Goal: Task Accomplishment & Management: Use online tool/utility

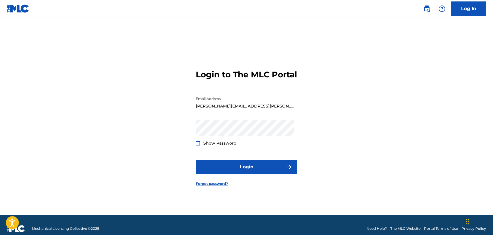
click at [234, 170] on button "Login" at bounding box center [247, 167] width 102 height 15
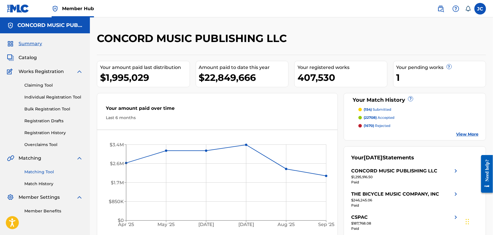
click at [41, 172] on link "Matching Tool" at bounding box center [53, 172] width 59 height 6
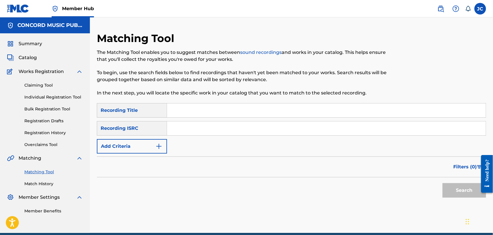
drag, startPoint x: 207, startPoint y: 130, endPoint x: 252, endPoint y: 142, distance: 46.5
click at [207, 130] on input "Search Form" at bounding box center [326, 129] width 319 height 14
paste input "TCADP1855586"
type input "TCADP1855586"
click at [468, 182] on div "Search" at bounding box center [463, 189] width 46 height 23
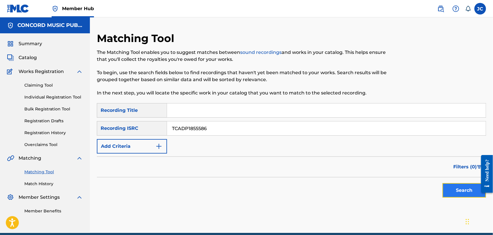
click at [462, 191] on button "Search" at bounding box center [465, 190] width 44 height 15
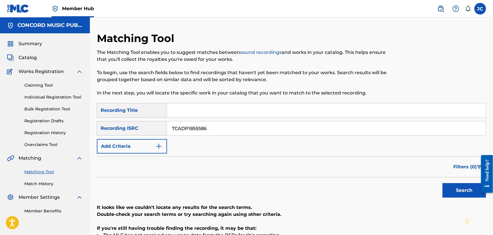
scroll to position [81, 0]
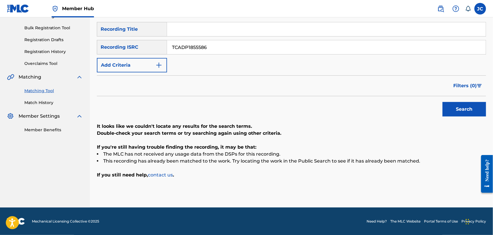
click at [178, 30] on input "Search Form" at bounding box center [326, 29] width 319 height 14
paste input "TCADP1855586 2018-05-18 iheartradio::56245378 2 iheartradio::56245378 / googlep…"
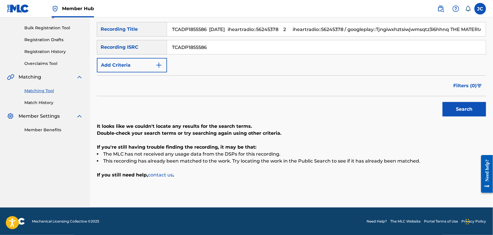
scroll to position [0, 270]
type input "TCADP1855586 2018-05-18 iheartradio::56245378 2 iheartradio::56245378 / googlep…"
click at [33, 99] on div "Matching Tool Match History" at bounding box center [45, 93] width 76 height 25
click at [33, 100] on link "Match History" at bounding box center [53, 103] width 59 height 6
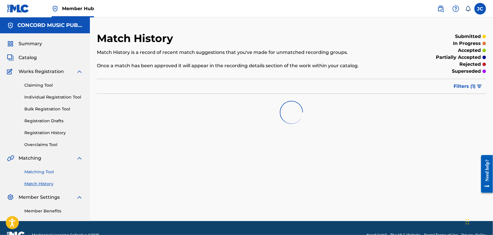
click at [37, 174] on link "Matching Tool" at bounding box center [53, 172] width 59 height 6
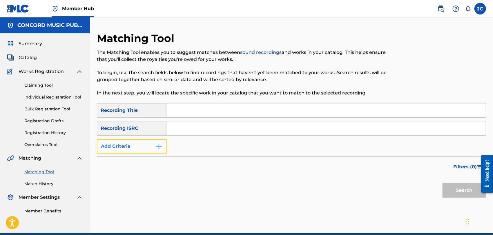
click at [151, 142] on button "Add Criteria" at bounding box center [132, 146] width 70 height 15
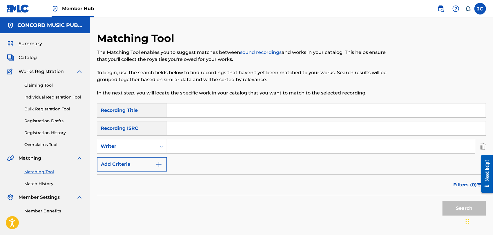
click at [186, 145] on input "Search Form" at bounding box center [321, 147] width 308 height 14
paste input "D'Agostino"
type input "D'Agostino"
click at [205, 116] on input "Search Form" at bounding box center [326, 111] width 319 height 14
click at [210, 110] on input "Search Form" at bounding box center [326, 111] width 319 height 14
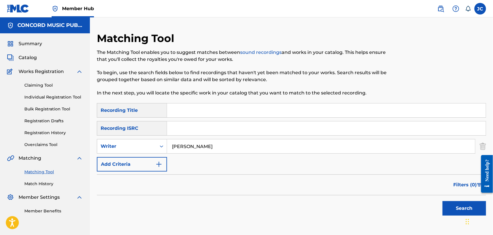
paste input "Wayside"
type input "Wayside"
click at [447, 207] on button "Search" at bounding box center [465, 208] width 44 height 15
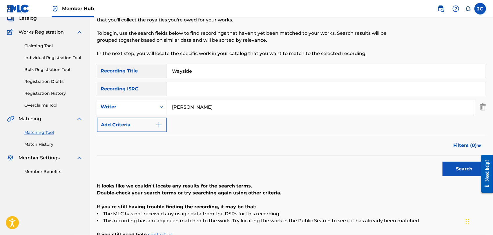
scroll to position [64, 0]
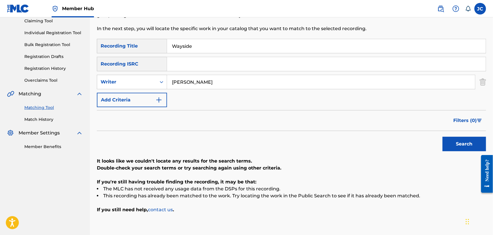
click at [45, 116] on div "Matching Tool Match History" at bounding box center [45, 110] width 76 height 25
click at [45, 121] on link "Match History" at bounding box center [53, 120] width 59 height 6
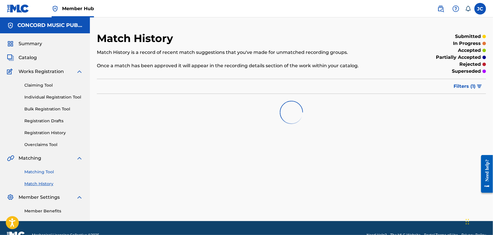
click at [46, 170] on link "Matching Tool" at bounding box center [53, 172] width 59 height 6
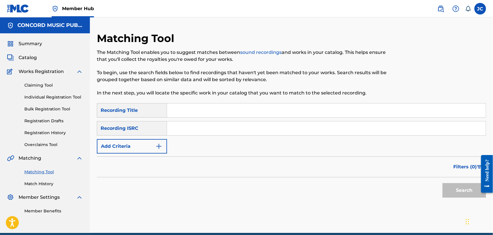
click at [219, 127] on input "Search Form" at bounding box center [326, 129] width 319 height 14
paste input "NLS761900701"
type input "NLS761900701"
click at [472, 192] on button "Search" at bounding box center [465, 190] width 44 height 15
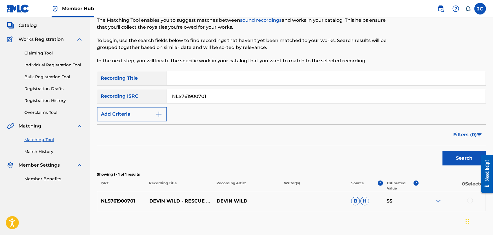
scroll to position [65, 0]
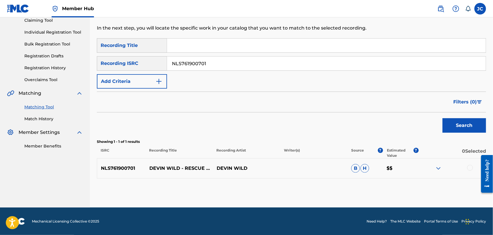
click at [475, 168] on div at bounding box center [452, 168] width 67 height 7
click at [473, 168] on div at bounding box center [471, 168] width 6 height 6
click at [415, 196] on div "Matching Tool The Matching Tool enables you to suggest matches between sound re…" at bounding box center [291, 87] width 389 height 241
click at [398, 189] on button "Match 1 Group" at bounding box center [408, 188] width 64 height 15
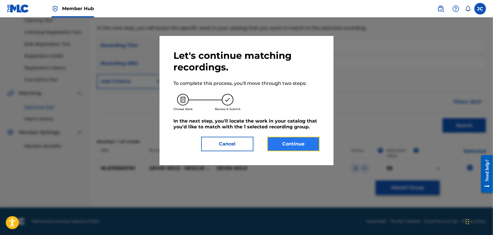
click at [285, 144] on button "Continue" at bounding box center [294, 144] width 52 height 15
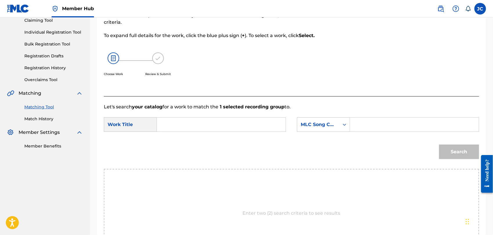
click at [180, 118] on input "Search Form" at bounding box center [221, 125] width 119 height 14
paste input "Rescue Me"
type input "Rescue Me"
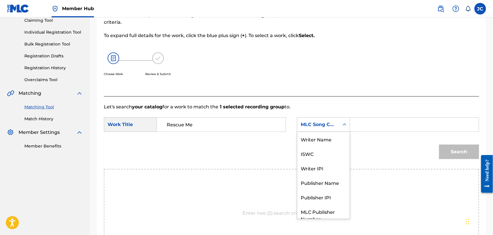
click at [338, 124] on div "MLC Song Code" at bounding box center [318, 124] width 42 height 11
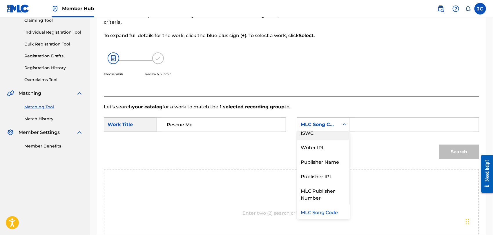
scroll to position [0, 0]
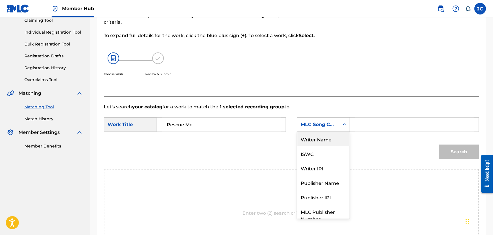
click at [334, 133] on div "Writer Name" at bounding box center [323, 139] width 53 height 15
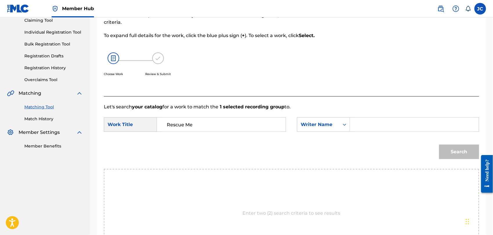
click at [369, 127] on input "Search Form" at bounding box center [414, 125] width 119 height 14
paste input "Mons"
click at [464, 155] on button "Search" at bounding box center [459, 152] width 40 height 15
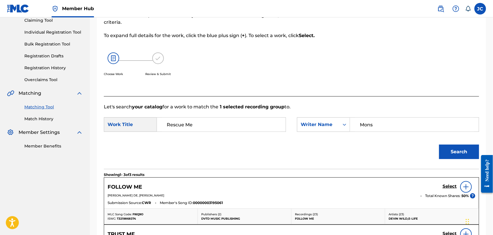
drag, startPoint x: 405, startPoint y: 123, endPoint x: 215, endPoint y: 126, distance: 189.5
click at [215, 123] on div "SearchWithCriteriafdc130dd-3872-4482-a17c-1525f2a3fad5 Work Title Rescue Me Sea…" at bounding box center [292, 127] width 376 height 18
click at [400, 118] on input "loe" at bounding box center [414, 125] width 119 height 14
type input "loenen"
click at [454, 151] on button "Search" at bounding box center [459, 152] width 40 height 15
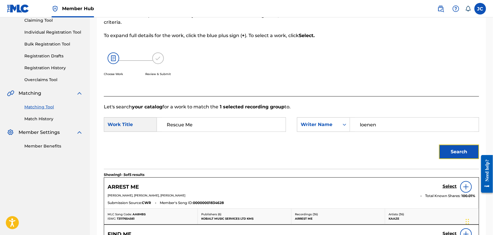
scroll to position [1, 0]
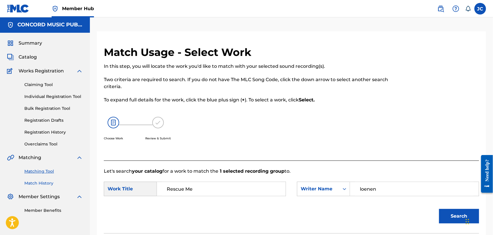
click at [36, 184] on link "Match History" at bounding box center [53, 184] width 59 height 6
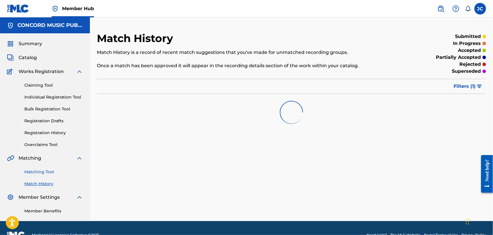
click at [44, 170] on link "Matching Tool" at bounding box center [53, 172] width 59 height 6
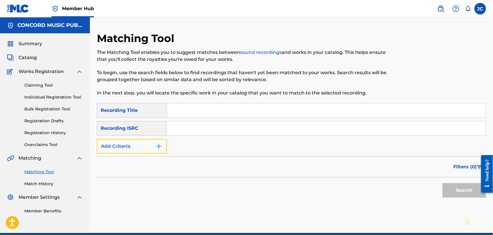
click at [123, 140] on button "Add Criteria" at bounding box center [132, 146] width 70 height 15
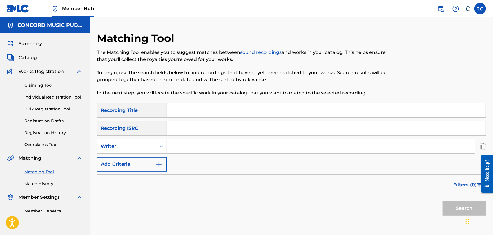
click at [188, 149] on input "Search Form" at bounding box center [321, 147] width 308 height 14
paste input "Loenen Van"
type input "Loenen Van"
drag, startPoint x: 221, startPoint y: 133, endPoint x: 219, endPoint y: 118, distance: 16.2
click at [221, 133] on input "Search Form" at bounding box center [326, 129] width 319 height 14
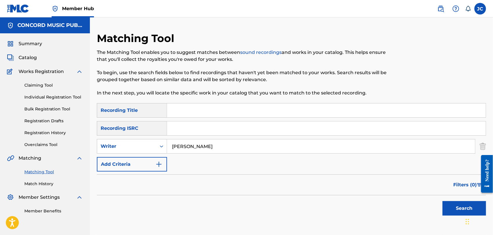
click at [219, 118] on div "Search Form" at bounding box center [326, 110] width 319 height 15
click at [223, 115] on input "Search Form" at bounding box center [326, 111] width 319 height 14
paste input "Rescue Me"
type input "Rescue Me"
click at [453, 212] on button "Search" at bounding box center [465, 208] width 44 height 15
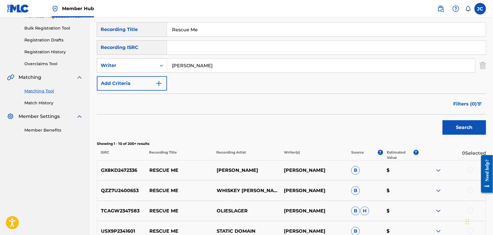
scroll to position [113, 0]
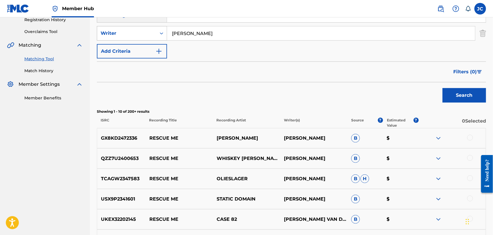
drag, startPoint x: 202, startPoint y: 29, endPoint x: 100, endPoint y: 29, distance: 102.4
click at [100, 29] on div "SearchWithCriteria8a47e0f0-b575-4d57-9a94-62ede3acbcfa Writer Loenen Van" at bounding box center [291, 33] width 389 height 15
type input "mons"
click at [450, 88] on div "Search" at bounding box center [463, 93] width 46 height 23
click at [450, 93] on button "Search" at bounding box center [465, 95] width 44 height 15
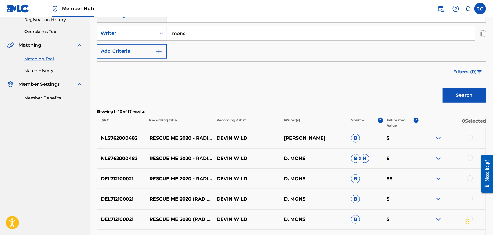
click at [479, 136] on div at bounding box center [452, 138] width 67 height 7
click at [474, 136] on div at bounding box center [452, 138] width 67 height 7
click at [468, 141] on div at bounding box center [452, 138] width 67 height 7
click at [470, 139] on div at bounding box center [471, 138] width 6 height 6
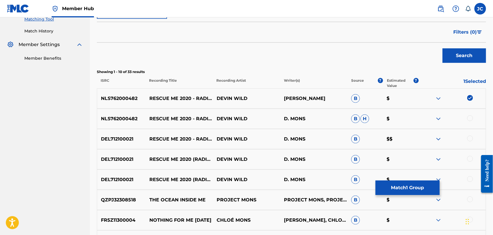
scroll to position [178, 0]
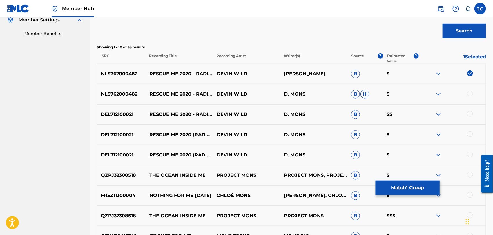
click at [473, 93] on div at bounding box center [471, 94] width 6 height 6
click at [471, 113] on div at bounding box center [471, 114] width 6 height 6
click at [471, 134] on div at bounding box center [471, 134] width 6 height 6
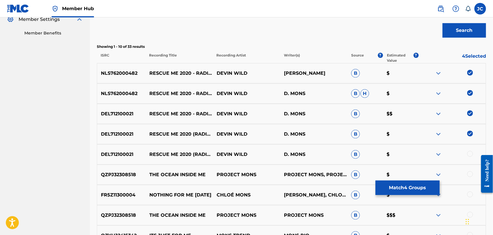
scroll to position [242, 0]
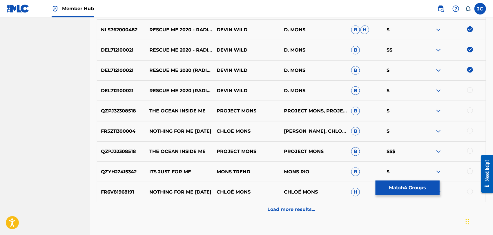
click at [472, 89] on div at bounding box center [471, 90] width 6 height 6
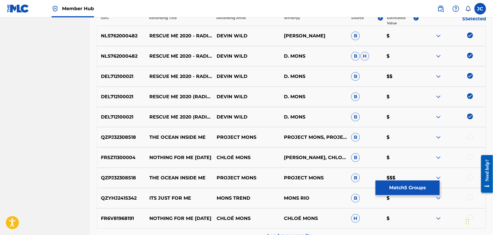
scroll to position [178, 0]
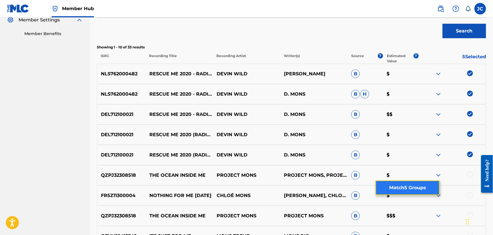
click at [429, 190] on button "Match 5 Groups" at bounding box center [408, 188] width 64 height 15
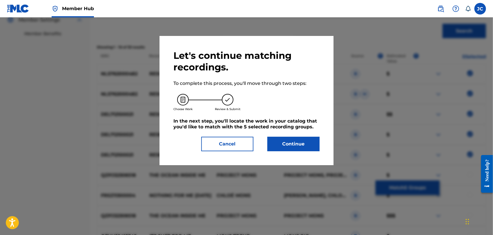
click at [276, 135] on div "Let's continue matching recordings. To complete this process, you'll move throu…" at bounding box center [247, 101] width 146 height 102
click at [273, 143] on button "Continue" at bounding box center [294, 144] width 52 height 15
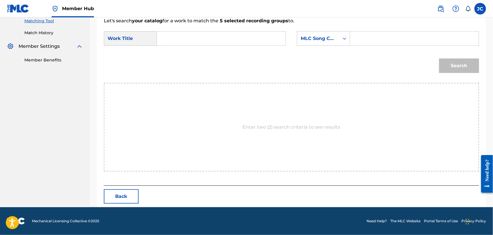
scroll to position [151, 0]
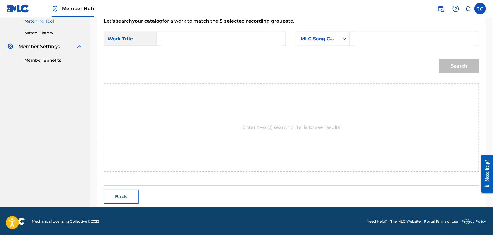
click at [223, 34] on input "Search Form" at bounding box center [221, 39] width 119 height 14
paste input "Rescue Me"
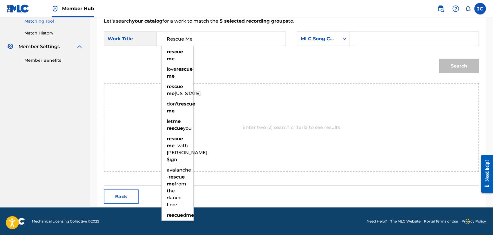
type input "Rescue Me"
click at [314, 39] on div "MLC Song Code" at bounding box center [318, 38] width 35 height 7
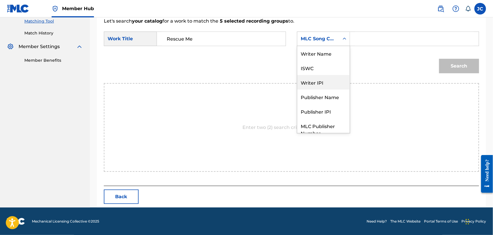
scroll to position [0, 0]
click at [313, 59] on div "Writer Name" at bounding box center [323, 53] width 53 height 15
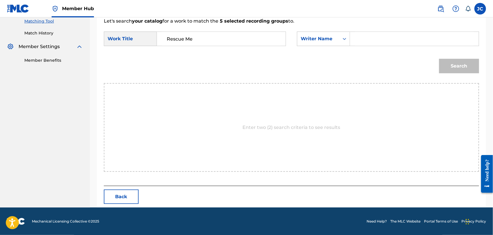
click at [374, 45] on input "Search Form" at bounding box center [414, 39] width 119 height 14
type input "loenen"
click at [436, 66] on div "Search" at bounding box center [457, 64] width 43 height 23
click at [463, 67] on button "Search" at bounding box center [459, 66] width 40 height 15
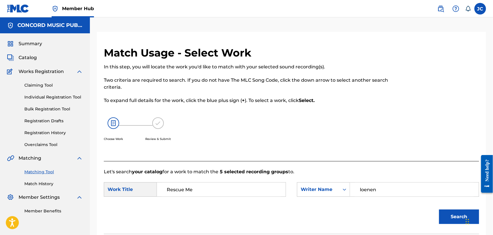
click at [41, 180] on div "Matching Tool Match History" at bounding box center [45, 174] width 76 height 25
click at [41, 181] on link "Match History" at bounding box center [53, 184] width 59 height 6
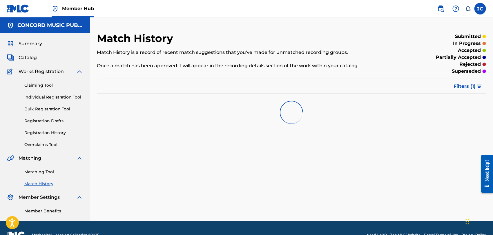
click at [37, 188] on div "Summary Catalog Works Registration Claiming Tool Individual Registration Tool B…" at bounding box center [45, 127] width 90 height 188
click at [49, 187] on div "Summary Catalog Works Registration Claiming Tool Individual Registration Tool B…" at bounding box center [45, 127] width 90 height 188
click at [49, 186] on link "Match History" at bounding box center [53, 184] width 59 height 6
click at [46, 176] on div "Matching Tool Match History" at bounding box center [45, 174] width 76 height 25
click at [47, 173] on link "Matching Tool" at bounding box center [53, 172] width 59 height 6
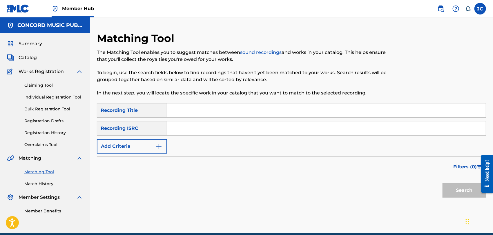
click at [47, 173] on link "Matching Tool" at bounding box center [53, 172] width 59 height 6
click at [283, 122] on input "Search Form" at bounding box center [326, 129] width 319 height 14
paste input "QMZPC1500012"
type input "QMZPC1500012"
click at [447, 184] on button "Search" at bounding box center [465, 190] width 44 height 15
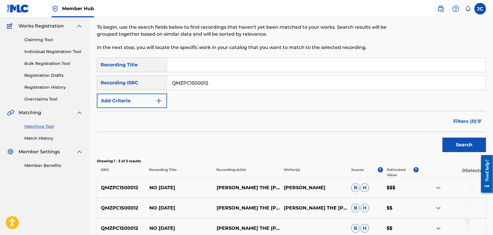
scroll to position [106, 0]
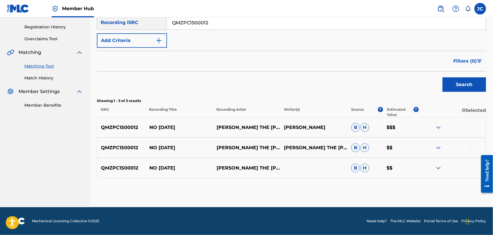
click at [469, 127] on div at bounding box center [471, 127] width 6 height 6
click at [465, 151] on div "QMZPC1500012 NO TOMORROW GOLDIE THE GASMAN GOLDIE THE GASMAN B H $$" at bounding box center [291, 148] width 389 height 20
click at [469, 151] on div at bounding box center [452, 148] width 67 height 7
click at [468, 149] on div at bounding box center [452, 148] width 67 height 7
click at [477, 145] on div at bounding box center [452, 148] width 67 height 7
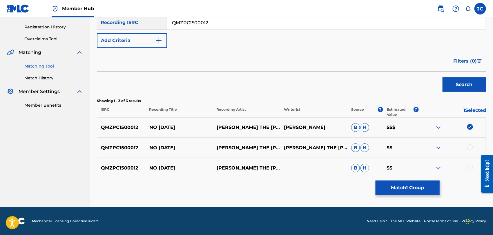
click at [466, 149] on div at bounding box center [452, 148] width 67 height 7
click at [469, 147] on div at bounding box center [471, 148] width 6 height 6
drag, startPoint x: 469, startPoint y: 160, endPoint x: 472, endPoint y: 177, distance: 18.1
click at [469, 163] on div "QMZPC1500012 NO TOMORROW GOLDIE THE GASMAN B H $$" at bounding box center [291, 168] width 389 height 20
click at [472, 169] on div at bounding box center [471, 168] width 6 height 6
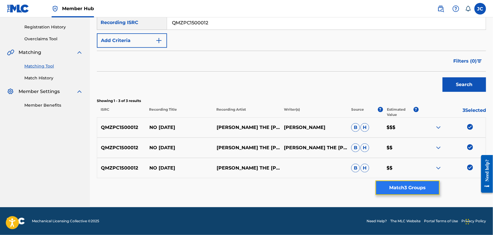
click at [408, 194] on button "Match 3 Groups" at bounding box center [408, 188] width 64 height 15
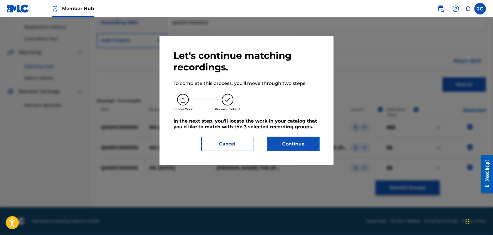
click at [314, 153] on div "Let's continue matching recordings. To complete this process, you'll move throu…" at bounding box center [247, 100] width 174 height 129
click at [313, 149] on button "Continue" at bounding box center [294, 144] width 52 height 15
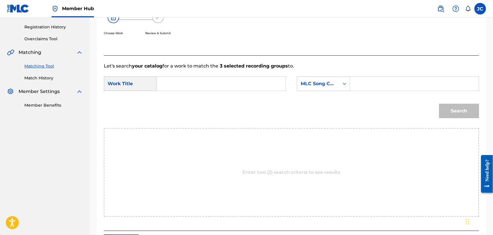
click at [154, 70] on form "SearchWithCriteriafdc130dd-3872-4482-a17c-1525f2a3fad5 Work Title SearchWithCri…" at bounding box center [292, 99] width 376 height 59
click at [191, 91] on div "Search Form" at bounding box center [221, 84] width 129 height 15
click at [205, 87] on input "Search Form" at bounding box center [221, 84] width 119 height 14
paste input "Rescue Me"
type input "Rescue Me"
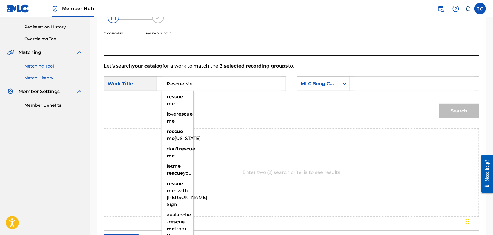
click at [44, 76] on link "Match History" at bounding box center [53, 78] width 59 height 6
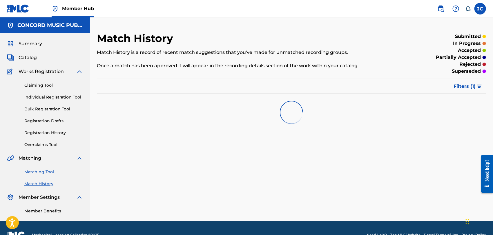
click at [42, 173] on link "Matching Tool" at bounding box center [53, 172] width 59 height 6
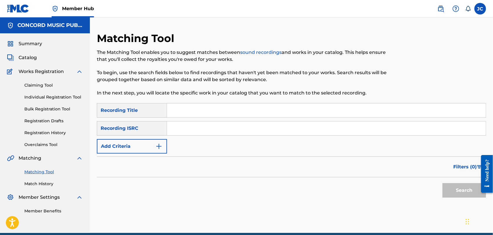
click at [195, 128] on input "Search Form" at bounding box center [326, 129] width 319 height 14
paste input "QMZPC1500012"
type input "QMZPC1500012"
click at [454, 193] on button "Search" at bounding box center [465, 190] width 44 height 15
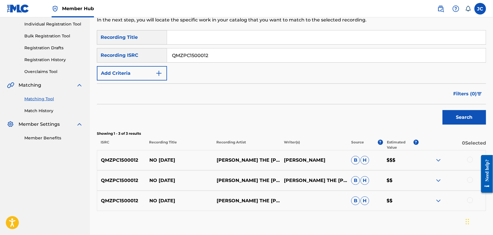
scroll to position [106, 0]
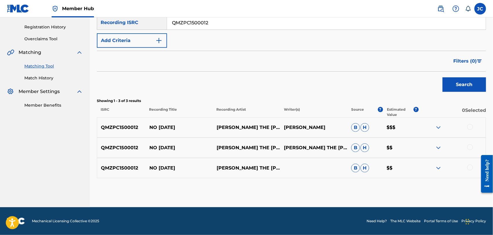
click at [467, 127] on div at bounding box center [452, 127] width 67 height 7
click at [473, 127] on div at bounding box center [471, 127] width 6 height 6
click at [469, 149] on div at bounding box center [471, 148] width 6 height 6
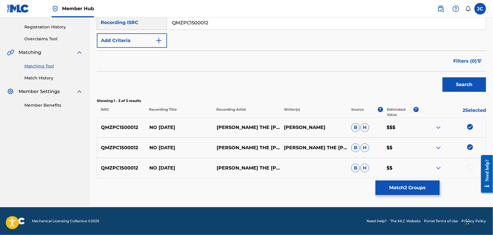
click at [468, 164] on div "QMZPC1500012 NO TOMORROW GOLDIE THE GASMAN B H $$" at bounding box center [291, 168] width 389 height 20
click at [468, 167] on div at bounding box center [471, 168] width 6 height 6
click at [410, 192] on button "Match 3 Groups" at bounding box center [408, 188] width 64 height 15
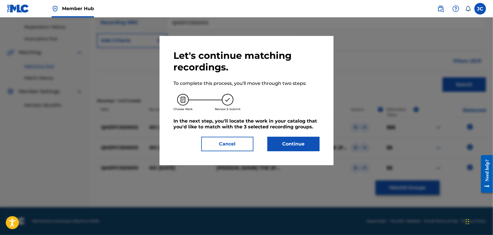
click at [324, 158] on div "Let's continue matching recordings. To complete this process, you'll move throu…" at bounding box center [247, 100] width 174 height 129
click at [298, 143] on button "Continue" at bounding box center [294, 144] width 52 height 15
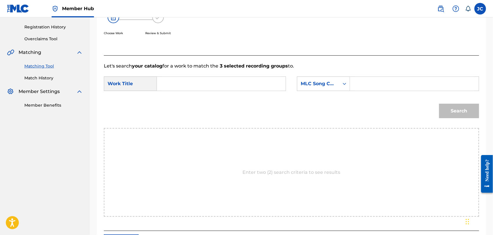
click at [215, 91] on input "Search Form" at bounding box center [221, 84] width 119 height 14
paste input "No Tomorrow"
type input "No Tomorrow"
click at [297, 84] on div "SearchWithCriteriafdc130dd-3872-4482-a17c-1525f2a3fad5 Work Title No Tomorrow S…" at bounding box center [292, 86] width 376 height 18
click at [307, 85] on div "MLC Song Code" at bounding box center [318, 83] width 35 height 7
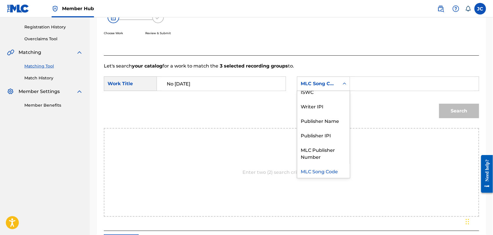
scroll to position [0, 0]
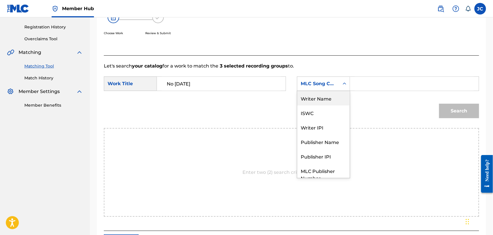
click at [308, 101] on div "Writer Name" at bounding box center [323, 98] width 53 height 15
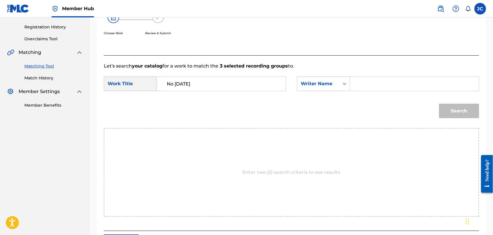
click at [371, 86] on input "Search Form" at bounding box center [414, 84] width 119 height 14
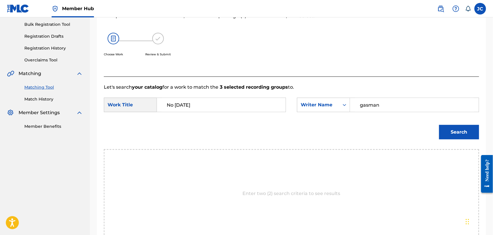
scroll to position [74, 0]
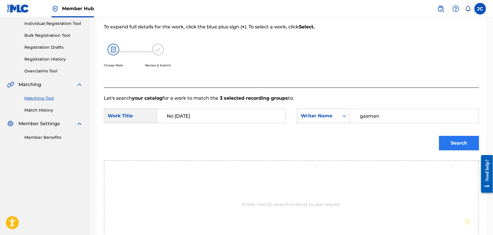
type input "gasman"
click at [462, 145] on button "Search" at bounding box center [459, 143] width 40 height 15
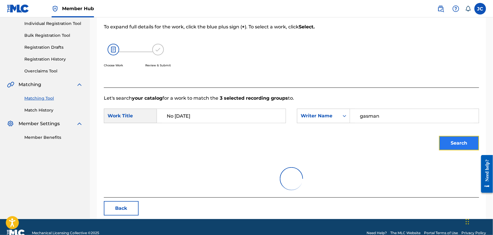
scroll to position [60, 0]
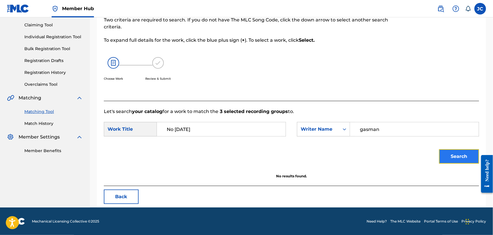
click at [443, 154] on button "Search" at bounding box center [459, 156] width 40 height 15
click at [36, 124] on link "Match History" at bounding box center [53, 124] width 59 height 6
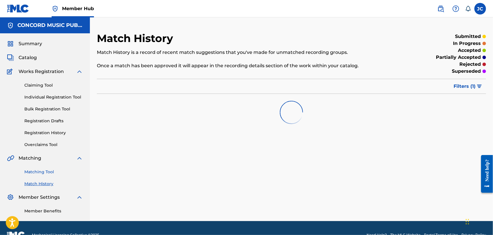
click at [42, 171] on link "Matching Tool" at bounding box center [53, 172] width 59 height 6
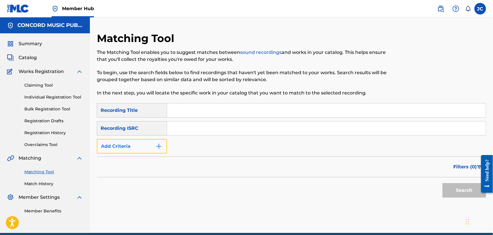
drag, startPoint x: 153, startPoint y: 151, endPoint x: 168, endPoint y: 149, distance: 14.9
click at [155, 151] on button "Add Criteria" at bounding box center [132, 146] width 70 height 15
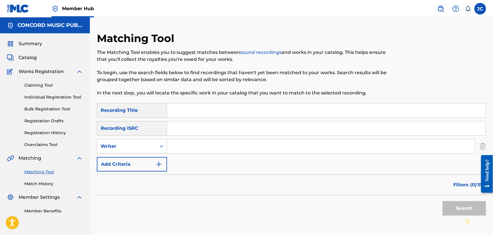
click at [195, 145] on input "Search Form" at bounding box center [321, 147] width 308 height 14
paste input "Lewis"
type input "Lewis"
click at [225, 112] on input "Search Form" at bounding box center [326, 111] width 319 height 14
paste input "No Tomorrow"
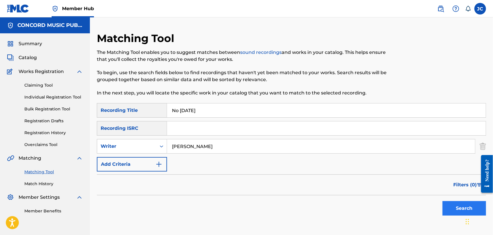
type input "No Tomorrow"
click at [456, 208] on button "Search" at bounding box center [465, 208] width 44 height 15
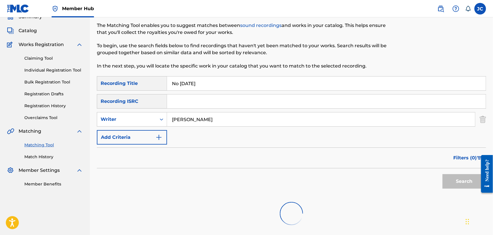
scroll to position [81, 0]
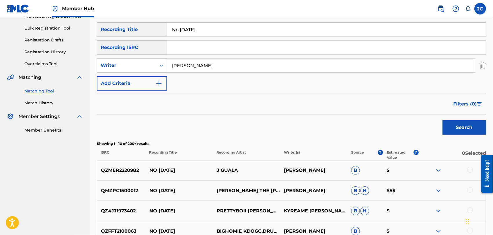
click at [468, 191] on div at bounding box center [471, 190] width 6 height 6
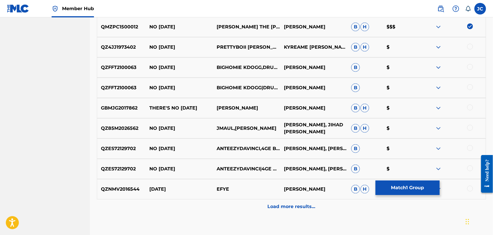
scroll to position [281, 0]
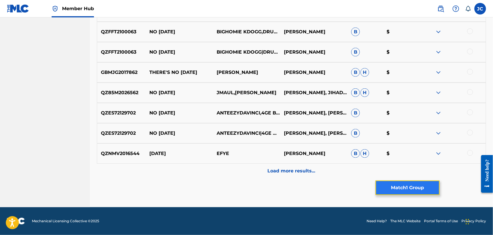
click at [391, 185] on button "Match 1 Group" at bounding box center [408, 188] width 64 height 15
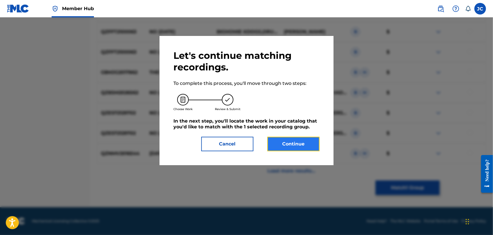
click at [285, 143] on button "Continue" at bounding box center [294, 144] width 52 height 15
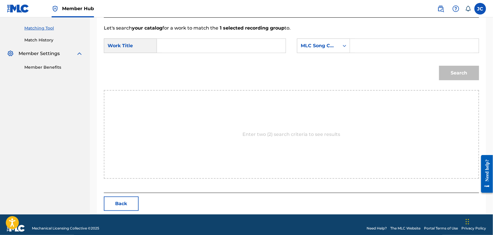
scroll to position [151, 0]
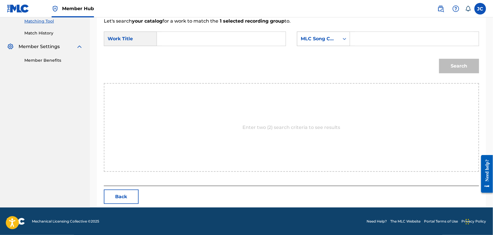
click at [327, 34] on div "MLC Song Code" at bounding box center [318, 38] width 42 height 11
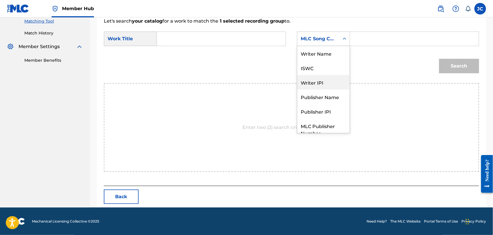
scroll to position [0, 0]
click at [324, 55] on div "Writer Name" at bounding box center [323, 53] width 53 height 15
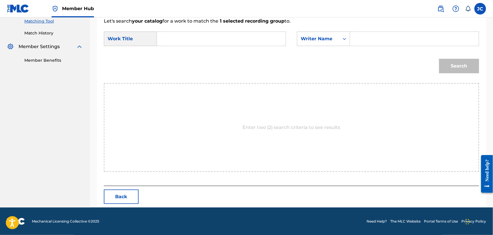
click at [415, 32] on input "Search Form" at bounding box center [414, 39] width 119 height 14
click at [391, 32] on input "Search Form" at bounding box center [414, 39] width 119 height 14
type input "No Tomorrow"
click at [202, 33] on input "Search Form" at bounding box center [221, 39] width 119 height 14
paste input "No Tomorrow"
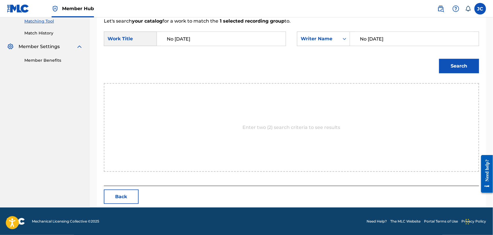
type input "No Tomorrow"
drag, startPoint x: 352, startPoint y: 39, endPoint x: 311, endPoint y: 39, distance: 40.3
click at [311, 39] on div "SearchWithCriteriacdba3130-5594-4968-b029-62e23d1d0e85 Writer Name No Tomorrow" at bounding box center [388, 39] width 182 height 15
paste input "Lewis"
type input "Lewis"
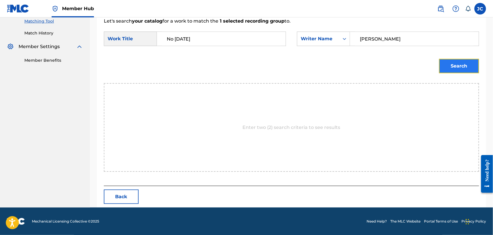
click at [457, 63] on button "Search" at bounding box center [459, 66] width 40 height 15
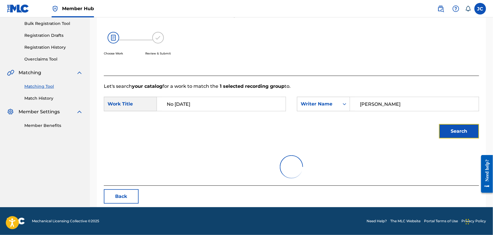
scroll to position [151, 0]
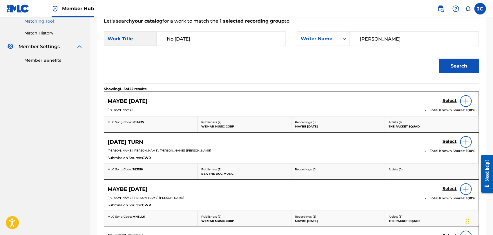
click at [397, 37] on input "Lewis" at bounding box center [414, 39] width 119 height 14
click at [453, 70] on button "Search" at bounding box center [459, 66] width 40 height 15
click at [53, 32] on link "Match History" at bounding box center [53, 33] width 59 height 6
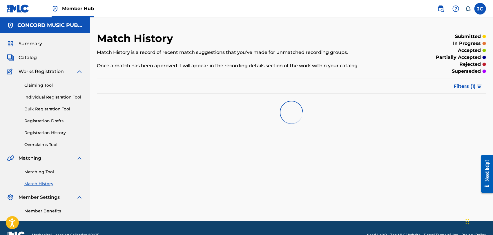
click at [36, 175] on div "Matching Tool Match History" at bounding box center [45, 174] width 76 height 25
click at [36, 174] on link "Matching Tool" at bounding box center [53, 172] width 59 height 6
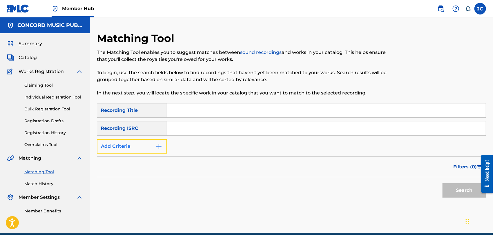
click at [145, 147] on button "Add Criteria" at bounding box center [132, 146] width 70 height 15
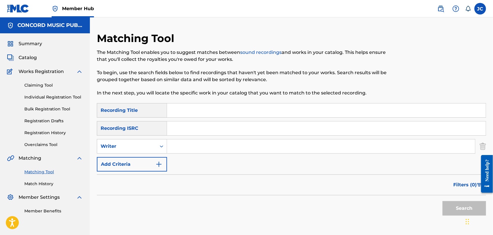
drag, startPoint x: 145, startPoint y: 147, endPoint x: 206, endPoint y: 147, distance: 60.9
click at [206, 147] on input "Search Form" at bounding box center [321, 147] width 308 height 14
type input "lewis"
click at [196, 102] on div "Matching Tool The Matching Tool enables you to suggest matches between sound re…" at bounding box center [247, 67] width 300 height 71
click at [201, 108] on input "Search Form" at bounding box center [326, 111] width 319 height 14
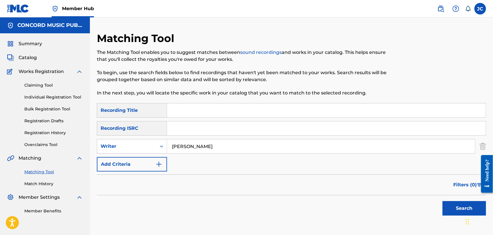
paste input "No Tomorrow"
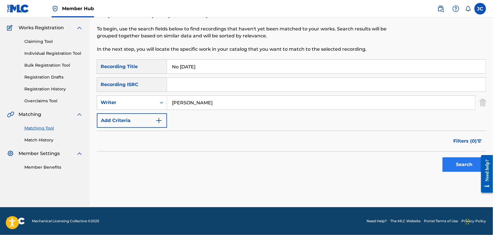
type input "No Tomorrow"
click at [447, 169] on button "Search" at bounding box center [465, 165] width 44 height 15
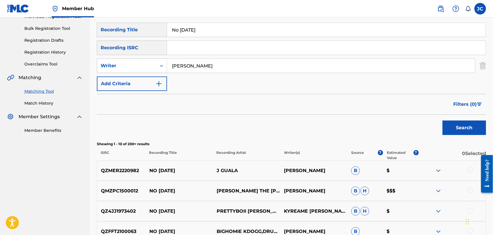
scroll to position [108, 0]
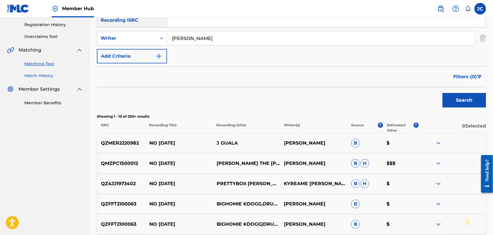
click at [33, 76] on link "Match History" at bounding box center [53, 76] width 59 height 6
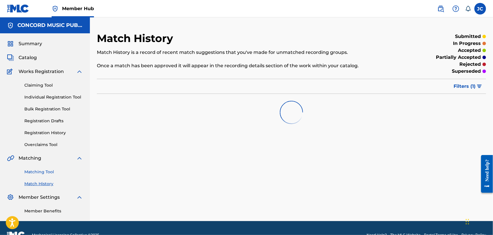
click at [47, 169] on link "Matching Tool" at bounding box center [53, 172] width 59 height 6
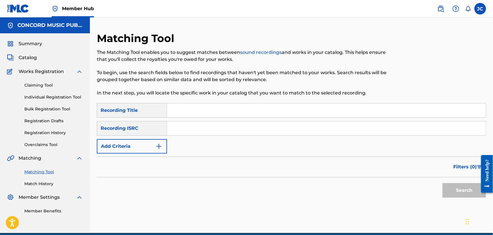
click at [185, 124] on input "Search Form" at bounding box center [326, 129] width 319 height 14
paste input "QZZ7S2415114"
type input "QZZ7S2415114"
click at [459, 195] on button "Search" at bounding box center [465, 190] width 44 height 15
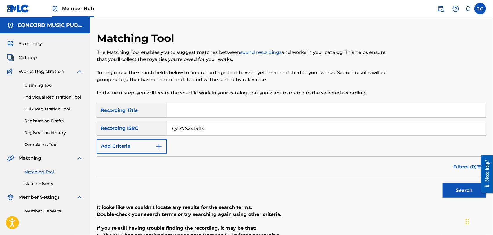
scroll to position [32, 0]
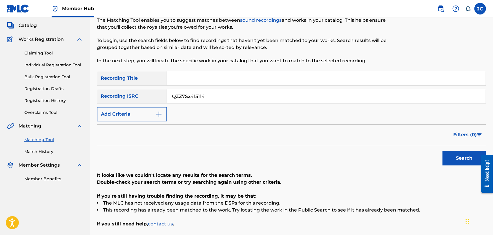
click at [209, 82] on input "Search Form" at bounding box center [326, 78] width 319 height 14
paste input "Diamante Negro"
type input "Diamante Negro"
drag, startPoint x: 226, startPoint y: 96, endPoint x: 80, endPoint y: 96, distance: 146.3
click at [80, 96] on main "CONCORD MUSIC PUBLISHING LLC Summary Catalog Works Registration Claiming Tool I…" at bounding box center [246, 121] width 493 height 272
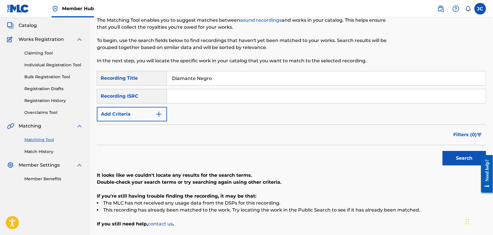
click at [123, 101] on div "Recording ISRC" at bounding box center [132, 96] width 70 height 15
click at [124, 108] on button "Add Criteria" at bounding box center [132, 114] width 70 height 15
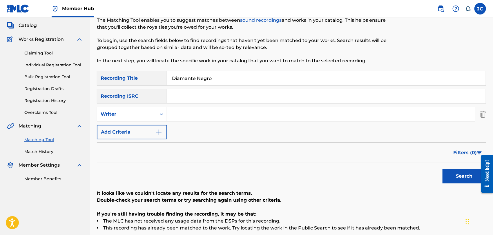
click at [225, 122] on div "SearchWithCriteriaabd97ea5-17f9-43f8-a9f5-88af751c4a8c Recording Title Diamante…" at bounding box center [291, 105] width 389 height 68
click at [229, 116] on input "Search Form" at bounding box center [321, 114] width 308 height 14
paste input "Jimenez"
type input "Jimenez"
click at [439, 168] on div "Search" at bounding box center [291, 174] width 389 height 23
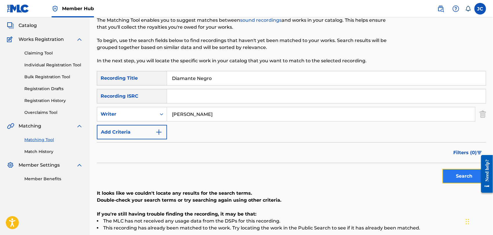
click at [457, 178] on button "Search" at bounding box center [465, 176] width 44 height 15
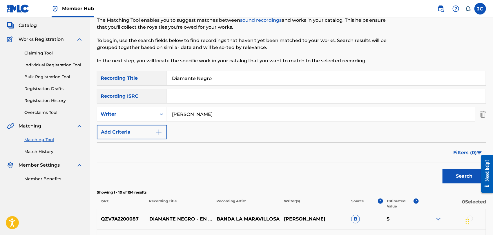
scroll to position [97, 0]
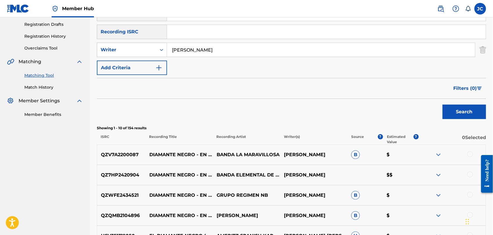
click at [472, 153] on div at bounding box center [471, 154] width 6 height 6
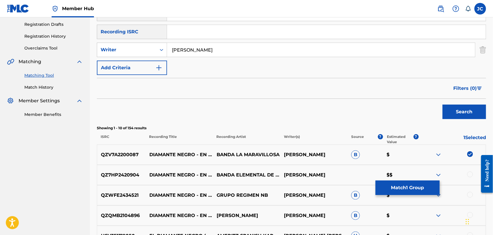
scroll to position [129, 0]
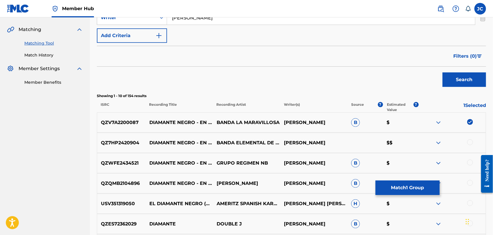
click at [471, 142] on div at bounding box center [471, 143] width 6 height 6
click at [471, 161] on div at bounding box center [471, 163] width 6 height 6
click at [469, 182] on div at bounding box center [471, 183] width 6 height 6
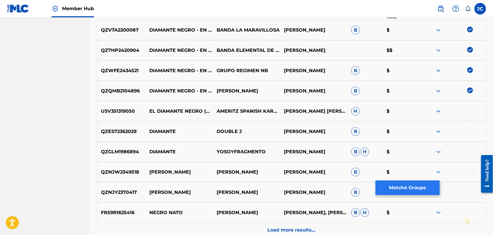
scroll to position [225, 0]
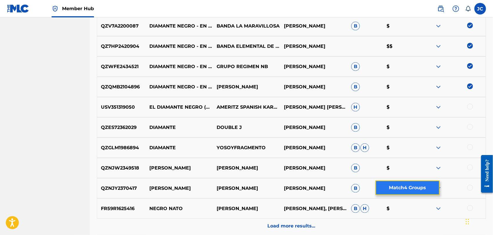
click at [434, 187] on button "Match 4 Groups" at bounding box center [408, 188] width 64 height 15
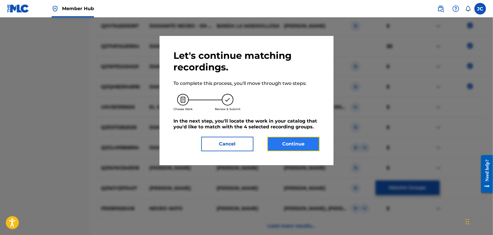
click at [315, 148] on button "Continue" at bounding box center [294, 144] width 52 height 15
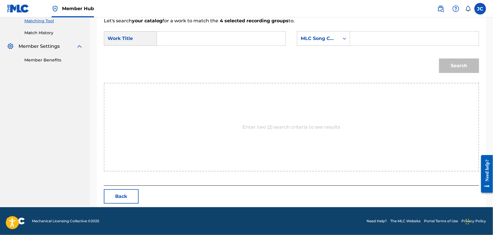
scroll to position [151, 0]
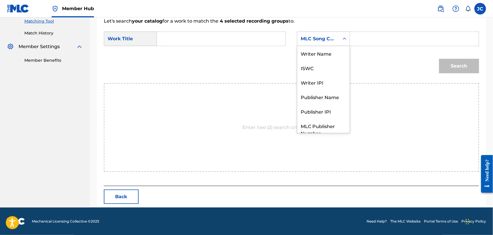
click at [301, 42] on div "MLC Song Code" at bounding box center [318, 38] width 42 height 11
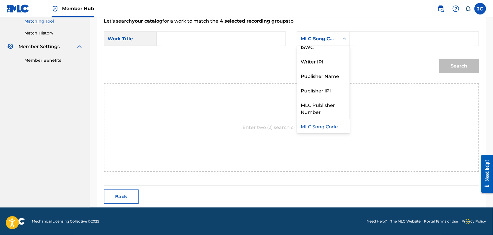
scroll to position [0, 0]
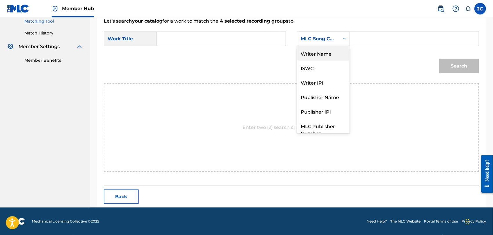
click at [308, 56] on div "Writer Name" at bounding box center [323, 53] width 53 height 15
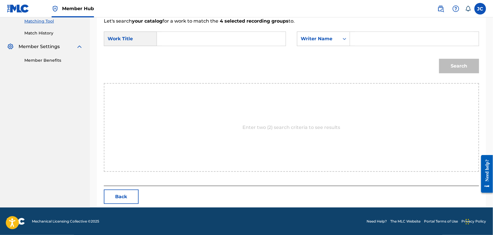
click at [260, 44] on input "Search Form" at bounding box center [221, 39] width 119 height 14
paste input "Jimenez"
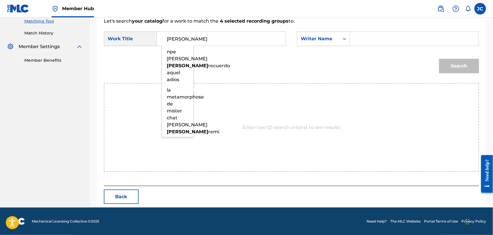
type input "Jimenez"
click at [396, 35] on input "Search Form" at bounding box center [414, 39] width 119 height 14
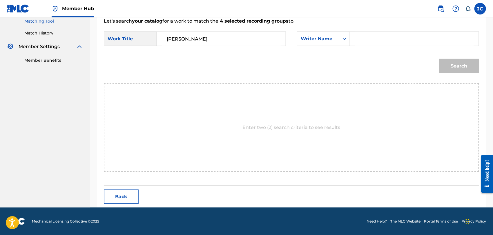
paste input "Jimenez"
type input "Jimenez"
drag, startPoint x: 202, startPoint y: 31, endPoint x: 170, endPoint y: 33, distance: 32.0
click at [165, 31] on form "SearchWithCriteriafdc130dd-3872-4482-a17c-1525f2a3fad5 Work Title Jimenez Searc…" at bounding box center [292, 54] width 376 height 59
drag, startPoint x: 204, startPoint y: 40, endPoint x: 110, endPoint y: 45, distance: 94.2
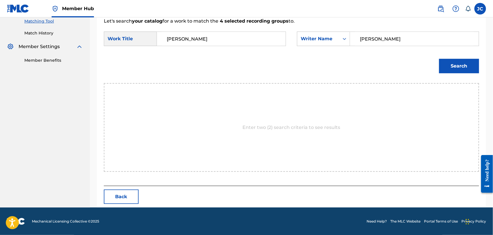
click at [110, 45] on div "SearchWithCriteriafdc130dd-3872-4482-a17c-1525f2a3fad5 Work Title Jimenez" at bounding box center [195, 39] width 182 height 15
paste input "Search Form"
click at [266, 32] on input "Search Form" at bounding box center [221, 39] width 119 height 14
click at [183, 51] on form "SearchWithCriteriafdc130dd-3872-4482-a17c-1525f2a3fad5 Work Title SearchWithCri…" at bounding box center [292, 54] width 376 height 59
click at [190, 47] on div "SearchWithCriteriafdc130dd-3872-4482-a17c-1525f2a3fad5 Work Title SearchWithCri…" at bounding box center [292, 41] width 376 height 18
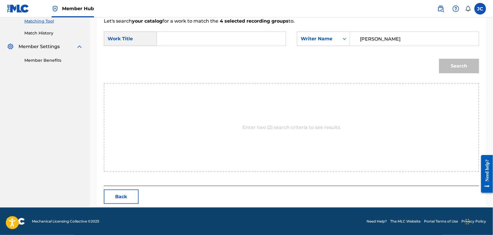
click at [193, 40] on input "Search Form" at bounding box center [221, 39] width 119 height 14
paste input "Diamante Negro"
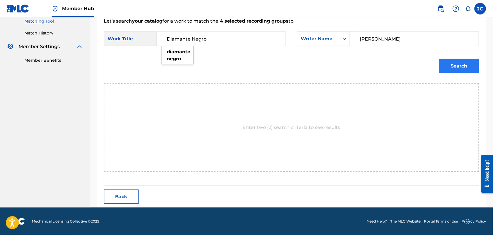
type input "Diamante Negro"
click at [442, 64] on button "Search" at bounding box center [459, 66] width 40 height 15
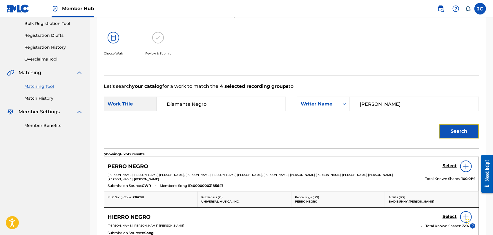
scroll to position [151, 0]
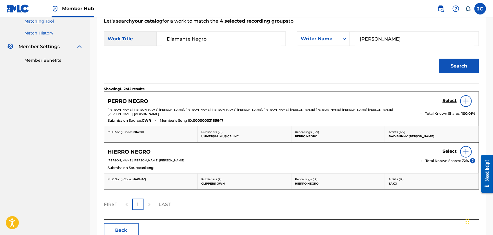
click at [48, 35] on link "Match History" at bounding box center [53, 33] width 59 height 6
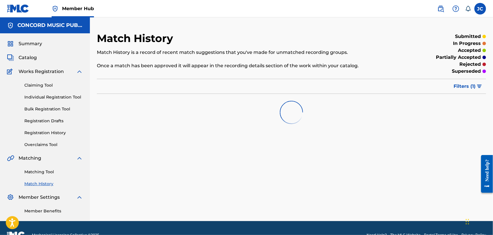
click at [44, 175] on div "Matching Tool Match History" at bounding box center [45, 174] width 76 height 25
click at [58, 169] on link "Matching Tool" at bounding box center [53, 172] width 59 height 6
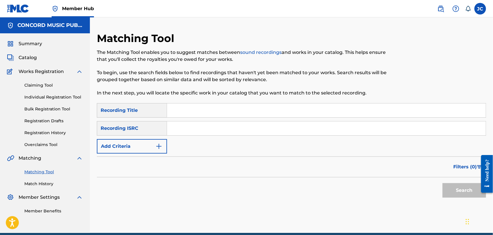
click at [46, 169] on link "Matching Tool" at bounding box center [53, 172] width 59 height 6
click at [183, 119] on div "SearchWithCriteriaabd97ea5-17f9-43f8-a9f5-88af751c4a8c Recording Title SearchWi…" at bounding box center [291, 128] width 389 height 50
click at [198, 129] on input "Search Form" at bounding box center [326, 129] width 319 height 14
paste input "QZARB1894904"
type input "QZARB1894904"
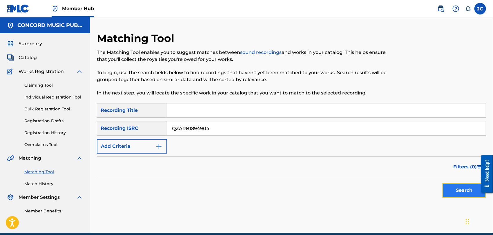
click at [454, 186] on button "Search" at bounding box center [465, 190] width 44 height 15
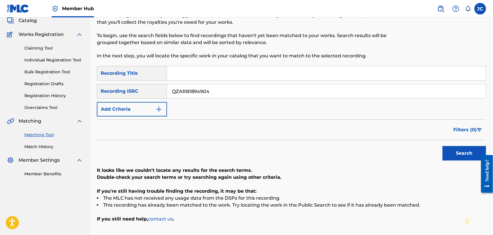
scroll to position [63, 0]
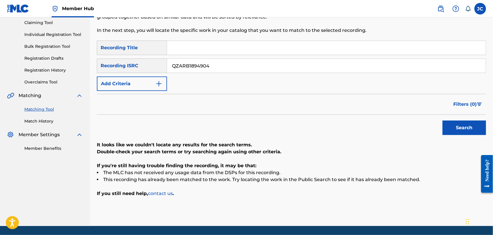
click at [205, 37] on div "Matching Tool The Matching Tool enables you to suggest matches between sound re…" at bounding box center [247, 4] width 300 height 71
click at [204, 41] on input "Search Form" at bounding box center [326, 48] width 319 height 14
paste input "I Need You"
type input "I Need You"
drag, startPoint x: 232, startPoint y: 65, endPoint x: 68, endPoint y: 63, distance: 163.1
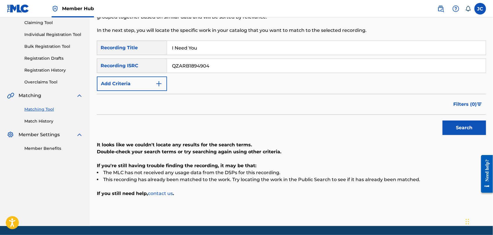
click at [68, 63] on main "CONCORD MUSIC PUBLISHING LLC Summary Catalog Works Registration Claiming Tool I…" at bounding box center [246, 91] width 493 height 272
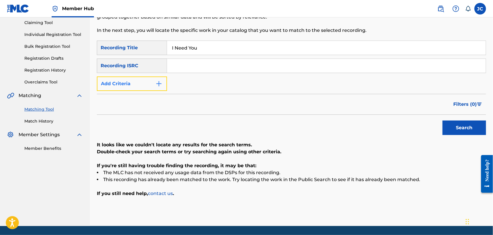
click at [136, 89] on button "Add Criteria" at bounding box center [132, 84] width 70 height 15
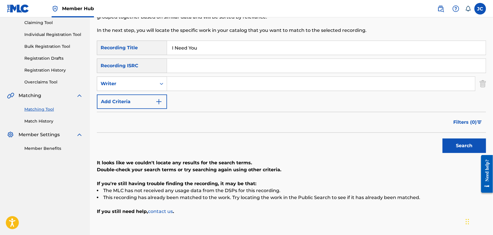
click at [195, 86] on input "Search Form" at bounding box center [321, 84] width 308 height 14
paste input "a"
click at [277, 85] on input "Search Form" at bounding box center [321, 84] width 308 height 14
click at [478, 145] on button "Search" at bounding box center [465, 146] width 44 height 15
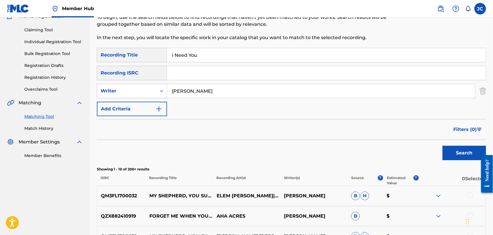
scroll to position [55, 0]
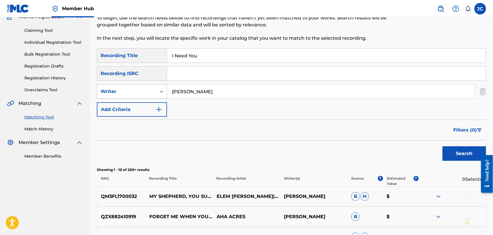
drag, startPoint x: 190, startPoint y: 89, endPoint x: 126, endPoint y: 89, distance: 64.1
click at [126, 89] on div "SearchWithCriteria8a47e0f0-b575-4d57-9a94-62ede3acbcfa Writer altman" at bounding box center [291, 91] width 389 height 15
click at [453, 154] on button "Search" at bounding box center [465, 154] width 44 height 15
drag, startPoint x: 201, startPoint y: 93, endPoint x: 123, endPoint y: 98, distance: 78.5
click at [123, 98] on div "SearchWithCriteria8a47e0f0-b575-4d57-9a94-62ede3acbcfa Writer collins" at bounding box center [291, 91] width 389 height 15
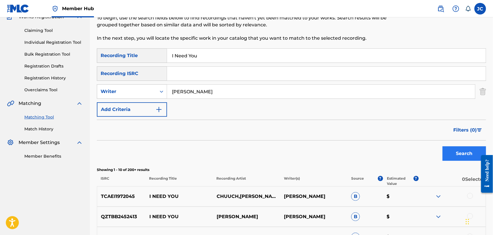
type input "ALTMAN"
click at [454, 154] on button "Search" at bounding box center [465, 154] width 44 height 15
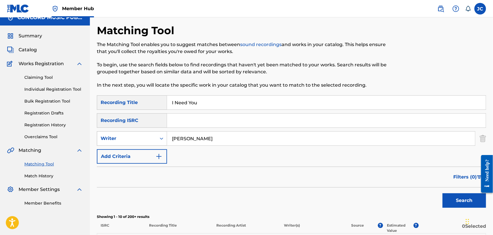
scroll to position [0, 0]
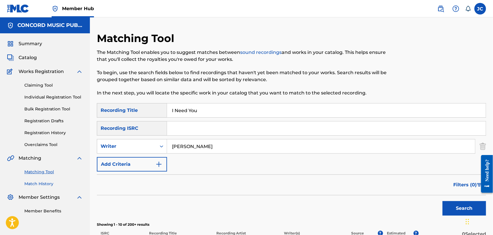
click at [39, 181] on link "Match History" at bounding box center [53, 184] width 59 height 6
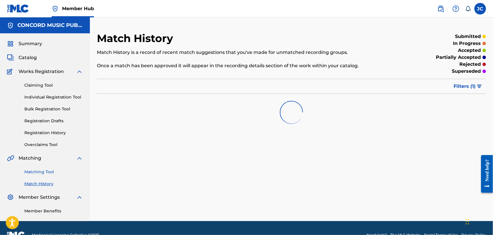
click at [45, 171] on link "Matching Tool" at bounding box center [53, 172] width 59 height 6
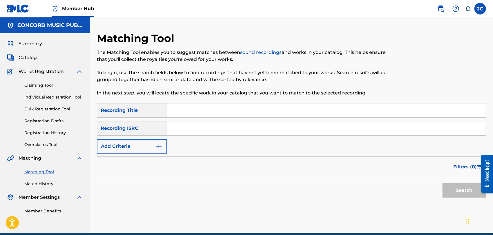
drag, startPoint x: 217, startPoint y: 136, endPoint x: 185, endPoint y: 132, distance: 32.5
click at [185, 132] on input "Search Form" at bounding box center [326, 129] width 319 height 14
paste input "DEF059131401"
click at [468, 183] on button "Search" at bounding box center [465, 190] width 44 height 15
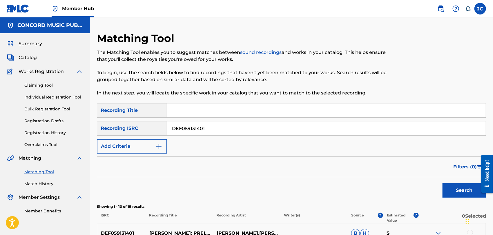
drag, startPoint x: 233, startPoint y: 129, endPoint x: 88, endPoint y: 133, distance: 144.6
paste input "USG7D1532302"
type input "USG7D1532302"
click at [462, 192] on button "Search" at bounding box center [465, 190] width 44 height 15
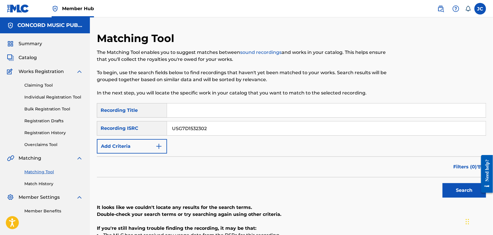
scroll to position [64, 0]
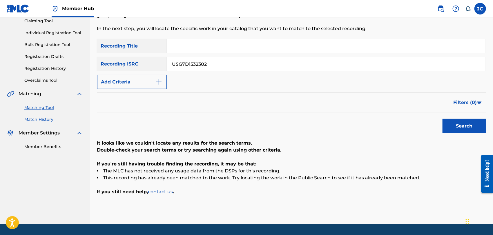
click at [35, 114] on div "Matching Tool Match History" at bounding box center [45, 110] width 76 height 25
click at [37, 119] on link "Match History" at bounding box center [53, 120] width 59 height 6
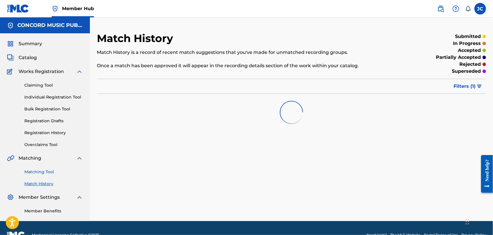
click at [45, 170] on link "Matching Tool" at bounding box center [53, 172] width 59 height 6
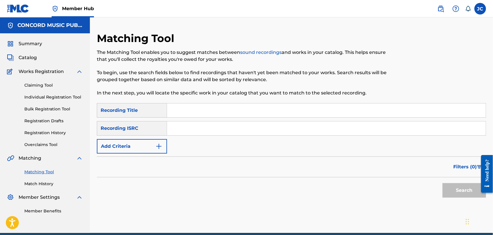
paste input "CH3131915214"
type input "CH3131915214"
click at [470, 191] on button "Search" at bounding box center [465, 190] width 44 height 15
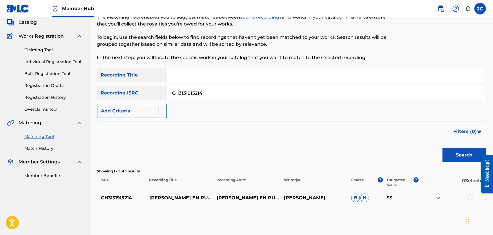
scroll to position [65, 0]
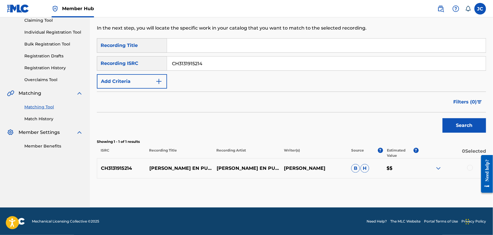
click at [472, 166] on div at bounding box center [471, 168] width 6 height 6
click at [437, 193] on button "Match 1 Group" at bounding box center [408, 188] width 64 height 15
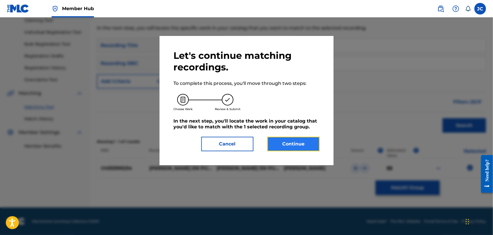
click at [294, 146] on button "Continue" at bounding box center [294, 144] width 52 height 15
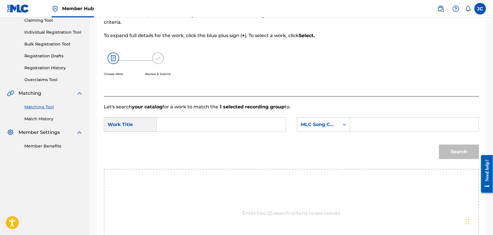
click at [184, 128] on input "Search Form" at bounding box center [221, 125] width 119 height 14
paste input "In The Air Tonight - Passenger 10 Remix"
type input "In The Air Tonight - Passenger 10 Remix"
click at [310, 127] on div "MLC Song Code" at bounding box center [318, 124] width 35 height 7
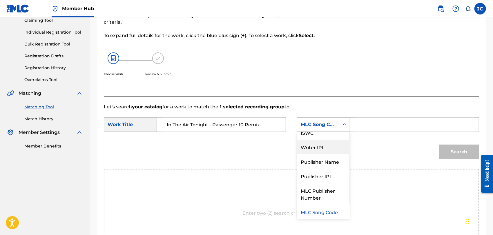
scroll to position [0, 0]
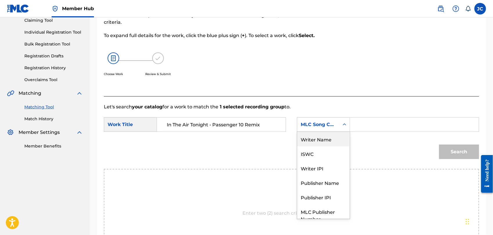
click at [308, 137] on div "Writer Name" at bounding box center [323, 139] width 53 height 15
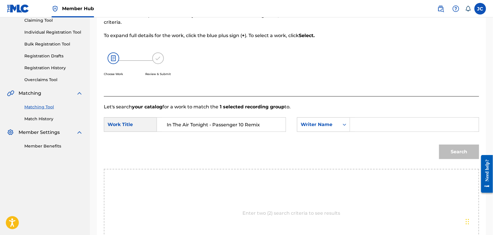
click at [362, 126] on input "Search Form" at bounding box center [414, 125] width 119 height 14
paste input "Collins"
type input "Collins"
click at [478, 157] on div at bounding box center [485, 174] width 16 height 47
click at [472, 156] on button "Search" at bounding box center [459, 152] width 40 height 15
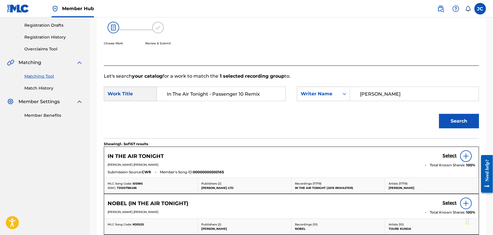
scroll to position [130, 0]
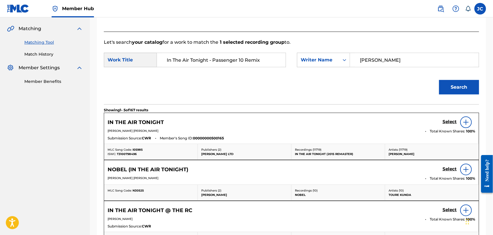
click at [458, 119] on div "Select" at bounding box center [459, 123] width 33 height 12
click at [460, 119] on div "Select" at bounding box center [459, 123] width 33 height 12
click at [462, 119] on div at bounding box center [467, 123] width 12 height 12
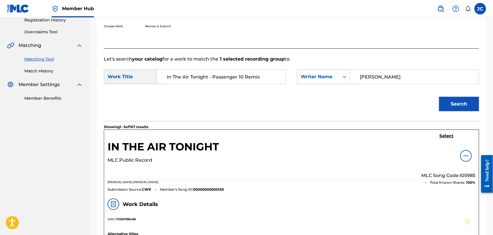
scroll to position [65, 0]
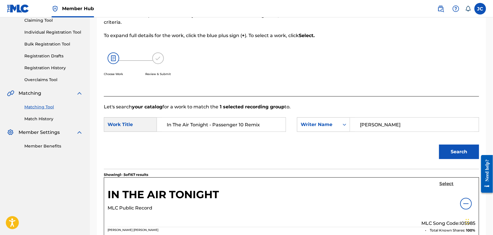
click at [446, 182] on h5 "Select" at bounding box center [447, 184] width 14 height 6
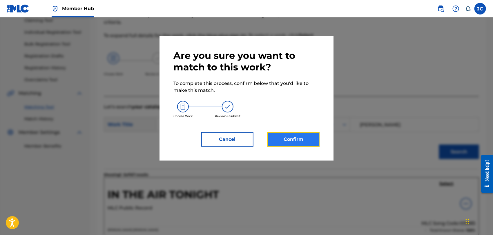
click at [299, 142] on button "Confirm" at bounding box center [294, 139] width 52 height 15
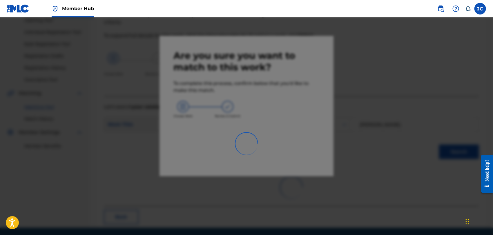
scroll to position [22, 0]
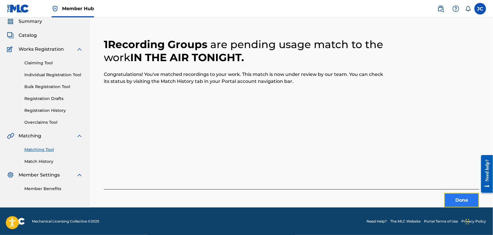
click at [464, 194] on button "Done" at bounding box center [462, 200] width 35 height 15
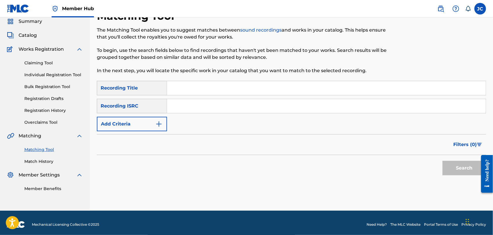
click at [223, 110] on input "Search Form" at bounding box center [326, 106] width 319 height 14
paste input "HKI199939313"
click at [472, 174] on button "Search" at bounding box center [465, 168] width 44 height 15
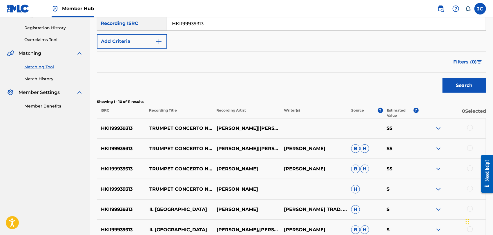
scroll to position [95, 0]
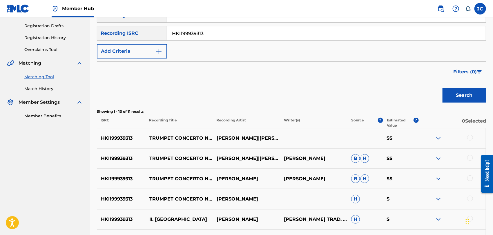
paste input "DEF05840239"
drag, startPoint x: 216, startPoint y: 35, endPoint x: 169, endPoint y: 35, distance: 47.0
click at [169, 35] on input "DEF058402393" at bounding box center [326, 33] width 319 height 14
click at [453, 94] on button "Search" at bounding box center [465, 95] width 44 height 15
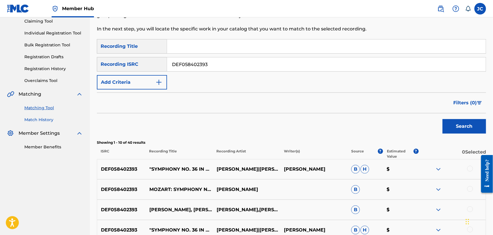
scroll to position [0, 0]
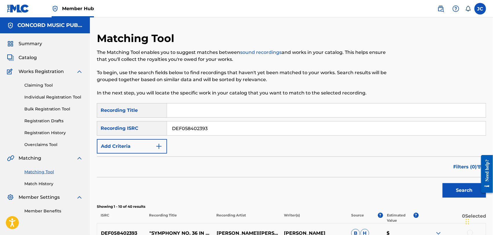
click at [232, 133] on input "DEF058402393" at bounding box center [326, 129] width 319 height 14
paste input "TCADR1857828"
type input "TCADR1857828"
click at [457, 189] on button "Search" at bounding box center [465, 190] width 44 height 15
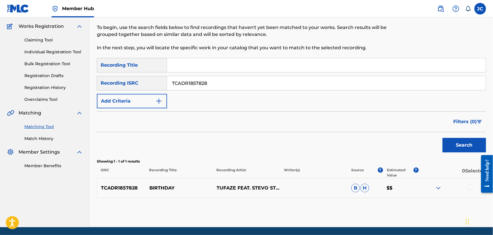
scroll to position [65, 0]
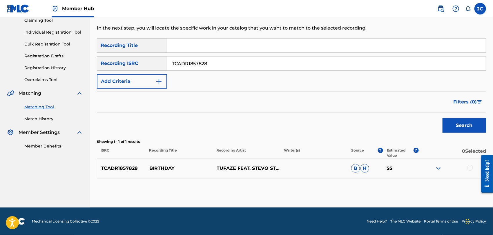
click at [469, 166] on div at bounding box center [471, 168] width 6 height 6
click at [397, 194] on button "Match 1 Group" at bounding box center [408, 188] width 64 height 15
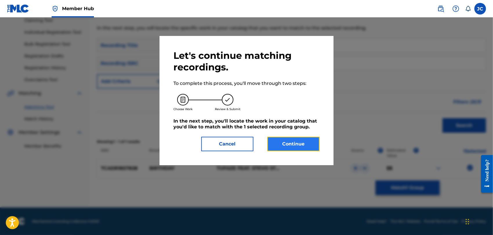
click at [283, 146] on button "Continue" at bounding box center [294, 144] width 52 height 15
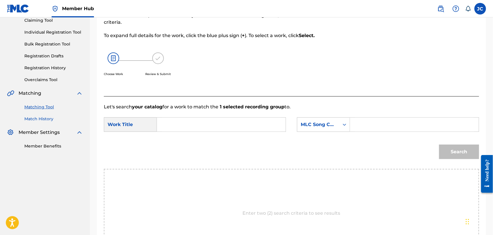
click at [44, 118] on link "Match History" at bounding box center [53, 119] width 59 height 6
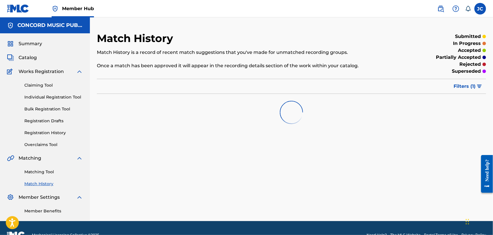
click at [50, 167] on div "Matching Tool Match History" at bounding box center [45, 174] width 76 height 25
click at [47, 176] on div "Matching Tool Match History" at bounding box center [45, 174] width 76 height 25
click at [47, 173] on link "Matching Tool" at bounding box center [53, 172] width 59 height 6
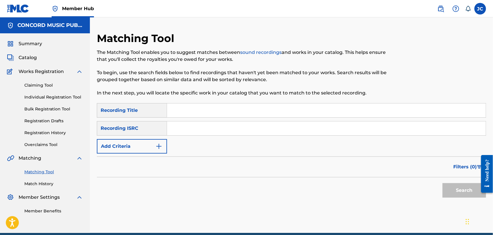
click at [223, 141] on div "SearchWithCriteriaabd97ea5-17f9-43f8-a9f5-88af751c4a8c Recording Title SearchWi…" at bounding box center [291, 128] width 389 height 50
click at [227, 131] on input "Search Form" at bounding box center [326, 129] width 319 height 14
paste input "TCADR1857828"
type input "TCADR1857828"
click at [451, 182] on div "Search" at bounding box center [463, 189] width 46 height 23
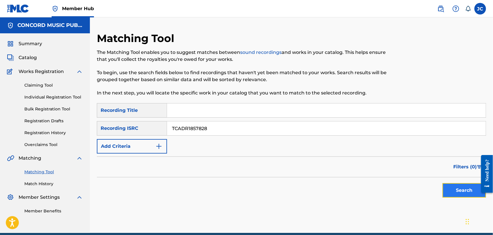
click at [453, 193] on button "Search" at bounding box center [465, 190] width 44 height 15
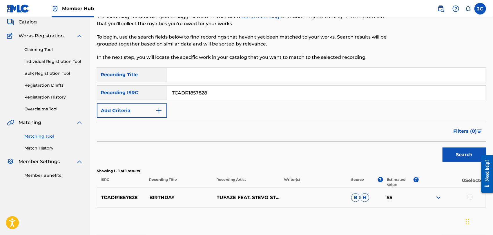
scroll to position [65, 0]
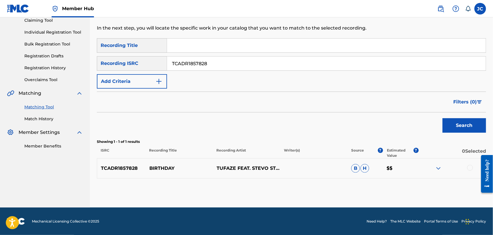
click at [473, 166] on div at bounding box center [452, 168] width 67 height 7
click at [473, 167] on div at bounding box center [471, 168] width 6 height 6
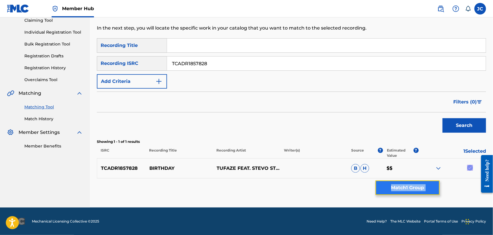
click at [410, 183] on button "Match 1 Group" at bounding box center [408, 188] width 64 height 15
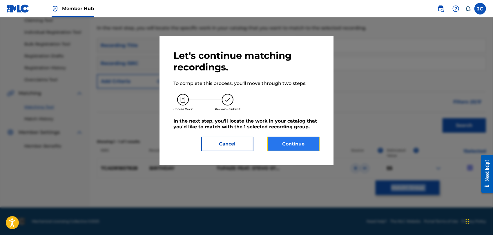
click at [297, 143] on button "Continue" at bounding box center [294, 144] width 52 height 15
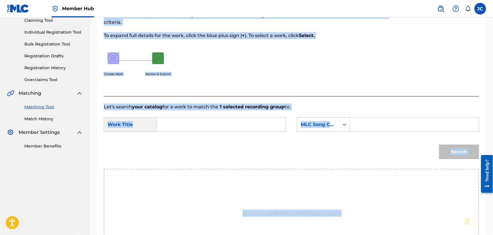
click at [196, 123] on input "Search Form" at bounding box center [221, 125] width 119 height 14
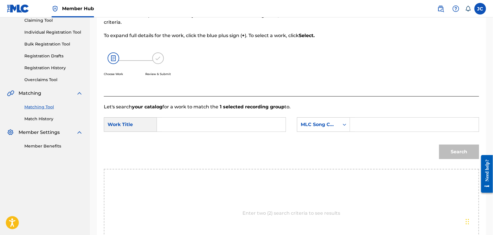
paste input "Birthday"
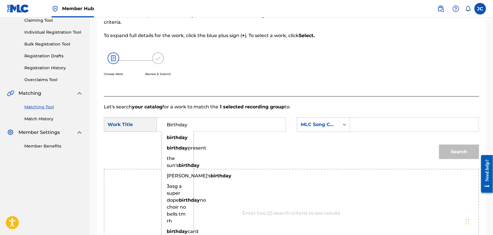
type input "Birthday"
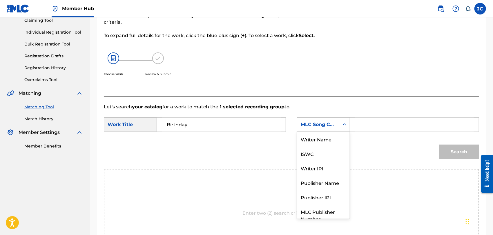
click at [347, 128] on div "Search Form" at bounding box center [345, 125] width 10 height 10
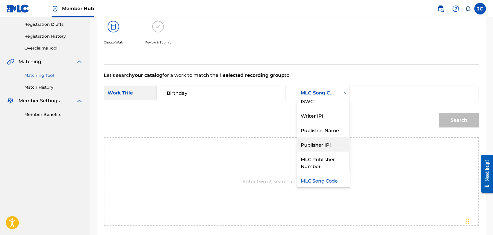
scroll to position [0, 0]
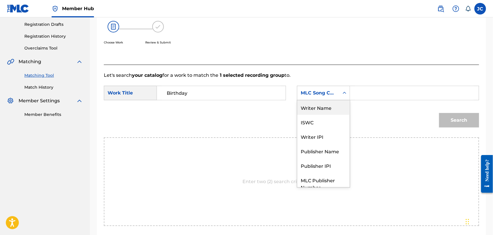
click at [325, 107] on div "Writer Name" at bounding box center [323, 107] width 53 height 15
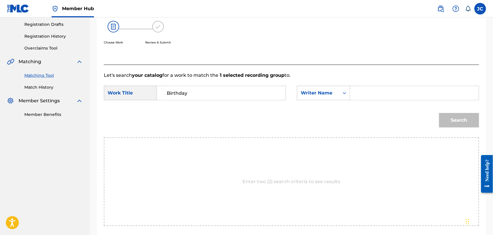
click at [359, 95] on input "Search Form" at bounding box center [414, 93] width 119 height 14
paste input "Idibia,"
type input "Idibia"
click at [448, 121] on button "Search" at bounding box center [459, 120] width 40 height 15
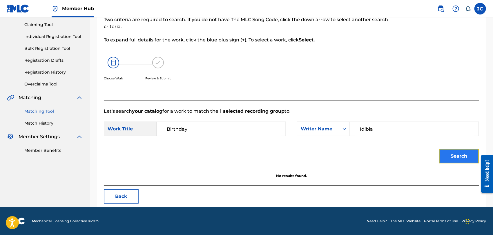
scroll to position [60, 0]
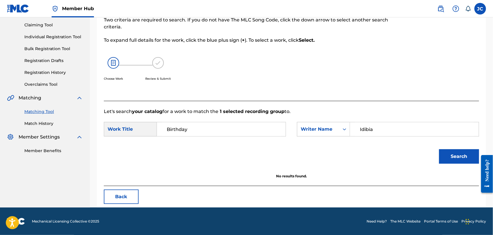
click at [35, 129] on div "Summary Catalog Works Registration Claiming Tool Individual Registration Tool B…" at bounding box center [45, 67] width 90 height 188
click at [45, 123] on link "Match History" at bounding box center [53, 124] width 59 height 6
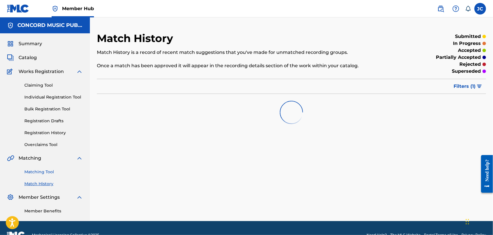
click at [44, 174] on link "Matching Tool" at bounding box center [53, 172] width 59 height 6
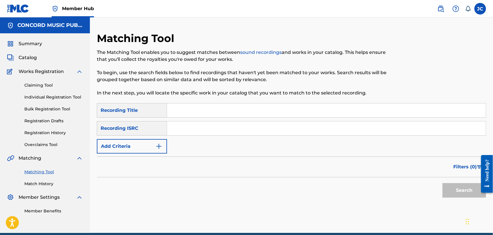
paste input "JPX932000033"
type input "JPX932000033"
click at [464, 194] on button "Search" at bounding box center [465, 190] width 44 height 15
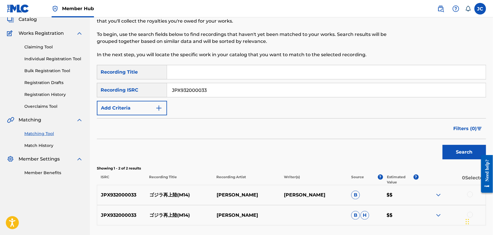
scroll to position [86, 0]
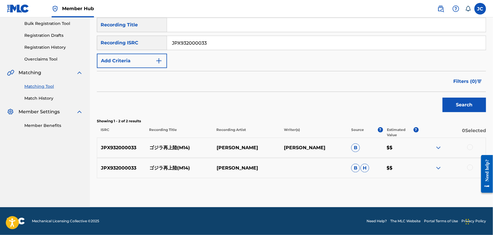
click at [472, 148] on div at bounding box center [471, 148] width 6 height 6
click at [474, 169] on div at bounding box center [452, 168] width 67 height 7
click at [473, 169] on div at bounding box center [471, 168] width 6 height 6
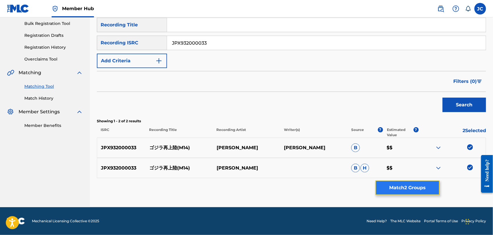
click at [420, 189] on button "Match 2 Groups" at bounding box center [408, 188] width 64 height 15
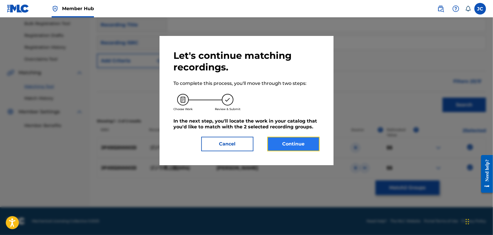
click at [270, 144] on button "Continue" at bounding box center [294, 144] width 52 height 15
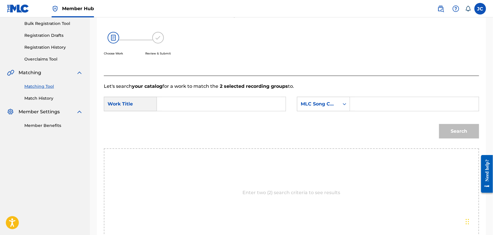
click at [197, 112] on div "SearchWithCriteriafdc130dd-3872-4482-a17c-1525f2a3fad5 Work Title SearchWithCri…" at bounding box center [292, 106] width 376 height 18
click at [203, 109] on input "Search Form" at bounding box center [221, 104] width 119 height 14
paste input "Godzilla Comes Ashore"
type input "Godzilla Comes Ashore"
click at [324, 105] on div "MLC Song Code" at bounding box center [318, 104] width 35 height 7
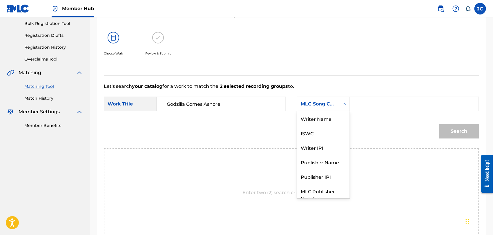
scroll to position [0, 0]
click at [315, 124] on div "Writer Name" at bounding box center [323, 118] width 53 height 15
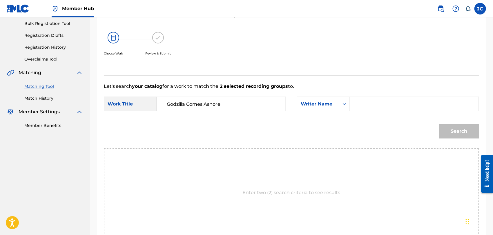
click at [360, 104] on input "Search Form" at bounding box center [414, 104] width 119 height 14
paste input "Ifukube"
type input "Ifukube"
click at [448, 127] on button "Search" at bounding box center [459, 131] width 40 height 15
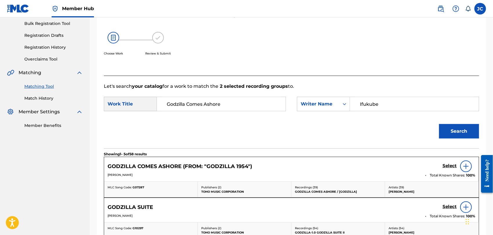
click at [468, 165] on img at bounding box center [466, 166] width 7 height 7
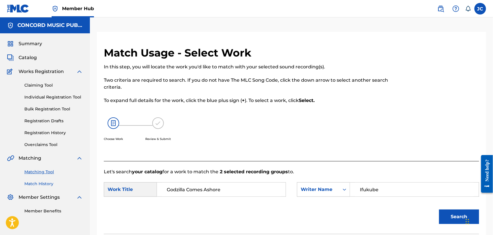
click at [54, 182] on link "Match History" at bounding box center [53, 184] width 59 height 6
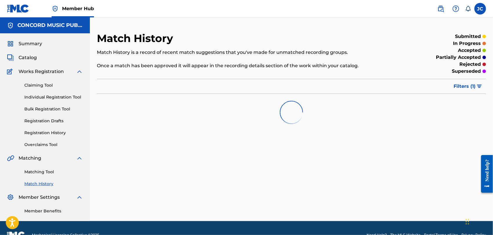
drag, startPoint x: 46, startPoint y: 175, endPoint x: 84, endPoint y: 168, distance: 38.4
click at [46, 174] on link "Matching Tool" at bounding box center [53, 172] width 59 height 6
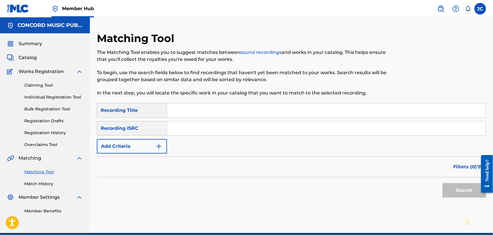
click at [235, 122] on input "Search Form" at bounding box center [326, 129] width 319 height 14
paste input "NLA506100119"
click at [465, 189] on button "Search" at bounding box center [465, 190] width 44 height 15
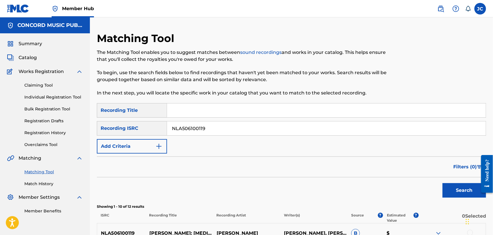
paste input "GBAYC9302034"
drag, startPoint x: 219, startPoint y: 131, endPoint x: 126, endPoint y: 131, distance: 92.3
click at [126, 131] on div "SearchWithCriteria61a8b781-3206-4415-82a5-3103e0326e14 Recording ISRC NLA506100…" at bounding box center [291, 128] width 389 height 15
click at [466, 186] on button "Search" at bounding box center [465, 190] width 44 height 15
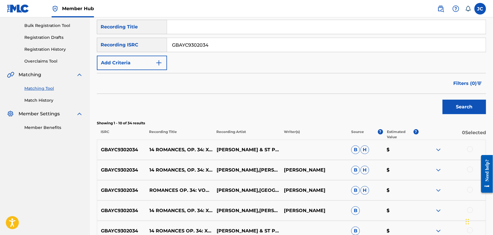
scroll to position [82, 0]
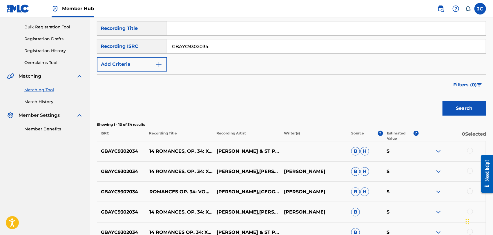
paste input "SMU4932005"
drag, startPoint x: 223, startPoint y: 41, endPoint x: 120, endPoint y: 41, distance: 103.0
click at [120, 41] on div "SearchWithCriteria61a8b781-3206-4415-82a5-3103e0326e14 Recording ISRC GBSMU4932…" at bounding box center [291, 46] width 389 height 15
type input "GBSMU4932005"
click at [432, 101] on div "Search" at bounding box center [291, 106] width 389 height 23
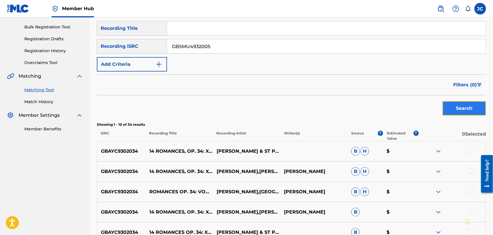
click at [460, 104] on button "Search" at bounding box center [465, 108] width 44 height 15
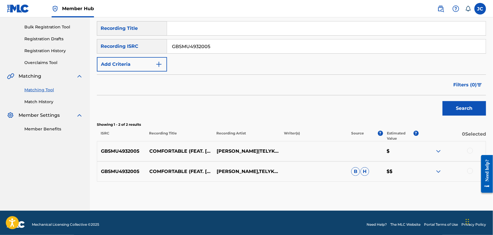
click at [470, 152] on div at bounding box center [471, 151] width 6 height 6
click at [469, 176] on div "GBSMU4932005 COMFORTABLE (FEAT. NATALIE MAJOR) STEVE VOID,TELYKAST,OBREGON B H …" at bounding box center [291, 172] width 389 height 20
click at [470, 172] on div at bounding box center [471, 171] width 6 height 6
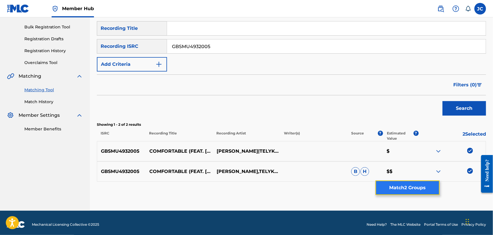
click at [424, 187] on button "Match 2 Groups" at bounding box center [408, 188] width 64 height 15
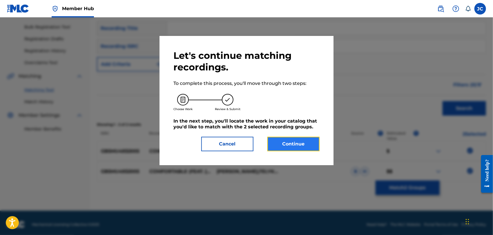
click at [284, 142] on button "Continue" at bounding box center [294, 144] width 52 height 15
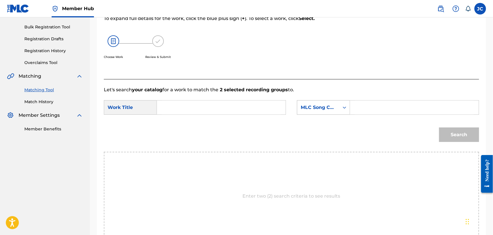
click at [332, 111] on div "MLC Song Code" at bounding box center [318, 107] width 42 height 11
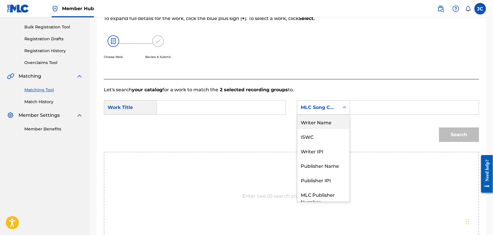
drag, startPoint x: 329, startPoint y: 124, endPoint x: 368, endPoint y: 118, distance: 39.0
click at [329, 124] on div "Writer Name" at bounding box center [323, 122] width 53 height 15
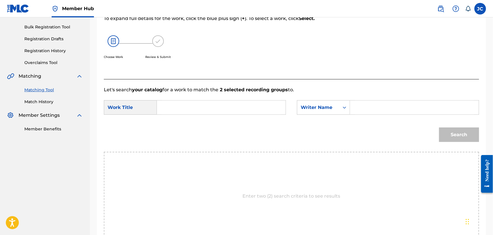
click at [369, 116] on div "SearchWithCriteriafdc130dd-3872-4482-a17c-1525f2a3fad5 Work Title SearchWithCri…" at bounding box center [292, 109] width 376 height 18
click at [373, 107] on input "Search Form" at bounding box center [414, 108] width 119 height 14
type input "VOID"
click at [183, 94] on form "SearchWithCriteriafdc130dd-3872-4482-a17c-1525f2a3fad5 Work Title SearchWithCri…" at bounding box center [292, 122] width 376 height 59
click at [183, 102] on input "Search Form" at bounding box center [221, 108] width 119 height 14
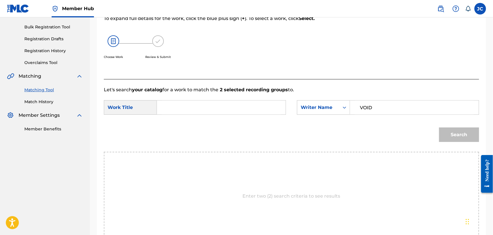
paste input "Comfortable"
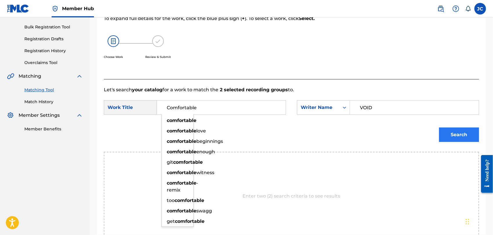
type input "Comfortable"
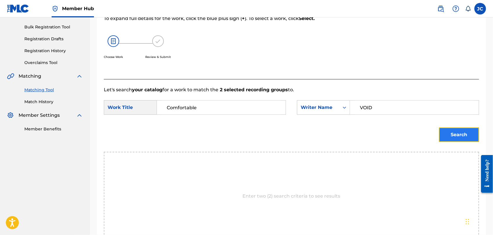
click at [448, 137] on button "Search" at bounding box center [459, 135] width 40 height 15
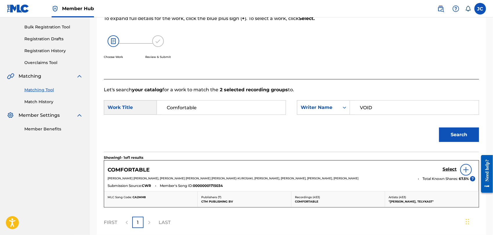
click at [470, 170] on div at bounding box center [467, 170] width 12 height 12
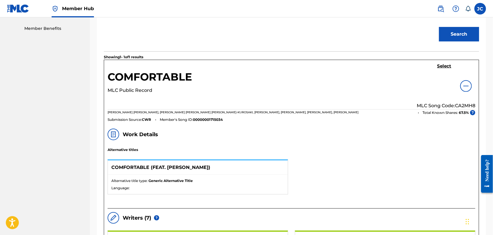
scroll to position [147, 0]
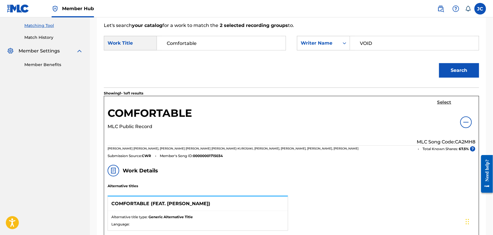
click at [447, 102] on h5 "Select" at bounding box center [445, 103] width 14 height 6
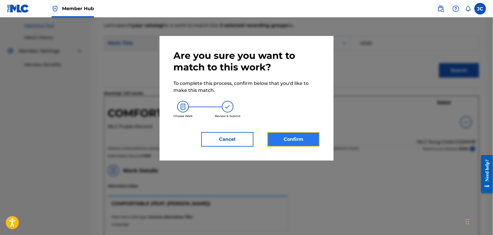
click at [284, 141] on button "Confirm" at bounding box center [294, 139] width 52 height 15
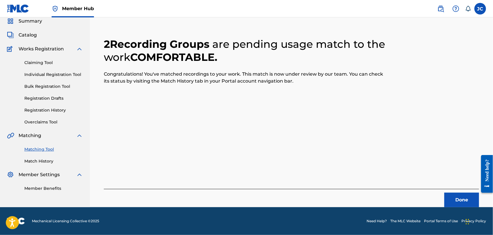
scroll to position [22, 0]
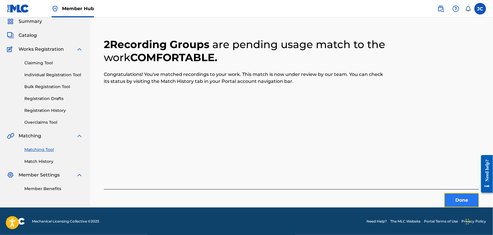
click at [451, 204] on button "Done" at bounding box center [462, 200] width 35 height 15
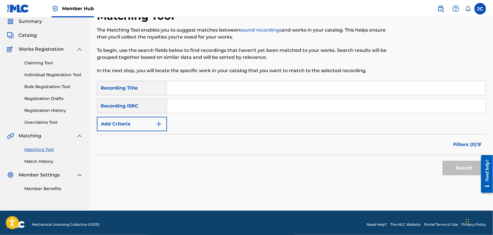
click at [195, 108] on input "Search Form" at bounding box center [326, 106] width 319 height 14
paste input "GBBBA6650221"
drag, startPoint x: 434, startPoint y: 161, endPoint x: 468, endPoint y: 169, distance: 34.8
click at [443, 161] on div "Search" at bounding box center [291, 166] width 389 height 23
click at [474, 169] on button "Search" at bounding box center [465, 168] width 44 height 15
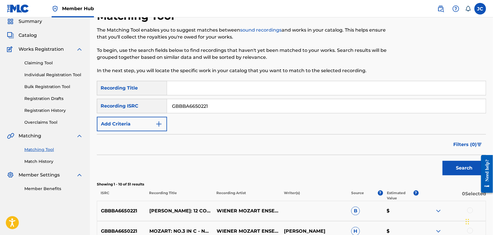
click at [195, 107] on input "GBBBA6650221" at bounding box center [326, 106] width 319 height 14
paste input "THSPD1710077"
type input "THSPD1710077"
click at [460, 165] on button "Search" at bounding box center [465, 168] width 44 height 15
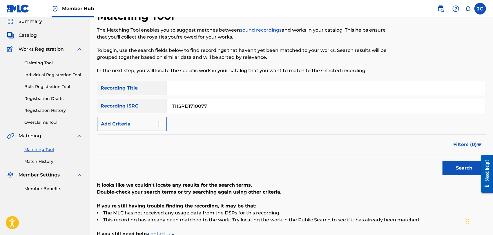
click at [236, 88] on input "Search Form" at bounding box center [326, 88] width 319 height 14
paste input "I Got You"
type input "I Got You"
drag, startPoint x: 224, startPoint y: 109, endPoint x: 22, endPoint y: 125, distance: 202.6
click at [22, 125] on main "CONCORD MUSIC PUBLISHING LLC Summary Catalog Works Registration Claiming Tool I…" at bounding box center [246, 131] width 493 height 272
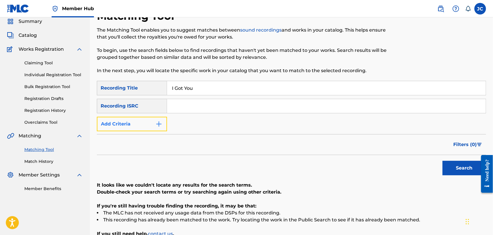
click at [142, 130] on button "Add Criteria" at bounding box center [132, 124] width 70 height 15
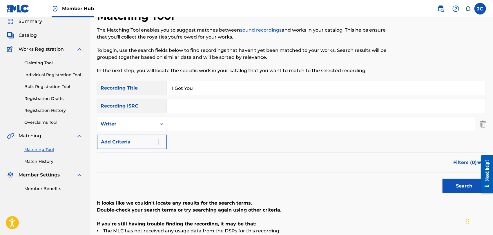
click at [186, 126] on input "Search Form" at bounding box center [321, 124] width 308 height 14
drag, startPoint x: 445, startPoint y: 185, endPoint x: 426, endPoint y: 187, distance: 19.3
click at [445, 185] on button "Search" at bounding box center [465, 186] width 44 height 15
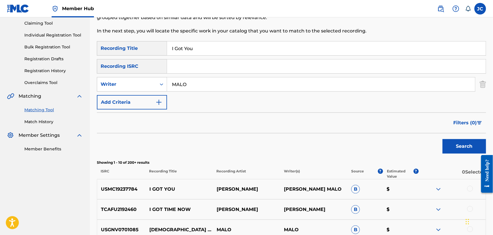
scroll to position [87, 0]
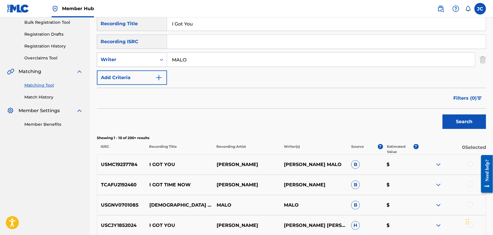
drag, startPoint x: 246, startPoint y: 56, endPoint x: 163, endPoint y: 63, distance: 83.6
click at [163, 63] on div "SearchWithCriteria8a47e0f0-b575-4d57-9a94-62ede3acbcfa Writer MALO" at bounding box center [291, 60] width 389 height 15
type input "[PERSON_NAME]"
click at [453, 124] on button "Search" at bounding box center [465, 122] width 44 height 15
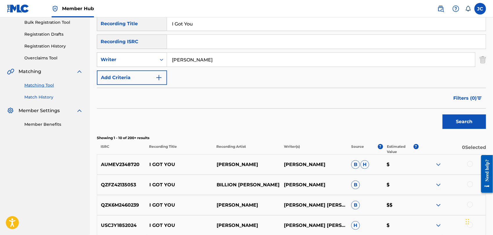
click at [39, 96] on link "Match History" at bounding box center [53, 97] width 59 height 6
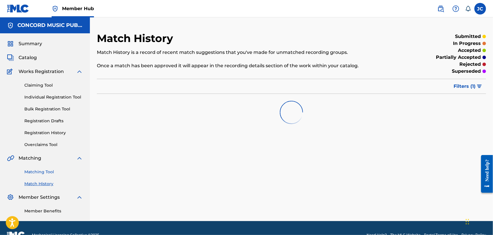
click at [46, 170] on link "Matching Tool" at bounding box center [53, 172] width 59 height 6
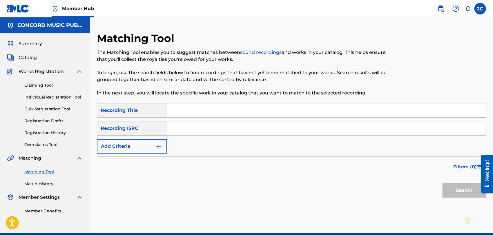
drag, startPoint x: 232, startPoint y: 126, endPoint x: 258, endPoint y: 134, distance: 26.8
click at [232, 125] on input "Search Form" at bounding box center [326, 129] width 319 height 14
paste input "GBCFB2200759"
type input "GBCFB2200759"
click at [469, 183] on button "Search" at bounding box center [465, 190] width 44 height 15
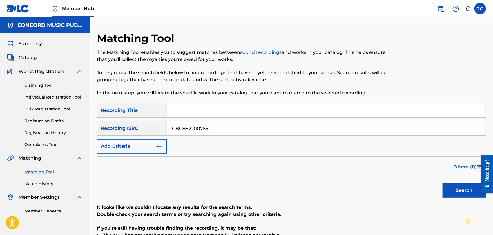
click at [186, 126] on input "GBCFB2200759" at bounding box center [326, 129] width 319 height 14
click at [465, 194] on button "Search" at bounding box center [465, 190] width 44 height 15
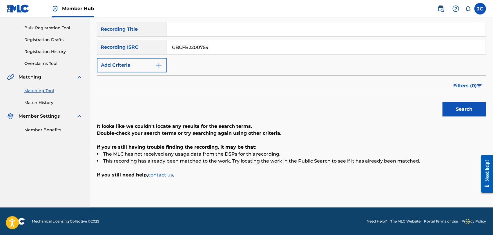
click at [216, 30] on input "Search Form" at bounding box center [326, 29] width 319 height 14
paste input "Nice"
type input "Nice"
drag, startPoint x: 228, startPoint y: 51, endPoint x: 30, endPoint y: 50, distance: 197.9
click at [30, 50] on main "CONCORD MUSIC PUBLISHING LLC Summary Catalog Works Registration Claiming Tool I…" at bounding box center [246, 72] width 493 height 272
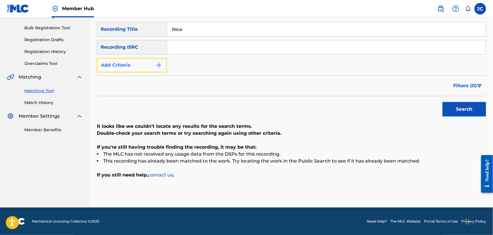
click at [134, 67] on button "Add Criteria" at bounding box center [132, 65] width 70 height 15
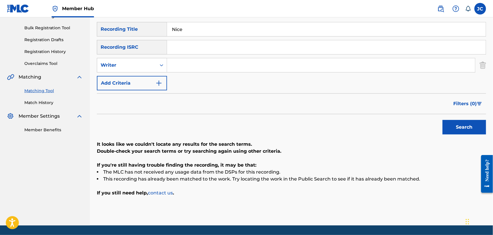
click at [200, 69] on input "Search Form" at bounding box center [321, 65] width 308 height 14
paste input "Artadi"
type input "Artadi"
click at [450, 128] on button "Search" at bounding box center [465, 127] width 44 height 15
drag, startPoint x: 199, startPoint y: 67, endPoint x: 139, endPoint y: 62, distance: 60.0
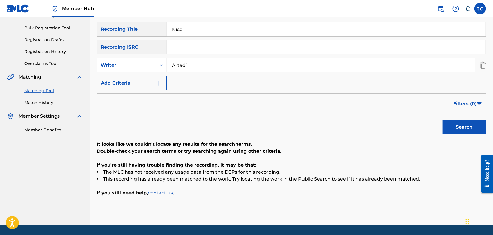
click at [135, 68] on div "SearchWithCriteria8a47e0f0-b575-4d57-9a94-62ede3acbcfa Writer Artadi" at bounding box center [291, 65] width 389 height 15
paste input "Search Form"
click at [190, 70] on input "Search Form" at bounding box center [321, 65] width 308 height 14
paste input "HALLIWELL"
type input "HALLIWELL"
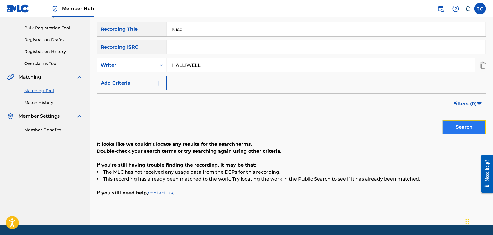
click at [478, 128] on button "Search" at bounding box center [465, 127] width 44 height 15
click at [52, 100] on link "Match History" at bounding box center [53, 103] width 59 height 6
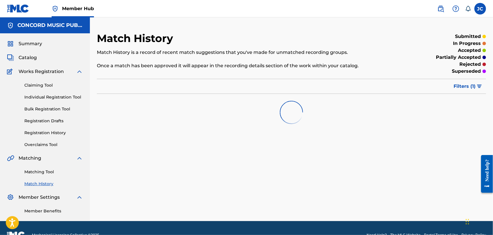
click at [45, 168] on div "Matching Tool Match History" at bounding box center [45, 174] width 76 height 25
click at [48, 170] on link "Matching Tool" at bounding box center [53, 172] width 59 height 6
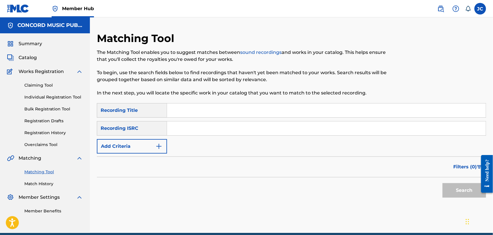
click at [224, 116] on input "Search Form" at bounding box center [326, 111] width 319 height 14
click at [297, 131] on input "Search Form" at bounding box center [326, 129] width 319 height 14
paste input "DEN960601633"
click at [454, 196] on button "Search" at bounding box center [465, 190] width 44 height 15
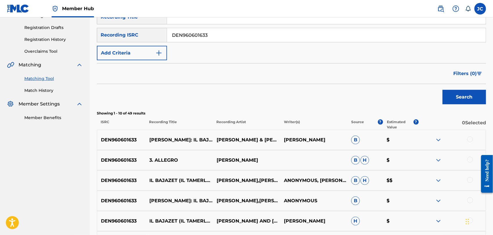
scroll to position [32, 0]
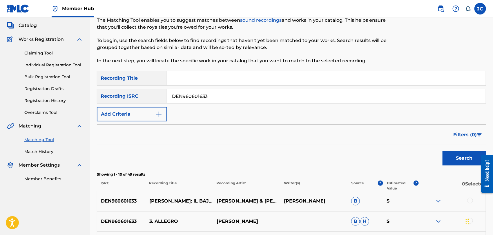
click at [215, 96] on input "DEN960601633" at bounding box center [326, 96] width 319 height 14
paste input "GBAYC8803362"
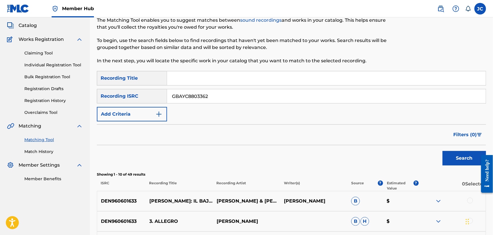
click at [471, 149] on div "Search" at bounding box center [463, 156] width 46 height 23
drag, startPoint x: 469, startPoint y: 154, endPoint x: 462, endPoint y: 154, distance: 6.7
click at [468, 154] on button "Search" at bounding box center [465, 158] width 44 height 15
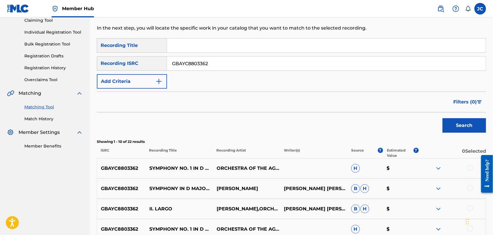
scroll to position [64, 0]
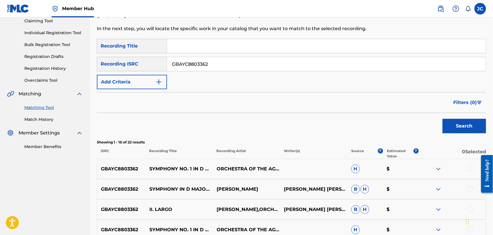
click at [216, 67] on input "GBAYC8803362" at bounding box center [326, 64] width 319 height 14
paste input "QM8DG1400059"
type input "QM8DG1400059"
click at [466, 127] on button "Search" at bounding box center [465, 126] width 44 height 15
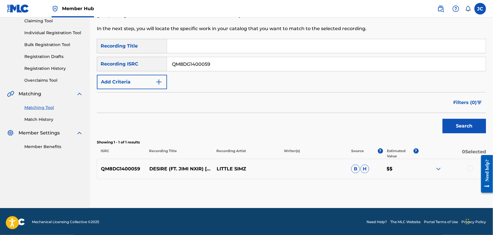
click at [472, 168] on div at bounding box center [471, 169] width 6 height 6
click at [406, 180] on div "Matching Tool The Matching Tool enables you to suggest matches between sound re…" at bounding box center [291, 87] width 389 height 241
click at [401, 191] on button "Match 1 Group" at bounding box center [408, 188] width 64 height 15
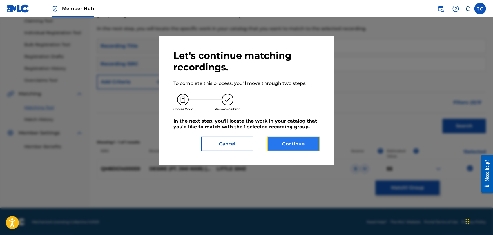
click at [285, 146] on button "Continue" at bounding box center [294, 144] width 52 height 15
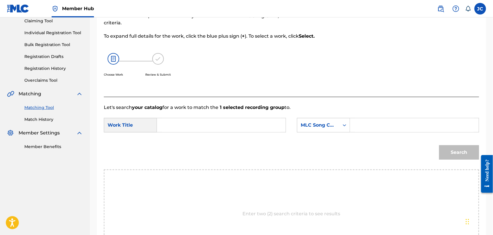
click at [332, 135] on div "SearchWithCriteriafdc130dd-3872-4482-a17c-1525f2a3fad5 Work Title SearchWithCri…" at bounding box center [292, 127] width 376 height 18
click at [330, 126] on div "MLC Song Code" at bounding box center [318, 125] width 35 height 7
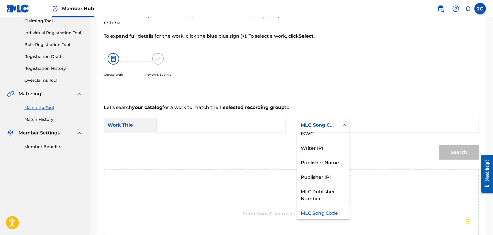
scroll to position [0, 0]
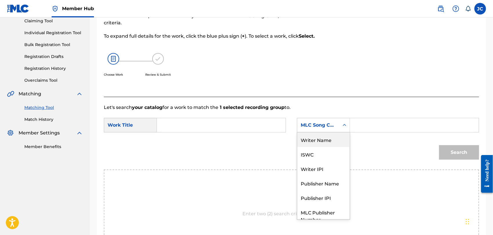
click at [319, 142] on div "Writer Name" at bounding box center [323, 140] width 53 height 15
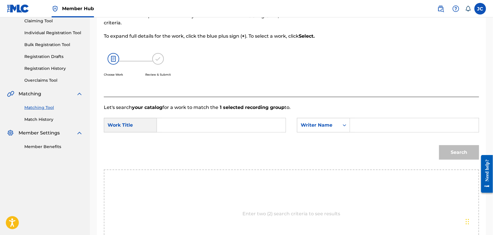
click at [390, 120] on input "Search Form" at bounding box center [414, 125] width 119 height 14
click at [370, 118] on input "Search Form" at bounding box center [414, 125] width 119 height 14
paste input "SILVERMAN"
type input "SILVERMAN"
click at [221, 117] on form "SearchWithCriteriafdc130dd-3872-4482-a17c-1525f2a3fad5 Work Title SearchWithCri…" at bounding box center [292, 140] width 376 height 59
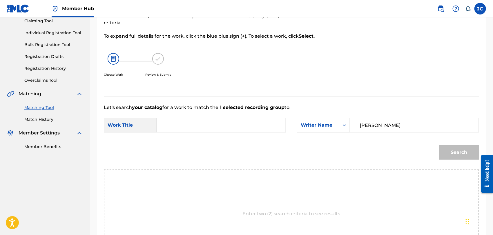
click at [221, 119] on input "Search Form" at bounding box center [221, 125] width 119 height 14
click at [221, 131] on input "Search Form" at bounding box center [221, 125] width 119 height 14
paste input "Desire"
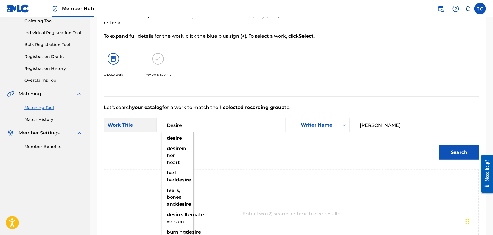
type input "Desire"
click at [465, 144] on div "Search" at bounding box center [457, 151] width 43 height 23
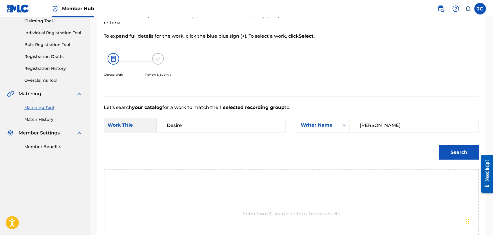
click at [459, 165] on div "Search" at bounding box center [292, 155] width 376 height 30
click at [458, 159] on button "Search" at bounding box center [459, 152] width 40 height 15
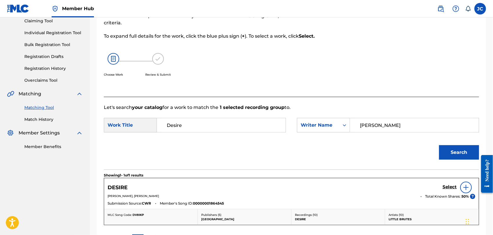
click at [469, 184] on div at bounding box center [467, 188] width 12 height 12
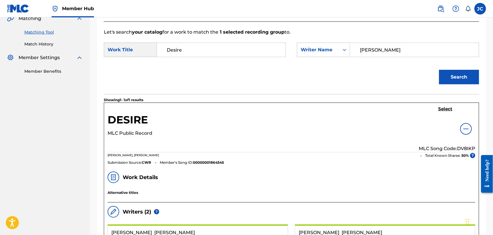
scroll to position [97, 0]
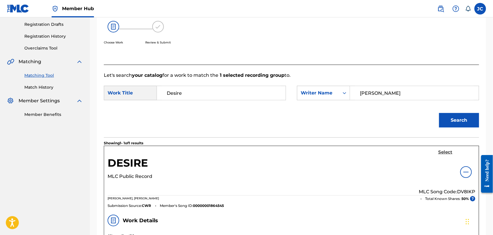
click at [446, 154] on h5 "Select" at bounding box center [445, 153] width 14 height 6
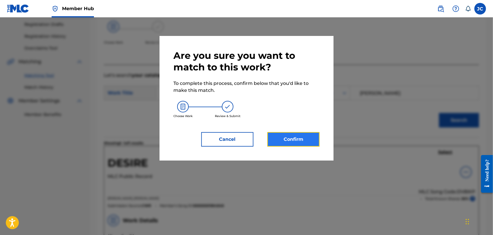
click at [269, 145] on button "Confirm" at bounding box center [294, 139] width 52 height 15
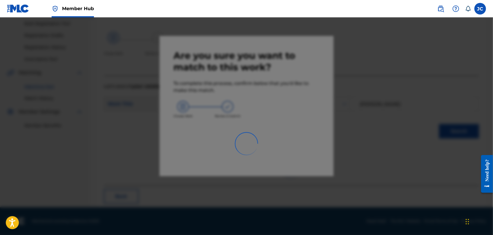
scroll to position [22, 0]
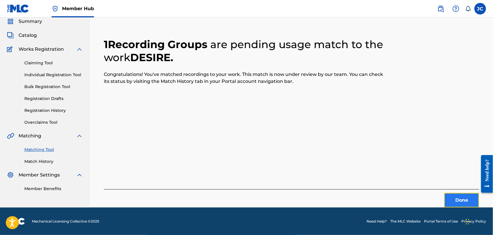
click at [461, 196] on button "Done" at bounding box center [462, 200] width 35 height 15
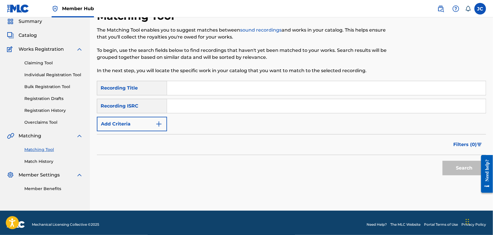
click at [214, 108] on input "Search Form" at bounding box center [326, 106] width 319 height 14
paste input "HKI199707011"
click at [431, 165] on div "Search" at bounding box center [291, 166] width 389 height 23
click at [447, 165] on button "Search" at bounding box center [465, 168] width 44 height 15
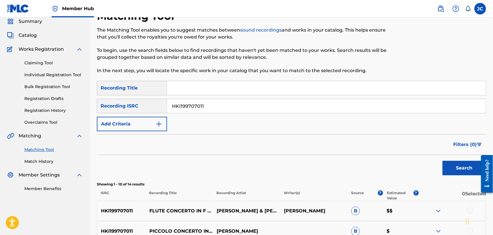
drag, startPoint x: 233, startPoint y: 114, endPoint x: 288, endPoint y: 114, distance: 54.8
click at [167, 114] on div "SearchWithCriteriaabd97ea5-17f9-43f8-a9f5-88af751c4a8c Recording Title SearchWi…" at bounding box center [291, 106] width 389 height 50
drag, startPoint x: 288, startPoint y: 114, endPoint x: 281, endPoint y: 104, distance: 11.8
click at [286, 113] on div "SearchWithCriteriaabd97ea5-17f9-43f8-a9f5-88af751c4a8c Recording Title SearchWi…" at bounding box center [291, 106] width 389 height 50
paste input "USDS10709934"
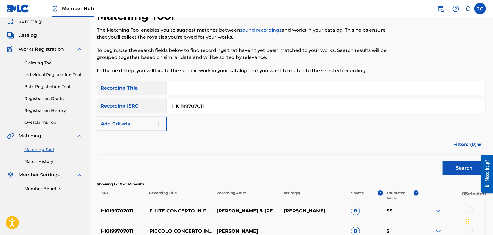
drag, startPoint x: 195, startPoint y: 104, endPoint x: 161, endPoint y: 104, distance: 33.7
click at [161, 104] on div "SearchWithCriteria61a8b781-3206-4415-82a5-3103e0326e14 Recording ISRC HKI199707…" at bounding box center [291, 106] width 389 height 15
type input "USDS10709934"
click at [481, 172] on div "Need help?" at bounding box center [487, 174] width 12 height 38
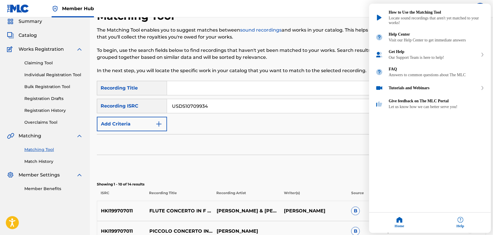
click at [457, 164] on div "Resource Center Help Get the help you need from our knowledge base News Search …" at bounding box center [430, 119] width 122 height 230
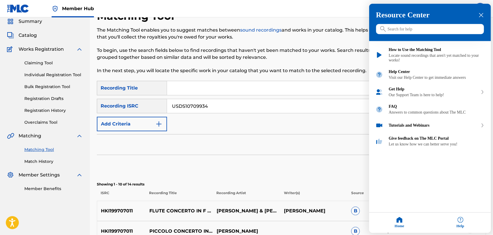
click at [483, 16] on icon "close resource center" at bounding box center [481, 15] width 4 height 4
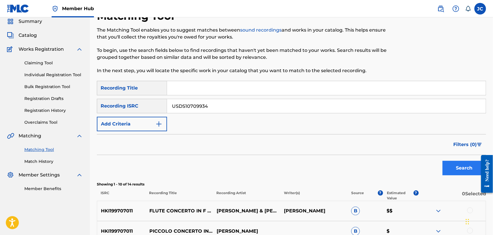
drag, startPoint x: 460, startPoint y: 179, endPoint x: 462, endPoint y: 172, distance: 7.3
click at [462, 172] on button "Search" at bounding box center [465, 168] width 44 height 15
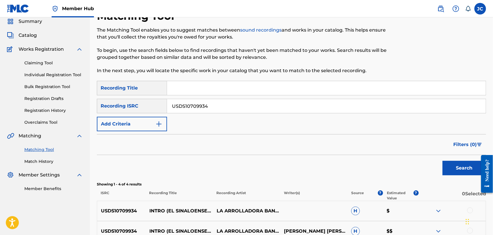
scroll to position [87, 0]
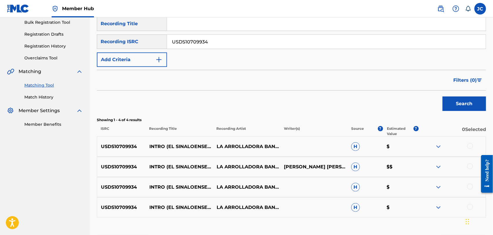
click at [472, 149] on div at bounding box center [452, 146] width 67 height 7
click at [472, 168] on div at bounding box center [471, 167] width 6 height 6
click at [473, 145] on div at bounding box center [471, 146] width 6 height 6
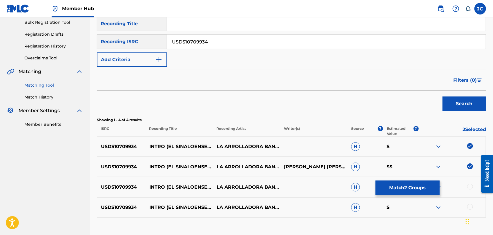
click at [467, 180] on div "USDS10709934 INTRO (EL SINALOENSE) (LIVE VERSION) LA ARROLLADORA BANDA EL LIMÓN…" at bounding box center [291, 187] width 389 height 20
click at [471, 187] on div at bounding box center [471, 187] width 6 height 6
click at [470, 203] on div "USDS10709934 INTRO (EL SINALOENSE) (LIVE VERSION) LA ARROLLADORA BANDA EL LIMÓN…" at bounding box center [291, 208] width 389 height 20
click at [471, 206] on div at bounding box center [471, 207] width 6 height 6
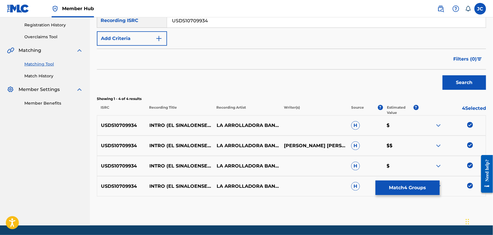
scroll to position [126, 0]
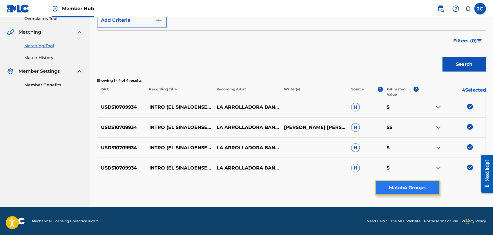
click at [398, 193] on button "Match 4 Groups" at bounding box center [408, 188] width 64 height 15
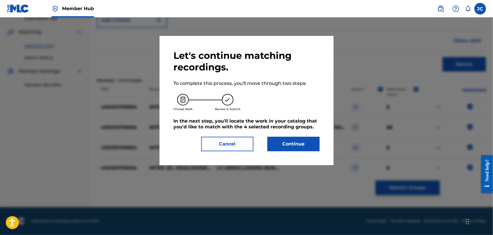
click at [279, 156] on div "Let's continue matching recordings. To complete this process, you'll move throu…" at bounding box center [247, 100] width 174 height 129
click at [285, 146] on button "Continue" at bounding box center [294, 144] width 52 height 15
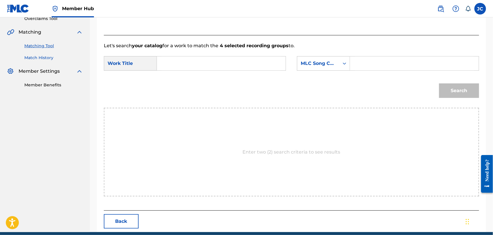
click at [47, 60] on link "Match History" at bounding box center [53, 58] width 59 height 6
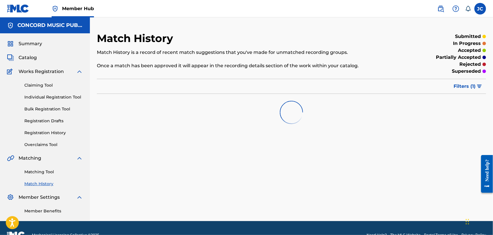
click at [40, 167] on div "Matching Tool Match History" at bounding box center [45, 174] width 76 height 25
click at [42, 173] on link "Matching Tool" at bounding box center [53, 172] width 59 height 6
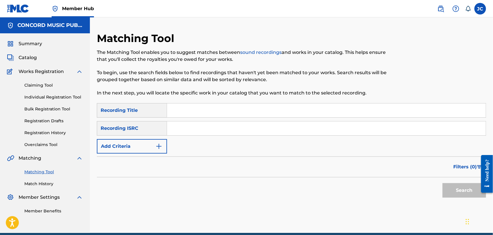
paste input "MXF360035052"
click at [469, 182] on div "Search" at bounding box center [463, 189] width 46 height 23
click at [446, 184] on button "Search" at bounding box center [465, 190] width 44 height 15
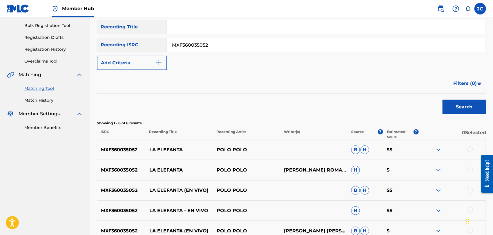
scroll to position [32, 0]
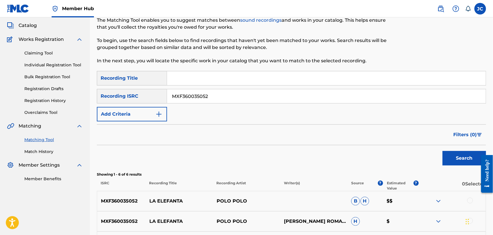
drag, startPoint x: 228, startPoint y: 95, endPoint x: 128, endPoint y: 94, distance: 99.8
click at [128, 94] on div "SearchWithCriteria61a8b781-3206-4415-82a5-3103e0326e14 Recording ISRC MXF360035…" at bounding box center [291, 96] width 389 height 15
drag, startPoint x: 462, startPoint y: 169, endPoint x: 455, endPoint y: 148, distance: 22.1
click at [462, 167] on div "SearchWithCriteriaabd97ea5-17f9-43f8-a9f5-88af751c4a8c Recording Title SearchWi…" at bounding box center [291, 192] width 389 height 242
click at [456, 148] on div "Search" at bounding box center [463, 156] width 46 height 23
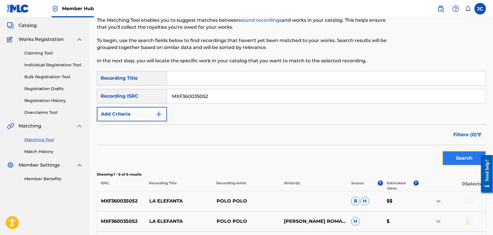
click at [458, 151] on button "Search" at bounding box center [465, 158] width 44 height 15
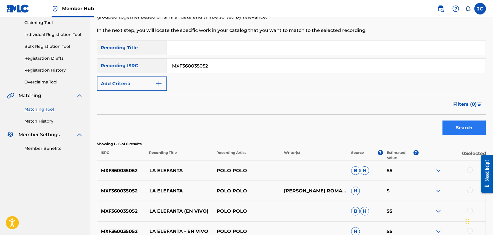
scroll to position [114, 0]
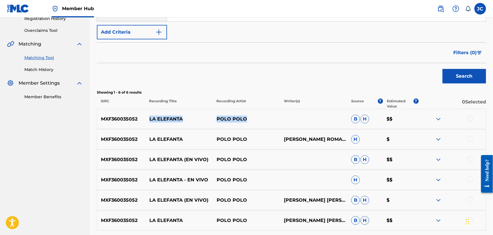
drag, startPoint x: 248, startPoint y: 119, endPoint x: 157, endPoint y: 94, distance: 94.8
click at [149, 117] on div "MXF360035052 LA ELEFANTA POLO POLO B H $$" at bounding box center [291, 119] width 389 height 20
copy div "LA ELEFANTA POLO POLO"
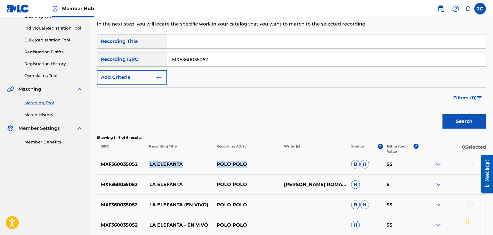
scroll to position [50, 0]
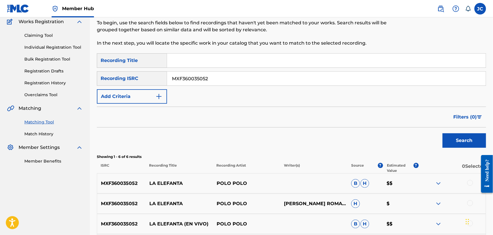
paste input "QZ8251715113"
drag, startPoint x: 228, startPoint y: 75, endPoint x: 81, endPoint y: 75, distance: 146.6
click at [81, 75] on main "CONCORD MUSIC PUBLISHING LLC Summary Catalog Works Registration Claiming Tool I…" at bounding box center [246, 145] width 493 height 357
type input "QZ8251715113"
click at [455, 141] on button "Search" at bounding box center [465, 140] width 44 height 15
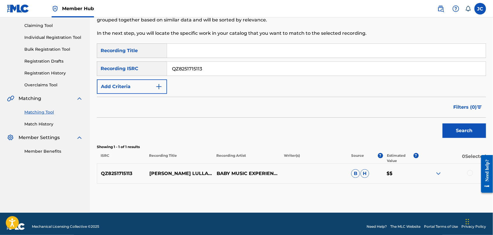
scroll to position [65, 0]
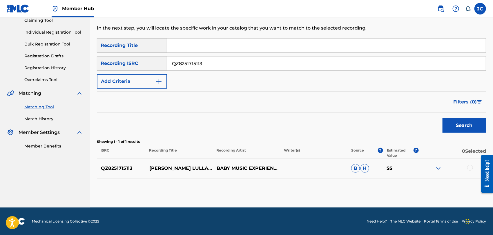
click at [470, 167] on div at bounding box center [471, 168] width 6 height 6
click at [385, 199] on div "Matching Tool The Matching Tool enables you to suggest matches between sound re…" at bounding box center [291, 87] width 389 height 241
click at [388, 192] on button "Match 1 Group" at bounding box center [408, 188] width 64 height 15
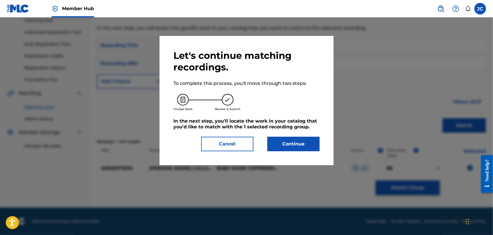
click at [320, 132] on div "Let's continue matching recordings. To complete this process, you'll move throu…" at bounding box center [247, 100] width 174 height 129
click at [298, 144] on button "Continue" at bounding box center [294, 144] width 52 height 15
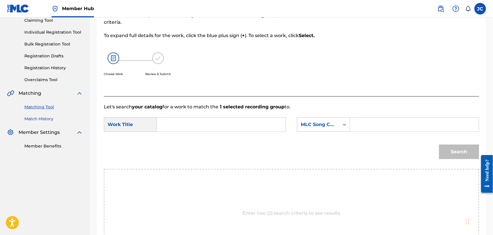
click at [54, 118] on link "Match History" at bounding box center [53, 119] width 59 height 6
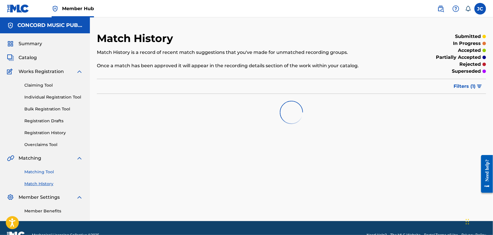
click at [53, 175] on link "Matching Tool" at bounding box center [53, 172] width 59 height 6
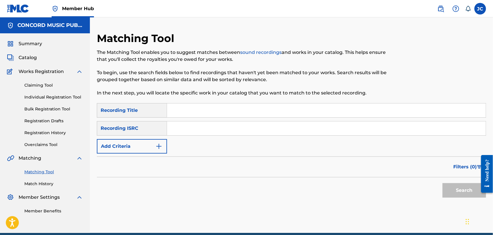
paste input "MXF360737796"
type input "MXF360737796"
click at [474, 198] on button "Search" at bounding box center [465, 190] width 44 height 15
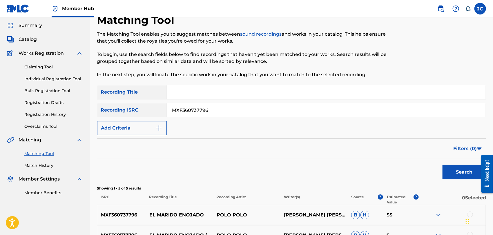
scroll to position [17, 0]
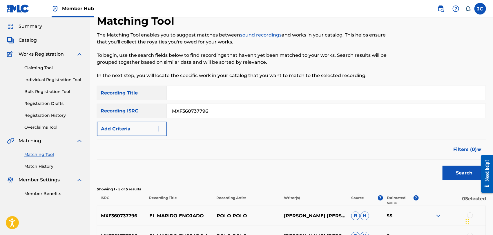
drag, startPoint x: 233, startPoint y: 110, endPoint x: 111, endPoint y: 110, distance: 122.5
click at [111, 110] on div "SearchWithCriteria61a8b781-3206-4415-82a5-3103e0326e14 Recording ISRC MXF360737…" at bounding box center [291, 111] width 389 height 15
click at [239, 111] on input "MXF360737796" at bounding box center [326, 111] width 319 height 14
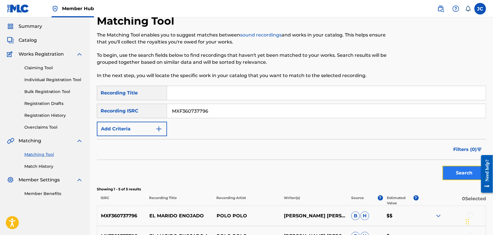
click at [460, 170] on button "Search" at bounding box center [465, 173] width 44 height 15
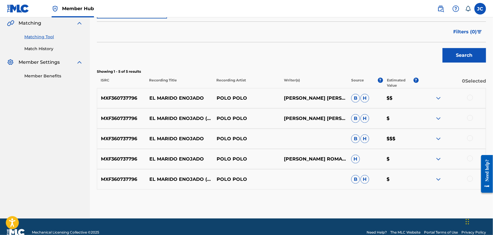
scroll to position [146, 0]
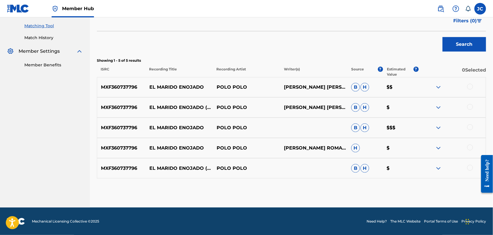
click at [473, 84] on div at bounding box center [452, 87] width 67 height 7
click at [472, 87] on div at bounding box center [471, 87] width 6 height 6
click at [471, 107] on div at bounding box center [471, 107] width 6 height 6
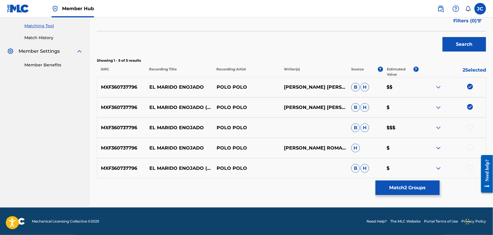
click at [470, 123] on div "MXF360737796 EL MARIDO ENOJADO POLO POLO B H $$$" at bounding box center [291, 128] width 389 height 20
click at [471, 128] on div at bounding box center [471, 127] width 6 height 6
click at [471, 143] on div "MXF360737796 EL MARIDO ENOJADO POLO POLO MAXIMO SAN ROMAN;POLO POLO H $" at bounding box center [291, 148] width 389 height 20
click at [471, 145] on div at bounding box center [471, 148] width 6 height 6
click at [470, 172] on div at bounding box center [452, 168] width 67 height 7
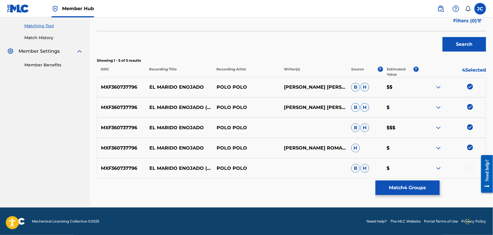
click at [470, 168] on div at bounding box center [471, 168] width 6 height 6
click at [391, 191] on button "Match 5 Groups" at bounding box center [408, 188] width 64 height 15
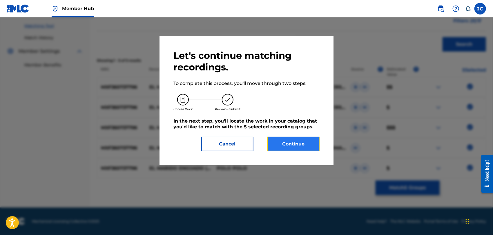
click at [294, 137] on button "Continue" at bounding box center [294, 144] width 52 height 15
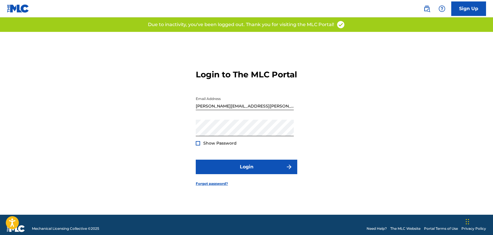
click at [216, 146] on span "Show Password" at bounding box center [219, 143] width 33 height 5
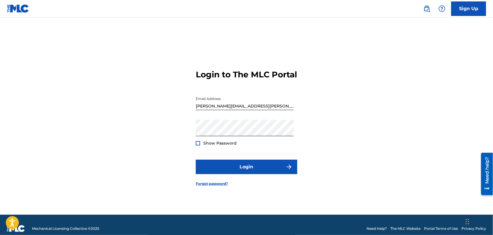
click at [197, 146] on div at bounding box center [198, 143] width 4 height 4
click at [234, 163] on form "Login to The MLC Portal Email Address [PERSON_NAME][EMAIL_ADDRESS][PERSON_NAME]…" at bounding box center [247, 123] width 102 height 183
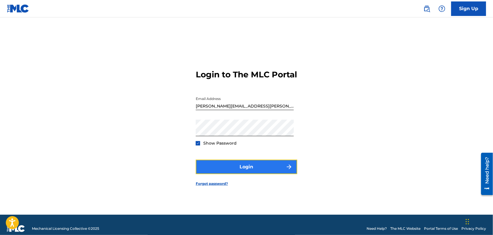
click at [234, 168] on button "Login" at bounding box center [247, 167] width 102 height 15
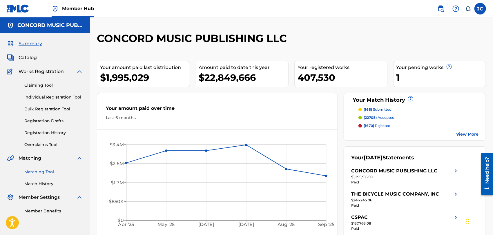
click at [49, 172] on link "Matching Tool" at bounding box center [53, 172] width 59 height 6
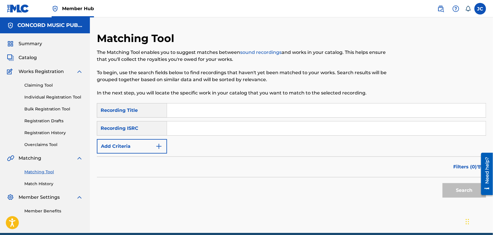
click at [188, 138] on div "SearchWithCriteriac5d6372b-e2a3-4758-94da-65a5f3a1906c Recording Title SearchWi…" at bounding box center [291, 128] width 389 height 50
click at [196, 128] on input "Search Form" at bounding box center [326, 129] width 319 height 14
paste input "GBVQM1800002"
type input "GBVQM1800002"
click at [469, 194] on button "Search" at bounding box center [465, 190] width 44 height 15
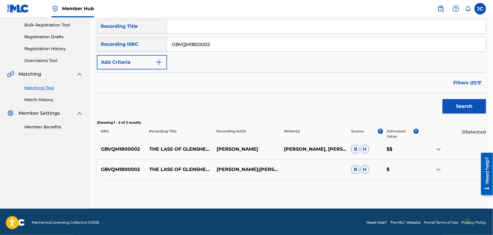
scroll to position [86, 0]
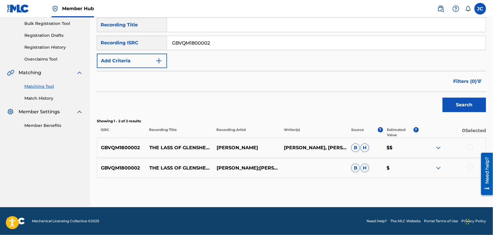
click at [472, 147] on div at bounding box center [471, 148] width 6 height 6
click at [471, 165] on div at bounding box center [471, 168] width 6 height 6
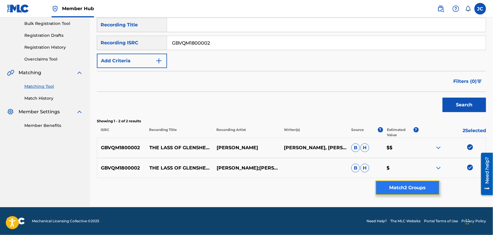
click at [424, 189] on button "Match 2 Groups" at bounding box center [408, 188] width 64 height 15
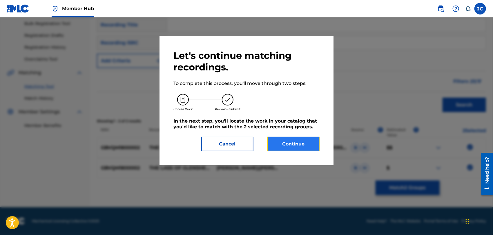
click at [292, 147] on button "Continue" at bounding box center [294, 144] width 52 height 15
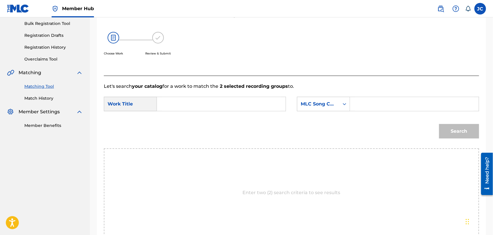
click at [182, 109] on input "Search Form" at bounding box center [221, 104] width 119 height 14
paste input "The Lass of [GEOGRAPHIC_DATA]"
type input "The Lass of [GEOGRAPHIC_DATA]"
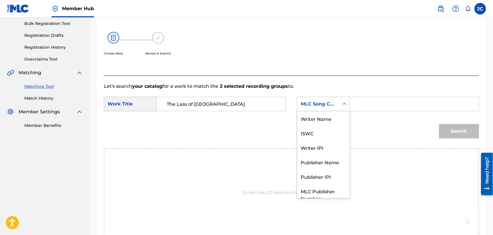
click at [324, 100] on div "MLC Song Code" at bounding box center [318, 104] width 42 height 11
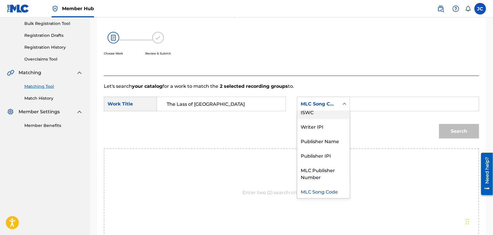
scroll to position [0, 0]
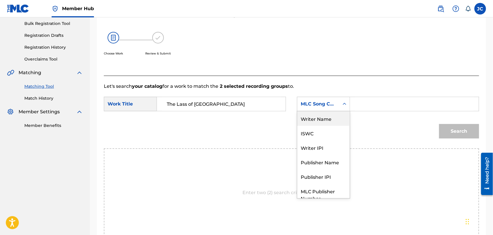
drag, startPoint x: 320, startPoint y: 117, endPoint x: 447, endPoint y: 109, distance: 127.4
click at [363, 118] on form "SearchWithCriteria627f64c9-5757-4ac6-8223-0c385f35f1c2 Work Title The Lass of G…" at bounding box center [292, 119] width 376 height 59
drag, startPoint x: 447, startPoint y: 109, endPoint x: 443, endPoint y: 108, distance: 3.8
click at [447, 109] on input "Search Form" at bounding box center [414, 104] width 119 height 14
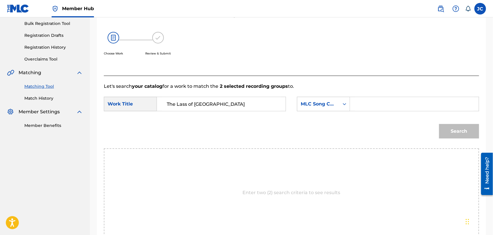
paste input "[PERSON_NAME]"
type input "[PERSON_NAME]"
click at [463, 133] on button "Search" at bounding box center [459, 131] width 40 height 15
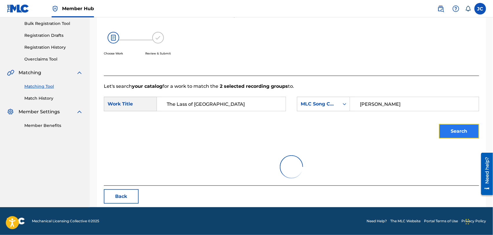
scroll to position [60, 0]
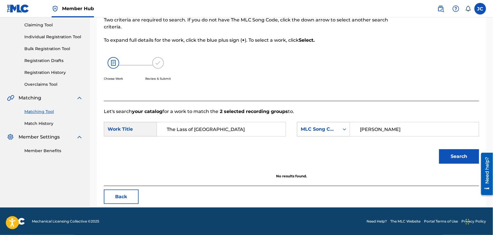
drag, startPoint x: 391, startPoint y: 129, endPoint x: 321, endPoint y: 129, distance: 69.9
click at [346, 129] on div "SearchWithCriteria45f2c500-e997-4682-acb2-f8b8be9c5cd4 MLC Song Code [PERSON_NA…" at bounding box center [388, 129] width 182 height 15
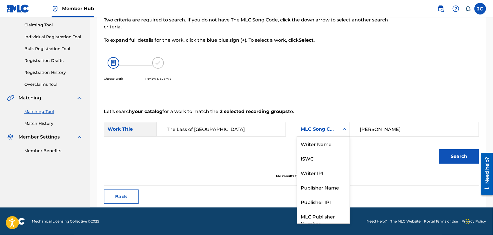
click at [320, 129] on div "MLC Song Code" at bounding box center [318, 129] width 35 height 7
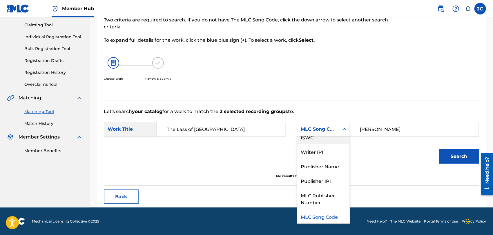
scroll to position [0, 0]
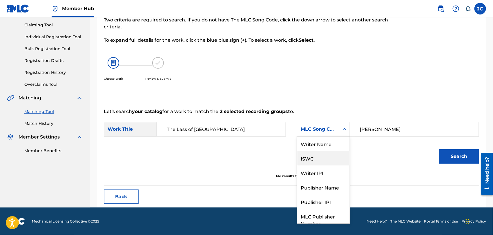
click at [313, 151] on div "ISWC" at bounding box center [323, 158] width 53 height 15
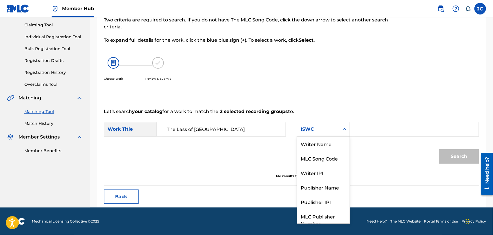
click at [327, 130] on div "ISWC" at bounding box center [318, 129] width 35 height 7
click at [324, 141] on div "Writer Name" at bounding box center [323, 144] width 53 height 15
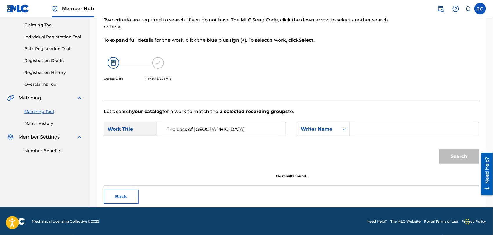
click at [374, 129] on input "Search Form" at bounding box center [414, 129] width 119 height 14
paste input "[PERSON_NAME]"
drag, startPoint x: 438, startPoint y: 165, endPoint x: 458, endPoint y: 150, distance: 24.3
click at [439, 165] on div "Search" at bounding box center [457, 155] width 43 height 23
click at [458, 150] on button "Search" at bounding box center [459, 156] width 40 height 15
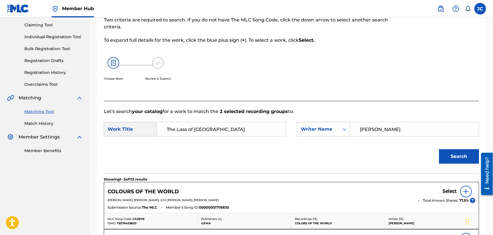
drag, startPoint x: 403, startPoint y: 125, endPoint x: 227, endPoint y: 124, distance: 175.6
click at [228, 124] on div "SearchWithCriteria627f64c9-5757-4ac6-8223-0c385f35f1c2 Work Title The Lass of G…" at bounding box center [292, 131] width 376 height 18
type input "[PERSON_NAME]"
click at [465, 160] on button "Search" at bounding box center [459, 156] width 40 height 15
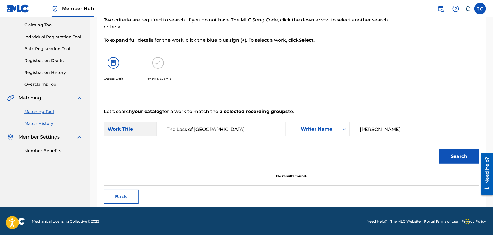
click at [45, 123] on link "Match History" at bounding box center [53, 124] width 59 height 6
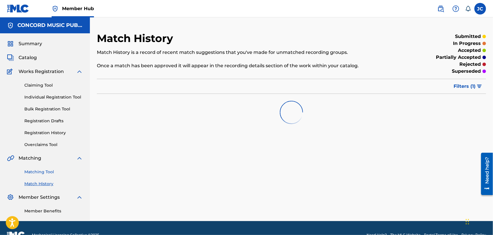
drag, startPoint x: 40, startPoint y: 164, endPoint x: 41, endPoint y: 171, distance: 7.3
click at [40, 164] on div "Matching Tool Match History" at bounding box center [45, 174] width 76 height 25
click at [41, 172] on link "Matching Tool" at bounding box center [53, 172] width 59 height 6
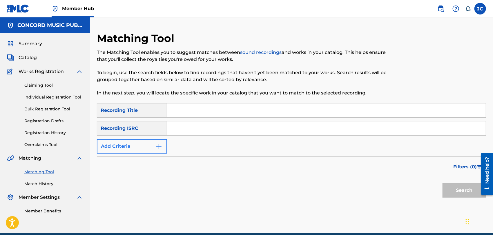
drag, startPoint x: 126, startPoint y: 138, endPoint x: 156, endPoint y: 146, distance: 30.5
click at [126, 138] on div "SearchWithCriteriac5d6372b-e2a3-4758-94da-65a5f3a1906c Recording Title SearchWi…" at bounding box center [291, 128] width 389 height 50
click at [143, 143] on button "Add Criteria" at bounding box center [132, 146] width 70 height 15
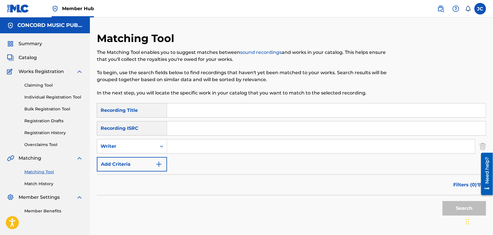
click at [222, 140] on input "Search Form" at bounding box center [321, 147] width 308 height 14
click at [192, 144] on input "Search Form" at bounding box center [321, 147] width 308 height 14
paste input "[PERSON_NAME]"
type input "[PERSON_NAME]"
click at [274, 95] on p "In the next step, you will locate the specific work in your catalog that you wa…" at bounding box center [247, 93] width 300 height 7
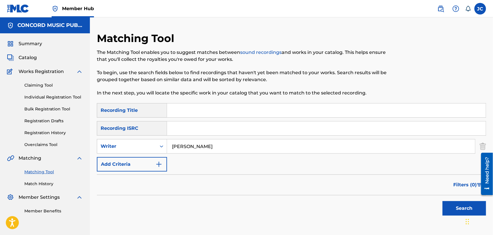
click at [237, 112] on input "Search Form" at bounding box center [326, 111] width 319 height 14
paste input "The Lass Of Glenshee"
type input "The Lass Of Glenshee"
click at [459, 214] on button "Search" at bounding box center [465, 208] width 44 height 15
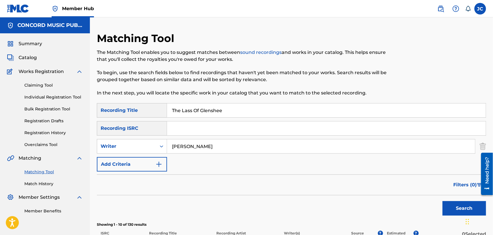
scroll to position [97, 0]
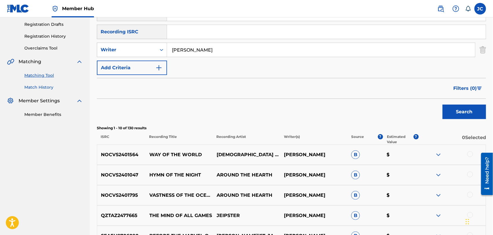
click at [42, 84] on link "Match History" at bounding box center [53, 87] width 59 height 6
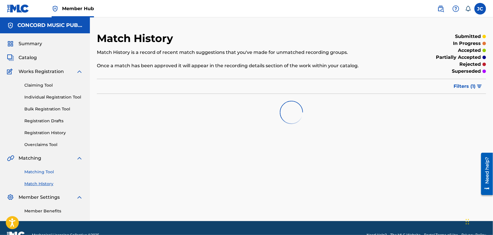
click at [44, 172] on link "Matching Tool" at bounding box center [53, 172] width 59 height 6
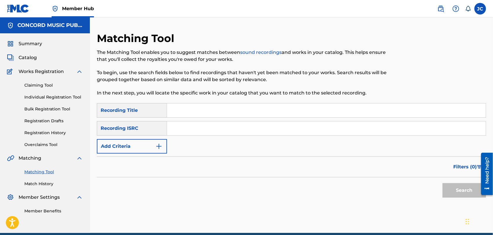
paste input "COF018900510"
type input "COF018900510"
click at [463, 189] on button "Search" at bounding box center [465, 190] width 44 height 15
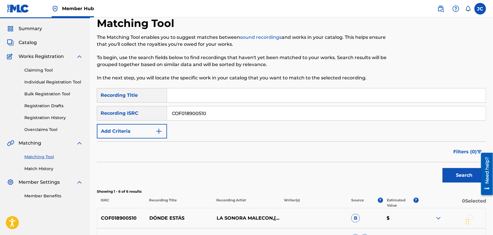
scroll to position [129, 0]
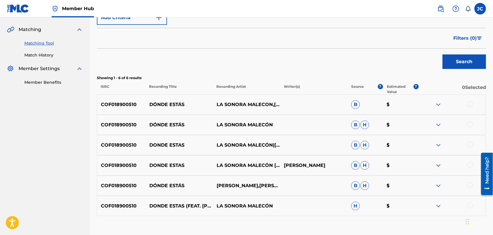
click at [471, 103] on div at bounding box center [471, 104] width 6 height 6
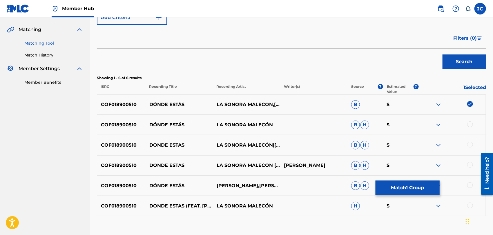
click at [469, 119] on div "COF018900510 DÓNDE ESTÁS LA SONORA MALECÓN B H $" at bounding box center [291, 125] width 389 height 20
click at [469, 123] on div at bounding box center [471, 125] width 6 height 6
click at [472, 151] on div "COF018900510 DONDE ESTAS LA SONORA MALECÓN|[PERSON_NAME]|[PERSON_NAME] [PERSON_…" at bounding box center [291, 145] width 389 height 20
click at [472, 147] on div at bounding box center [452, 145] width 67 height 7
click at [470, 142] on div at bounding box center [471, 145] width 6 height 6
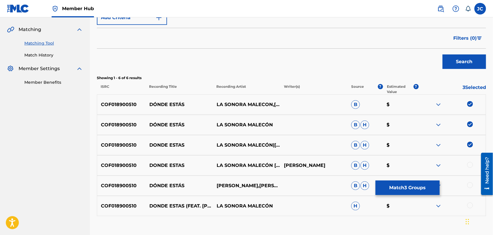
click at [470, 158] on div "COF018900510 DONDE ESTAS LA SONORA MALECÓN [FEAT. [PERSON_NAME]] [PERSON_NAME] …" at bounding box center [291, 166] width 389 height 20
click at [470, 160] on div "COF018900510 DONDE ESTAS LA SONORA MALECÓN [FEAT. [PERSON_NAME]] [PERSON_NAME] …" at bounding box center [291, 166] width 389 height 20
click at [470, 162] on div at bounding box center [471, 165] width 6 height 6
click at [470, 185] on div at bounding box center [471, 186] width 6 height 6
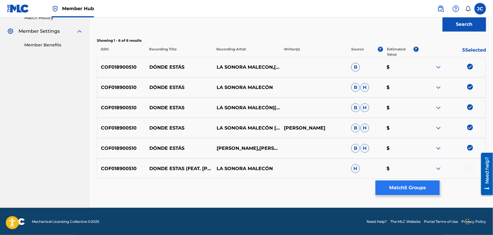
scroll to position [167, 0]
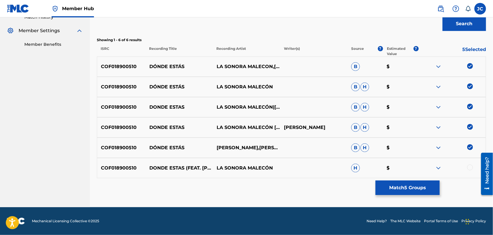
click at [470, 169] on div at bounding box center [471, 168] width 6 height 6
click at [446, 184] on div "Matching Tool The Matching Tool enables you to suggest matches between sound re…" at bounding box center [291, 36] width 389 height 342
click at [397, 189] on button "Match 6 Groups" at bounding box center [408, 188] width 64 height 15
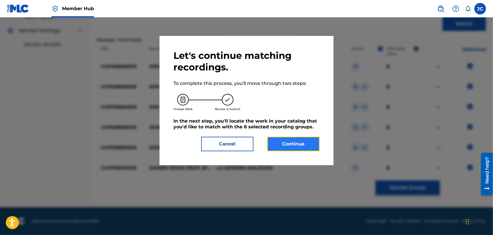
click at [296, 147] on button "Continue" at bounding box center [294, 144] width 52 height 15
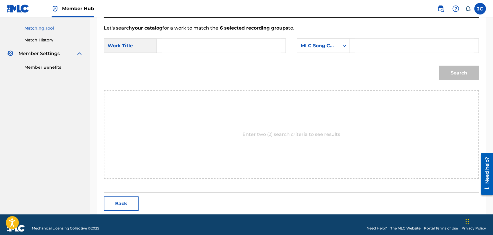
scroll to position [151, 0]
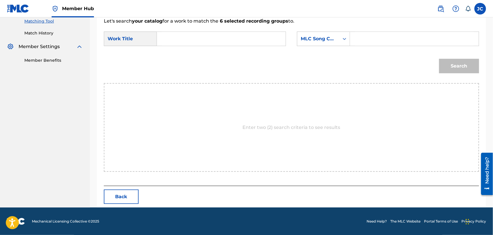
click at [201, 39] on input "Search Form" at bounding box center [221, 39] width 119 height 14
paste input "Donde Estas"
type input "Donde Estas"
click at [326, 36] on div "MLC Song Code" at bounding box center [318, 38] width 35 height 7
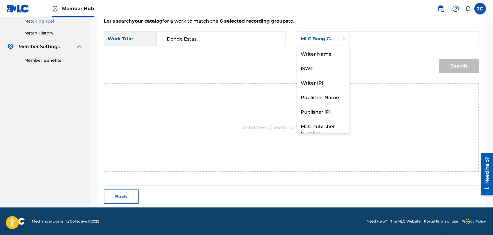
scroll to position [0, 0]
click at [317, 52] on div "Writer Name" at bounding box center [323, 53] width 53 height 15
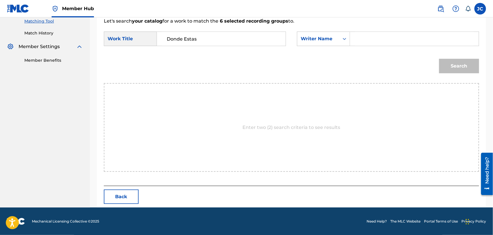
click at [369, 39] on input "Search Form" at bounding box center [414, 39] width 119 height 14
paste input "Lambis"
type input "Lambis"
click at [451, 60] on button "Search" at bounding box center [459, 66] width 40 height 15
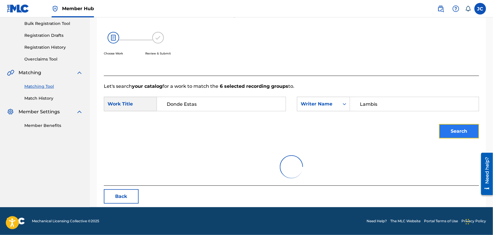
scroll to position [60, 0]
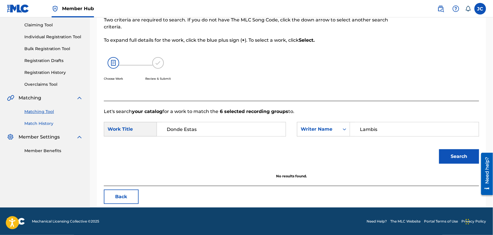
click at [35, 125] on link "Match History" at bounding box center [53, 124] width 59 height 6
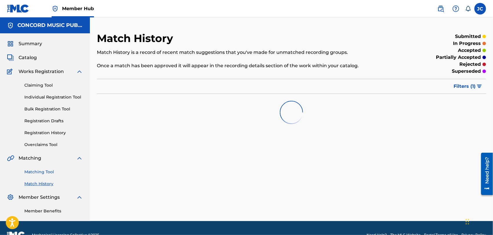
click at [45, 172] on link "Matching Tool" at bounding box center [53, 172] width 59 height 6
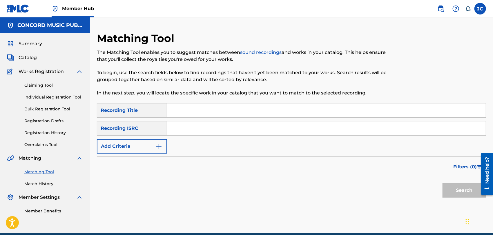
click at [235, 131] on input "Search Form" at bounding box center [326, 129] width 319 height 14
click at [252, 129] on input "Search Form" at bounding box center [326, 129] width 319 height 14
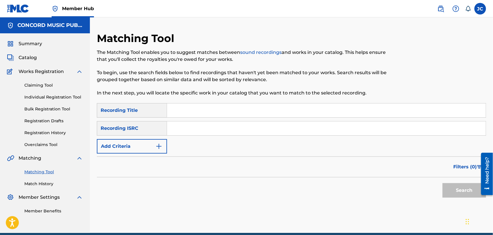
drag, startPoint x: 209, startPoint y: 115, endPoint x: 212, endPoint y: 127, distance: 12.0
click at [212, 127] on div "SearchWithCriteriac5d6372b-e2a3-4758-94da-65a5f3a1906c Recording Title SearchWi…" at bounding box center [291, 128] width 389 height 50
click at [189, 133] on input "Search Form" at bounding box center [326, 129] width 319 height 14
paste input "USNO18817707"
type input "USNO18817707"
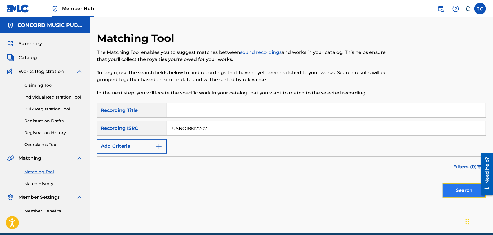
click at [459, 195] on button "Search" at bounding box center [465, 190] width 44 height 15
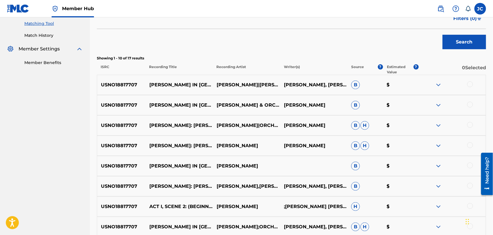
scroll to position [160, 0]
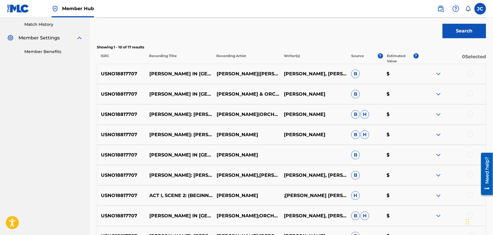
click at [470, 74] on div at bounding box center [471, 74] width 6 height 6
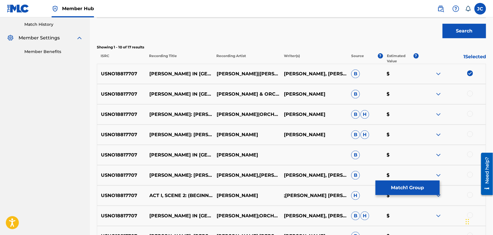
click at [472, 93] on div at bounding box center [471, 94] width 6 height 6
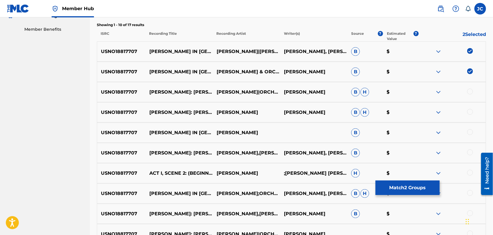
scroll to position [224, 0]
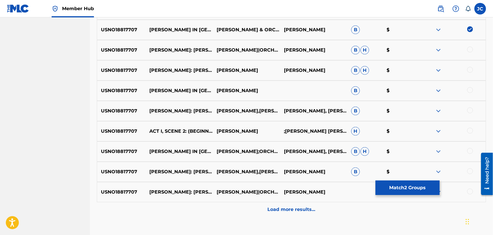
click at [470, 51] on div at bounding box center [471, 50] width 6 height 6
click at [471, 72] on div at bounding box center [471, 70] width 6 height 6
click at [468, 91] on div at bounding box center [471, 90] width 6 height 6
click at [470, 108] on div at bounding box center [471, 111] width 6 height 6
click at [472, 131] on div at bounding box center [471, 131] width 6 height 6
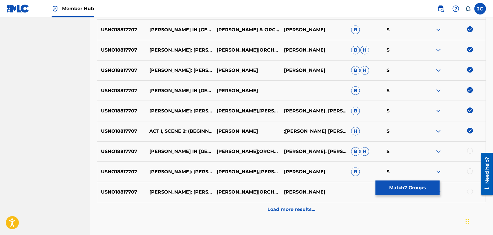
click at [467, 154] on div at bounding box center [452, 151] width 67 height 7
click at [471, 151] on div at bounding box center [471, 151] width 6 height 6
click at [470, 169] on div at bounding box center [471, 172] width 6 height 6
click at [472, 193] on div at bounding box center [471, 192] width 6 height 6
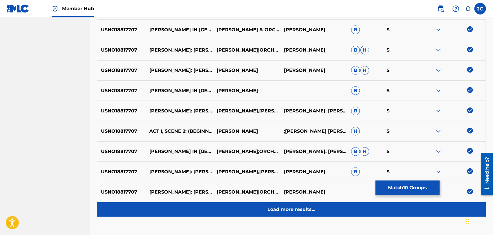
click at [332, 211] on div "Load more results..." at bounding box center [291, 210] width 389 height 15
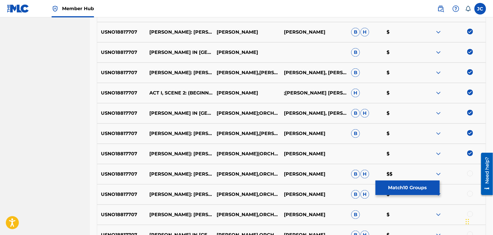
scroll to position [321, 0]
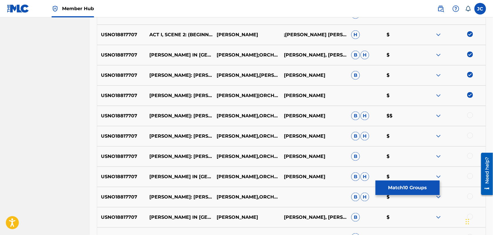
click at [469, 115] on div at bounding box center [471, 116] width 6 height 6
click at [470, 135] on div at bounding box center [471, 136] width 6 height 6
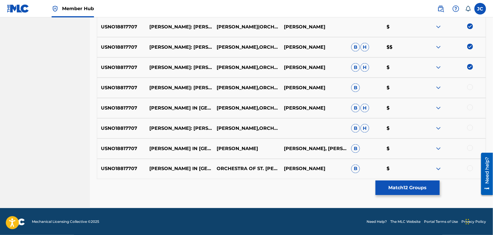
scroll to position [390, 0]
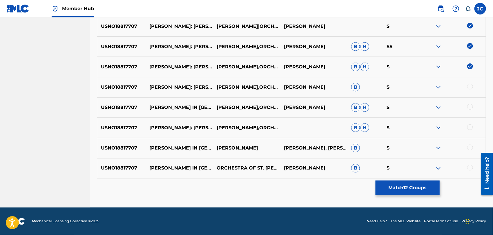
click at [468, 85] on div at bounding box center [471, 87] width 6 height 6
click at [470, 100] on div "USNO18817707 [PERSON_NAME] IN [GEOGRAPHIC_DATA]: ACT I, SCENE 2 - (BEGINNING) […" at bounding box center [291, 108] width 389 height 20
click at [470, 104] on div at bounding box center [471, 107] width 6 height 6
click at [468, 109] on img at bounding box center [471, 107] width 6 height 6
click at [472, 126] on div at bounding box center [471, 127] width 6 height 6
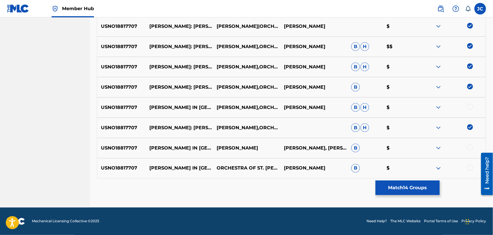
click at [471, 108] on div at bounding box center [471, 107] width 6 height 6
click at [471, 146] on div at bounding box center [471, 148] width 6 height 6
click at [471, 165] on div at bounding box center [471, 168] width 6 height 6
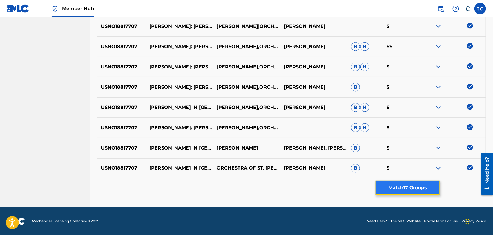
click at [429, 189] on button "Match 17 Groups" at bounding box center [408, 188] width 64 height 15
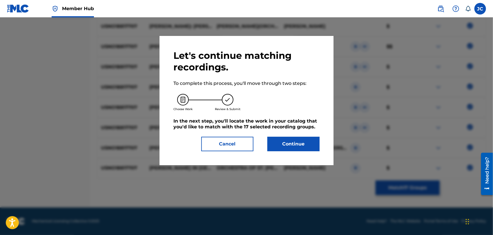
click at [287, 152] on div "Let's continue matching recordings. To complete this process, you'll move throu…" at bounding box center [247, 100] width 174 height 129
click at [291, 144] on button "Continue" at bounding box center [294, 144] width 52 height 15
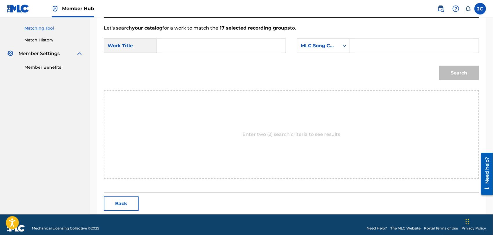
scroll to position [151, 0]
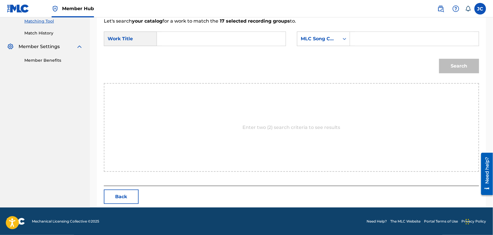
click at [195, 44] on input "Search Form" at bounding box center [221, 39] width 119 height 14
paste input "[PERSON_NAME]: [PERSON_NAME] in [GEOGRAPHIC_DATA]: Act I, Scene 2 - (Beginning"
drag, startPoint x: 247, startPoint y: 37, endPoint x: 313, endPoint y: 37, distance: 66.2
click at [313, 37] on div "SearchWithCriteria627f64c9-5757-4ac6-8223-0c385f35f1c2 Work Title [PERSON_NAME]…" at bounding box center [292, 41] width 376 height 18
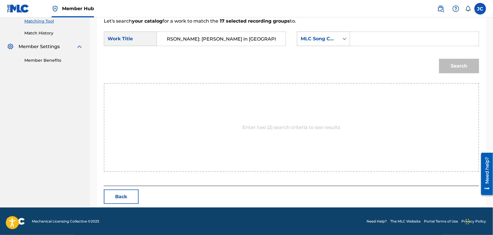
scroll to position [0, 0]
type input "[PERSON_NAME]: [PERSON_NAME] in [GEOGRAPHIC_DATA]: Act I, Scene 2"
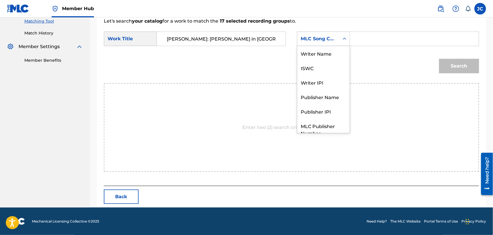
click at [343, 45] on div "Search Form" at bounding box center [345, 39] width 10 height 14
drag, startPoint x: 333, startPoint y: 56, endPoint x: 345, endPoint y: 54, distance: 11.4
click at [337, 56] on div "Writer Name" at bounding box center [323, 53] width 53 height 15
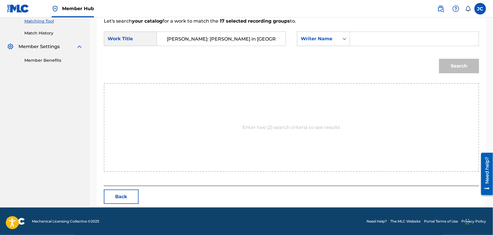
click at [389, 40] on input "Search Form" at bounding box center [414, 39] width 119 height 14
type input "[PERSON_NAME]"
click at [447, 68] on button "Search" at bounding box center [459, 66] width 40 height 15
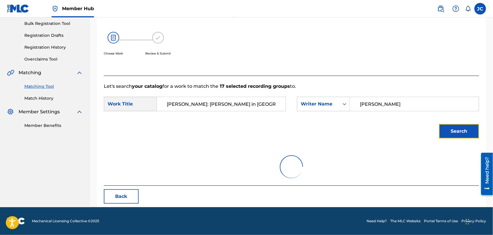
scroll to position [151, 0]
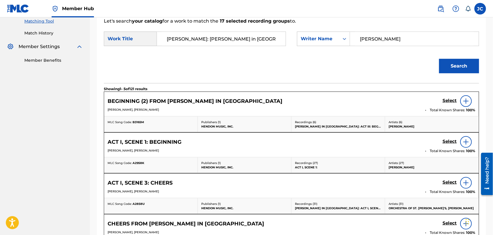
click at [465, 98] on img at bounding box center [466, 101] width 7 height 7
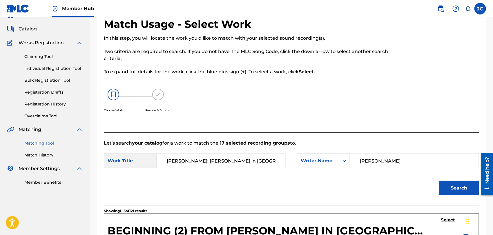
scroll to position [0, 0]
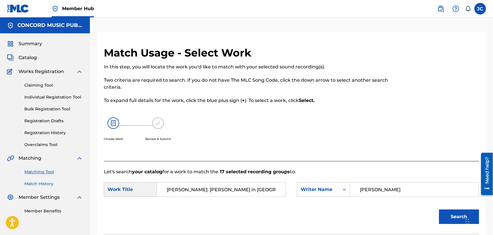
drag, startPoint x: 37, startPoint y: 189, endPoint x: 39, endPoint y: 186, distance: 4.4
click at [37, 189] on div "Summary Catalog Works Registration Claiming Tool Individual Registration Tool B…" at bounding box center [45, 127] width 90 height 188
click at [43, 179] on div "Matching Tool Match History" at bounding box center [45, 174] width 76 height 25
click at [44, 181] on link "Match History" at bounding box center [53, 184] width 59 height 6
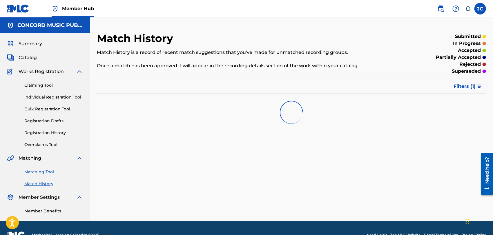
click at [49, 174] on link "Matching Tool" at bounding box center [53, 172] width 59 height 6
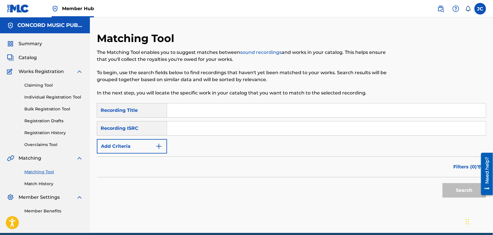
click at [192, 136] on div "SearchWithCriteriac5d6372b-e2a3-4758-94da-65a5f3a1906c Recording Title SearchWi…" at bounding box center [291, 128] width 389 height 50
click at [200, 127] on input "Search Form" at bounding box center [326, 129] width 319 height 14
paste input "GBUM72002466"
type input "GBUM72002466"
click at [469, 193] on button "Search" at bounding box center [465, 190] width 44 height 15
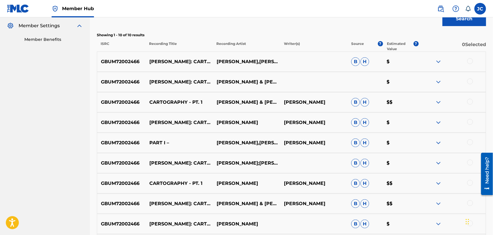
scroll to position [179, 0]
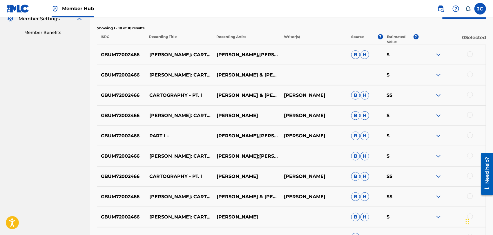
click at [469, 49] on div "GBUM72002466 [PERSON_NAME]: CARTOGRAPHY - PT. 1 [PERSON_NAME],[PERSON_NAME] [PE…" at bounding box center [291, 55] width 389 height 20
click at [470, 58] on div at bounding box center [452, 54] width 67 height 7
click at [470, 55] on div at bounding box center [471, 54] width 6 height 6
drag, startPoint x: 472, startPoint y: 81, endPoint x: 472, endPoint y: 74, distance: 7.3
click at [472, 82] on div "GBUM72002466 [PERSON_NAME]: CARTOGRAPHY - PT. 1 [PERSON_NAME] & [PERSON_NAME] $" at bounding box center [291, 75] width 389 height 20
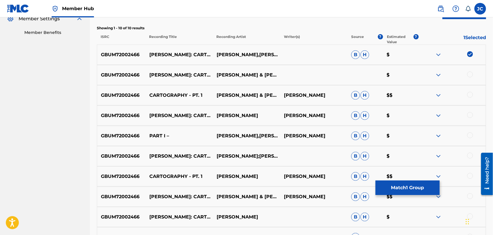
click at [472, 74] on div at bounding box center [471, 75] width 6 height 6
click at [468, 99] on div "GBUM72002466 CARTOGRAPHY - PT. 1 [PERSON_NAME] & [PERSON_NAME] [PERSON_NAME] [P…" at bounding box center [291, 95] width 389 height 20
click at [470, 92] on div at bounding box center [471, 95] width 6 height 6
click at [470, 113] on div at bounding box center [471, 115] width 6 height 6
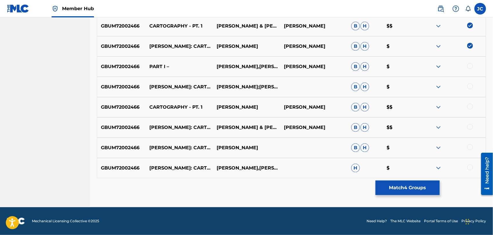
click at [468, 64] on div at bounding box center [452, 66] width 67 height 7
click at [472, 73] on div "GBUM72002466 PART I – [PERSON_NAME],[PERSON_NAME] [PERSON_NAME] [PERSON_NAME] $" at bounding box center [291, 67] width 389 height 20
click at [472, 68] on div at bounding box center [471, 66] width 6 height 6
click at [469, 89] on div at bounding box center [471, 87] width 6 height 6
click at [470, 107] on div at bounding box center [471, 107] width 6 height 6
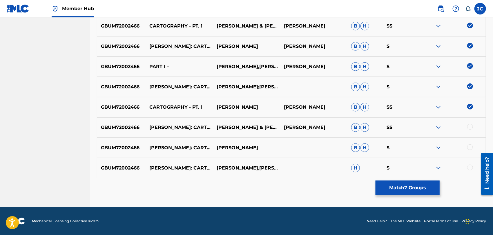
click at [471, 121] on div "GBUM72002466 [PERSON_NAME]: CARTOGRAPHY - PT. 1 [PERSON_NAME] & [PERSON_NAME] […" at bounding box center [291, 128] width 389 height 20
click at [471, 127] on div at bounding box center [471, 127] width 6 height 6
click at [471, 145] on div at bounding box center [471, 148] width 6 height 6
click at [470, 167] on div at bounding box center [471, 168] width 6 height 6
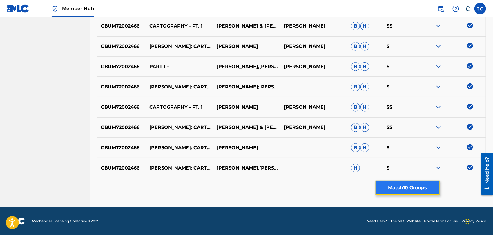
click at [416, 185] on button "Match 10 Groups" at bounding box center [408, 188] width 64 height 15
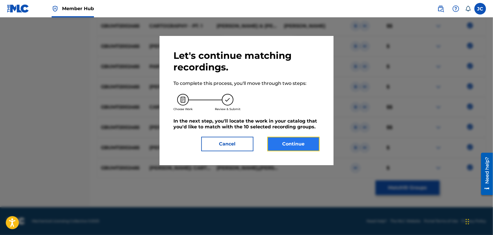
click at [299, 144] on button "Continue" at bounding box center [294, 144] width 52 height 15
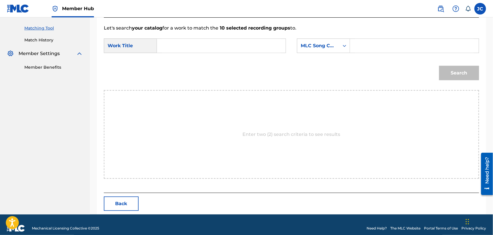
scroll to position [151, 0]
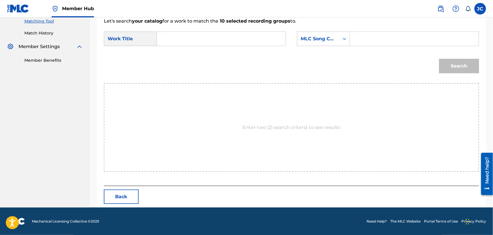
click at [227, 34] on input "Search Form" at bounding box center [221, 39] width 119 height 14
paste input "Cartography"
type input "Cartography"
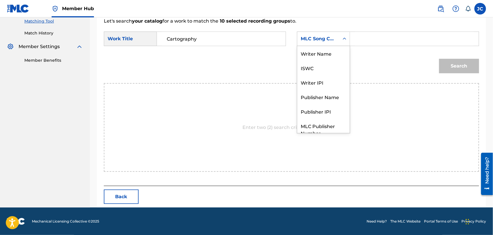
click at [326, 42] on div "MLC Song Code" at bounding box center [318, 38] width 42 height 11
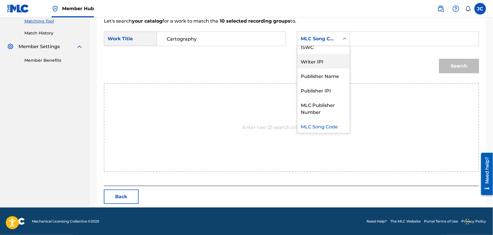
scroll to position [0, 0]
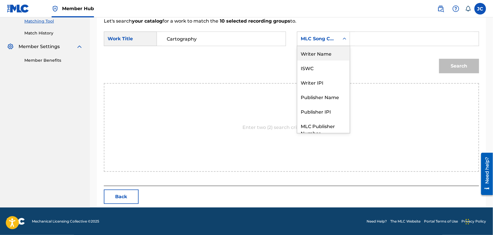
click at [321, 55] on div "Writer Name" at bounding box center [323, 53] width 53 height 15
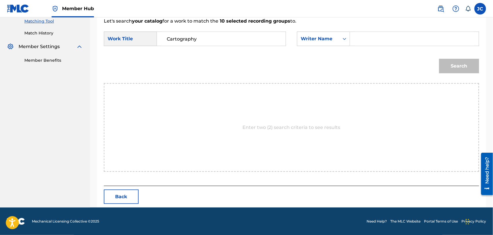
click at [397, 41] on input "Search Form" at bounding box center [414, 39] width 119 height 14
paste input "[PERSON_NAME]"
click at [454, 65] on button "Search" at bounding box center [459, 66] width 40 height 15
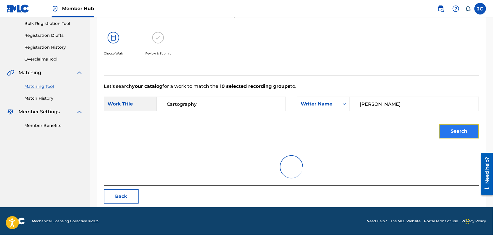
scroll to position [60, 0]
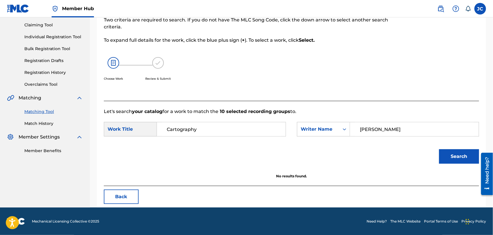
drag, startPoint x: 315, startPoint y: 130, endPoint x: 193, endPoint y: 130, distance: 121.9
click at [194, 130] on div "SearchWithCriteria627f64c9-5757-4ac6-8223-0c385f35f1c2 Work Title Cartography S…" at bounding box center [292, 131] width 376 height 18
type input "[PERSON_NAME]"
click at [465, 154] on button "Search" at bounding box center [459, 156] width 40 height 15
click at [444, 153] on button "Search" at bounding box center [459, 156] width 40 height 15
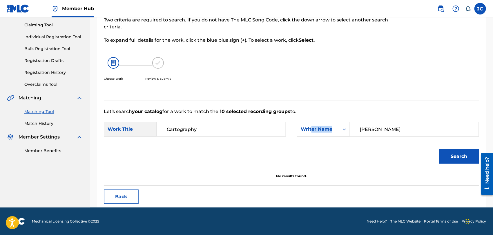
drag, startPoint x: 407, startPoint y: 137, endPoint x: 372, endPoint y: 127, distance: 36.4
click at [324, 133] on div "SearchWithCriteria627f64c9-5757-4ac6-8223-0c385f35f1c2 Work Title Cartography S…" at bounding box center [292, 131] width 376 height 18
click at [380, 126] on input "[PERSON_NAME]" at bounding box center [414, 129] width 119 height 14
drag, startPoint x: 416, startPoint y: 131, endPoint x: 265, endPoint y: 129, distance: 151.5
click at [265, 129] on div "SearchWithCriteria627f64c9-5757-4ac6-8223-0c385f35f1c2 Work Title Cartography S…" at bounding box center [292, 131] width 376 height 18
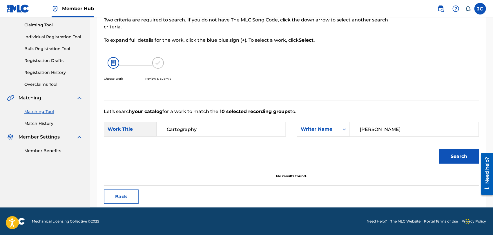
paste input "Search Form"
click at [388, 137] on div "SearchWithCriteria627f64c9-5757-4ac6-8223-0c385f35f1c2 Work Title Cartography S…" at bounding box center [292, 131] width 376 height 18
click at [387, 132] on input "Search Form" at bounding box center [414, 129] width 119 height 14
type input "[PERSON_NAME]"
click at [441, 155] on button "Search" at bounding box center [459, 156] width 40 height 15
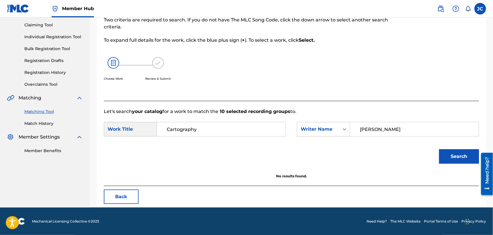
click at [44, 118] on div "Matching Tool Match History" at bounding box center [45, 114] width 76 height 25
click at [44, 120] on div "Matching Tool Match History" at bounding box center [45, 114] width 76 height 25
click at [42, 133] on div "Summary Catalog Works Registration Claiming Tool Individual Registration Tool B…" at bounding box center [45, 67] width 90 height 188
click at [43, 128] on div "Summary Catalog Works Registration Claiming Tool Individual Registration Tool B…" at bounding box center [45, 67] width 90 height 188
click at [43, 126] on link "Match History" at bounding box center [53, 124] width 59 height 6
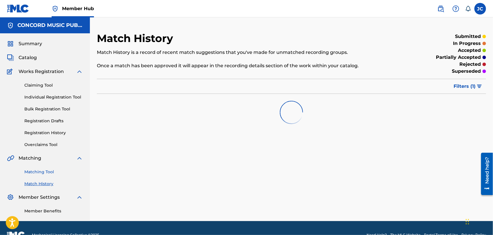
click at [54, 172] on link "Matching Tool" at bounding box center [53, 172] width 59 height 6
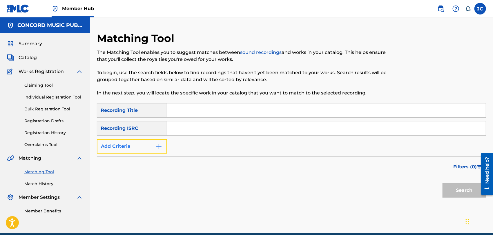
click at [155, 153] on button "Add Criteria" at bounding box center [132, 146] width 70 height 15
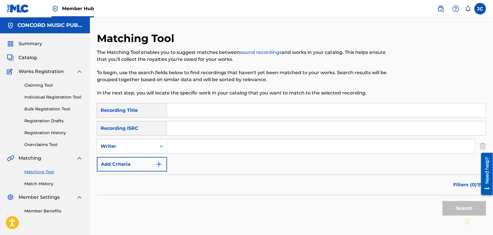
click at [233, 141] on input "Search Form" at bounding box center [321, 147] width 308 height 14
click at [195, 141] on input "Search Form" at bounding box center [321, 147] width 308 height 14
type input "[PERSON_NAME]"
click at [212, 107] on input "Search Form" at bounding box center [326, 111] width 319 height 14
paste input "Cartography - Pt. 1"
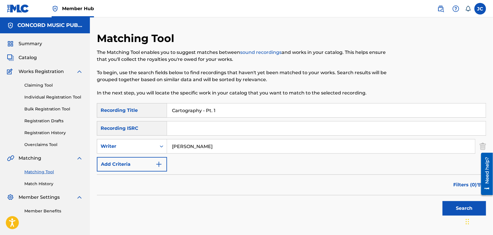
drag, startPoint x: 203, startPoint y: 112, endPoint x: 282, endPoint y: 112, distance: 78.6
click at [282, 112] on input "Cartography - Pt. 1" at bounding box center [326, 111] width 319 height 14
type input "Cartography"
click at [460, 207] on button "Search" at bounding box center [465, 208] width 44 height 15
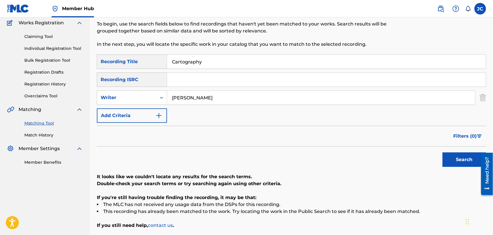
scroll to position [97, 0]
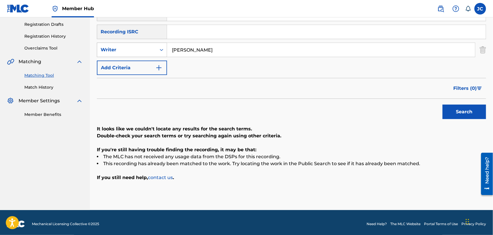
drag, startPoint x: 192, startPoint y: 43, endPoint x: 160, endPoint y: 42, distance: 32.5
click at [160, 43] on div "SearchWithCriteria885735aa-f3d1-47cb-86cd-7ea7b10a9ab4 Writer [PERSON_NAME]" at bounding box center [291, 50] width 389 height 15
type input "[PERSON_NAME]"
click at [465, 111] on button "Search" at bounding box center [465, 112] width 44 height 15
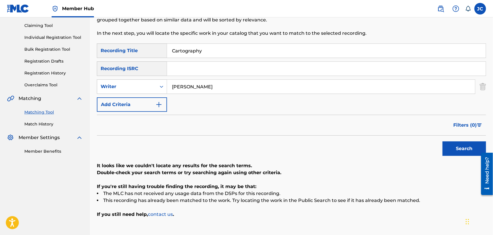
scroll to position [32, 0]
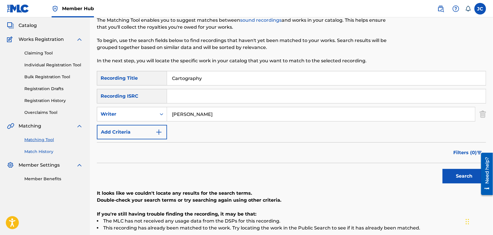
click at [41, 153] on link "Match History" at bounding box center [53, 152] width 59 height 6
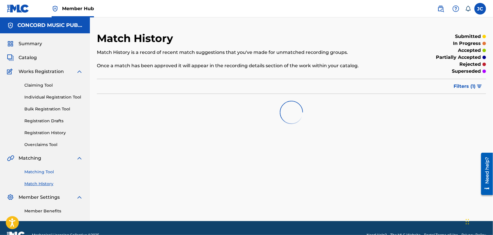
click at [50, 174] on link "Matching Tool" at bounding box center [53, 172] width 59 height 6
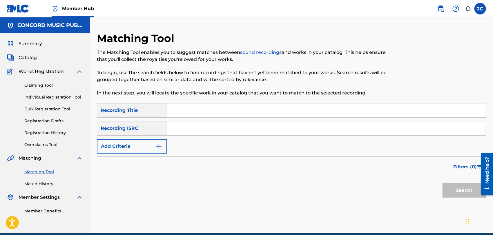
drag, startPoint x: 179, startPoint y: 138, endPoint x: 191, endPoint y: 127, distance: 16.0
click at [180, 136] on div "SearchWithCriteriac5d6372b-e2a3-4758-94da-65a5f3a1906c Recording Title SearchWi…" at bounding box center [291, 128] width 389 height 50
click at [191, 127] on input "Search Form" at bounding box center [326, 129] width 319 height 14
paste input "USE831510498"
type input "USE831510498"
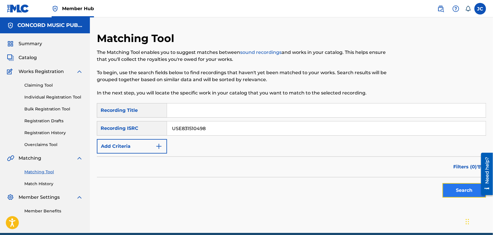
click at [455, 192] on button "Search" at bounding box center [465, 190] width 44 height 15
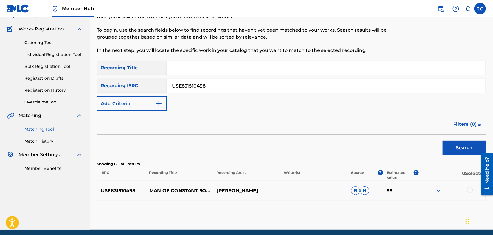
scroll to position [65, 0]
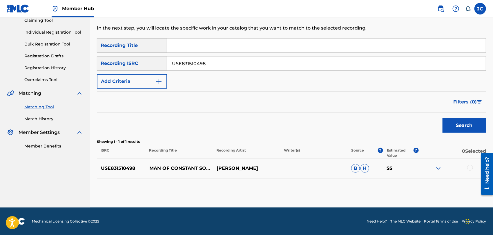
click at [468, 167] on div at bounding box center [471, 168] width 6 height 6
click at [404, 185] on button "Match 1 Group" at bounding box center [408, 188] width 64 height 15
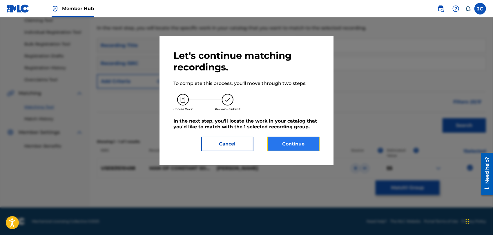
click at [281, 142] on button "Continue" at bounding box center [294, 144] width 52 height 15
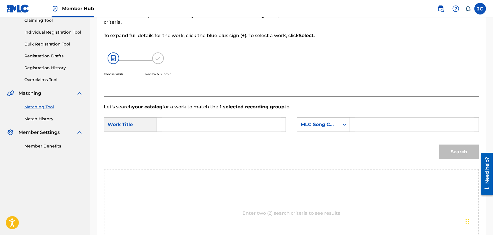
click at [199, 132] on div "SearchWithCriteria627f64c9-5757-4ac6-8223-0c385f35f1c2 Work Title SearchWithCri…" at bounding box center [292, 127] width 376 height 18
click at [199, 130] on input "Search Form" at bounding box center [221, 125] width 119 height 14
paste input "Man Of Constant Sorrow"
type input "Man Of Constant Sorrow"
click at [322, 126] on div "MLC Song Code" at bounding box center [318, 124] width 35 height 7
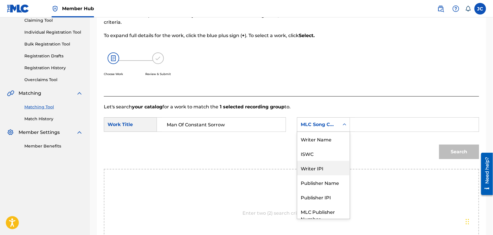
scroll to position [0, 0]
click at [315, 142] on div "Writer Name" at bounding box center [323, 139] width 53 height 15
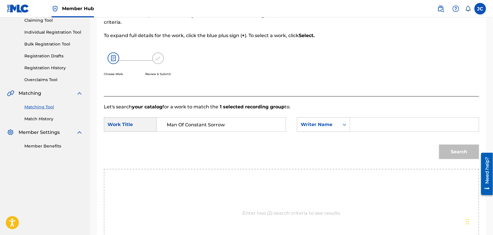
click at [390, 125] on input "Search Form" at bounding box center [414, 125] width 119 height 14
paste input "[PERSON_NAME]"
click at [453, 151] on button "Search" at bounding box center [459, 152] width 40 height 15
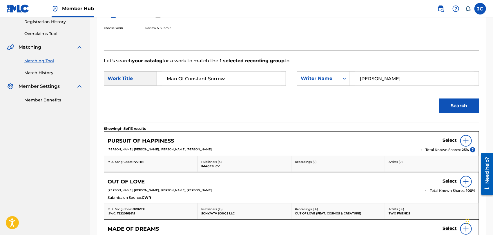
scroll to position [162, 0]
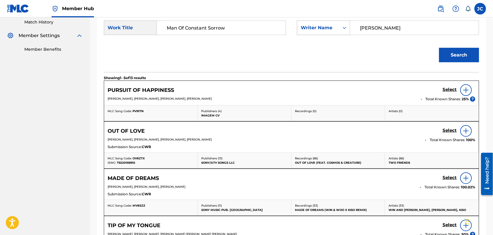
drag, startPoint x: 386, startPoint y: 28, endPoint x: 331, endPoint y: 28, distance: 55.1
click at [331, 28] on div "SearchWithCriteria04e7a1e2-8702-41eb-9c5b-ccf8f0c75b90 Writer Name [PERSON_NAME]" at bounding box center [388, 28] width 182 height 15
paste input "[PERSON_NAME] Singer"
drag, startPoint x: 387, startPoint y: 28, endPoint x: 447, endPoint y: 28, distance: 59.5
click at [447, 28] on input "[PERSON_NAME]" at bounding box center [414, 28] width 119 height 14
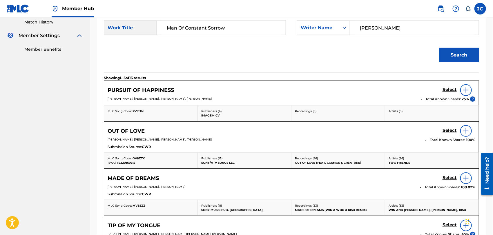
type input "[PERSON_NAME]"
click at [461, 57] on button "Search" at bounding box center [459, 55] width 40 height 15
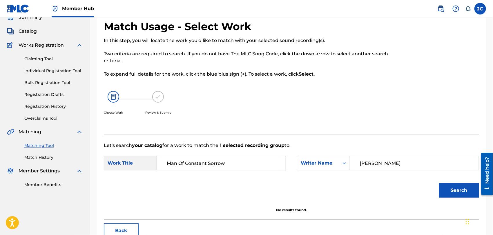
scroll to position [0, 0]
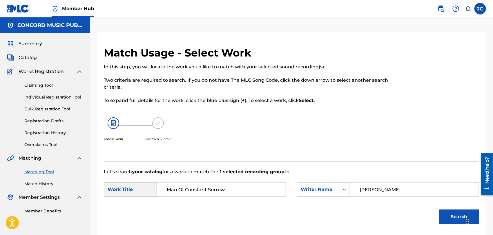
click at [37, 190] on div "Summary Catalog Works Registration Claiming Tool Individual Registration Tool B…" at bounding box center [45, 127] width 90 height 188
click at [45, 185] on link "Match History" at bounding box center [53, 184] width 59 height 6
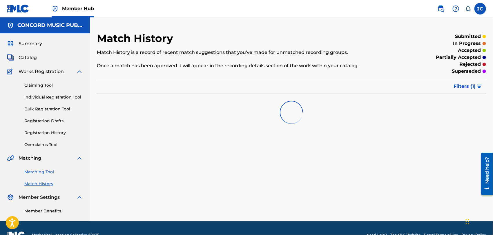
click at [48, 171] on link "Matching Tool" at bounding box center [53, 172] width 59 height 6
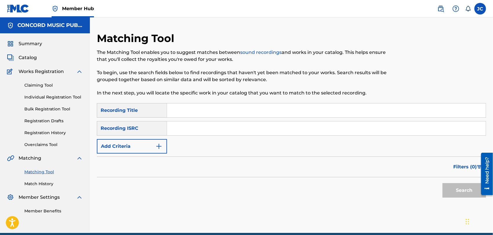
paste input "USDLH0901706"
type input "USDLH0901706"
click at [452, 182] on div "Search" at bounding box center [463, 189] width 46 height 23
click at [451, 191] on button "Search" at bounding box center [465, 190] width 44 height 15
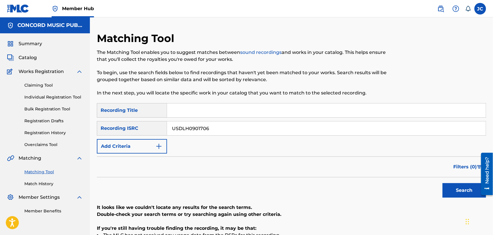
scroll to position [81, 0]
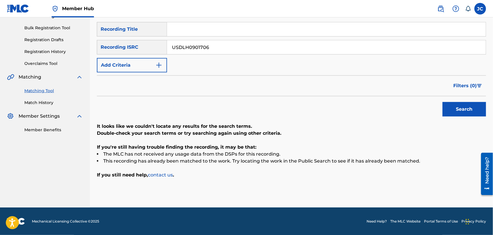
click at [48, 100] on link "Match History" at bounding box center [53, 103] width 59 height 6
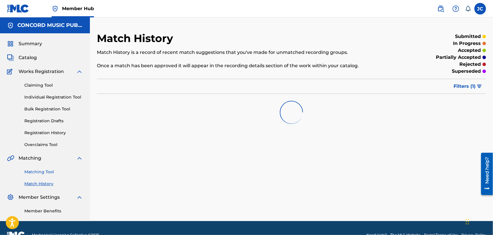
click at [54, 172] on link "Matching Tool" at bounding box center [53, 172] width 59 height 6
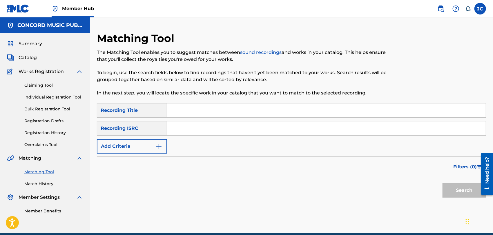
drag, startPoint x: 189, startPoint y: 107, endPoint x: 202, endPoint y: 115, distance: 15.2
click at [189, 107] on input "Search Form" at bounding box center [326, 111] width 319 height 14
paste input "Ashes to Ashes"
type input "Ashes to Ashes"
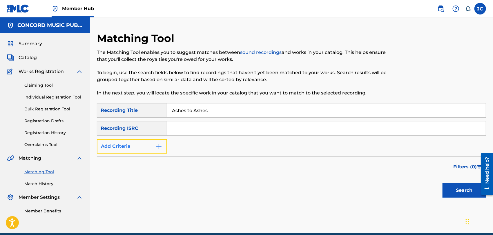
click at [147, 148] on button "Add Criteria" at bounding box center [132, 146] width 70 height 15
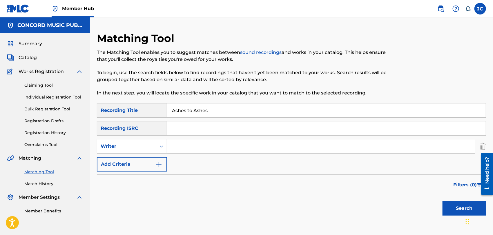
click at [216, 137] on div "SearchWithCriteriac5d6372b-e2a3-4758-94da-65a5f3a1906c Recording Title Ashes to…" at bounding box center [291, 137] width 389 height 68
drag, startPoint x: 188, startPoint y: 167, endPoint x: 203, endPoint y: 155, distance: 18.9
click at [191, 165] on div "SearchWithCriteriac5d6372b-e2a3-4758-94da-65a5f3a1906c Recording Title Ashes to…" at bounding box center [291, 137] width 389 height 68
click at [203, 155] on div "SearchWithCriteriac5d6372b-e2a3-4758-94da-65a5f3a1906c Recording Title Ashes to…" at bounding box center [291, 137] width 389 height 68
click at [207, 151] on input "Search Form" at bounding box center [321, 147] width 308 height 14
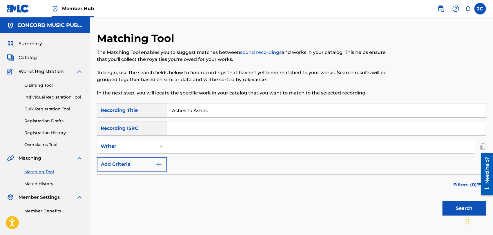
paste input "[PERSON_NAME]"
type input "[PERSON_NAME]"
click at [453, 207] on button "Search" at bounding box center [465, 208] width 44 height 15
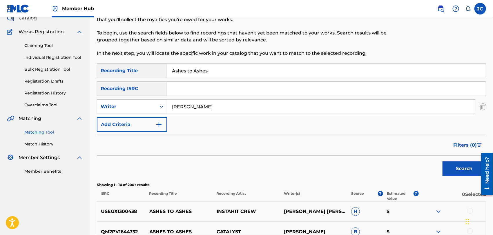
scroll to position [129, 0]
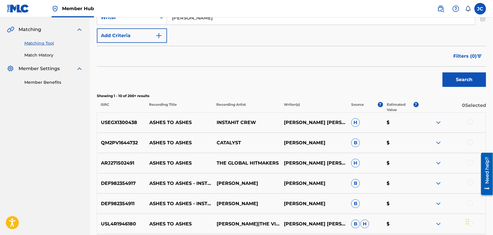
click at [470, 123] on div at bounding box center [471, 122] width 6 height 6
click at [472, 140] on div at bounding box center [471, 143] width 6 height 6
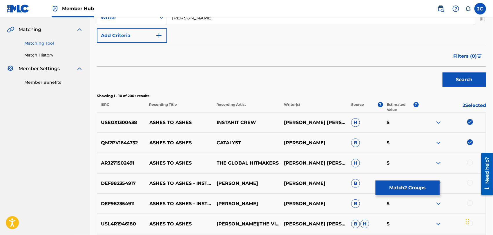
click at [468, 145] on img at bounding box center [471, 143] width 6 height 6
click at [470, 162] on div at bounding box center [471, 163] width 6 height 6
click at [469, 140] on div at bounding box center [471, 143] width 6 height 6
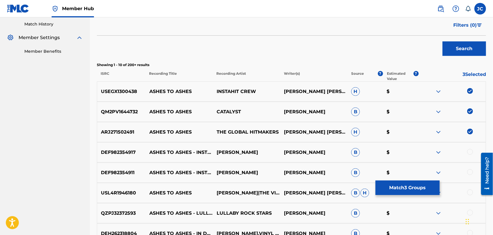
scroll to position [193, 0]
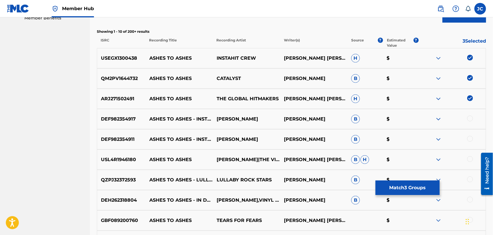
drag, startPoint x: 471, startPoint y: 119, endPoint x: 470, endPoint y: 140, distance: 20.9
click at [471, 119] on div at bounding box center [471, 119] width 6 height 6
click at [470, 140] on div at bounding box center [471, 139] width 6 height 6
click at [469, 161] on div at bounding box center [471, 159] width 6 height 6
click at [470, 180] on div at bounding box center [471, 180] width 6 height 6
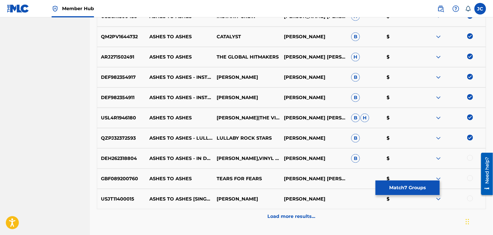
scroll to position [281, 0]
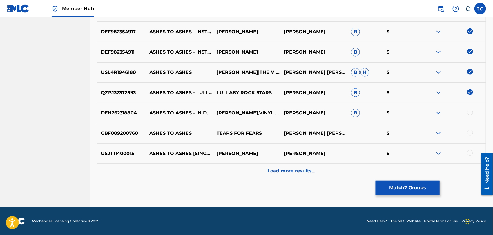
click at [471, 104] on div "DEH262318804 ASHES TO ASHES - IN DUB [PERSON_NAME],VINYL SKY [PERSON_NAME] B $" at bounding box center [291, 113] width 389 height 20
click at [471, 110] on div at bounding box center [471, 113] width 6 height 6
click at [469, 137] on div "GBF089200760 ASHES TO ASHES TEARS FOR FEARS [PERSON_NAME] [PERSON_NAME] [PERSON…" at bounding box center [291, 133] width 389 height 20
click at [470, 133] on div at bounding box center [471, 133] width 6 height 6
click at [469, 153] on div at bounding box center [471, 153] width 6 height 6
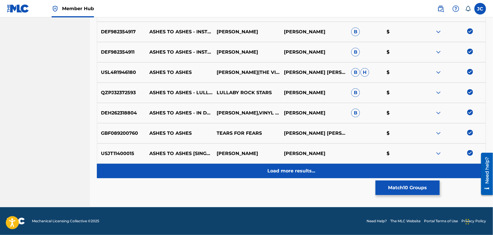
click at [346, 166] on div "Load more results..." at bounding box center [291, 171] width 389 height 15
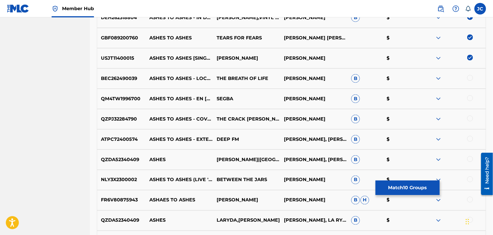
scroll to position [377, 0]
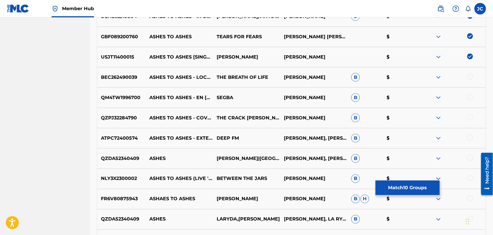
click at [471, 80] on div at bounding box center [471, 77] width 6 height 6
click at [471, 96] on div at bounding box center [471, 97] width 6 height 6
click at [471, 116] on div at bounding box center [471, 118] width 6 height 6
click at [474, 135] on div at bounding box center [452, 138] width 67 height 7
click at [470, 139] on div at bounding box center [471, 138] width 6 height 6
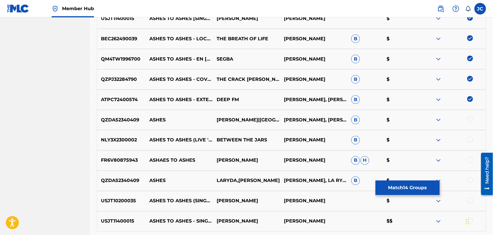
scroll to position [442, 0]
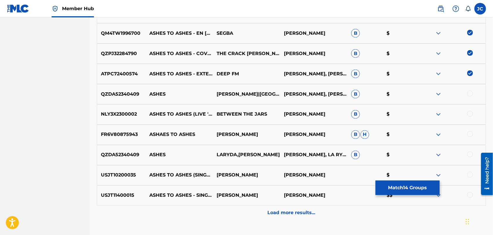
click at [470, 113] on div at bounding box center [471, 114] width 6 height 6
click at [471, 133] on div at bounding box center [471, 134] width 6 height 6
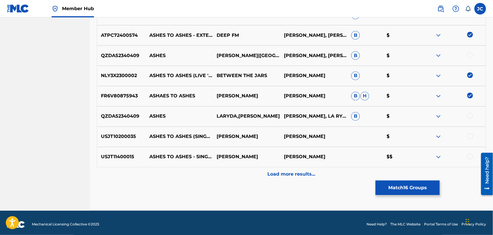
scroll to position [484, 0]
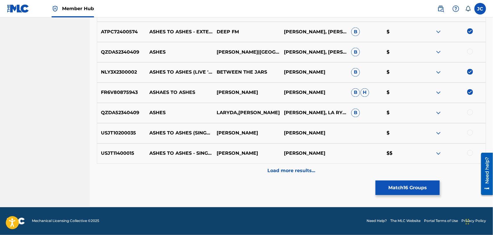
click at [474, 131] on div at bounding box center [452, 133] width 67 height 7
click at [472, 133] on div at bounding box center [471, 133] width 6 height 6
click at [471, 152] on div at bounding box center [471, 153] width 6 height 6
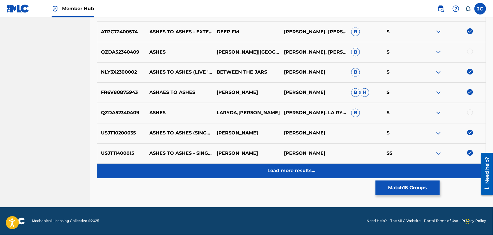
click at [318, 171] on div "Load more results..." at bounding box center [291, 171] width 389 height 15
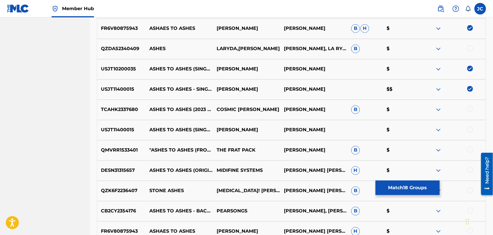
scroll to position [548, 0]
click at [470, 128] on div at bounding box center [471, 130] width 6 height 6
click at [468, 107] on div at bounding box center [471, 109] width 6 height 6
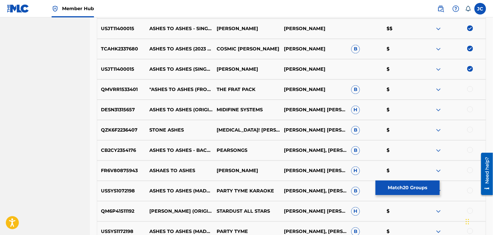
scroll to position [613, 0]
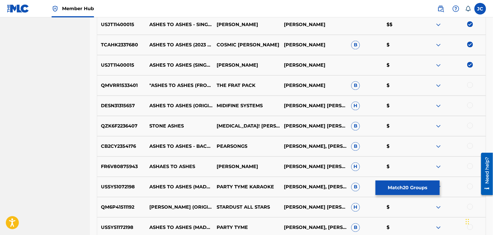
click at [470, 105] on div at bounding box center [471, 105] width 6 height 6
click at [467, 145] on div at bounding box center [452, 146] width 67 height 7
click at [469, 167] on div at bounding box center [471, 166] width 6 height 6
click at [470, 147] on div at bounding box center [471, 146] width 6 height 6
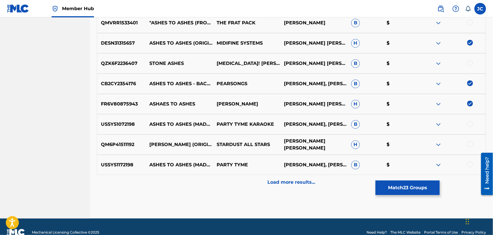
scroll to position [677, 0]
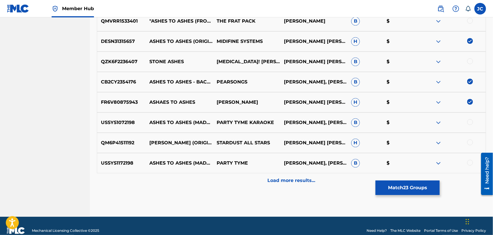
click at [468, 121] on div at bounding box center [471, 122] width 6 height 6
click at [475, 163] on div at bounding box center [452, 163] width 67 height 7
click at [469, 163] on div at bounding box center [471, 163] width 6 height 6
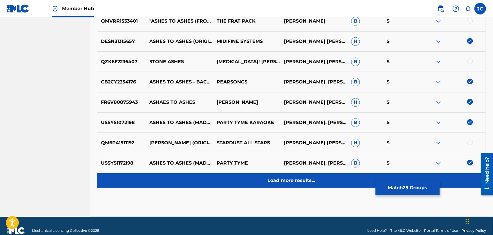
click at [309, 176] on div "Load more results..." at bounding box center [291, 181] width 389 height 15
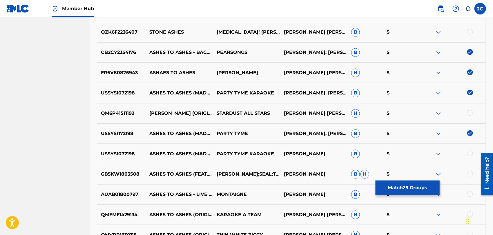
scroll to position [742, 0]
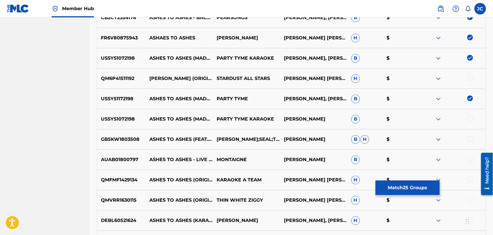
click at [469, 117] on div at bounding box center [471, 119] width 6 height 6
click at [470, 139] on div at bounding box center [471, 139] width 6 height 6
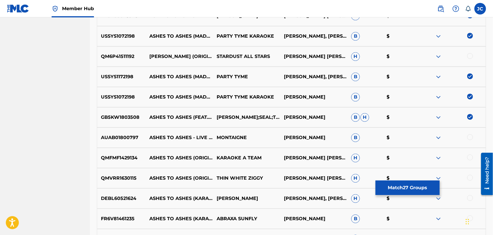
scroll to position [774, 0]
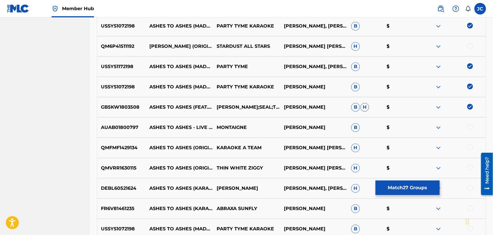
click at [471, 127] on div at bounding box center [471, 127] width 6 height 6
click at [469, 145] on div at bounding box center [471, 148] width 6 height 6
click at [469, 167] on div at bounding box center [471, 168] width 6 height 6
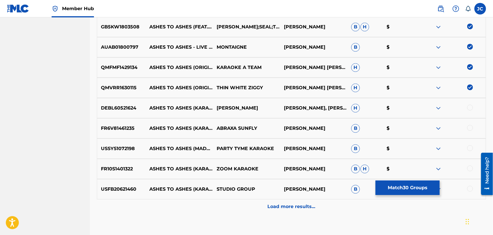
scroll to position [871, 0]
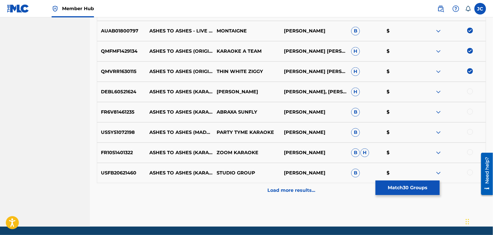
click at [471, 172] on div at bounding box center [471, 173] width 6 height 6
click at [470, 153] on div at bounding box center [471, 152] width 6 height 6
click at [468, 138] on div "USSYS1072198 ASHES TO ASHES (MADE POPULAR BY [PERSON_NAME]) [KARAOKE VERSION] P…" at bounding box center [291, 132] width 389 height 20
click at [469, 131] on div at bounding box center [471, 132] width 6 height 6
click at [472, 113] on div at bounding box center [471, 112] width 6 height 6
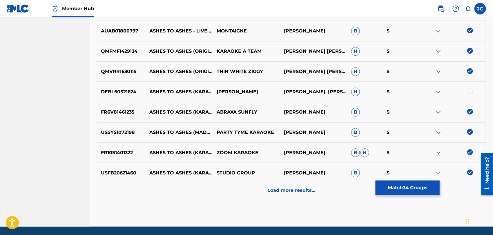
click at [472, 93] on div at bounding box center [471, 92] width 6 height 6
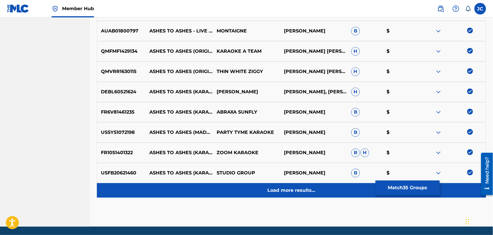
click at [285, 189] on p "Load more results..." at bounding box center [292, 190] width 48 height 7
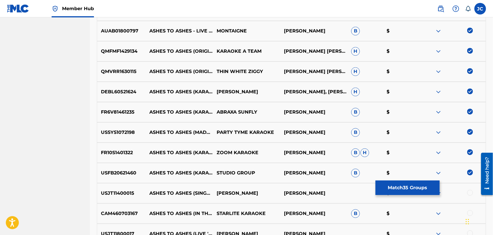
scroll to position [1000, 0]
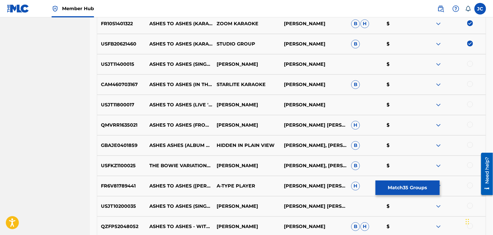
click at [470, 65] on div at bounding box center [471, 64] width 6 height 6
click at [469, 83] on div at bounding box center [471, 84] width 6 height 6
click at [472, 99] on div "USJT11800017 ASHES TO ASHES (LIVE '83) [2018 REMASTER] (LIVE '83, 2018 REMASTER…" at bounding box center [291, 105] width 389 height 20
click at [472, 102] on div at bounding box center [471, 105] width 6 height 6
click at [467, 128] on div at bounding box center [452, 125] width 67 height 7
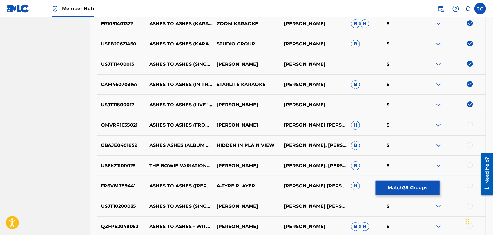
click at [470, 126] on div at bounding box center [471, 125] width 6 height 6
click at [470, 145] on div at bounding box center [471, 145] width 6 height 6
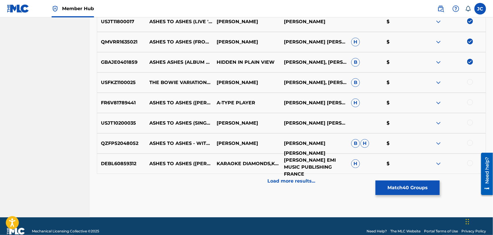
scroll to position [1093, 0]
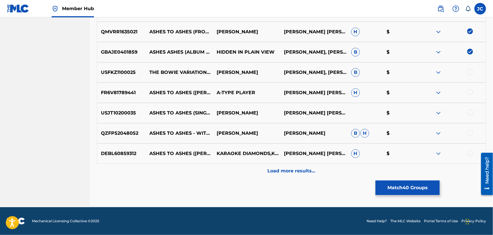
click at [472, 92] on div at bounding box center [471, 92] width 6 height 6
click at [471, 130] on div at bounding box center [471, 133] width 6 height 6
click at [472, 151] on div at bounding box center [471, 153] width 6 height 6
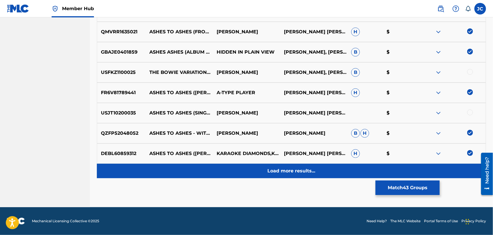
click at [330, 167] on div "Load more results..." at bounding box center [291, 171] width 389 height 15
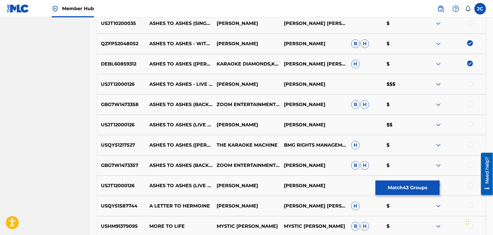
scroll to position [1222, 0]
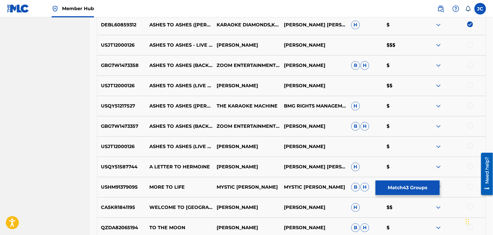
click at [471, 44] on div at bounding box center [471, 45] width 6 height 6
click at [470, 60] on div "GBG7W1473358 ASHES TO ASHES (BACKING TRACK WITH NO GUITARS) [IN THE STYLE OF [P…" at bounding box center [291, 65] width 389 height 20
click at [470, 68] on div at bounding box center [452, 65] width 67 height 7
click at [470, 66] on div at bounding box center [471, 65] width 6 height 6
click at [470, 89] on div at bounding box center [452, 85] width 67 height 7
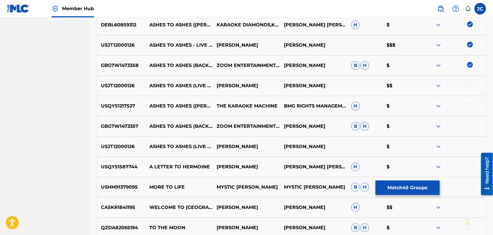
click at [471, 86] on div at bounding box center [471, 85] width 6 height 6
click at [472, 126] on div at bounding box center [471, 126] width 6 height 6
click at [472, 145] on div at bounding box center [471, 146] width 6 height 6
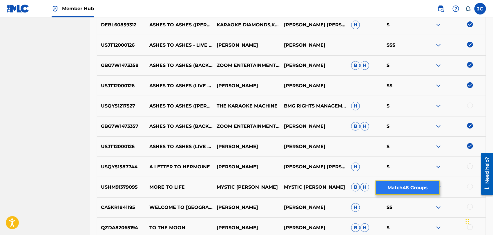
click at [399, 190] on button "Match 48 Groups" at bounding box center [408, 188] width 64 height 15
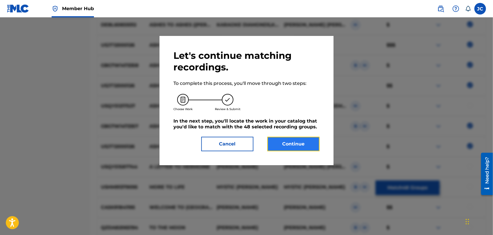
click at [286, 148] on button "Continue" at bounding box center [294, 144] width 52 height 15
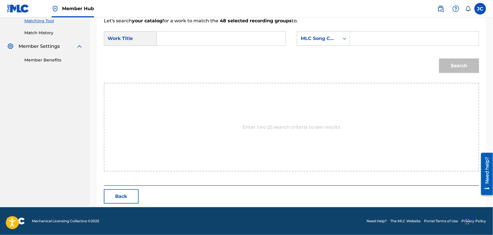
scroll to position [151, 0]
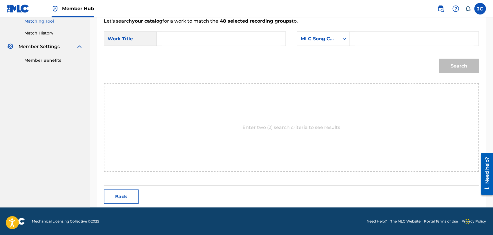
click at [207, 33] on input "Search Form" at bounding box center [221, 39] width 119 height 14
paste input "[PERSON_NAME]"
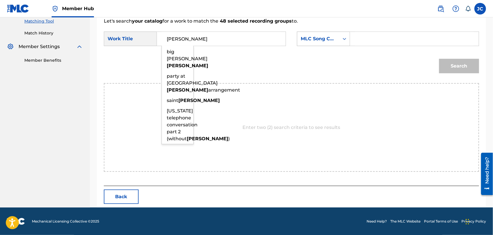
type input "[PERSON_NAME]"
click at [322, 40] on div "MLC Song Code" at bounding box center [318, 38] width 35 height 7
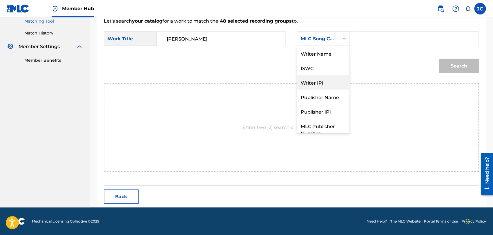
scroll to position [0, 0]
click at [322, 56] on div "Writer Name" at bounding box center [323, 53] width 53 height 15
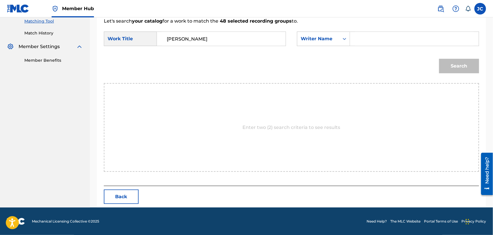
click at [365, 44] on input "Search Form" at bounding box center [414, 39] width 119 height 14
paste input "[PERSON_NAME]"
type input "[PERSON_NAME]"
drag, startPoint x: 210, startPoint y: 40, endPoint x: 87, endPoint y: 24, distance: 123.9
click at [87, 24] on main "CONCORD MUSIC PUBLISHING LLC Summary Catalog Works Registration Claiming Tool I…" at bounding box center [246, 37] width 493 height 341
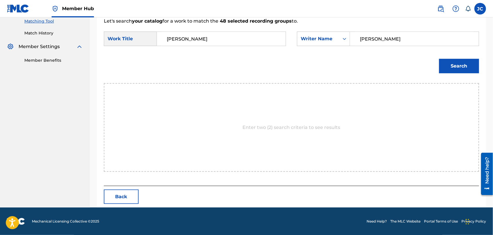
paste input "Ashes to Ashes"
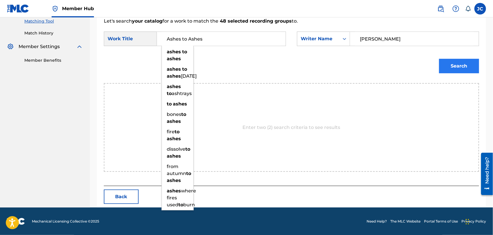
type input "Ashes to Ashes"
click at [458, 68] on button "Search" at bounding box center [459, 66] width 40 height 15
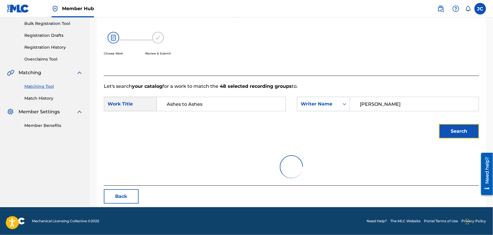
scroll to position [134, 0]
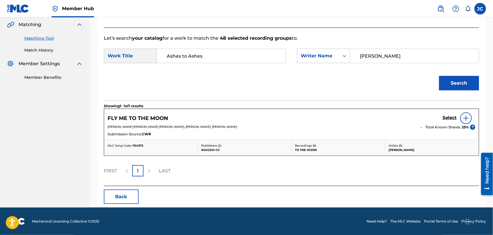
drag, startPoint x: 400, startPoint y: 55, endPoint x: 76, endPoint y: 55, distance: 323.6
click at [76, 55] on main "CONCORD MUSIC PUBLISHING LLC Summary Catalog Works Registration Claiming Tool I…" at bounding box center [246, 46] width 493 height 324
type input "[PERSON_NAME]"
click at [438, 84] on div "Search" at bounding box center [457, 81] width 43 height 23
click at [455, 83] on button "Search" at bounding box center [459, 83] width 40 height 15
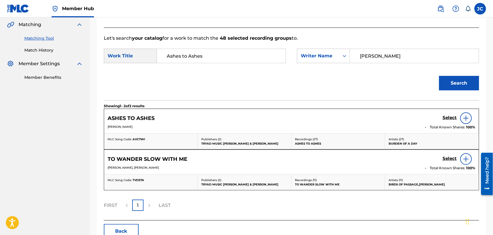
click at [469, 117] on img at bounding box center [466, 118] width 7 height 7
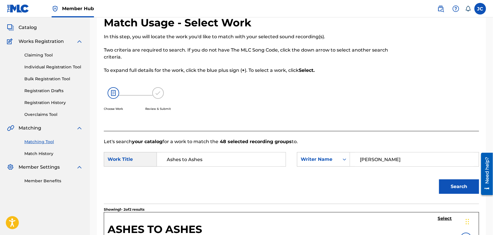
scroll to position [5, 0]
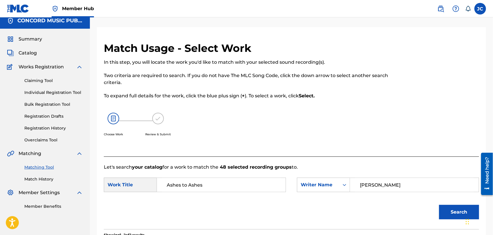
click at [28, 176] on div "Matching Tool Match History" at bounding box center [45, 169] width 76 height 25
click at [35, 190] on span "Member Settings" at bounding box center [39, 192] width 41 height 7
click at [36, 177] on link "Match History" at bounding box center [53, 179] width 59 height 6
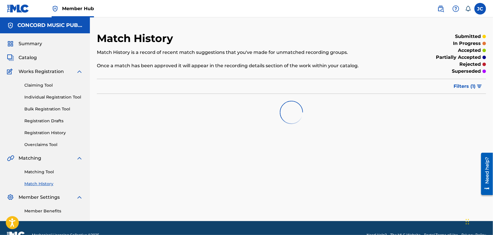
click at [47, 175] on div "Matching Tool Match History" at bounding box center [45, 174] width 76 height 25
click at [47, 173] on link "Matching Tool" at bounding box center [53, 172] width 59 height 6
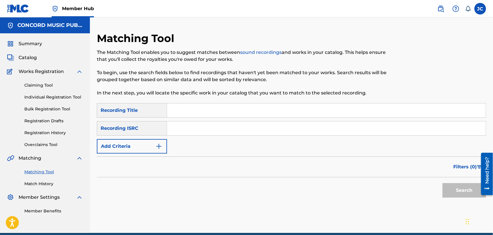
click at [200, 130] on input "Search Form" at bounding box center [326, 129] width 319 height 14
paste input "USHM22153936"
type input "USHM22153936"
click at [453, 192] on button "Search" at bounding box center [465, 190] width 44 height 15
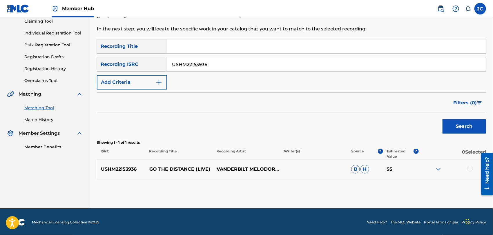
scroll to position [64, 0]
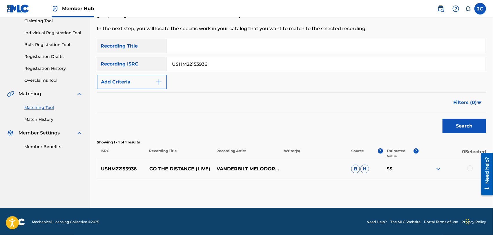
click at [472, 168] on div at bounding box center [471, 169] width 6 height 6
click at [416, 191] on button "Match 1 Group" at bounding box center [408, 188] width 64 height 15
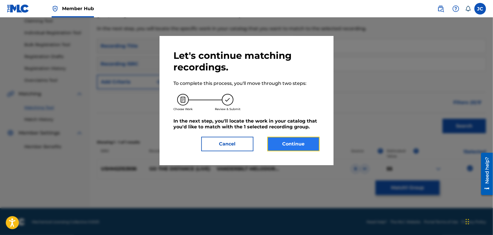
click at [301, 144] on button "Continue" at bounding box center [294, 144] width 52 height 15
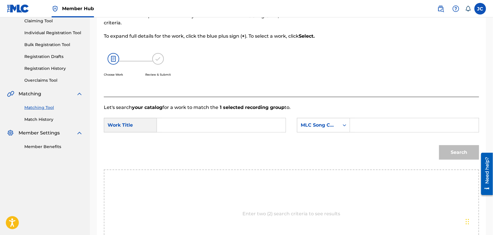
click at [196, 130] on input "Search Form" at bounding box center [221, 125] width 119 height 14
paste input "Go the Distance"
type input "Go the Distance"
click at [327, 132] on div "MLC Song Code" at bounding box center [323, 125] width 53 height 15
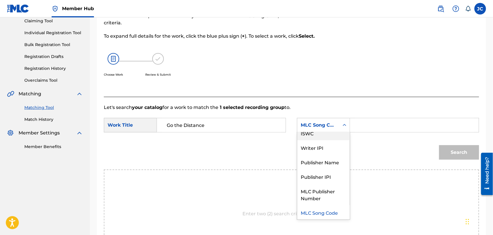
scroll to position [0, 0]
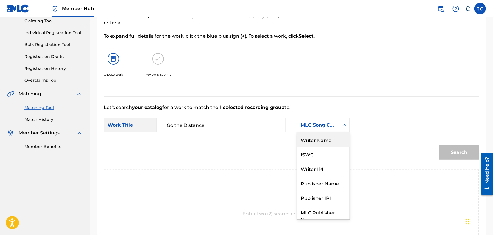
drag, startPoint x: 324, startPoint y: 136, endPoint x: 352, endPoint y: 135, distance: 27.3
click at [326, 137] on div "Writer Name" at bounding box center [323, 140] width 53 height 15
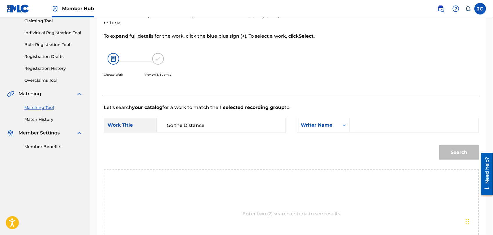
click at [384, 126] on input "Search Form" at bounding box center [414, 125] width 119 height 14
click at [443, 151] on button "Search" at bounding box center [459, 152] width 40 height 15
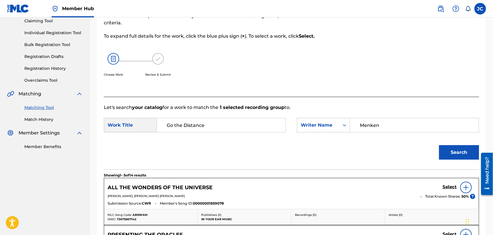
drag, startPoint x: 389, startPoint y: 123, endPoint x: 249, endPoint y: 123, distance: 140.5
click at [249, 123] on div "SearchWithCriteria627f64c9-5757-4ac6-8223-0c385f35f1c2 Work Title Go the Distan…" at bounding box center [292, 127] width 376 height 18
click at [457, 152] on button "Search" at bounding box center [459, 152] width 40 height 15
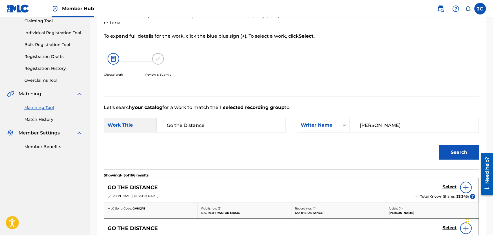
click at [466, 188] on img at bounding box center [466, 187] width 7 height 7
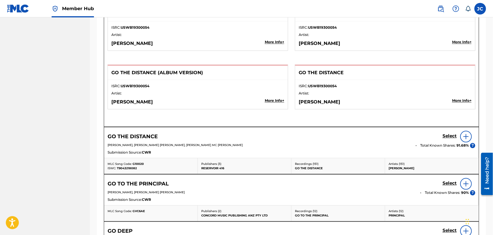
scroll to position [613, 0]
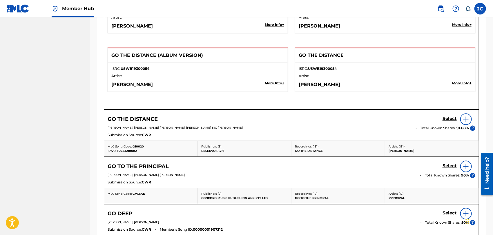
click at [470, 119] on div at bounding box center [467, 119] width 12 height 12
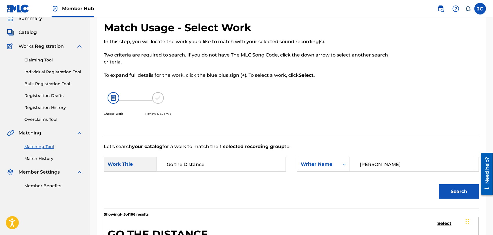
scroll to position [0, 0]
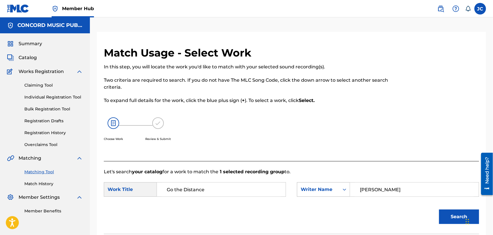
drag, startPoint x: 382, startPoint y: 195, endPoint x: 325, endPoint y: 194, distance: 57.5
click at [325, 194] on div "SearchWithCriteria79f5b790-60e0-4ee8-9314-59641c2d8c51 Writer Name [PERSON_NAME]" at bounding box center [388, 190] width 182 height 15
click at [390, 196] on input "[PERSON_NAME]" at bounding box center [414, 190] width 119 height 14
drag, startPoint x: 394, startPoint y: 195, endPoint x: 313, endPoint y: 193, distance: 80.7
click at [313, 193] on div "SearchWithCriteria79f5b790-60e0-4ee8-9314-59641c2d8c51 Writer Name [PERSON_NAME]" at bounding box center [388, 190] width 182 height 15
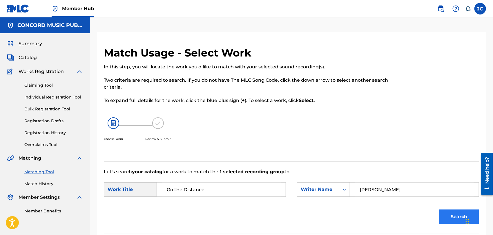
paste input "menken"
type input "menken"
click at [445, 212] on button "Search" at bounding box center [459, 217] width 40 height 15
click at [49, 180] on div "Matching Tool Match History" at bounding box center [45, 174] width 76 height 25
click at [48, 182] on link "Match History" at bounding box center [53, 184] width 59 height 6
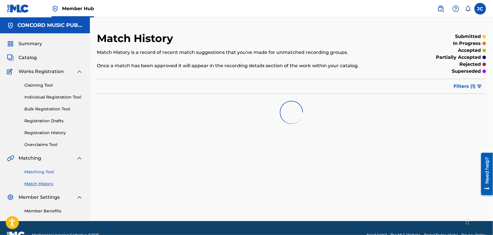
click at [49, 173] on link "Matching Tool" at bounding box center [53, 172] width 59 height 6
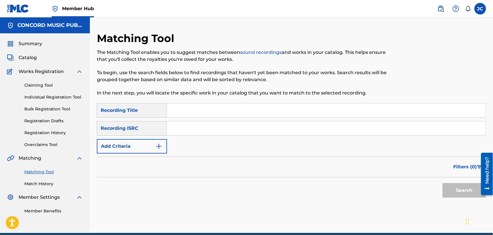
drag, startPoint x: 199, startPoint y: 136, endPoint x: 187, endPoint y: 126, distance: 14.9
paste input "NLA506800491"
click at [450, 190] on button "Search" at bounding box center [465, 190] width 44 height 15
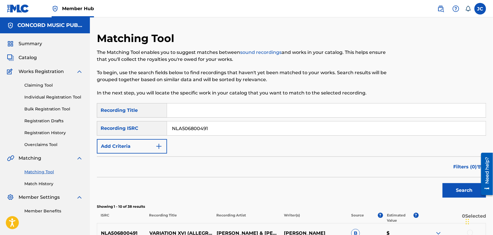
scroll to position [97, 0]
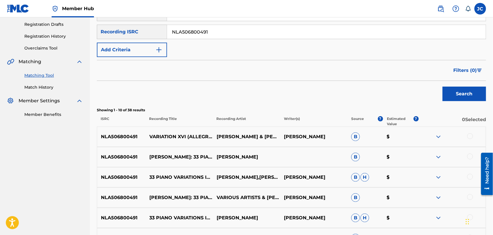
paste input "US4SC0501988"
drag, startPoint x: 220, startPoint y: 35, endPoint x: 143, endPoint y: 31, distance: 76.7
click at [143, 31] on div "SearchWithCriteriafe507d33-6c74-49e4-9232-390154c54baf Recording ISRC US4SC0501…" at bounding box center [291, 32] width 389 height 15
type input "US4SC0501988"
click at [460, 90] on button "Search" at bounding box center [465, 94] width 44 height 15
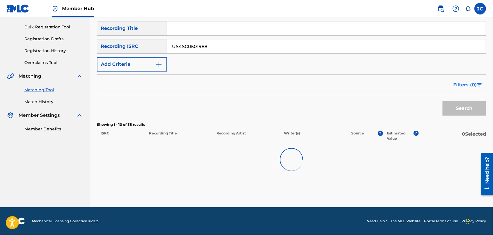
scroll to position [81, 0]
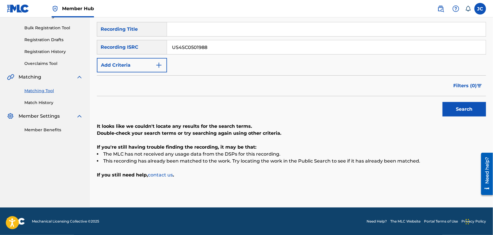
click at [193, 29] on input "Search Form" at bounding box center [326, 29] width 319 height 14
paste input "Tootseemental"
type input "Tootseemental"
drag, startPoint x: 210, startPoint y: 46, endPoint x: 85, endPoint y: 46, distance: 125.4
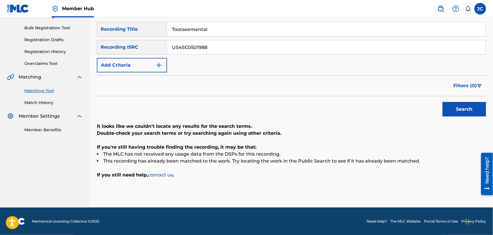
click at [86, 46] on main "CONCORD MUSIC PUBLISHING LLC Summary Catalog Works Registration Claiming Tool I…" at bounding box center [246, 72] width 493 height 272
click at [121, 67] on button "Add Criteria" at bounding box center [132, 65] width 70 height 15
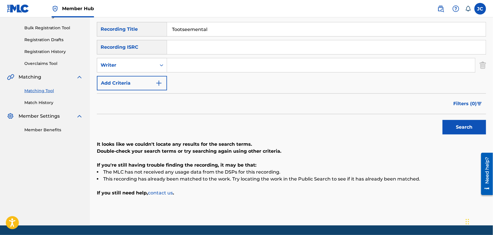
click at [230, 71] on input "Search Form" at bounding box center [321, 65] width 308 height 14
click at [464, 122] on button "Search" at bounding box center [465, 127] width 44 height 15
drag, startPoint x: 190, startPoint y: 64, endPoint x: 46, endPoint y: 64, distance: 144.2
click at [46, 64] on main "CONCORD MUSIC PUBLISHING LLC Summary Catalog Works Registration Claiming Tool I…" at bounding box center [246, 81] width 493 height 290
paste input "Zippel"
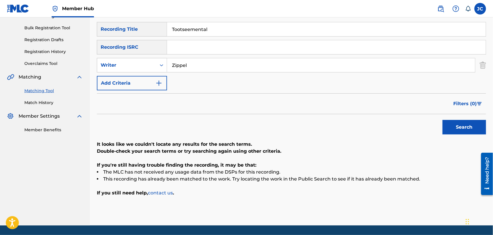
type input "Zippel"
click at [471, 114] on div "Search" at bounding box center [463, 125] width 46 height 23
click at [463, 126] on button "Search" at bounding box center [465, 127] width 44 height 15
drag, startPoint x: 49, startPoint y: 104, endPoint x: 48, endPoint y: 113, distance: 8.2
click at [49, 104] on link "Match History" at bounding box center [53, 103] width 59 height 6
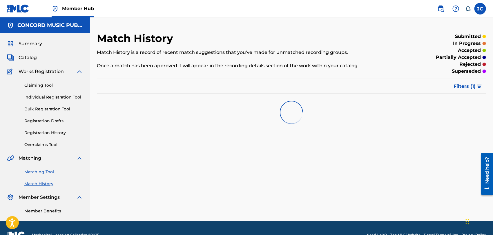
click at [45, 170] on link "Matching Tool" at bounding box center [53, 172] width 59 height 6
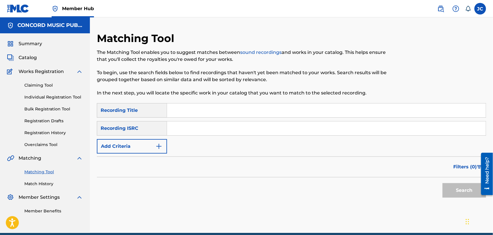
paste input "US4SC0501988"
click at [463, 186] on button "Search" at bounding box center [465, 190] width 44 height 15
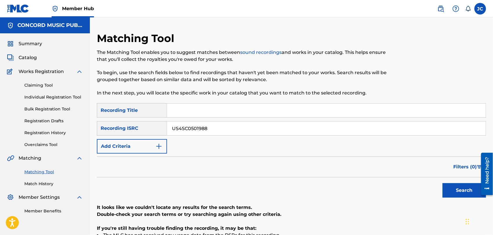
drag, startPoint x: 214, startPoint y: 128, endPoint x: 182, endPoint y: 128, distance: 32.2
click at [182, 128] on input "US4SC0501988" at bounding box center [326, 129] width 319 height 14
click at [172, 128] on input "SC0501988US4" at bounding box center [326, 129] width 319 height 14
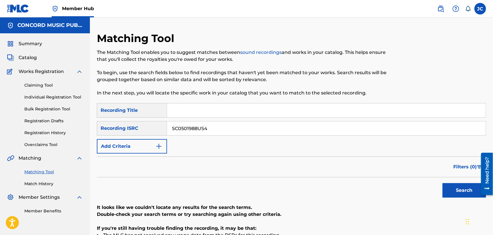
paste input "GBAHT1800626"
type input "GBAHT1800626"
click at [461, 184] on button "Search" at bounding box center [465, 190] width 44 height 15
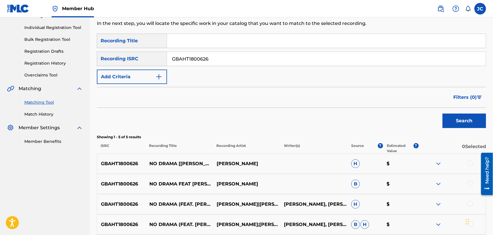
scroll to position [97, 0]
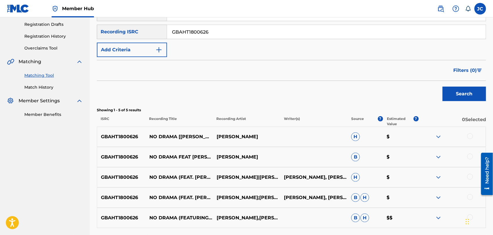
click at [469, 138] on div at bounding box center [471, 136] width 6 height 6
click at [471, 155] on div at bounding box center [471, 157] width 6 height 6
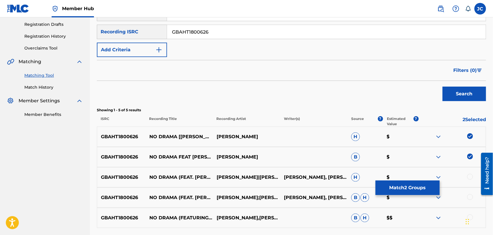
scroll to position [129, 0]
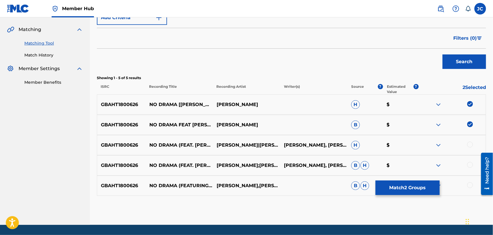
click at [467, 144] on div at bounding box center [452, 145] width 67 height 7
click at [468, 145] on div at bounding box center [471, 145] width 6 height 6
click at [474, 165] on div at bounding box center [452, 165] width 67 height 7
click at [470, 166] on div at bounding box center [471, 165] width 6 height 6
click at [469, 183] on div at bounding box center [471, 186] width 6 height 6
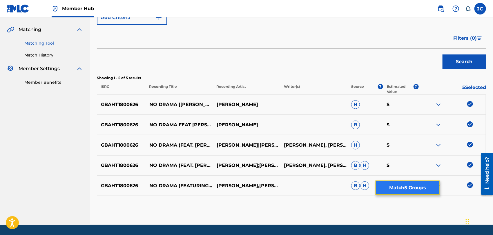
click at [429, 192] on button "Match 5 Groups" at bounding box center [408, 188] width 64 height 15
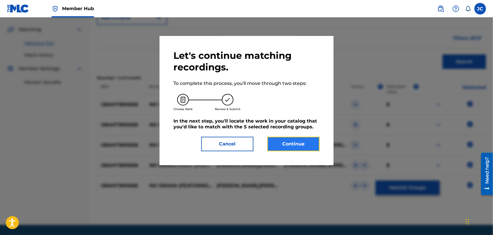
click at [284, 146] on button "Continue" at bounding box center [294, 144] width 52 height 15
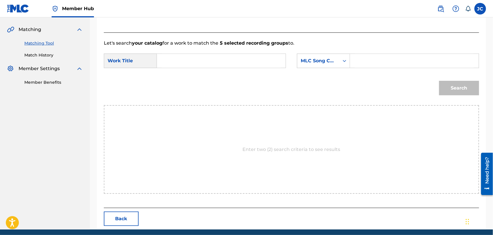
click at [207, 63] on input "Search Form" at bounding box center [221, 61] width 119 height 14
paste input "No Drama ("
type input "No Drama ("
click at [317, 63] on div "MLC Song Code" at bounding box center [318, 60] width 35 height 7
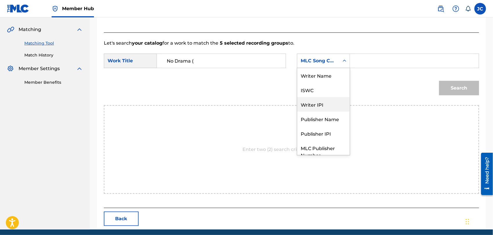
scroll to position [0, 0]
click at [314, 80] on div "Writer Name" at bounding box center [323, 75] width 53 height 15
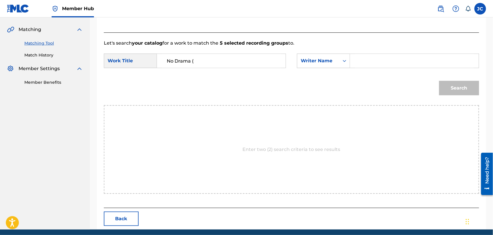
click at [431, 57] on input "Search Form" at bounding box center [414, 61] width 119 height 14
paste input "[PERSON_NAME]"
type input "[PERSON_NAME]"
click at [453, 87] on button "Search" at bounding box center [459, 88] width 40 height 15
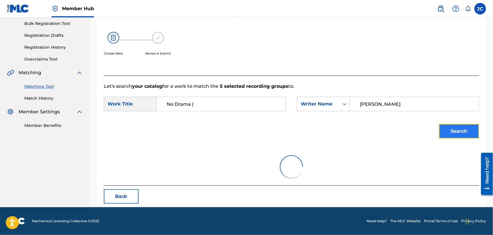
scroll to position [129, 0]
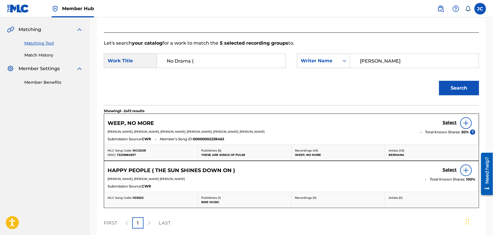
click at [220, 54] on input "No Drama (" at bounding box center [221, 61] width 119 height 14
type input "No Drama"
click at [470, 76] on div "Search" at bounding box center [457, 86] width 43 height 23
click at [457, 89] on button "Search" at bounding box center [459, 88] width 40 height 15
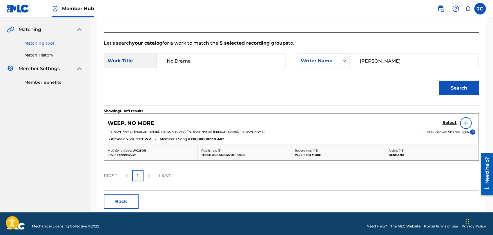
drag, startPoint x: 420, startPoint y: 59, endPoint x: 275, endPoint y: 59, distance: 145.4
click at [275, 59] on div "SearchWithCriteria627f64c9-5757-4ac6-8223-0c385f35f1c2 Work Title No Drama Sear…" at bounding box center [292, 63] width 376 height 18
paste input "[PERSON_NAME]"
click at [479, 102] on div "Search" at bounding box center [292, 90] width 376 height 30
click at [468, 82] on button "Search" at bounding box center [459, 88] width 40 height 15
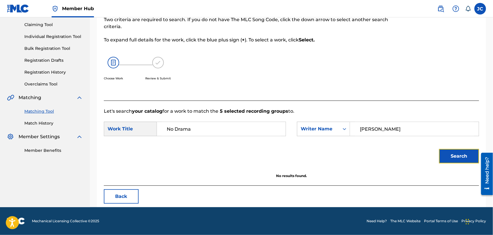
scroll to position [60, 0]
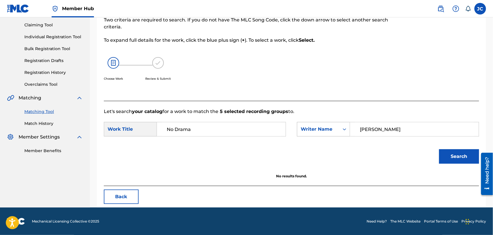
drag, startPoint x: 425, startPoint y: 135, endPoint x: 402, endPoint y: 144, distance: 24.1
click at [320, 133] on div "SearchWithCriteria71220198-5071-4f58-a001-7ad1da2cf4a7 Writer Name [PERSON_NAME]" at bounding box center [388, 129] width 182 height 15
paste input "[PERSON_NAME]"
type input "[PERSON_NAME]"
click at [450, 156] on button "Search" at bounding box center [459, 156] width 40 height 15
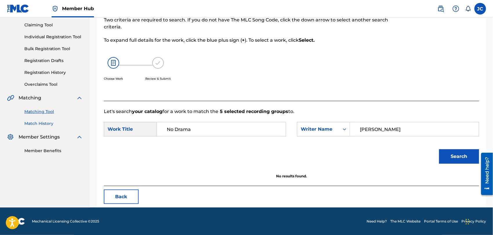
click at [35, 124] on link "Match History" at bounding box center [53, 124] width 59 height 6
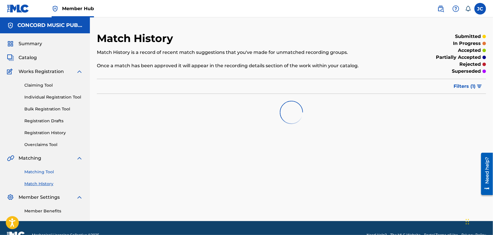
click at [43, 170] on link "Matching Tool" at bounding box center [53, 172] width 59 height 6
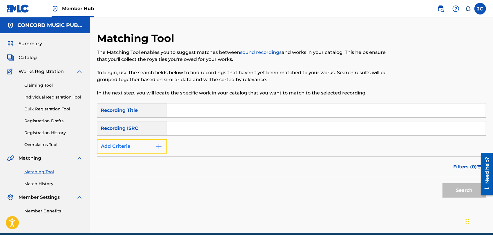
click at [127, 146] on button "Add Criteria" at bounding box center [132, 146] width 70 height 15
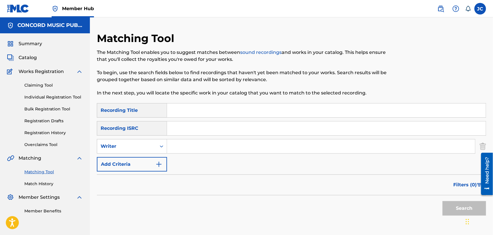
click at [196, 145] on input "Search Form" at bounding box center [321, 147] width 308 height 14
paste input "[PERSON_NAME]"
type input "[PERSON_NAME]"
click at [201, 115] on input "Search Form" at bounding box center [326, 111] width 319 height 14
paste input "No Drama"
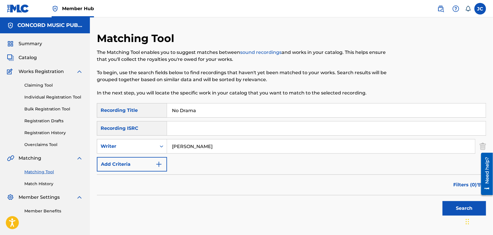
type input "No Drama"
drag, startPoint x: 436, startPoint y: 207, endPoint x: 441, endPoint y: 207, distance: 4.6
click at [436, 207] on div "Search" at bounding box center [291, 207] width 389 height 23
click at [455, 207] on button "Search" at bounding box center [465, 208] width 44 height 15
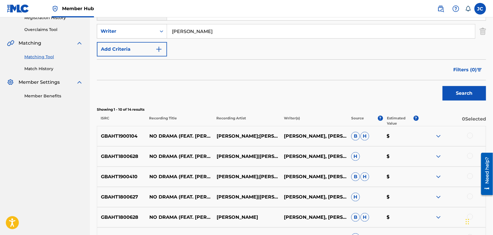
scroll to position [210, 0]
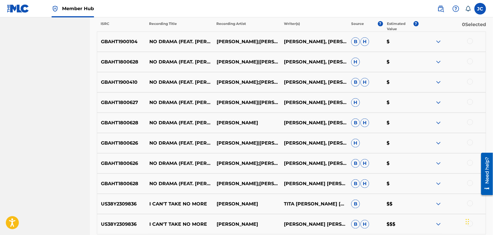
click at [470, 42] on div at bounding box center [471, 41] width 6 height 6
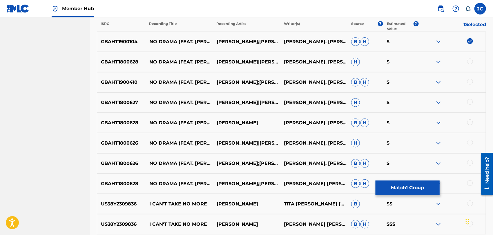
click at [465, 65] on div at bounding box center [452, 62] width 67 height 7
click at [469, 62] on div at bounding box center [471, 62] width 6 height 6
click at [472, 81] on div at bounding box center [471, 82] width 6 height 6
click at [473, 103] on div at bounding box center [471, 102] width 6 height 6
click at [470, 120] on div at bounding box center [471, 123] width 6 height 6
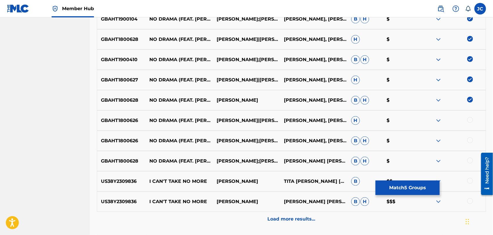
scroll to position [274, 0]
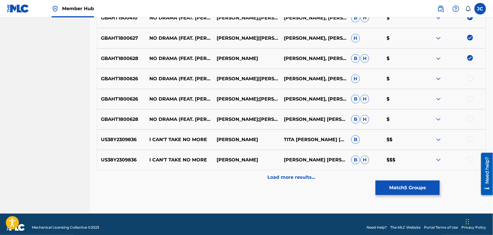
click at [470, 73] on div "GBAHT1800626 NO DRAMA (FEAT. [PERSON_NAME]) [[PERSON_NAME] VIP MIX EXTENDED] [P…" at bounding box center [291, 79] width 389 height 20
click at [473, 76] on div at bounding box center [471, 78] width 6 height 6
click at [473, 100] on div at bounding box center [471, 99] width 6 height 6
click at [472, 117] on div at bounding box center [471, 119] width 6 height 6
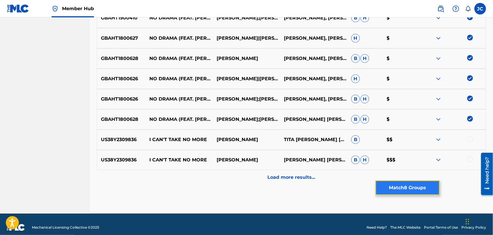
click at [414, 181] on button "Match 8 Groups" at bounding box center [408, 188] width 64 height 15
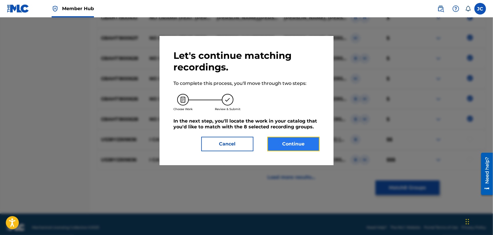
click at [288, 151] on button "Continue" at bounding box center [294, 144] width 52 height 15
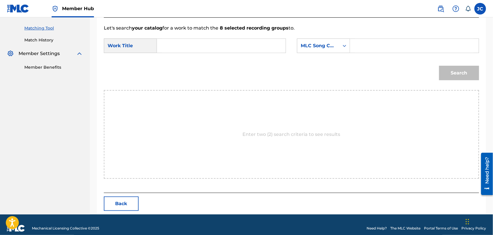
scroll to position [151, 0]
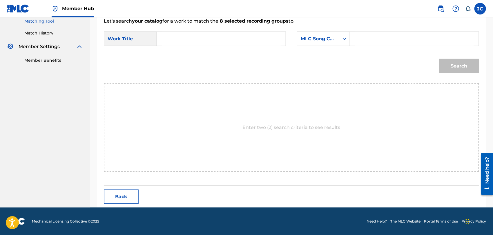
click at [185, 34] on input "Search Form" at bounding box center [221, 39] width 119 height 14
paste input "No Drama"
type input "No Drama"
click at [307, 25] on form "SearchWithCriteria627f64c9-5757-4ac6-8223-0c385f35f1c2 Work Title No Drama Sear…" at bounding box center [292, 54] width 376 height 59
click at [332, 46] on div "MLC Song Code" at bounding box center [323, 39] width 53 height 15
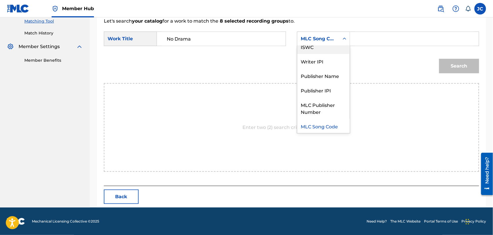
scroll to position [0, 0]
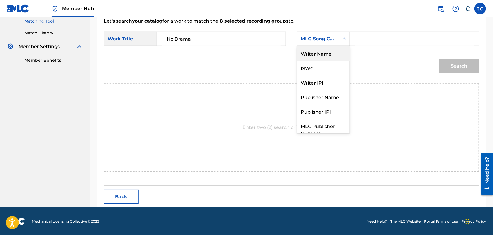
click at [325, 58] on div "Writer Name" at bounding box center [323, 53] width 53 height 15
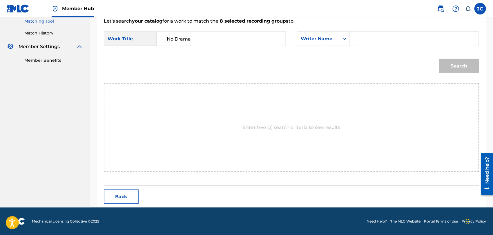
click at [364, 40] on input "Search Form" at bounding box center [414, 39] width 119 height 14
paste input "[PERSON_NAME]"
click at [441, 61] on button "Search" at bounding box center [459, 66] width 40 height 15
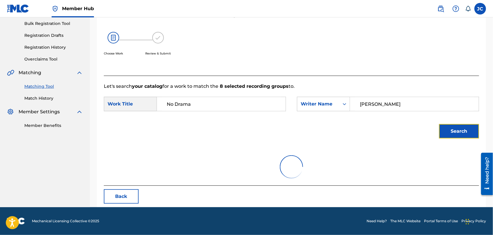
scroll to position [60, 0]
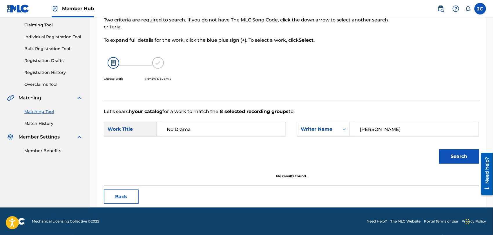
drag, startPoint x: 404, startPoint y: 133, endPoint x: 313, endPoint y: 133, distance: 90.8
click at [313, 133] on div "SearchWithCriteria0a98c060-3032-4546-b01b-bcbcd0b1c04f Writer Name [PERSON_NAME]" at bounding box center [388, 129] width 182 height 15
paste input "[PERSON_NAME]"
click at [456, 153] on button "Search" at bounding box center [459, 156] width 40 height 15
drag, startPoint x: 399, startPoint y: 129, endPoint x: 297, endPoint y: 129, distance: 102.7
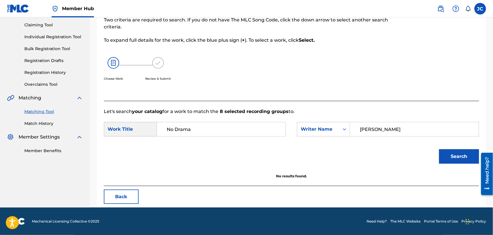
click at [297, 129] on div "SearchWithCriteria627f64c9-5757-4ac6-8223-0c385f35f1c2 Work Title No Drama Sear…" at bounding box center [292, 131] width 376 height 18
paste input "Emenike"
click at [475, 171] on div "Search" at bounding box center [292, 159] width 376 height 30
click at [471, 161] on button "Search" at bounding box center [459, 156] width 40 height 15
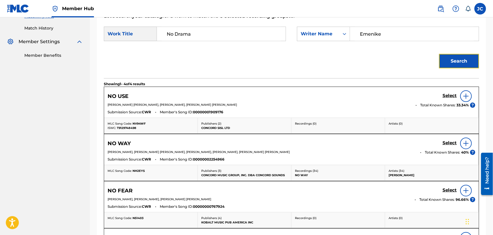
scroll to position [157, 0]
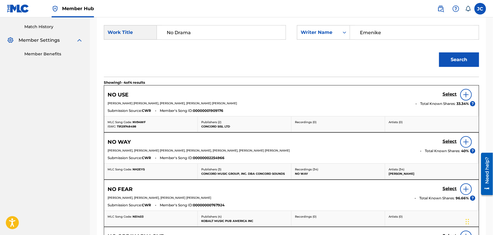
drag, startPoint x: 428, startPoint y: 38, endPoint x: 420, endPoint y: 38, distance: 7.6
click at [428, 38] on input "Emenike" at bounding box center [414, 33] width 119 height 14
drag, startPoint x: 408, startPoint y: 36, endPoint x: 296, endPoint y: 28, distance: 112.6
click at [296, 28] on div "SearchWithCriteria627f64c9-5757-4ac6-8223-0c385f35f1c2 Work Title No Drama Sear…" at bounding box center [292, 34] width 376 height 18
paste input "[PERSON_NAME]"
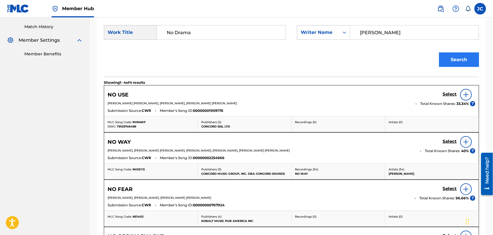
type input "[PERSON_NAME]"
click at [445, 66] on button "Search" at bounding box center [459, 60] width 40 height 15
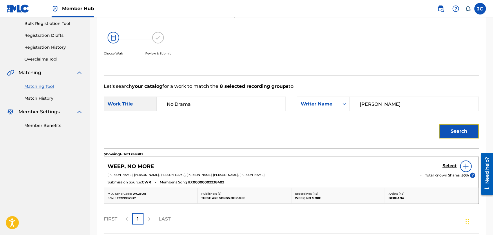
scroll to position [134, 0]
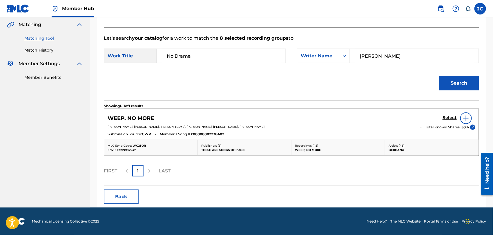
click at [469, 119] on img at bounding box center [466, 118] width 7 height 7
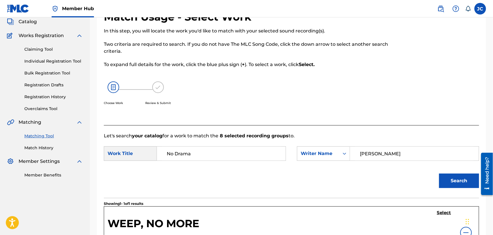
scroll to position [0, 0]
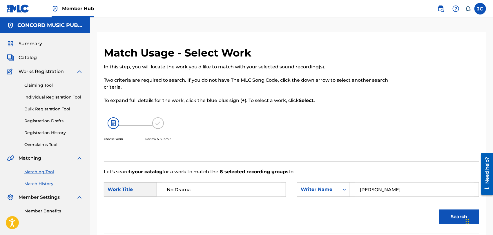
click at [42, 181] on link "Match History" at bounding box center [53, 184] width 59 height 6
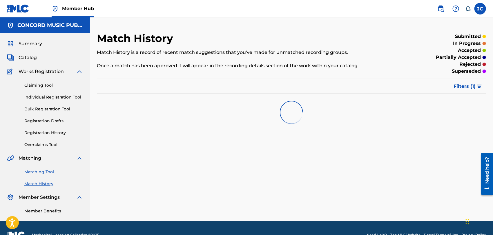
click at [44, 173] on link "Matching Tool" at bounding box center [53, 172] width 59 height 6
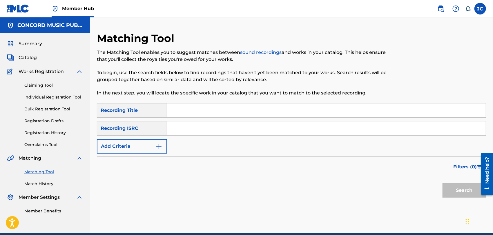
paste input "QZBRF1803104"
type input "QZBRF1803104"
click at [479, 190] on div at bounding box center [485, 174] width 16 height 47
click at [452, 190] on button "Search" at bounding box center [465, 190] width 44 height 15
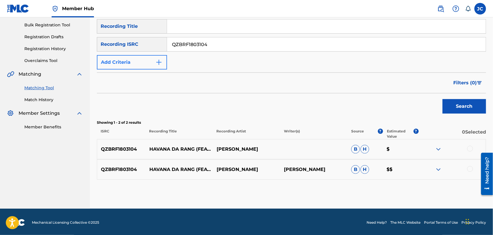
scroll to position [86, 0]
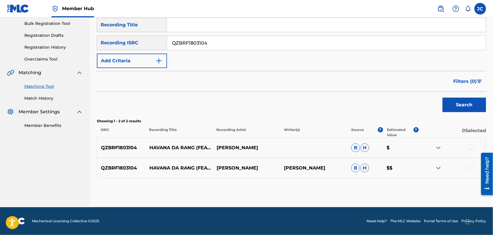
click at [471, 147] on div at bounding box center [471, 148] width 6 height 6
click at [472, 171] on div at bounding box center [452, 168] width 67 height 7
click at [471, 167] on div at bounding box center [471, 168] width 6 height 6
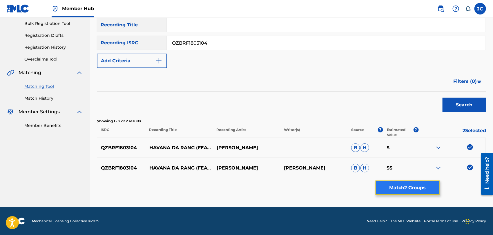
click at [382, 193] on button "Match 2 Groups" at bounding box center [408, 188] width 64 height 15
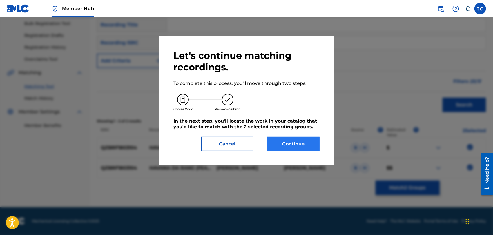
drag, startPoint x: 300, startPoint y: 151, endPoint x: 300, endPoint y: 145, distance: 6.7
click at [300, 151] on div "Let's continue matching recordings. To complete this process, you'll move throu…" at bounding box center [247, 100] width 174 height 129
click at [300, 144] on button "Continue" at bounding box center [294, 144] width 52 height 15
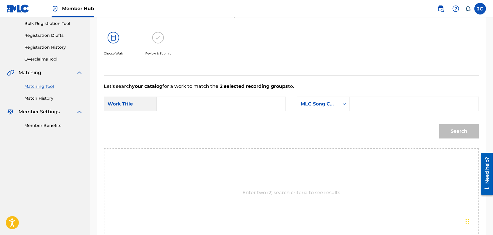
click at [176, 103] on input "Search Form" at bounding box center [221, 104] width 119 height 14
paste input "Havana Da Rang"
type input "Havana Da Rang"
click at [336, 101] on div "MLC Song Code" at bounding box center [318, 104] width 42 height 11
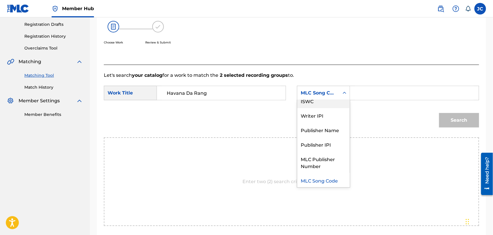
scroll to position [0, 0]
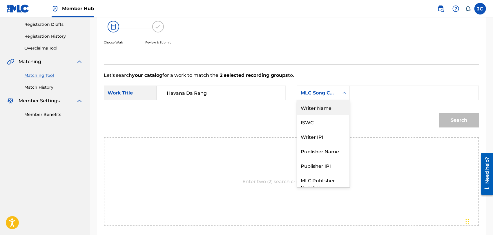
click at [326, 105] on div "Writer Name" at bounding box center [323, 107] width 53 height 15
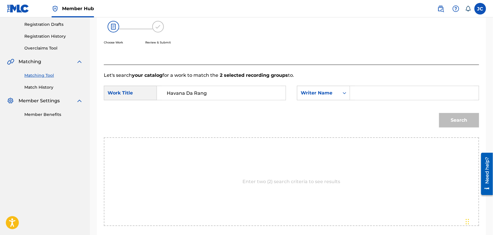
drag, startPoint x: 424, startPoint y: 103, endPoint x: 413, endPoint y: 89, distance: 17.9
click at [424, 101] on form "SearchWithCriteria627f64c9-5757-4ac6-8223-0c385f35f1c2 Work Title Havana Da Ran…" at bounding box center [292, 108] width 376 height 59
click at [413, 89] on input "Search Form" at bounding box center [414, 93] width 119 height 14
paste input "[PERSON_NAME]"
type input "[PERSON_NAME]"
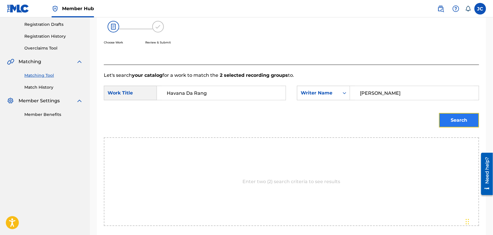
click at [456, 122] on button "Search" at bounding box center [459, 120] width 40 height 15
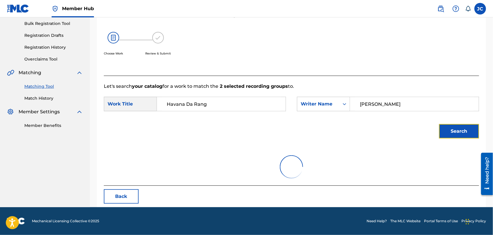
scroll to position [97, 0]
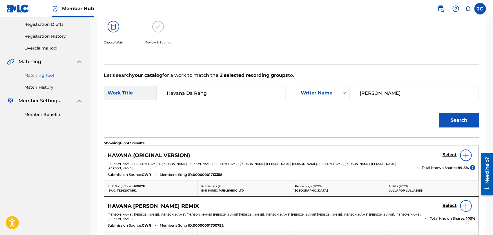
drag, startPoint x: 218, startPoint y: 95, endPoint x: 114, endPoint y: 94, distance: 103.9
click at [114, 94] on div "SearchWithCriteria627f64c9-5757-4ac6-8223-0c385f35f1c2 Work Title Havana Da Rang" at bounding box center [195, 93] width 182 height 15
click at [464, 152] on img at bounding box center [466, 155] width 7 height 7
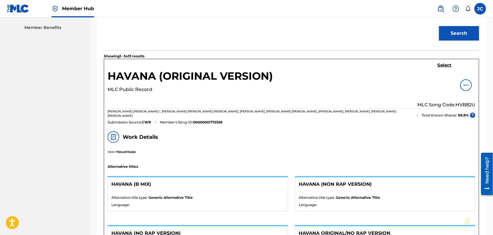
scroll to position [129, 0]
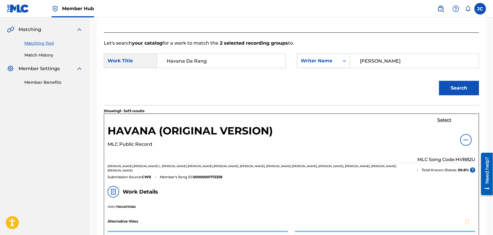
click at [445, 118] on h5 "Select" at bounding box center [445, 121] width 14 height 6
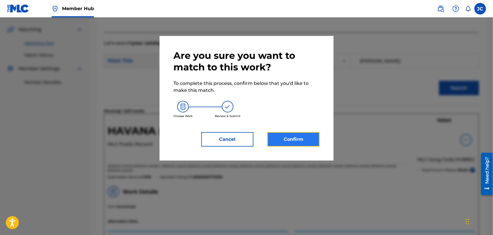
click at [296, 142] on button "Confirm" at bounding box center [294, 139] width 52 height 15
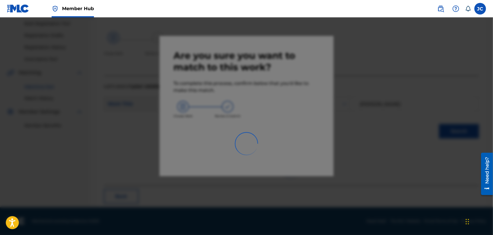
scroll to position [22, 0]
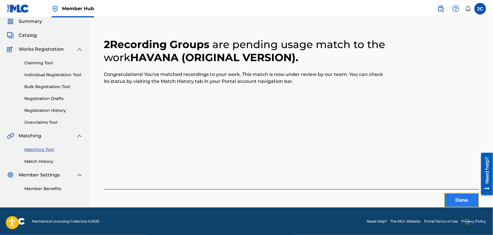
click at [462, 196] on button "Done" at bounding box center [462, 200] width 35 height 15
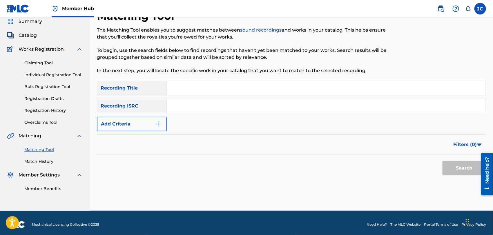
drag, startPoint x: 228, startPoint y: 99, endPoint x: 200, endPoint y: 103, distance: 28.4
paste input "DEOO51300020"
type input "DEOO51300020"
click at [459, 165] on button "Search" at bounding box center [465, 168] width 44 height 15
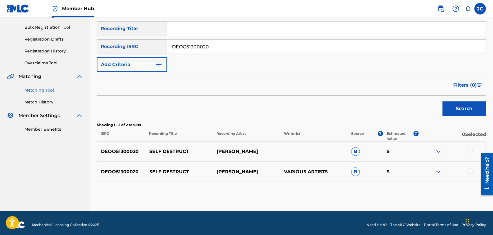
scroll to position [86, 0]
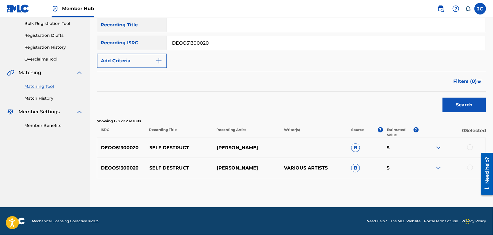
click at [472, 149] on div at bounding box center [471, 148] width 6 height 6
click at [469, 174] on div "DEOO51300020 SELF DESTRUCT [PERSON_NAME] VARIOUS ARTISTS B $" at bounding box center [291, 168] width 389 height 20
click at [469, 168] on div at bounding box center [471, 168] width 6 height 6
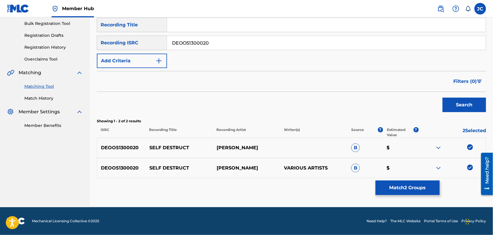
click at [439, 179] on div "Matching Tool The Matching Tool enables you to suggest matches between sound re…" at bounding box center [291, 76] width 389 height 261
click at [404, 181] on button "Match 2 Groups" at bounding box center [408, 188] width 64 height 15
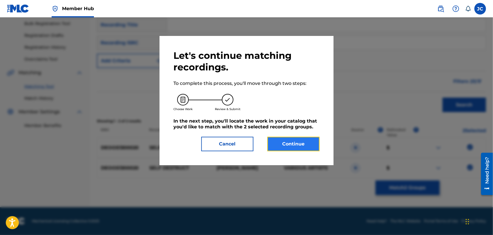
click at [281, 138] on button "Continue" at bounding box center [294, 144] width 52 height 15
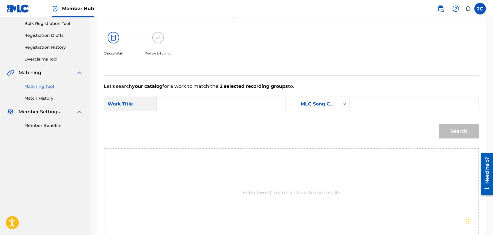
click at [190, 98] on input "Search Form" at bounding box center [221, 104] width 119 height 14
paste input "Self Destruct"
type input "Self Destruct"
click at [323, 114] on div "SearchWithCriteria627f64c9-5757-4ac6-8223-0c385f35f1c2 Work Title Self Destruct…" at bounding box center [292, 106] width 376 height 18
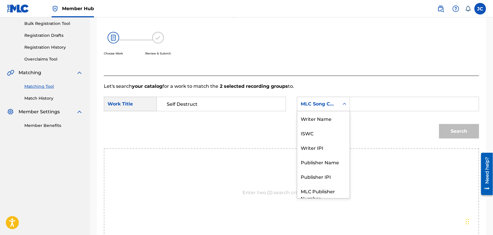
click at [324, 102] on div "MLC Song Code" at bounding box center [318, 104] width 35 height 7
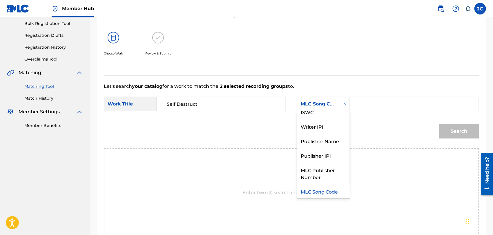
scroll to position [0, 0]
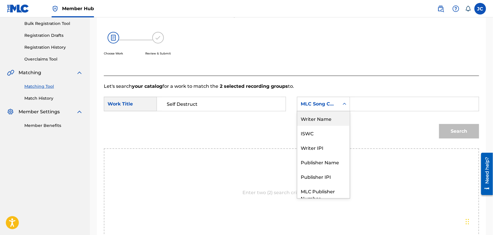
click at [317, 122] on div "Writer Name" at bounding box center [323, 118] width 53 height 15
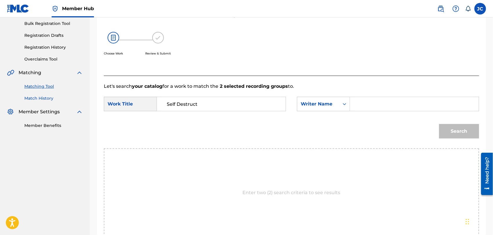
click at [51, 99] on link "Match History" at bounding box center [53, 98] width 59 height 6
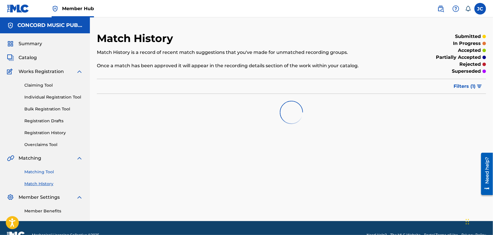
click at [50, 174] on link "Matching Tool" at bounding box center [53, 172] width 59 height 6
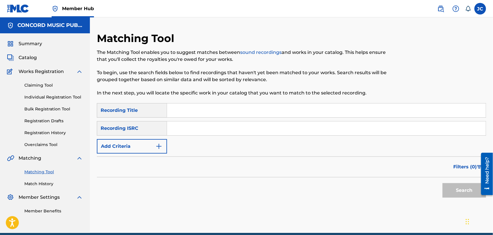
click at [190, 139] on div "SearchWithCriteriac5d6372b-e2a3-4758-94da-65a5f3a1906c Recording Title SearchWi…" at bounding box center [291, 128] width 389 height 50
drag, startPoint x: 208, startPoint y: 133, endPoint x: 221, endPoint y: 133, distance: 13.6
click at [208, 133] on input "Search Form" at bounding box center [326, 129] width 319 height 14
paste input "QMDXU1300010"
type input "QMDXU1300010"
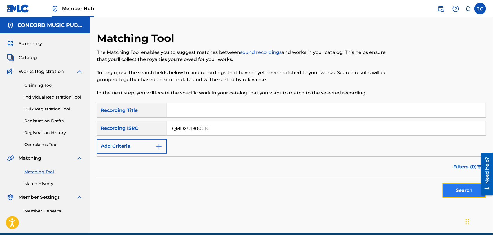
click at [474, 191] on button "Search" at bounding box center [465, 190] width 44 height 15
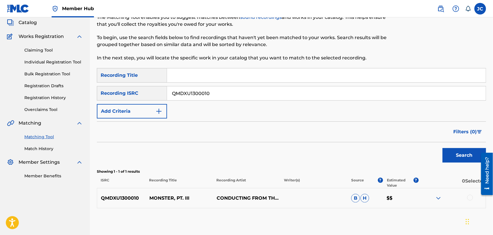
scroll to position [63, 0]
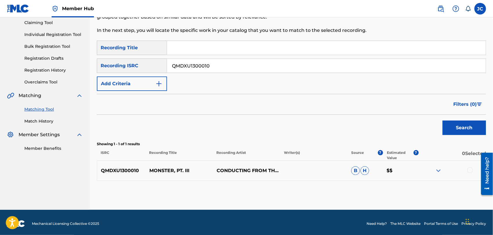
click at [471, 169] on div at bounding box center [471, 170] width 6 height 6
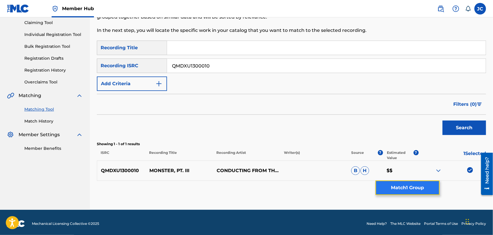
click at [395, 192] on button "Match 1 Group" at bounding box center [408, 188] width 64 height 15
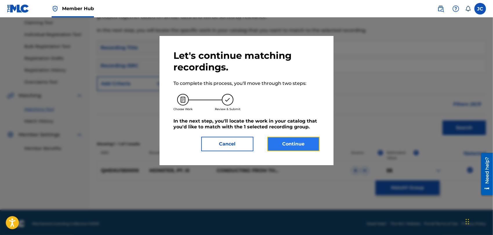
click at [291, 143] on button "Continue" at bounding box center [294, 144] width 52 height 15
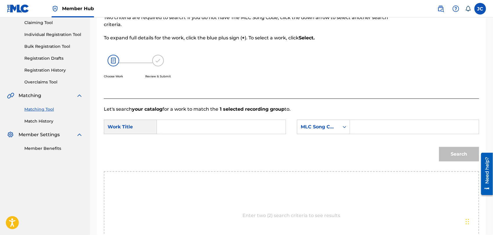
click at [200, 122] on input "Search Form" at bounding box center [221, 127] width 119 height 14
paste input "Monster"
type input "Monster"
click at [351, 136] on div "SearchWithCriteria627f64c9-5757-4ac6-8223-0c385f35f1c2 Work Title Monster Searc…" at bounding box center [292, 129] width 376 height 18
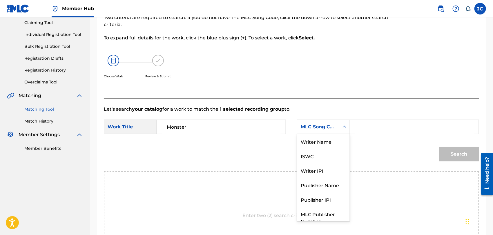
click at [348, 128] on icon "Search Form" at bounding box center [345, 127] width 6 height 6
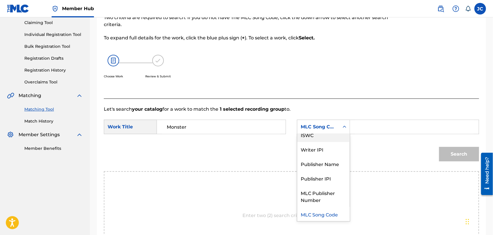
scroll to position [0, 0]
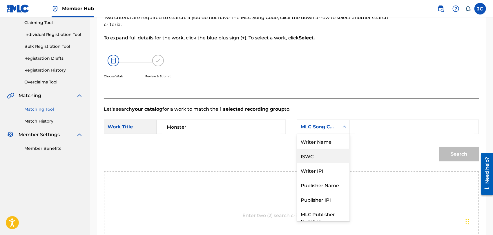
click at [312, 149] on div "ISWC" at bounding box center [323, 156] width 53 height 15
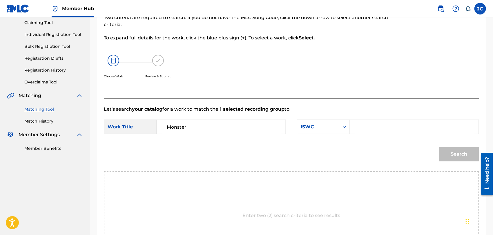
click at [313, 130] on div "ISWC" at bounding box center [318, 127] width 35 height 7
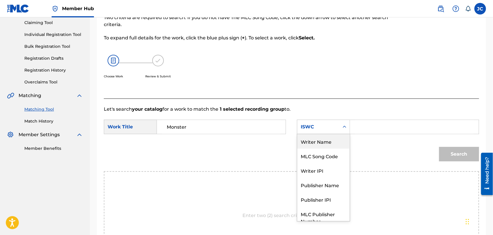
click at [315, 138] on div "Writer Name" at bounding box center [323, 141] width 53 height 15
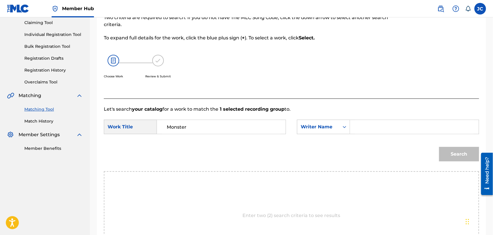
click at [360, 130] on input "Search Form" at bounding box center [414, 127] width 119 height 14
click at [446, 158] on button "Search" at bounding box center [459, 154] width 40 height 15
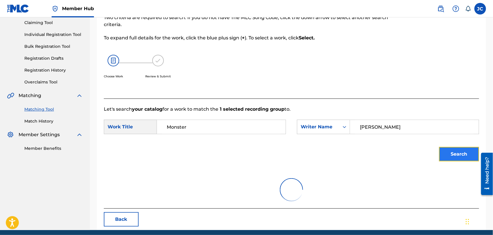
scroll to position [60, 0]
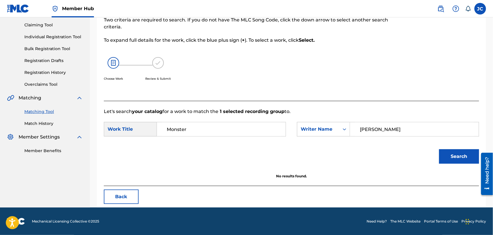
drag, startPoint x: 405, startPoint y: 127, endPoint x: 219, endPoint y: 125, distance: 185.4
click at [218, 125] on div "SearchWithCriteria627f64c9-5757-4ac6-8223-0c385f35f1c2 Work Title Monster Searc…" at bounding box center [292, 131] width 376 height 18
type input "[PERSON_NAME]"
click at [465, 151] on button "Search" at bounding box center [459, 156] width 40 height 15
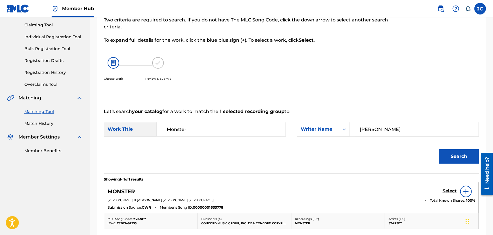
click at [462, 191] on div at bounding box center [467, 192] width 12 height 12
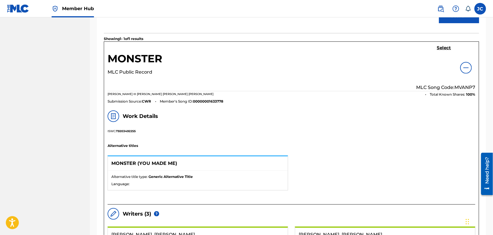
scroll to position [193, 0]
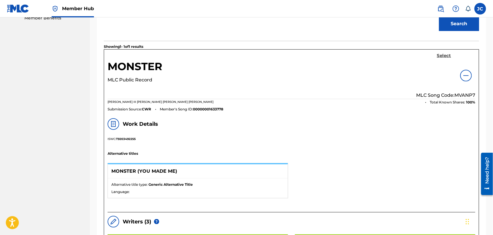
click at [438, 55] on h5 "Select" at bounding box center [444, 56] width 14 height 6
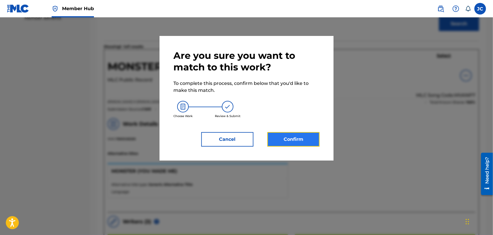
click at [280, 140] on button "Confirm" at bounding box center [294, 139] width 52 height 15
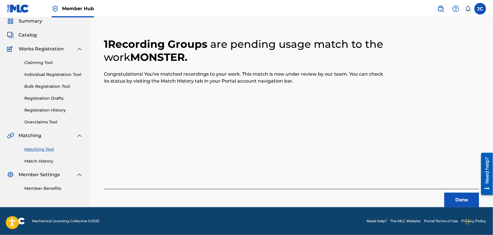
scroll to position [22, 0]
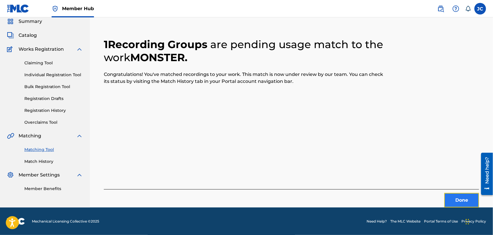
click at [470, 201] on button "Done" at bounding box center [462, 200] width 35 height 15
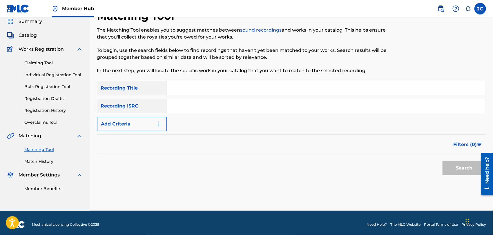
paste input "USBH10753002"
type input "USBH10753002"
click at [450, 165] on button "Search" at bounding box center [465, 168] width 44 height 15
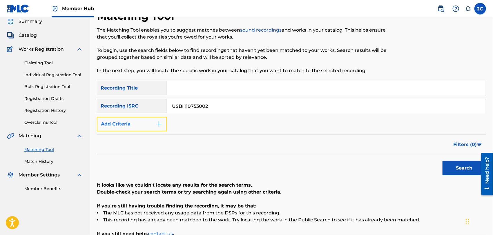
click at [148, 128] on button "Add Criteria" at bounding box center [132, 124] width 70 height 15
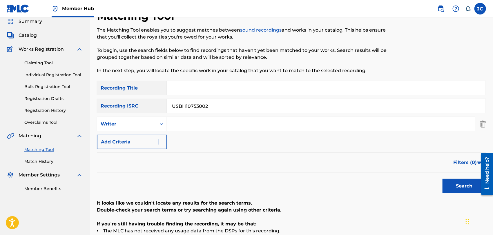
drag, startPoint x: 202, startPoint y: 124, endPoint x: 214, endPoint y: 124, distance: 11.6
click at [202, 124] on input "Search Form" at bounding box center [321, 124] width 308 height 14
paste input "[PERSON_NAME],"
click at [218, 126] on input "[PERSON_NAME]," at bounding box center [321, 124] width 308 height 14
type input "[PERSON_NAME]"
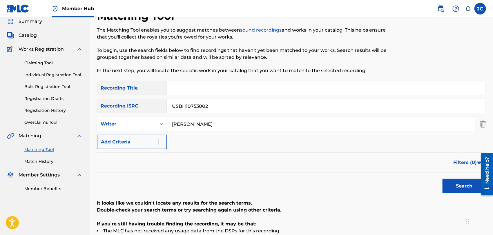
drag, startPoint x: 222, startPoint y: 106, endPoint x: 74, endPoint y: 106, distance: 147.7
click at [74, 106] on main "CONCORD MUSIC PUBLISHING LLC Summary Catalog Works Registration Claiming Tool I…" at bounding box center [246, 140] width 493 height 290
click at [207, 85] on input "Search Form" at bounding box center [326, 88] width 319 height 14
paste input "The Photographer"
type input "The Photographer"
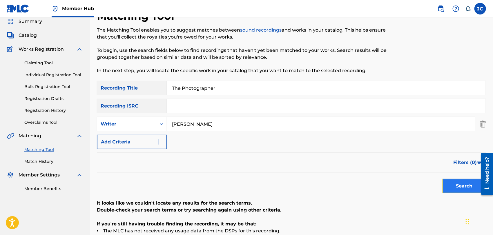
click at [451, 184] on button "Search" at bounding box center [465, 186] width 44 height 15
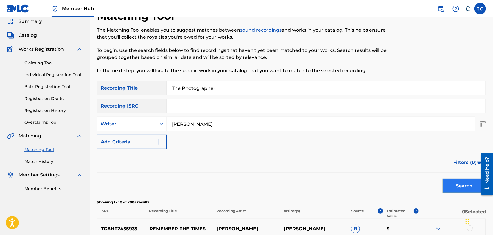
click at [452, 181] on button "Search" at bounding box center [465, 186] width 44 height 15
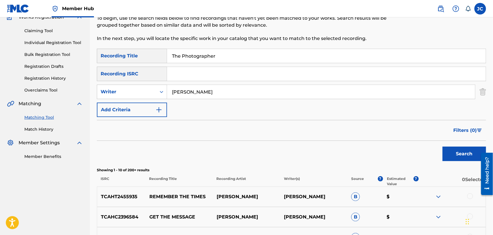
scroll to position [0, 0]
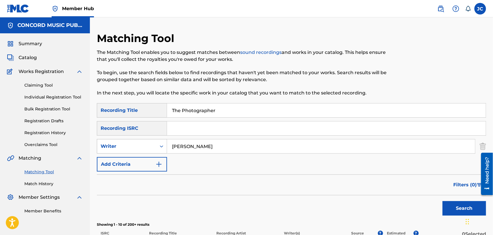
drag, startPoint x: 188, startPoint y: 148, endPoint x: 114, endPoint y: 146, distance: 74.3
click at [114, 146] on div "SearchWithCriteria885735aa-f3d1-47cb-86cd-7ea7b10a9ab4 Writer [PERSON_NAME]" at bounding box center [291, 146] width 389 height 15
click at [220, 148] on input "[PERSON_NAME]" at bounding box center [321, 147] width 308 height 14
drag, startPoint x: 210, startPoint y: 148, endPoint x: 148, endPoint y: 153, distance: 61.7
click at [148, 153] on div "SearchWithCriteria885735aa-f3d1-47cb-86cd-7ea7b10a9ab4 Writer [PERSON_NAME]" at bounding box center [291, 146] width 389 height 15
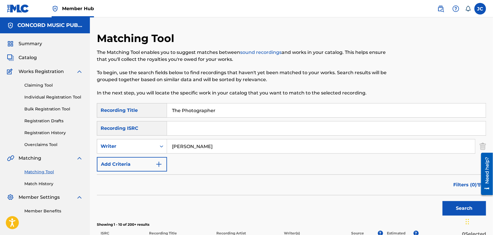
paste input "Search Form"
click at [202, 149] on input "Search Form" at bounding box center [321, 147] width 308 height 14
paste input "[PERSON_NAME]"
type input "[PERSON_NAME]"
click at [463, 205] on button "Search" at bounding box center [465, 208] width 44 height 15
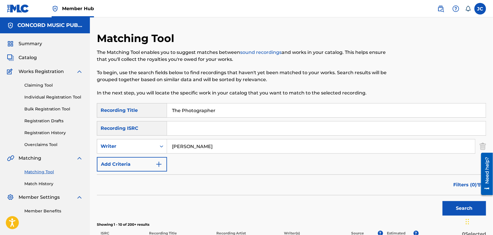
scroll to position [97, 0]
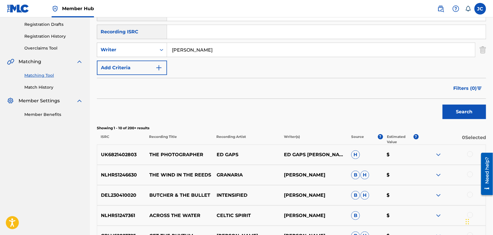
click at [471, 153] on div at bounding box center [471, 154] width 6 height 6
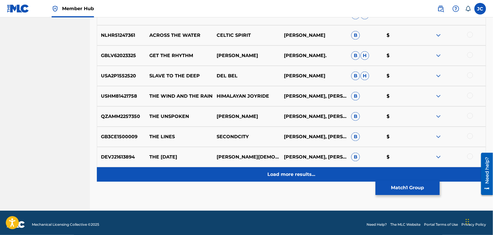
scroll to position [281, 0]
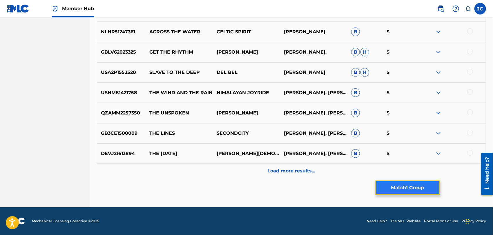
click at [427, 183] on button "Match 1 Group" at bounding box center [408, 188] width 64 height 15
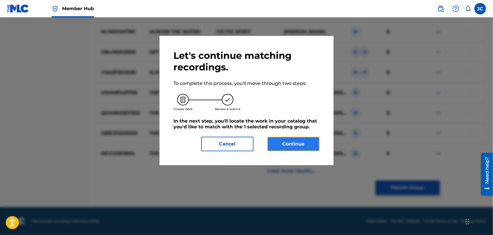
click at [285, 140] on button "Continue" at bounding box center [294, 144] width 52 height 15
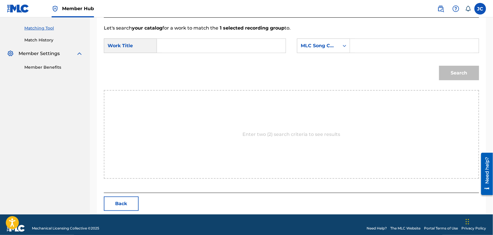
scroll to position [151, 0]
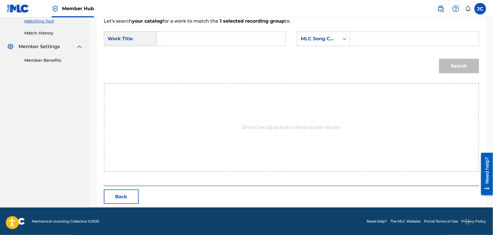
click at [264, 39] on input "Search Form" at bounding box center [221, 39] width 119 height 14
paste input "[PERSON_NAME]"
type input "[PERSON_NAME]"
drag, startPoint x: 356, startPoint y: 35, endPoint x: 337, endPoint y: 40, distance: 20.2
click at [356, 35] on input "Search Form" at bounding box center [414, 39] width 119 height 14
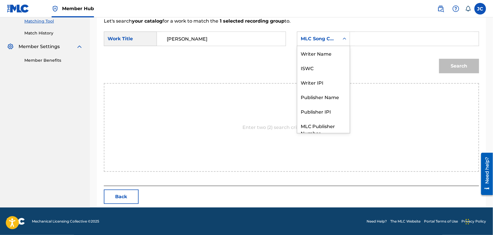
click at [334, 40] on div "MLC Song Code" at bounding box center [318, 38] width 35 height 7
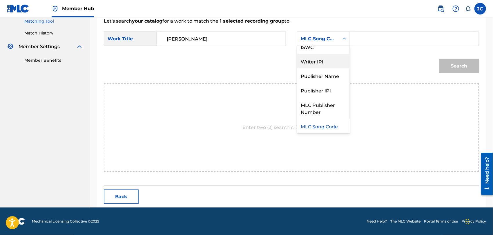
scroll to position [0, 0]
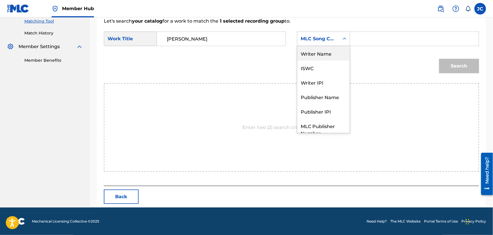
click at [328, 49] on div "Writer Name" at bounding box center [323, 53] width 53 height 15
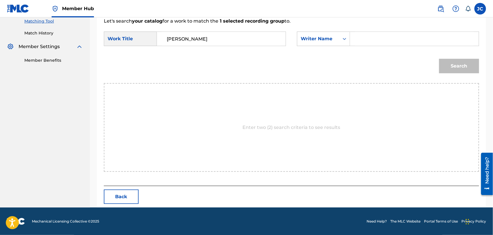
click at [368, 43] on input "Search Form" at bounding box center [414, 39] width 119 height 14
paste input "[PERSON_NAME]"
type input "[PERSON_NAME]"
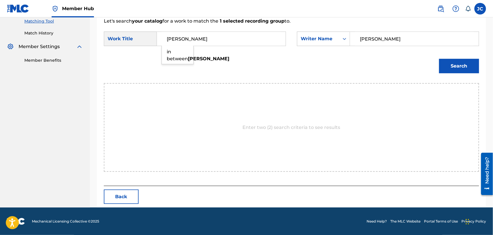
paste input "The Photographer"
drag, startPoint x: 214, startPoint y: 43, endPoint x: 130, endPoint y: 36, distance: 83.9
click at [130, 36] on div "SearchWithCriteria627f64c9-5757-4ac6-8223-0c385f35f1c2 Work Title [PERSON_NAME]…" at bounding box center [195, 39] width 182 height 15
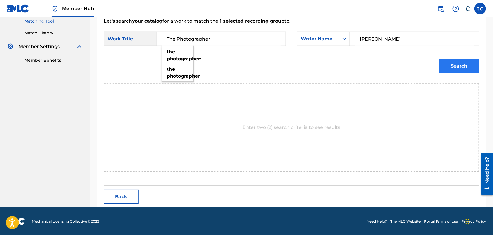
type input "The Photographer"
click at [451, 72] on button "Search" at bounding box center [459, 66] width 40 height 15
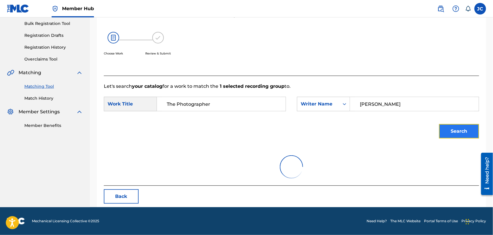
scroll to position [151, 0]
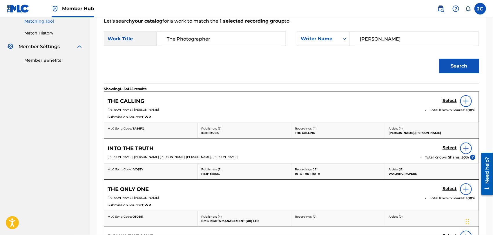
drag, startPoint x: 411, startPoint y: 35, endPoint x: 263, endPoint y: 35, distance: 147.7
click at [263, 35] on div "SearchWithCriteria627f64c9-5757-4ac6-8223-0c385f35f1c2 Work Title The Photograp…" at bounding box center [292, 41] width 376 height 18
type input "[PERSON_NAME]"
click at [450, 70] on button "Search" at bounding box center [459, 66] width 40 height 15
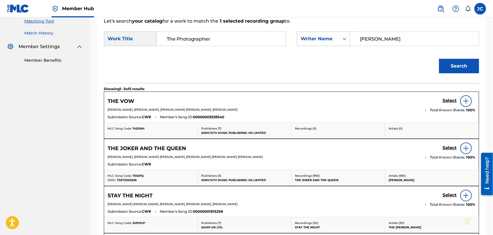
click at [41, 34] on link "Match History" at bounding box center [53, 33] width 59 height 6
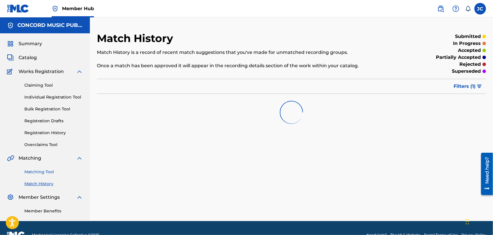
click at [44, 173] on link "Matching Tool" at bounding box center [53, 172] width 59 height 6
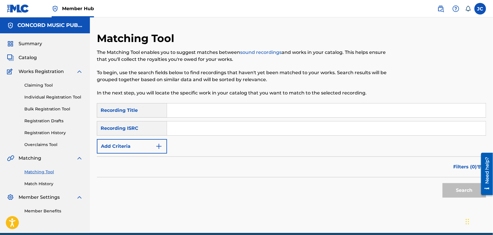
click at [180, 138] on div "SearchWithCriteriac5d6372b-e2a3-4758-94da-65a5f3a1906c Recording Title SearchWi…" at bounding box center [291, 128] width 389 height 50
click at [187, 128] on input "Search Form" at bounding box center [326, 129] width 319 height 14
drag, startPoint x: 136, startPoint y: 153, endPoint x: 141, endPoint y: 153, distance: 5.5
click at [136, 153] on button "Add Criteria" at bounding box center [132, 146] width 70 height 15
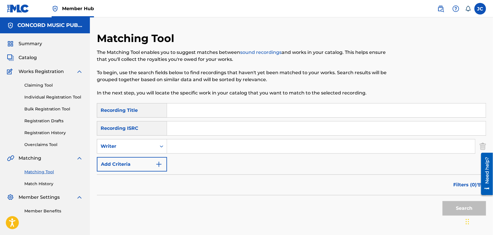
click at [209, 144] on input "Search Form" at bounding box center [321, 147] width 308 height 14
paste input "The Photographer"
type input "The Photographer"
drag, startPoint x: 223, startPoint y: 122, endPoint x: 223, endPoint y: 111, distance: 10.5
click at [223, 122] on input "Search Form" at bounding box center [326, 129] width 319 height 14
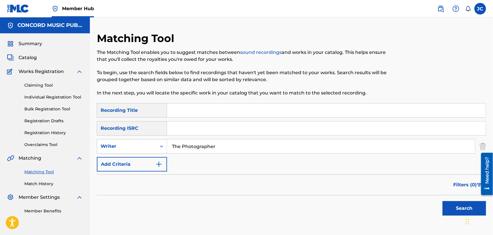
click at [223, 110] on input "Search Form" at bounding box center [326, 111] width 319 height 14
paste input "The Photographer"
type input "The Photographer"
drag, startPoint x: 170, startPoint y: 145, endPoint x: 64, endPoint y: 146, distance: 105.9
click at [64, 146] on main "CONCORD MUSIC PUBLISHING LLC Summary Catalog Works Registration Claiming Tool I…" at bounding box center [246, 134] width 493 height 234
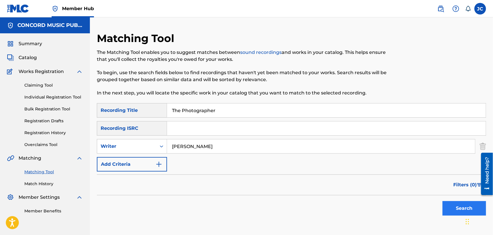
type input "[PERSON_NAME]"
click at [457, 206] on button "Search" at bounding box center [465, 208] width 44 height 15
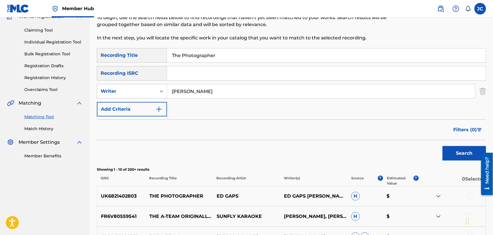
scroll to position [97, 0]
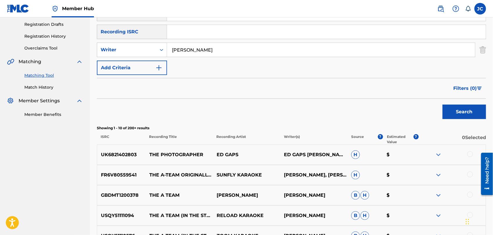
drag, startPoint x: 469, startPoint y: 154, endPoint x: 392, endPoint y: 153, distance: 77.5
click at [467, 154] on div at bounding box center [452, 154] width 67 height 7
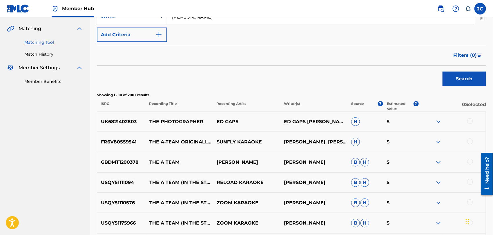
scroll to position [129, 0]
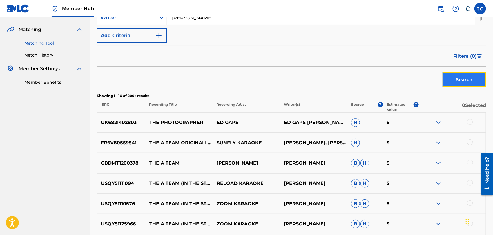
click at [453, 82] on button "Search" at bounding box center [465, 80] width 44 height 15
click at [465, 122] on div at bounding box center [452, 122] width 67 height 7
click at [469, 122] on div at bounding box center [471, 122] width 6 height 6
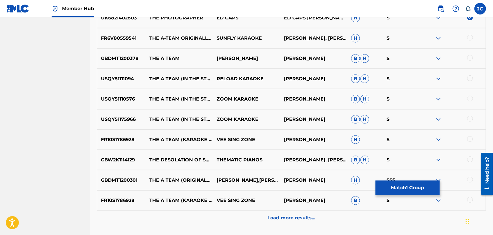
scroll to position [281, 0]
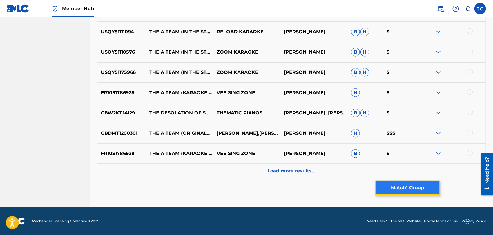
click at [421, 186] on button "Match 1 Group" at bounding box center [408, 188] width 64 height 15
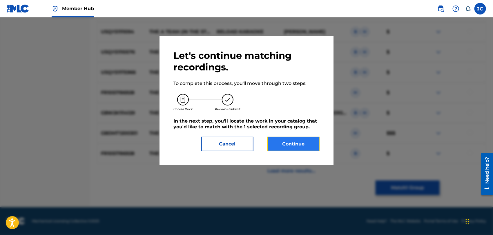
click at [303, 144] on button "Continue" at bounding box center [294, 144] width 52 height 15
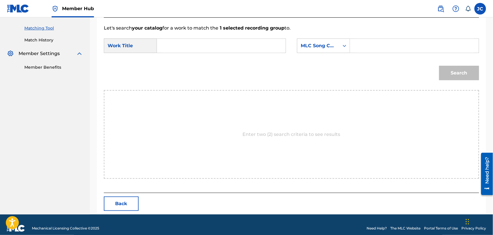
scroll to position [151, 0]
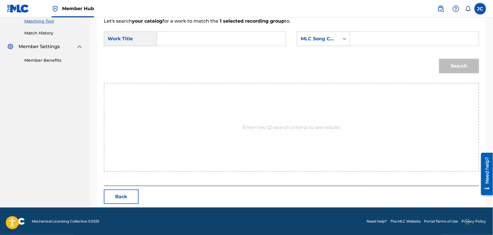
click at [183, 45] on input "Search Form" at bounding box center [221, 39] width 119 height 14
click at [197, 41] on input "Search Form" at bounding box center [221, 39] width 119 height 14
paste input "The Photographer"
type input "The Photographer"
click at [321, 40] on div "MLC Song Code" at bounding box center [318, 38] width 35 height 7
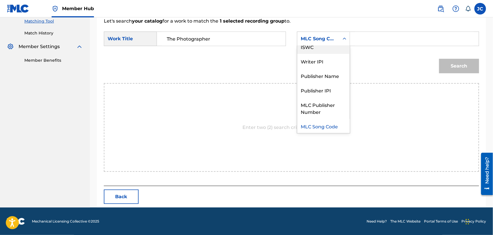
scroll to position [0, 0]
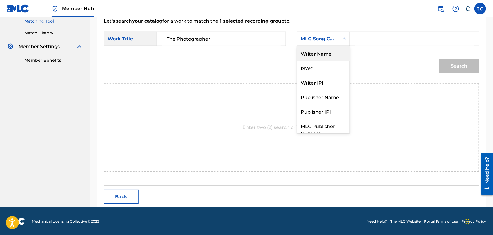
click at [320, 51] on div "Writer Name" at bounding box center [323, 53] width 53 height 15
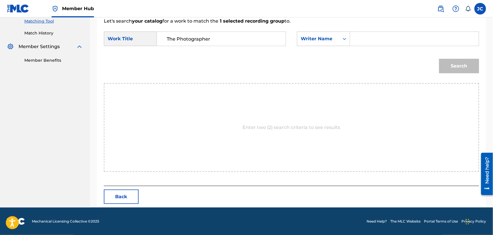
click at [389, 35] on input "Search Form" at bounding box center [414, 39] width 119 height 14
type input "[PERSON_NAME]"
click at [441, 61] on button "Search" at bounding box center [459, 66] width 40 height 15
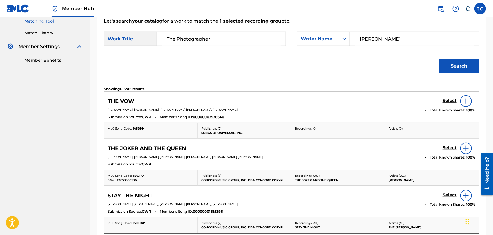
scroll to position [54, 0]
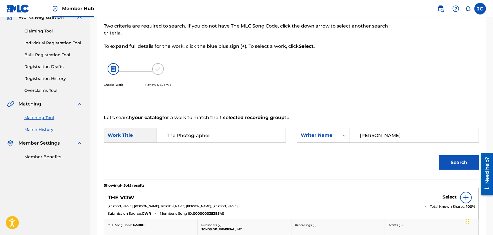
click at [44, 128] on link "Match History" at bounding box center [53, 130] width 59 height 6
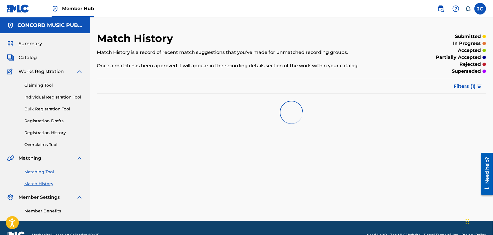
click at [42, 170] on link "Matching Tool" at bounding box center [53, 172] width 59 height 6
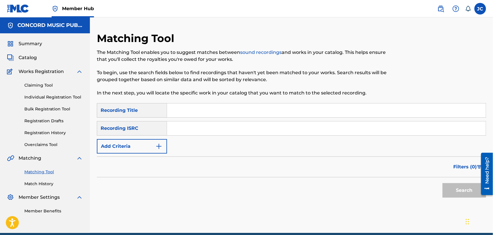
drag, startPoint x: 314, startPoint y: 132, endPoint x: 322, endPoint y: 132, distance: 8.4
click at [314, 132] on input "Search Form" at bounding box center [326, 129] width 319 height 14
paste input "GBPS81528517"
click at [441, 181] on div "Search" at bounding box center [463, 189] width 46 height 23
click at [454, 190] on button "Search" at bounding box center [465, 190] width 44 height 15
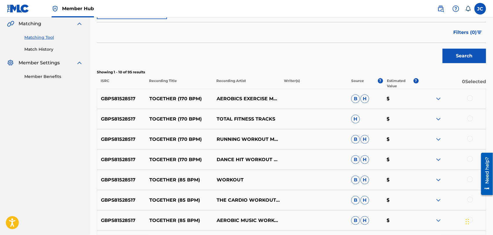
scroll to position [160, 0]
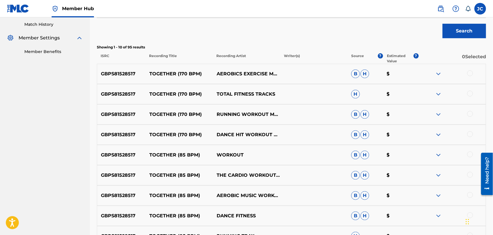
click at [471, 74] on div at bounding box center [471, 74] width 6 height 6
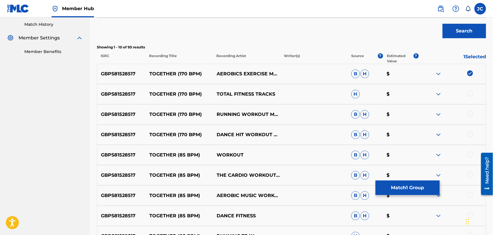
click at [470, 95] on div at bounding box center [471, 94] width 6 height 6
click at [470, 113] on div at bounding box center [471, 114] width 6 height 6
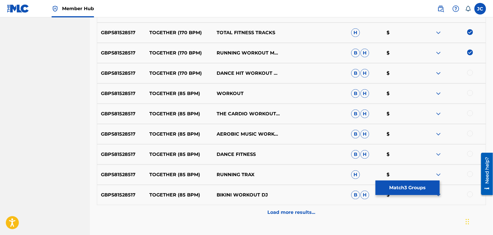
scroll to position [256, 0]
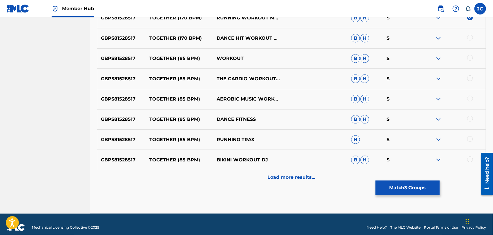
click at [470, 37] on div at bounding box center [471, 38] width 6 height 6
click at [469, 49] on div "GBPS81528517 TOGETHER (85 BPM) WORKOUT B H $" at bounding box center [291, 58] width 389 height 20
click at [468, 53] on div "GBPS81528517 TOGETHER (85 BPM) WORKOUT B H $" at bounding box center [291, 58] width 389 height 20
click at [471, 57] on div at bounding box center [471, 58] width 6 height 6
click at [471, 73] on div "GBPS81528517 TOGETHER (85 BPM) THE CARDIO WORKOUT CREW B H $" at bounding box center [291, 79] width 389 height 20
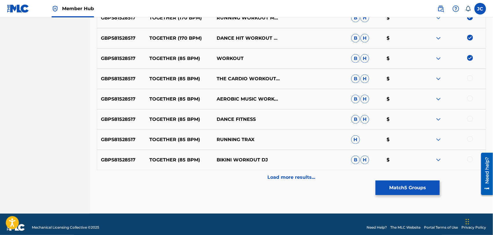
click at [470, 80] on div at bounding box center [471, 78] width 6 height 6
click at [470, 100] on div at bounding box center [471, 99] width 6 height 6
click at [470, 125] on div "GBPS81528517 TOGETHER (85 BPM) DANCE FITNESS B H $" at bounding box center [291, 119] width 389 height 20
click at [471, 123] on div "GBPS81528517 TOGETHER (85 BPM) DANCE FITNESS B H $" at bounding box center [291, 119] width 389 height 20
click at [471, 114] on div "GBPS81528517 TOGETHER (85 BPM) DANCE FITNESS B H $" at bounding box center [291, 119] width 389 height 20
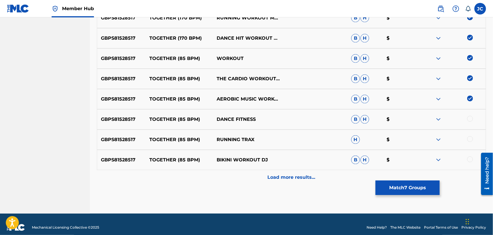
click at [471, 119] on div at bounding box center [471, 119] width 6 height 6
click at [471, 136] on div at bounding box center [471, 139] width 6 height 6
click at [470, 164] on div "GBPS81528517 TOGETHER (85 BPM) BIKINI WORKOUT DJ [PERSON_NAME]" at bounding box center [291, 160] width 389 height 20
click at [470, 161] on div at bounding box center [471, 160] width 6 height 6
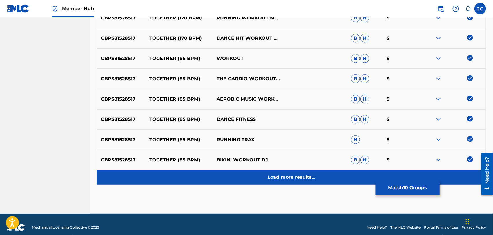
click at [463, 179] on div "Load more results..." at bounding box center [291, 177] width 389 height 15
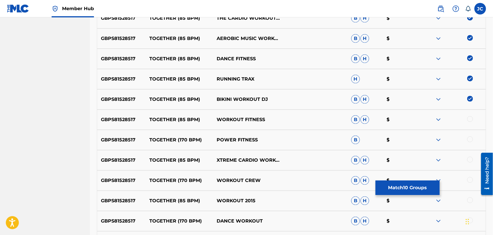
scroll to position [321, 0]
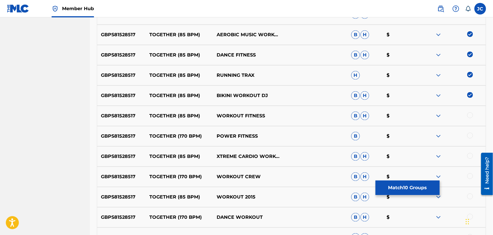
click at [470, 113] on div at bounding box center [471, 116] width 6 height 6
click at [469, 134] on div at bounding box center [471, 136] width 6 height 6
click at [471, 156] on div at bounding box center [471, 156] width 6 height 6
click at [470, 176] on div at bounding box center [471, 177] width 6 height 6
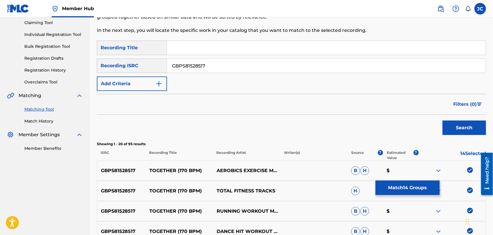
scroll to position [0, 0]
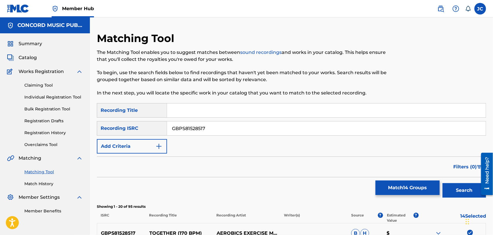
paste input "USG7D1890735"
drag, startPoint x: 246, startPoint y: 124, endPoint x: 124, endPoint y: 123, distance: 121.3
click at [124, 123] on div "SearchWithCriteriafe507d33-6c74-49e4-9232-390154c54baf Recording ISRC USG7D1890…" at bounding box center [291, 128] width 389 height 15
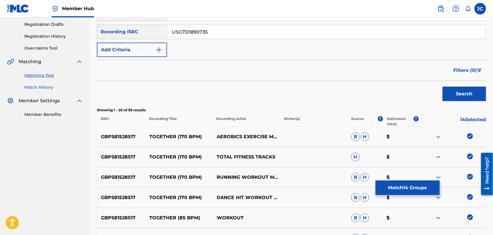
type input "USG7D1890735"
click at [47, 90] on link "Match History" at bounding box center [53, 87] width 59 height 6
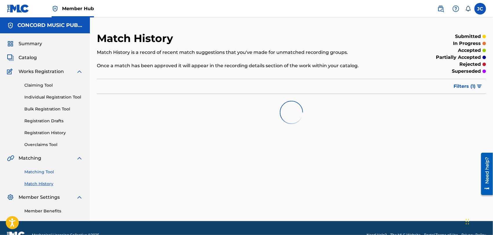
click at [51, 172] on link "Matching Tool" at bounding box center [53, 172] width 59 height 6
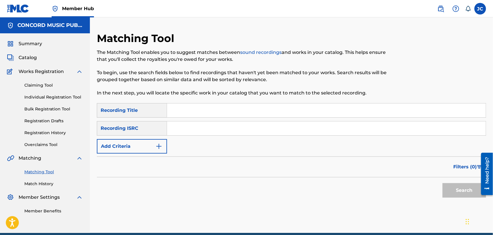
click at [219, 124] on input "Search Form" at bounding box center [326, 129] width 319 height 14
paste input "USG7D1890735"
type input "USG7D1890735"
click at [458, 193] on button "Search" at bounding box center [465, 190] width 44 height 15
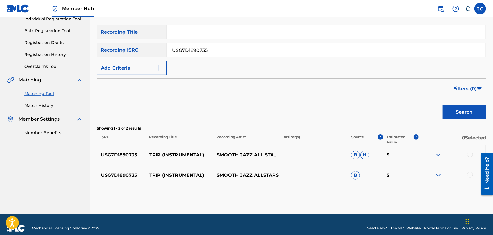
scroll to position [86, 0]
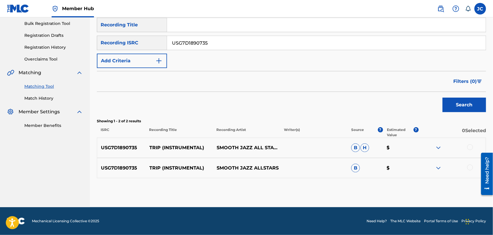
click at [474, 145] on div at bounding box center [452, 148] width 67 height 7
click at [470, 150] on div at bounding box center [471, 148] width 6 height 6
click at [472, 172] on div at bounding box center [452, 168] width 67 height 7
click at [469, 168] on div at bounding box center [471, 168] width 6 height 6
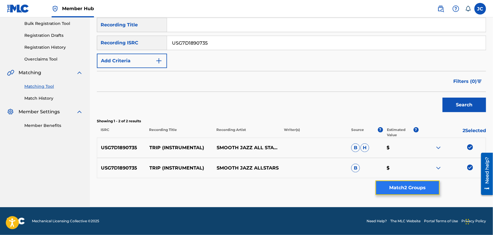
click at [403, 184] on button "Match 2 Groups" at bounding box center [408, 188] width 64 height 15
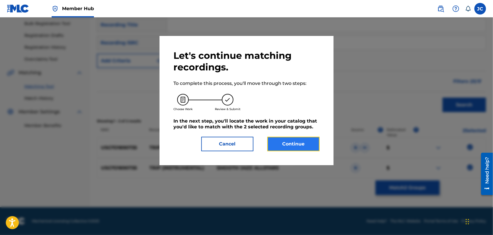
click at [277, 142] on button "Continue" at bounding box center [294, 144] width 52 height 15
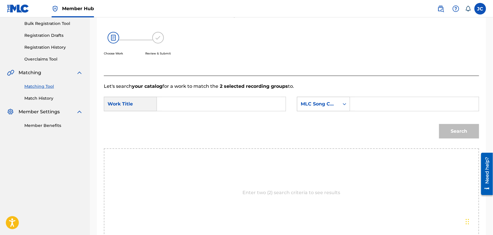
click at [306, 99] on div "MLC Song Code" at bounding box center [318, 104] width 42 height 11
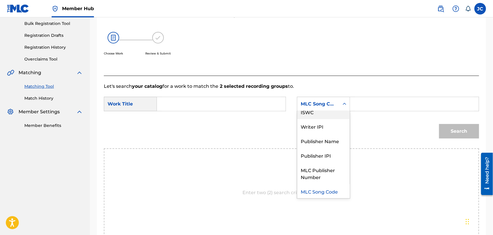
scroll to position [0, 0]
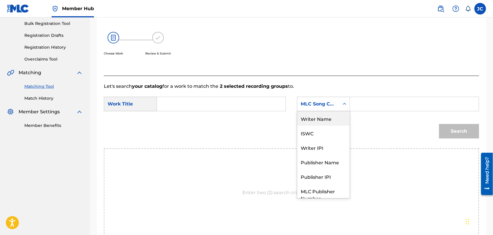
click at [316, 114] on div "Writer Name" at bounding box center [323, 118] width 53 height 15
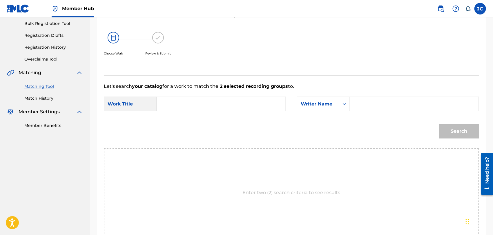
click at [351, 105] on div "Search Form" at bounding box center [414, 104] width 129 height 15
click at [364, 104] on input "Search Form" at bounding box center [414, 104] width 119 height 14
type input "[PERSON_NAME]"
click at [185, 109] on input "Search Form" at bounding box center [221, 104] width 119 height 14
paste input "Trip"
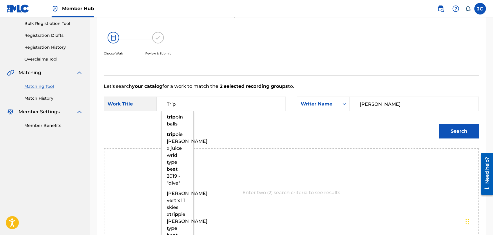
type input "Trip"
click at [487, 132] on div "Match Usage - Select Work In this step, you will locate the work you'd like to …" at bounding box center [291, 109] width 403 height 327
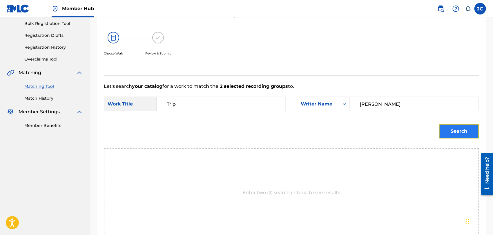
click at [460, 132] on button "Search" at bounding box center [459, 131] width 40 height 15
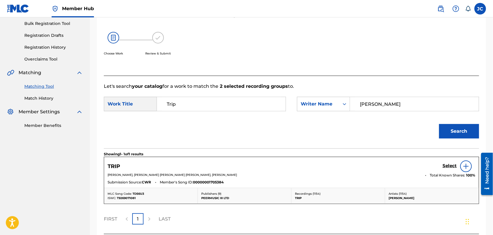
click at [464, 164] on img at bounding box center [466, 166] width 7 height 7
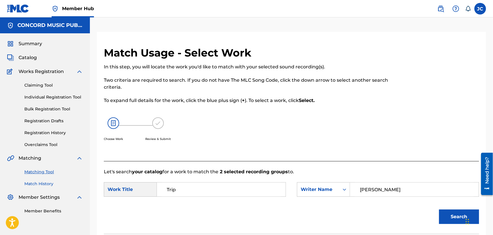
click at [41, 186] on link "Match History" at bounding box center [53, 184] width 59 height 6
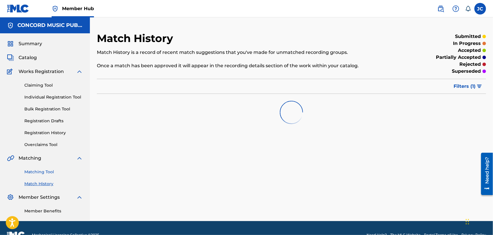
click at [41, 170] on link "Matching Tool" at bounding box center [53, 172] width 59 height 6
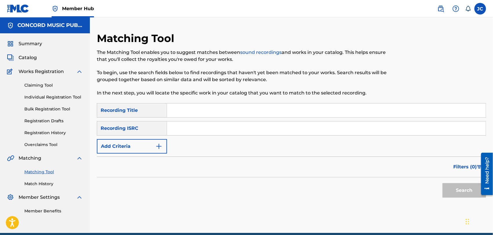
click at [214, 128] on input "Search Form" at bounding box center [326, 129] width 319 height 14
paste input "QZES91859639"
type input "QZES91859639"
click at [452, 187] on button "Search" at bounding box center [465, 190] width 44 height 15
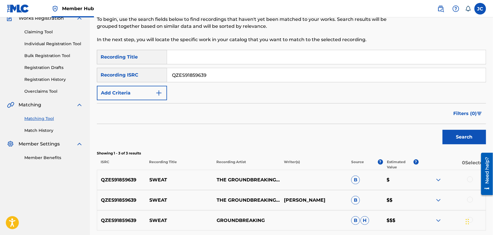
scroll to position [106, 0]
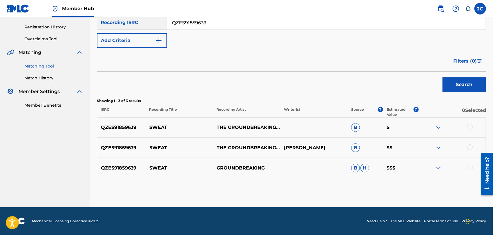
click at [471, 129] on div at bounding box center [471, 127] width 6 height 6
click at [468, 147] on div at bounding box center [471, 148] width 6 height 6
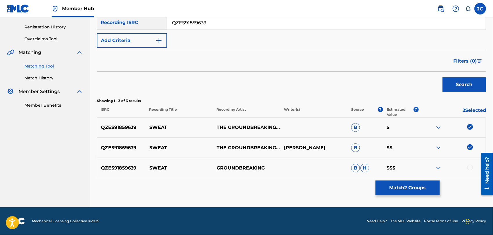
click at [471, 170] on div at bounding box center [452, 168] width 67 height 7
click at [470, 170] on div at bounding box center [471, 168] width 6 height 6
click at [430, 185] on button "Match 3 Groups" at bounding box center [408, 188] width 64 height 15
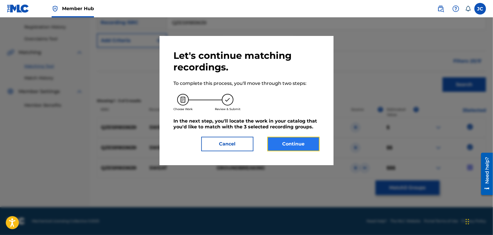
click at [306, 151] on button "Continue" at bounding box center [294, 144] width 52 height 15
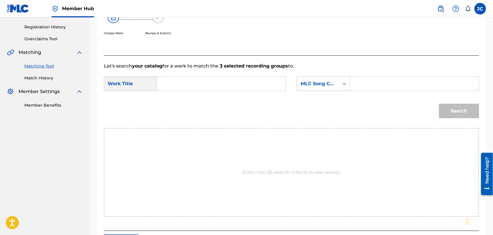
click at [228, 78] on input "Search Form" at bounding box center [221, 84] width 119 height 14
paste input "SWEAT"
type input "SWEAT"
click at [319, 85] on div "MLC Song Code" at bounding box center [318, 83] width 35 height 7
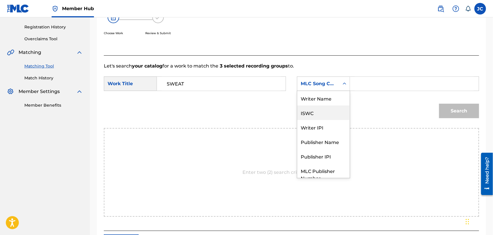
scroll to position [0, 0]
click at [316, 98] on div "Writer Name" at bounding box center [323, 98] width 53 height 15
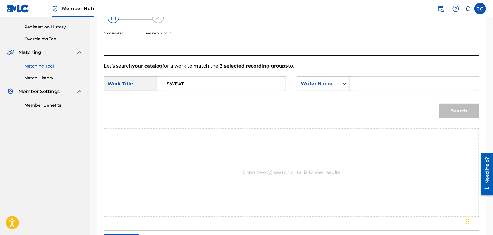
drag, startPoint x: 355, startPoint y: 80, endPoint x: 362, endPoint y: 80, distance: 7.0
click at [362, 80] on div "SearchWithCriteria6250a21d-9a35-4c09-98bf-3f2600987923 Writer Name" at bounding box center [388, 84] width 182 height 15
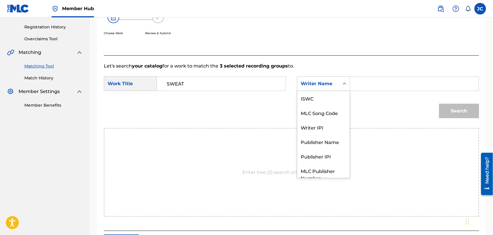
click at [363, 80] on input "Search Form" at bounding box center [414, 84] width 119 height 14
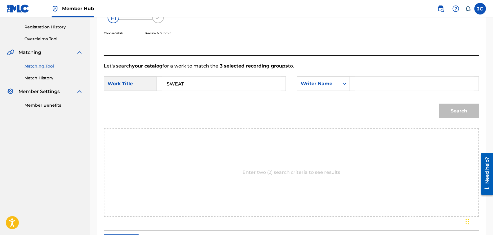
paste input "[PERSON_NAME]"
click at [465, 111] on button "Search" at bounding box center [459, 111] width 40 height 15
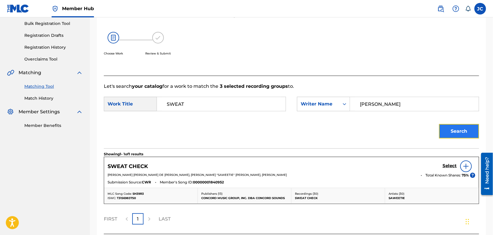
scroll to position [106, 0]
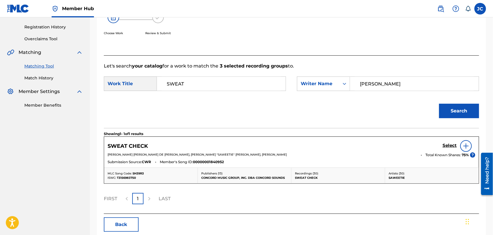
drag, startPoint x: 474, startPoint y: 145, endPoint x: 470, endPoint y: 146, distance: 3.4
click at [473, 145] on div "Select" at bounding box center [459, 146] width 33 height 12
click at [469, 147] on img at bounding box center [466, 146] width 7 height 7
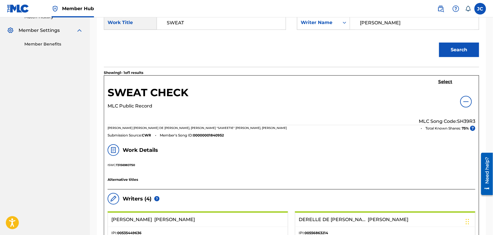
scroll to position [38, 0]
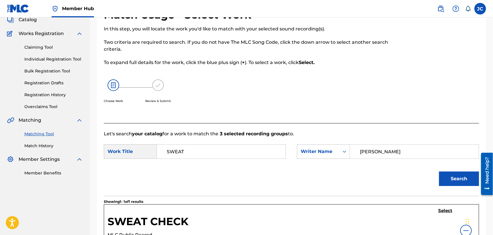
drag, startPoint x: 389, startPoint y: 148, endPoint x: 245, endPoint y: 156, distance: 145.0
click at [245, 156] on div "SearchWithCriteria627f64c9-5757-4ac6-8223-0c385f35f1c2 Work Title SWEAT SearchW…" at bounding box center [292, 154] width 376 height 18
type input "[PERSON_NAME]"
click at [448, 176] on button "Search" at bounding box center [459, 179] width 40 height 15
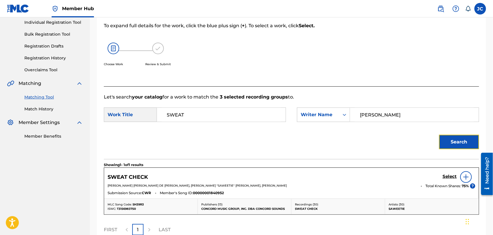
scroll to position [102, 0]
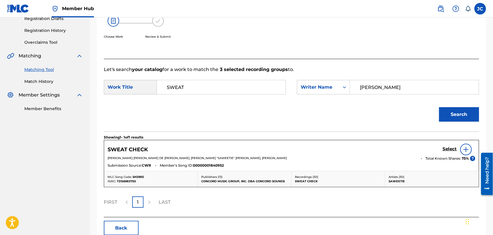
click at [463, 149] on img at bounding box center [466, 149] width 7 height 7
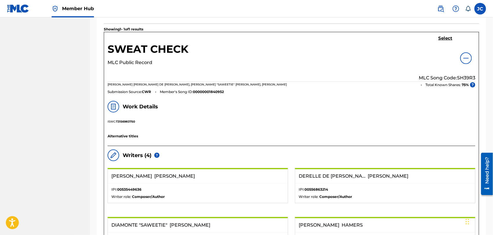
scroll to position [135, 0]
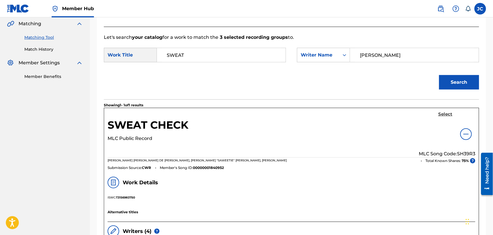
click at [440, 117] on link "Select" at bounding box center [445, 115] width 14 height 6
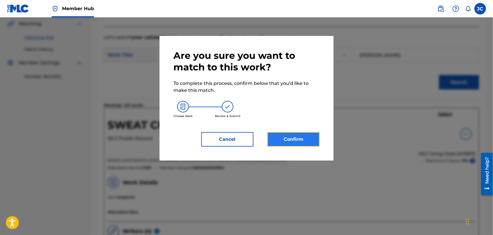
click at [298, 137] on button "Confirm" at bounding box center [294, 139] width 52 height 15
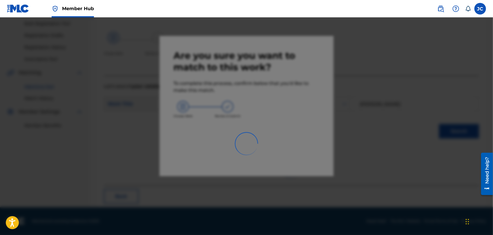
scroll to position [22, 0]
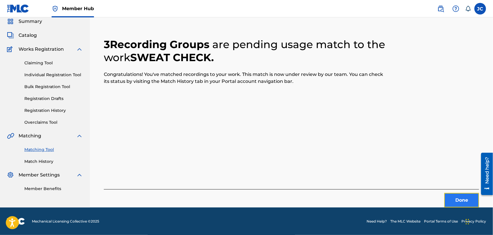
click at [460, 201] on button "Done" at bounding box center [462, 200] width 35 height 15
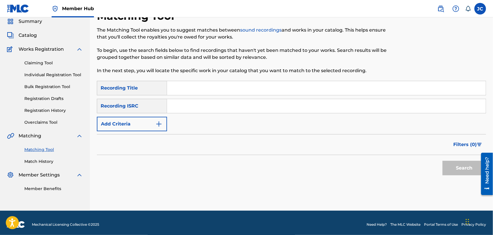
paste input "USSM16800402"
click at [246, 163] on div "Search" at bounding box center [291, 166] width 389 height 23
click at [468, 170] on button "Search" at bounding box center [465, 168] width 44 height 15
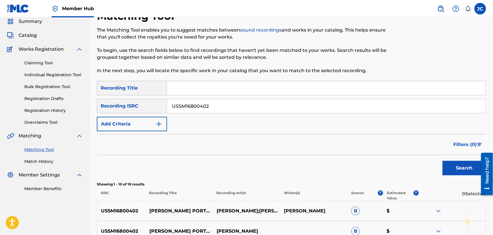
paste input "EZ61300109"
drag, startPoint x: 255, startPoint y: 108, endPoint x: 227, endPoint y: 129, distance: 35.2
click at [87, 109] on main "CONCORD MUSIC PUBLISHING LLC Summary Catalog Works Registration Claiming Tool I…" at bounding box center [246, 214] width 493 height 438
type input "USEZ61300109"
click at [462, 166] on button "Search" at bounding box center [465, 168] width 44 height 15
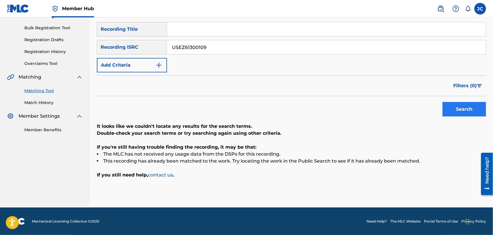
scroll to position [81, 0]
click at [198, 31] on input "Search Form" at bounding box center [326, 29] width 319 height 14
paste input "Instrumental"
type input "Instrumental"
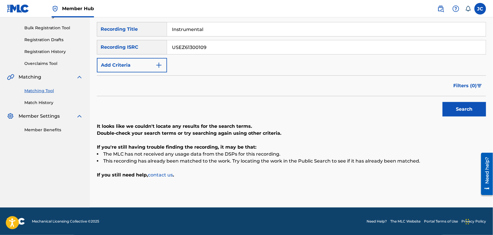
drag, startPoint x: 224, startPoint y: 52, endPoint x: 125, endPoint y: 51, distance: 98.7
click at [123, 53] on div "SearchWithCriteriafe507d33-6c74-49e4-9232-390154c54baf Recording ISRC USEZ61300…" at bounding box center [291, 47] width 389 height 15
drag, startPoint x: 135, startPoint y: 73, endPoint x: 174, endPoint y: 72, distance: 39.2
click at [143, 73] on form "SearchWithCriteriac5d6372b-e2a3-4758-94da-65a5f3a1906c Recording Title Instrume…" at bounding box center [291, 71] width 389 height 98
click at [153, 68] on button "Add Criteria" at bounding box center [132, 65] width 70 height 15
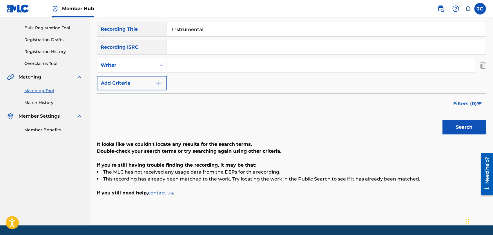
click at [216, 75] on div "SearchWithCriteriac5d6372b-e2a3-4758-94da-65a5f3a1906c Recording Title Instrume…" at bounding box center [291, 56] width 389 height 68
click at [217, 70] on input "Search Form" at bounding box center [321, 65] width 308 height 14
paste input "[PERSON_NAME]"
type input "[PERSON_NAME]"
click at [478, 129] on button "Search" at bounding box center [465, 127] width 44 height 15
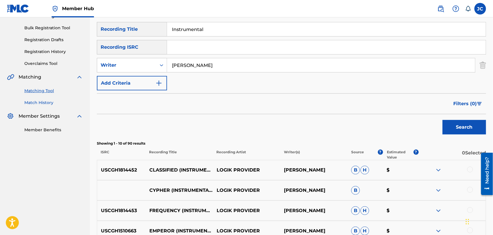
click at [47, 104] on link "Match History" at bounding box center [53, 103] width 59 height 6
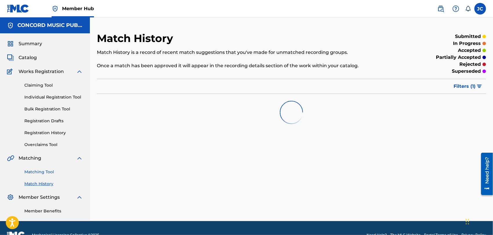
click at [44, 172] on link "Matching Tool" at bounding box center [53, 172] width 59 height 6
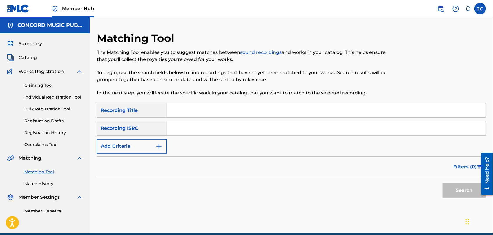
click at [171, 123] on input "Search Form" at bounding box center [326, 129] width 319 height 14
paste input "DEN960800821"
click at [463, 188] on button "Search" at bounding box center [465, 190] width 44 height 15
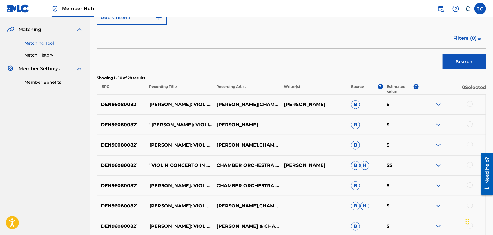
scroll to position [64, 0]
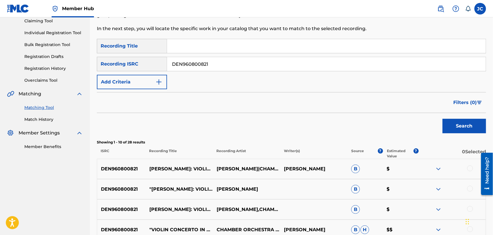
paste input "GBCPZ2221118"
click at [160, 64] on div "SearchWithCriteriafe507d33-6c74-49e4-9232-390154c54baf Recording ISRC GBCPZ2221…" at bounding box center [291, 64] width 389 height 15
type input "GBCPZ2221118"
click at [453, 124] on button "Search" at bounding box center [465, 126] width 44 height 15
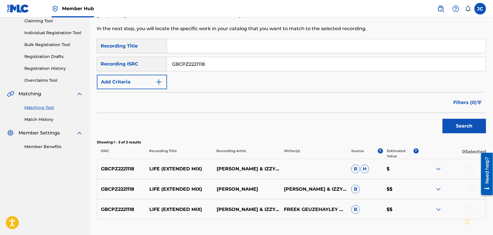
click at [466, 170] on div at bounding box center [452, 169] width 67 height 7
click at [468, 170] on div at bounding box center [471, 169] width 6 height 6
click at [471, 185] on div "GBCPZ2221118 LIFE (EXTENDED MIX) [PERSON_NAME] [PERSON_NAME] & IZZY BIZU B $$" at bounding box center [291, 189] width 389 height 20
click at [470, 190] on div at bounding box center [471, 189] width 6 height 6
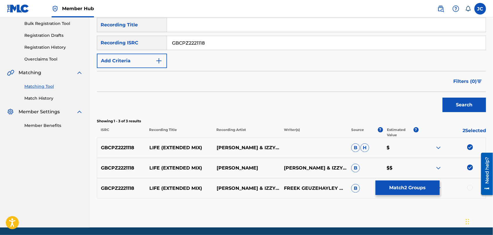
scroll to position [97, 0]
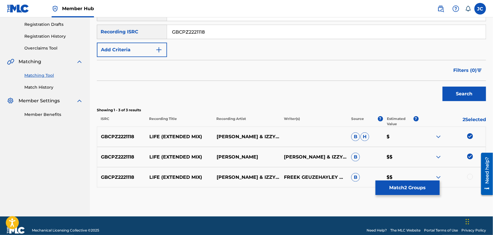
click at [471, 176] on div at bounding box center [471, 177] width 6 height 6
click at [415, 184] on button "Match 3 Groups" at bounding box center [408, 188] width 64 height 15
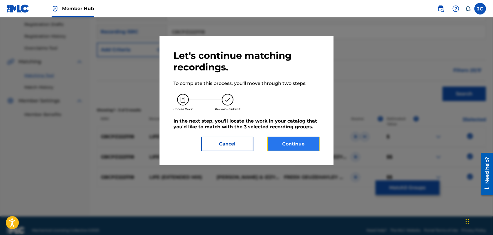
click at [300, 147] on button "Continue" at bounding box center [294, 144] width 52 height 15
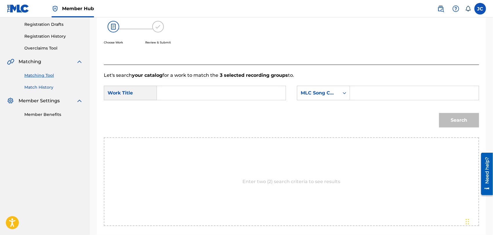
click at [39, 88] on link "Match History" at bounding box center [53, 87] width 59 height 6
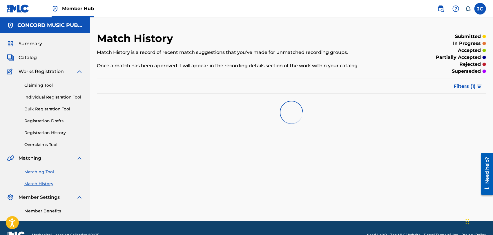
click at [45, 169] on link "Matching Tool" at bounding box center [53, 172] width 59 height 6
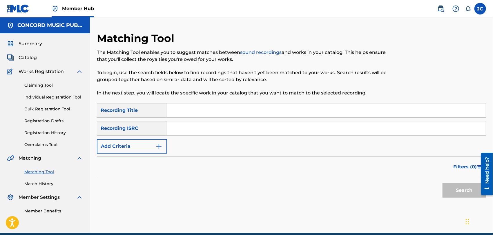
paste input "GBCPZ2221118"
type input "GBCPZ2221118"
click at [441, 189] on div "Search" at bounding box center [463, 189] width 46 height 23
click at [444, 189] on button "Search" at bounding box center [465, 190] width 44 height 15
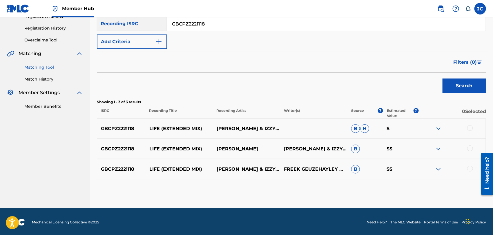
scroll to position [106, 0]
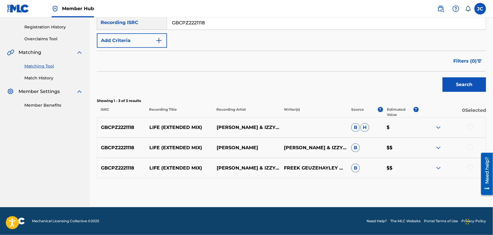
click at [470, 125] on div at bounding box center [471, 127] width 6 height 6
click at [467, 147] on div at bounding box center [452, 148] width 67 height 7
click at [469, 147] on div at bounding box center [471, 148] width 6 height 6
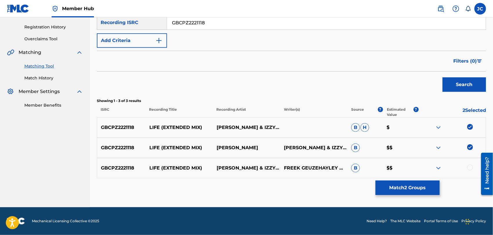
click at [475, 173] on div "GBCPZ2221118 LIFE (EXTENDED MIX) [PERSON_NAME] & IZZY BIZU FREEK GEUZEHAYLEY MA…" at bounding box center [291, 168] width 389 height 20
click at [472, 170] on div at bounding box center [452, 168] width 67 height 7
click at [470, 169] on div at bounding box center [471, 168] width 6 height 6
click at [431, 190] on button "Match 3 Groups" at bounding box center [408, 188] width 64 height 15
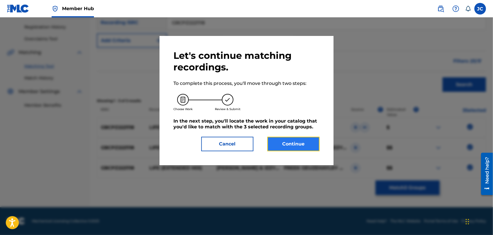
click at [306, 140] on button "Continue" at bounding box center [294, 144] width 52 height 15
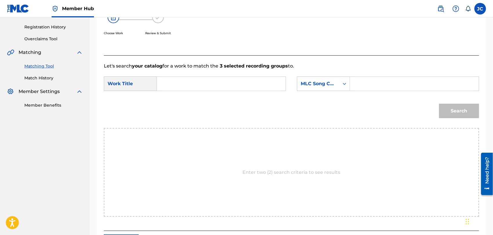
drag, startPoint x: 203, startPoint y: 82, endPoint x: 207, endPoint y: 82, distance: 4.1
click at [203, 82] on input "Search Form" at bounding box center [221, 84] width 119 height 14
paste input "Life"
type input "Life"
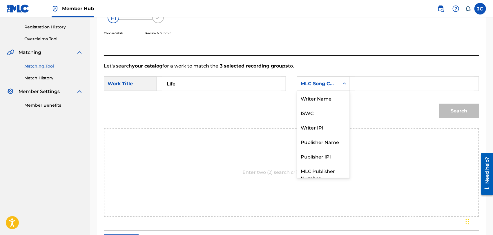
click at [324, 87] on div "MLC Song Code" at bounding box center [318, 83] width 42 height 11
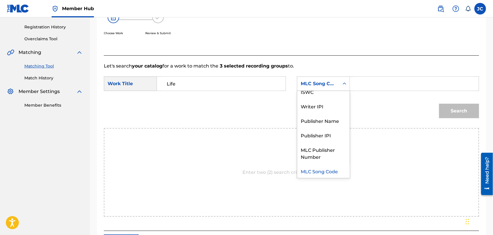
scroll to position [0, 0]
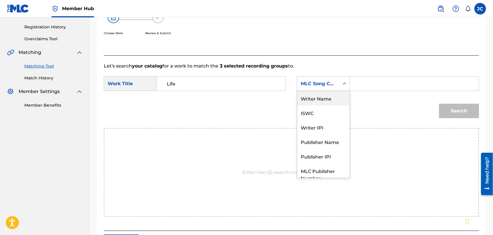
click at [309, 101] on div "Writer Name" at bounding box center [323, 98] width 53 height 15
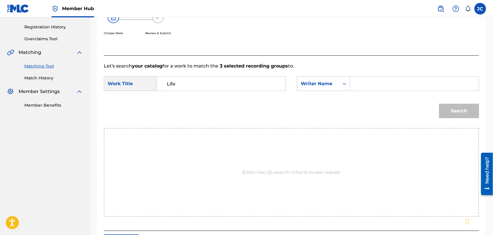
click at [390, 87] on input "Search Form" at bounding box center [414, 84] width 119 height 14
paste input "[PERSON_NAME]"
type input "[PERSON_NAME]"
click at [475, 115] on button "Search" at bounding box center [459, 111] width 40 height 15
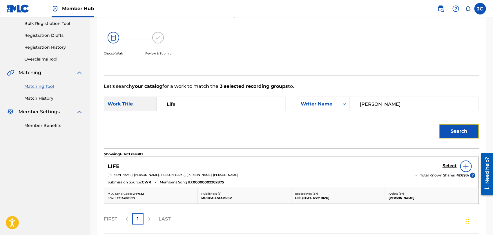
scroll to position [106, 0]
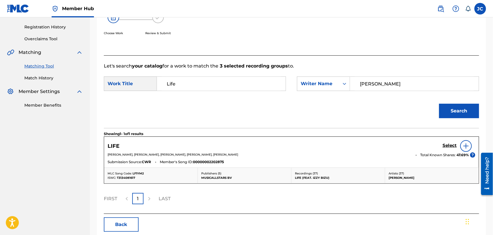
click at [468, 151] on div at bounding box center [467, 146] width 12 height 12
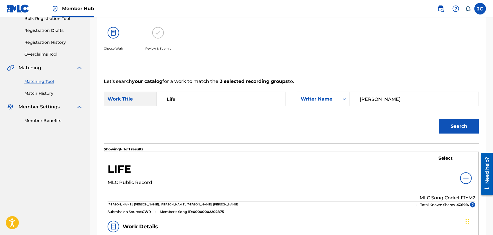
scroll to position [129, 0]
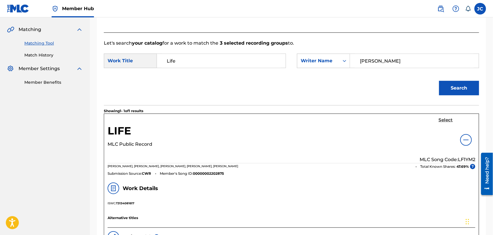
click at [443, 121] on h5 "Select" at bounding box center [446, 121] width 14 height 6
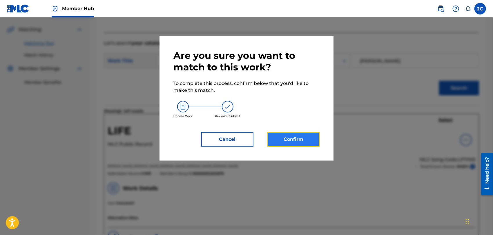
click at [284, 139] on button "Confirm" at bounding box center [294, 139] width 52 height 15
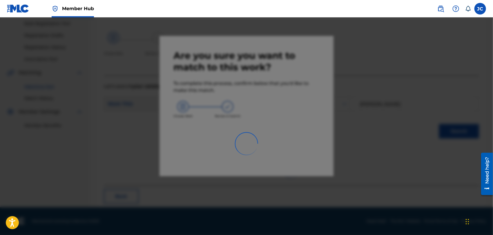
scroll to position [22, 0]
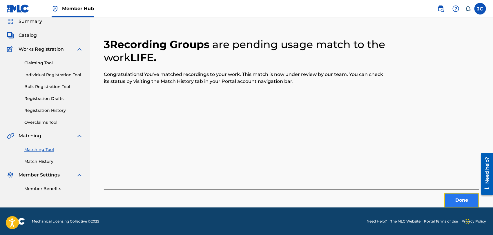
click at [453, 203] on button "Done" at bounding box center [462, 200] width 35 height 15
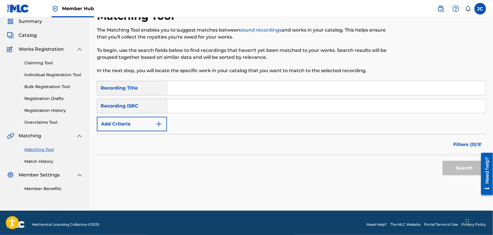
drag, startPoint x: 206, startPoint y: 110, endPoint x: 295, endPoint y: 110, distance: 89.1
click at [206, 110] on input "Search Form" at bounding box center [326, 106] width 319 height 14
paste input "JPPO01504079"
type input "JPPO01504079"
click at [465, 170] on button "Search" at bounding box center [465, 168] width 44 height 15
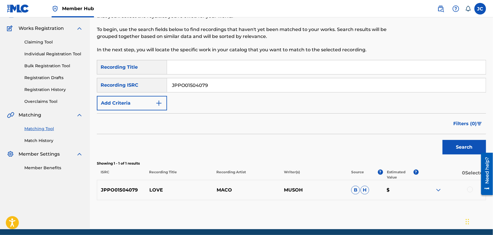
scroll to position [65, 0]
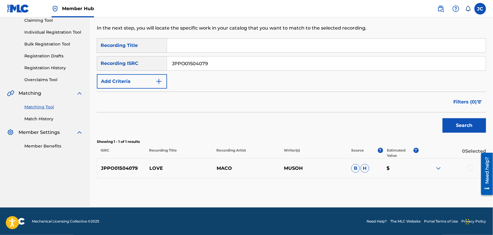
click at [471, 168] on div at bounding box center [471, 168] width 6 height 6
click at [389, 189] on button "Match 1 Group" at bounding box center [408, 188] width 64 height 15
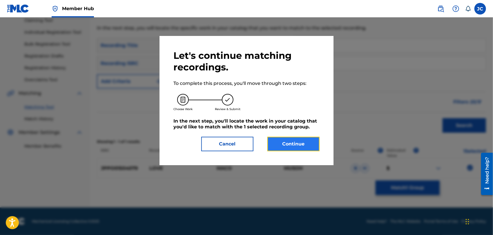
click at [300, 144] on button "Continue" at bounding box center [294, 144] width 52 height 15
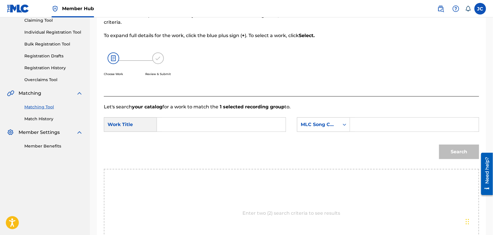
click at [179, 119] on input "Search Form" at bounding box center [221, 125] width 119 height 14
paste input "LOVE"
type input "LOVE"
click at [306, 128] on div "MLC Song Code" at bounding box center [318, 124] width 42 height 11
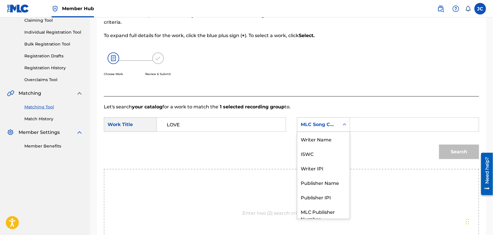
scroll to position [0, 0]
click at [306, 133] on div "Writer Name" at bounding box center [323, 139] width 53 height 15
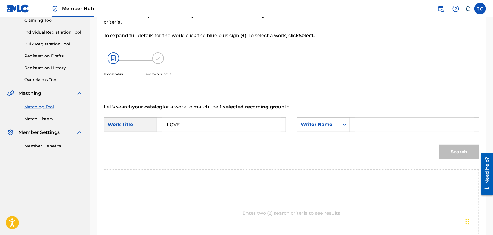
click at [358, 126] on div "Search Form" at bounding box center [414, 125] width 129 height 15
click at [386, 120] on input "Search Form" at bounding box center [414, 125] width 119 height 14
paste input "m"
click at [445, 157] on button "Search" at bounding box center [459, 152] width 40 height 15
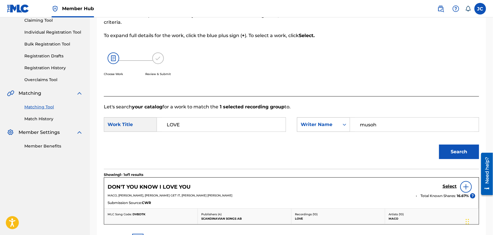
drag, startPoint x: 403, startPoint y: 120, endPoint x: 345, endPoint y: 128, distance: 58.3
click at [297, 120] on div "SearchWithCriteria8c3ab85c-d33a-4d6c-b314-72bdb06fc396 Writer Name musoh" at bounding box center [388, 125] width 182 height 15
paste input "[PERSON_NAME]"
click at [464, 160] on div "Search" at bounding box center [457, 150] width 43 height 23
click at [464, 158] on button "Search" at bounding box center [459, 152] width 40 height 15
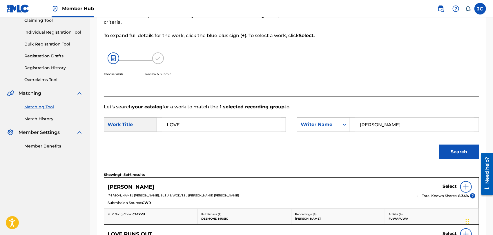
drag, startPoint x: 425, startPoint y: 123, endPoint x: 285, endPoint y: 111, distance: 141.3
click at [285, 111] on form "SearchWithCriteria627f64c9-5757-4ac6-8223-0c385f35f1c2 Work Title LOVE SearchWi…" at bounding box center [292, 140] width 376 height 59
drag, startPoint x: 394, startPoint y: 121, endPoint x: 279, endPoint y: 122, distance: 114.3
click at [274, 121] on div "SearchWithCriteria627f64c9-5757-4ac6-8223-0c385f35f1c2 Work Title LOVE SearchWi…" at bounding box center [292, 127] width 376 height 18
paste input "MACO"
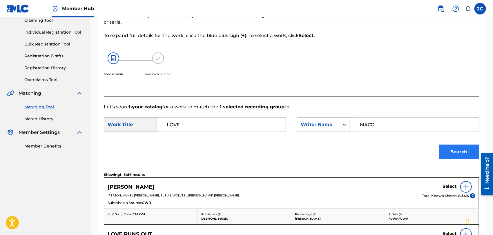
type input "MACO"
click at [468, 149] on button "Search" at bounding box center [459, 152] width 40 height 15
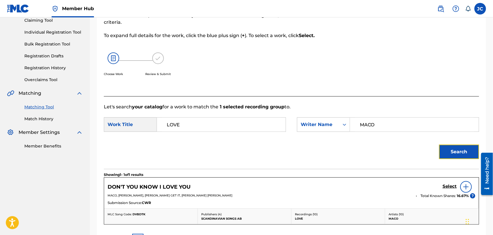
scroll to position [134, 0]
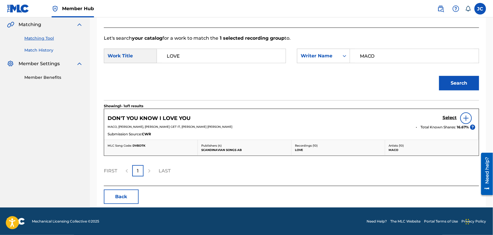
drag, startPoint x: 30, startPoint y: 46, endPoint x: 30, endPoint y: 49, distance: 3.8
click at [30, 46] on div "Matching Tool Match History" at bounding box center [45, 40] width 76 height 25
click at [33, 50] on link "Match History" at bounding box center [53, 50] width 59 height 6
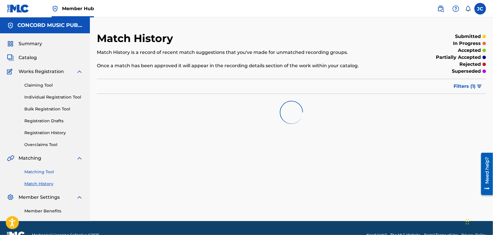
click at [39, 174] on link "Matching Tool" at bounding box center [53, 172] width 59 height 6
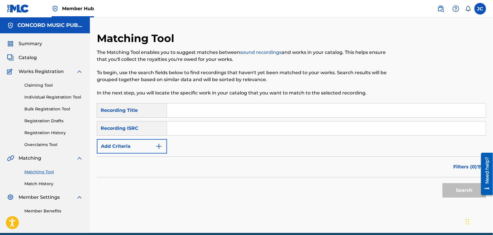
paste input "FR6V80436194"
type input "FR6V80436194"
click at [457, 191] on button "Search" at bounding box center [465, 190] width 44 height 15
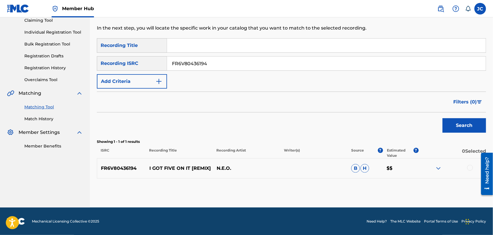
scroll to position [65, 0]
click at [473, 168] on div at bounding box center [471, 168] width 6 height 6
click at [412, 181] on button "Match 1 Group" at bounding box center [408, 188] width 64 height 15
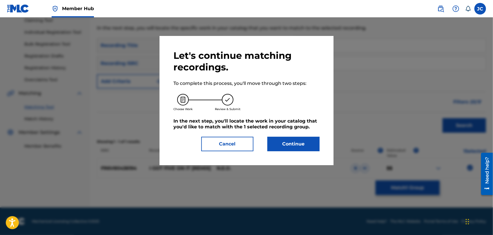
click at [300, 135] on div "Let's continue matching recordings. To complete this process, you'll move throu…" at bounding box center [247, 101] width 146 height 102
click at [299, 146] on button "Continue" at bounding box center [294, 144] width 52 height 15
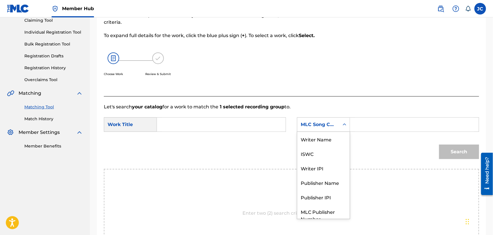
click at [339, 122] on div "MLC Song Code" at bounding box center [318, 124] width 42 height 11
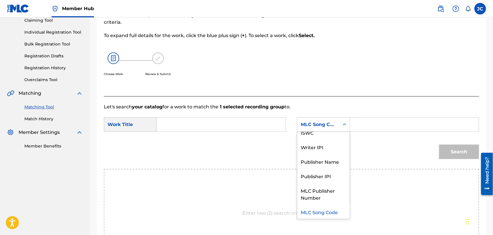
scroll to position [0, 0]
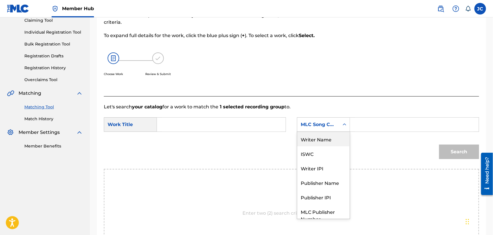
click at [334, 136] on div "Writer Name" at bounding box center [323, 139] width 53 height 15
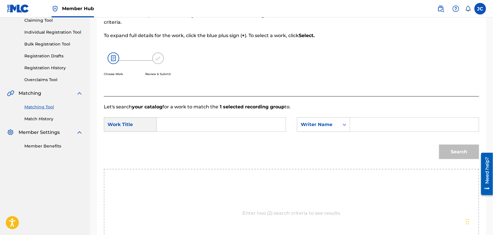
click at [358, 127] on input "Search Form" at bounding box center [414, 125] width 119 height 14
type input "king"
click at [196, 127] on input "Search Form" at bounding box center [221, 125] width 119 height 14
paste input "I Got Five On It"
type input "I Got Five On It"
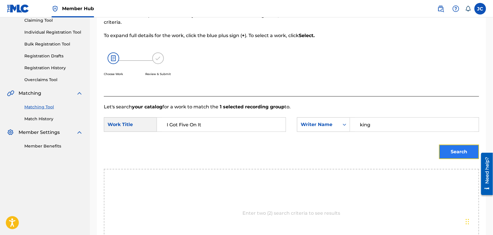
click at [449, 154] on button "Search" at bounding box center [459, 152] width 40 height 15
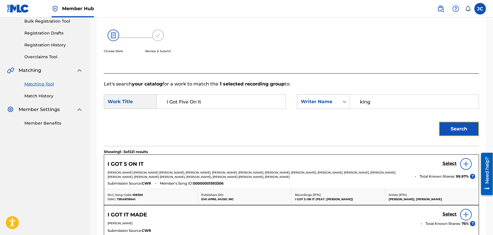
scroll to position [98, 0]
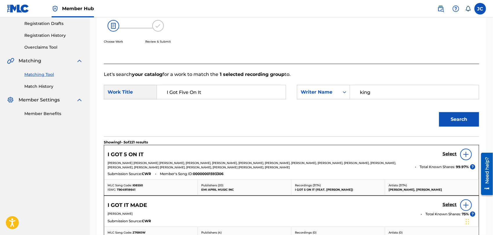
click at [466, 153] on img at bounding box center [466, 154] width 7 height 7
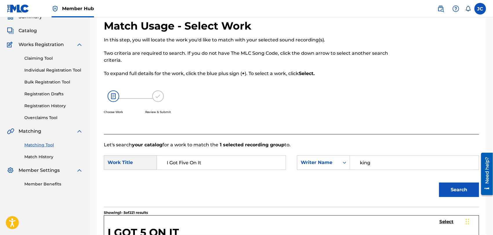
scroll to position [0, 0]
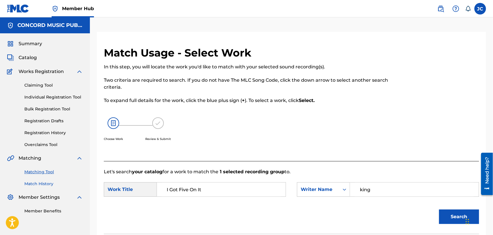
click at [46, 182] on link "Match History" at bounding box center [53, 184] width 59 height 6
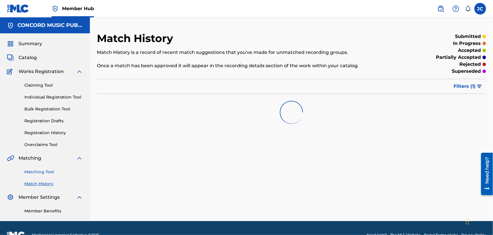
click at [46, 171] on link "Matching Tool" at bounding box center [53, 172] width 59 height 6
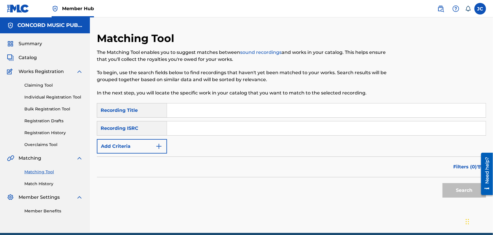
click at [200, 131] on input "Search Form" at bounding box center [326, 129] width 319 height 14
paste input "QZMEN2100183"
type input "QZMEN2100183"
click at [469, 190] on button "Search" at bounding box center [465, 190] width 44 height 15
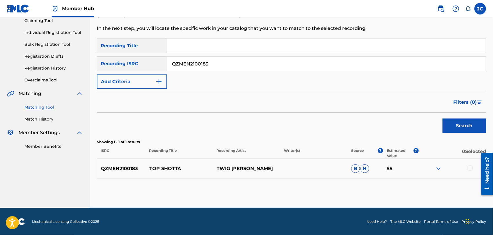
scroll to position [65, 0]
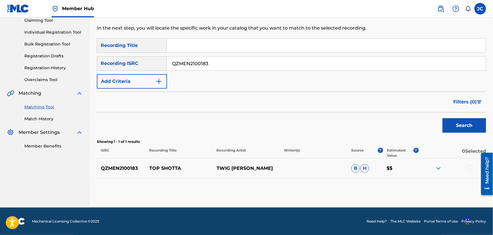
click at [469, 169] on div at bounding box center [471, 168] width 6 height 6
click at [431, 191] on button "Match 1 Group" at bounding box center [408, 188] width 64 height 15
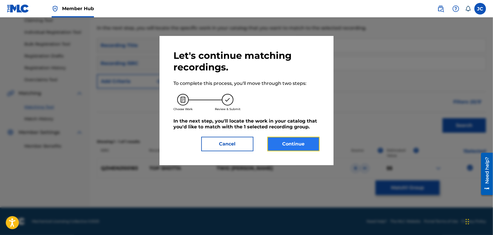
click at [304, 148] on button "Continue" at bounding box center [294, 144] width 52 height 15
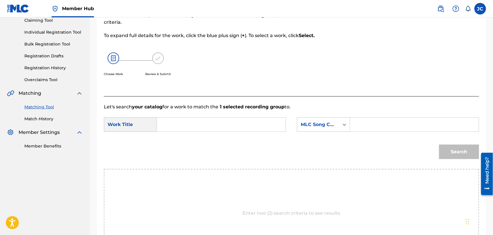
click at [246, 122] on input "Search Form" at bounding box center [221, 125] width 119 height 14
paste input "Top Shotta"
type input "Top Shotta"
click at [333, 129] on div "MLC Song Code" at bounding box center [318, 124] width 42 height 11
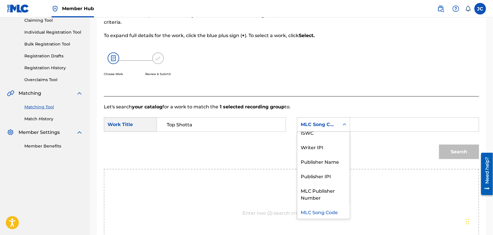
scroll to position [0, 0]
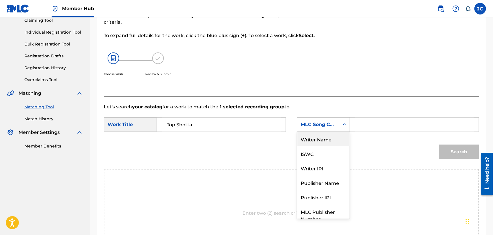
click at [320, 136] on div "Writer Name" at bounding box center [323, 139] width 53 height 15
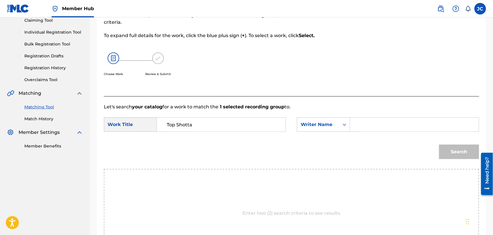
click at [366, 128] on input "Search Form" at bounding box center [414, 125] width 119 height 14
paste input "[PERSON_NAME]"
click at [455, 149] on button "Search" at bounding box center [459, 152] width 40 height 15
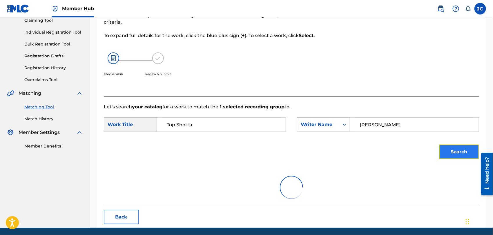
scroll to position [60, 0]
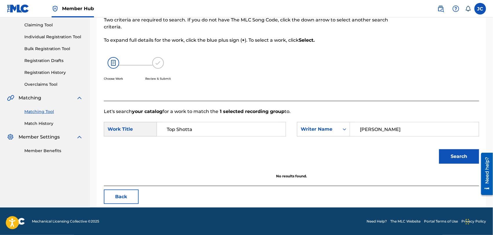
click at [407, 119] on form "SearchWithCriteria627f64c9-5757-4ac6-8223-0c385f35f1c2 Work Title Top Shotta Se…" at bounding box center [292, 144] width 376 height 59
paste input "Search Form"
drag, startPoint x: 413, startPoint y: 127, endPoint x: 283, endPoint y: 150, distance: 131.9
click at [283, 150] on form "SearchWithCriteria627f64c9-5757-4ac6-8223-0c385f35f1c2 Work Title Top Shotta Se…" at bounding box center [292, 144] width 376 height 59
type input "[PERSON_NAME]"
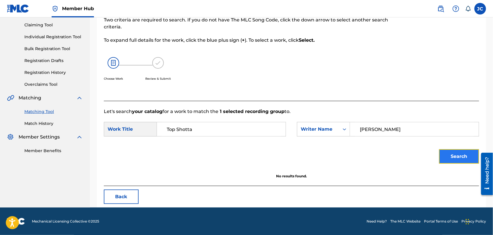
click at [449, 158] on button "Search" at bounding box center [459, 156] width 40 height 15
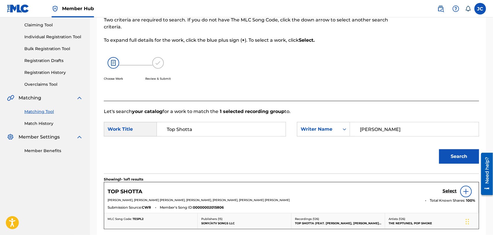
click at [469, 191] on img at bounding box center [466, 191] width 7 height 7
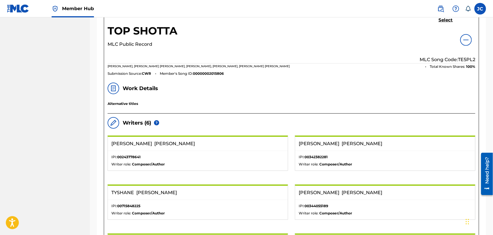
scroll to position [222, 0]
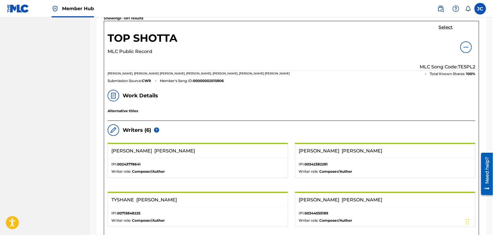
click at [439, 26] on h5 "Select" at bounding box center [446, 28] width 14 height 6
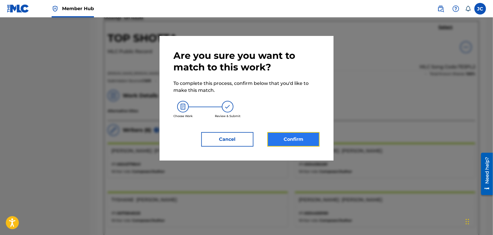
click at [290, 144] on button "Confirm" at bounding box center [294, 139] width 52 height 15
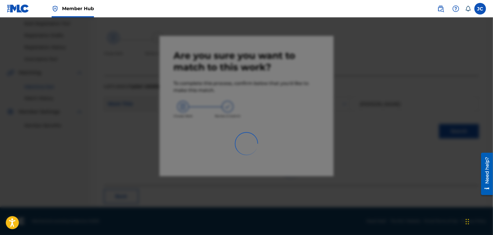
scroll to position [22, 0]
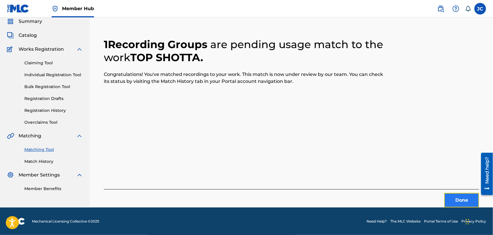
click at [460, 199] on button "Done" at bounding box center [462, 200] width 35 height 15
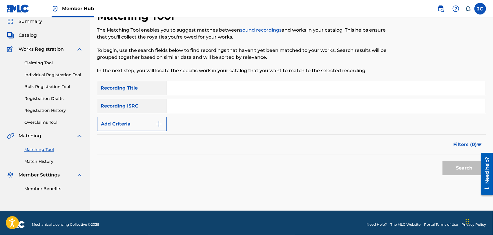
click at [213, 102] on input "Search Form" at bounding box center [326, 106] width 319 height 14
paste input "MXF366712994"
type input "MXF366712994"
click at [468, 171] on button "Search" at bounding box center [465, 168] width 44 height 15
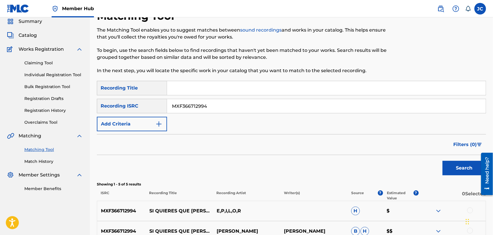
scroll to position [119, 0]
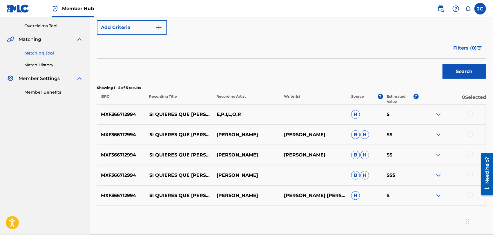
drag, startPoint x: 476, startPoint y: 113, endPoint x: 472, endPoint y: 114, distance: 3.9
click at [472, 113] on div at bounding box center [452, 114] width 67 height 7
click at [472, 114] on div at bounding box center [471, 114] width 6 height 6
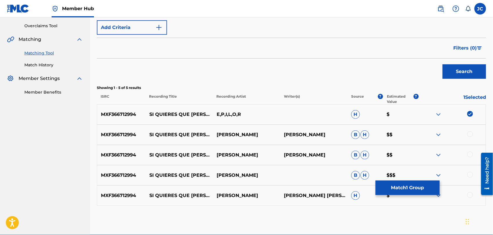
click at [471, 114] on img at bounding box center [471, 114] width 6 height 6
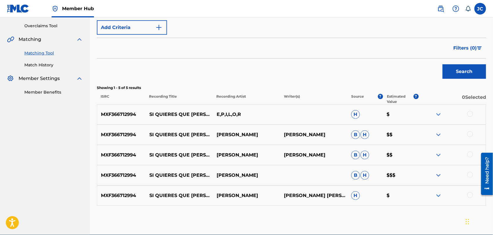
click at [470, 135] on div at bounding box center [471, 134] width 6 height 6
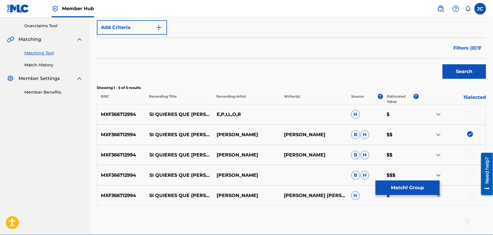
click at [470, 119] on div "MXF366712994 SI QUIERES QUE [PERSON_NAME] E,P,I,L,O,R H $" at bounding box center [291, 114] width 389 height 20
click at [471, 113] on div at bounding box center [471, 114] width 6 height 6
click at [468, 156] on div at bounding box center [471, 155] width 6 height 6
click at [469, 172] on div at bounding box center [471, 175] width 6 height 6
click at [472, 199] on div at bounding box center [452, 195] width 67 height 7
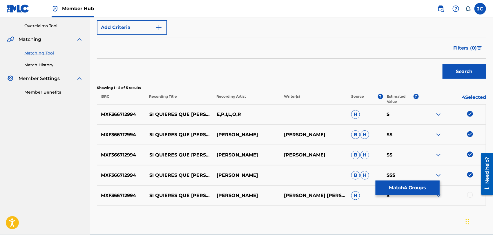
click at [472, 197] on div at bounding box center [471, 195] width 6 height 6
click at [405, 192] on button "Match 5 Groups" at bounding box center [408, 188] width 64 height 15
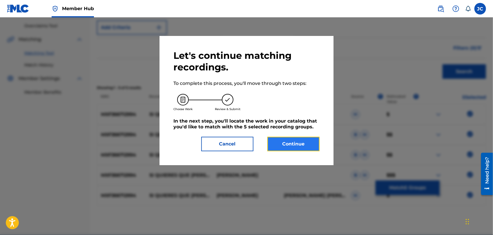
click at [292, 146] on button "Continue" at bounding box center [294, 144] width 52 height 15
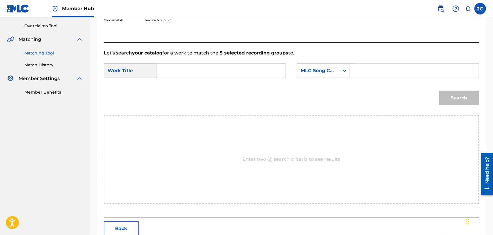
click at [226, 70] on input "Search Form" at bounding box center [221, 71] width 119 height 14
paste input "Si Quieres Que [PERSON_NAME]"
type input "Si Quieres Que [PERSON_NAME]"
click at [323, 75] on div "MLC Song Code" at bounding box center [318, 70] width 42 height 11
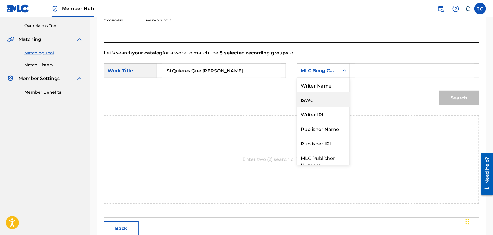
scroll to position [0, 0]
click at [319, 87] on div "Writer Name" at bounding box center [323, 85] width 53 height 15
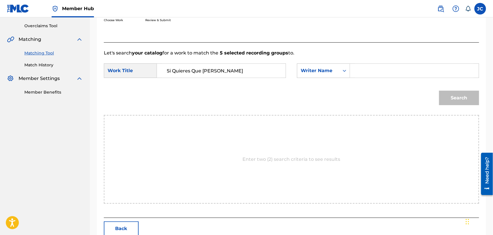
click at [391, 64] on input "Search Form" at bounding box center [414, 71] width 119 height 14
paste input "[PERSON_NAME]"
type input "[PERSON_NAME]"
click at [459, 103] on button "Search" at bounding box center [459, 98] width 40 height 15
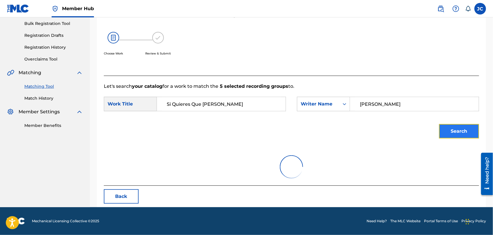
scroll to position [119, 0]
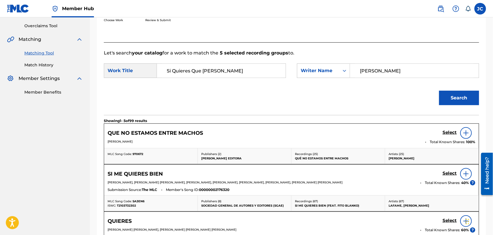
drag, startPoint x: 192, startPoint y: 68, endPoint x: 399, endPoint y: 90, distance: 208.7
click at [399, 90] on form "SearchWithCriteria627f64c9-5757-4ac6-8223-0c385f35f1c2 Work Title Si Quieres Qu…" at bounding box center [292, 86] width 376 height 59
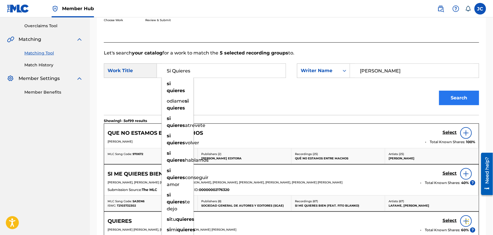
type input "Si Quieres"
click at [474, 100] on button "Search" at bounding box center [459, 98] width 40 height 15
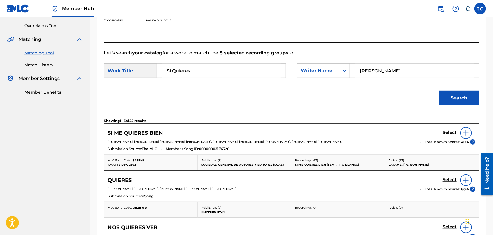
click at [461, 134] on div at bounding box center [467, 133] width 12 height 12
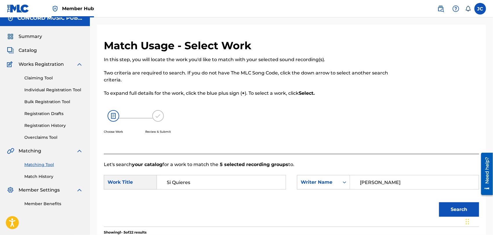
scroll to position [0, 0]
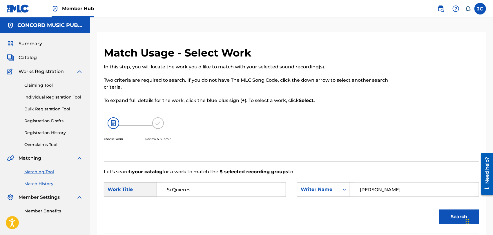
click at [51, 183] on link "Match History" at bounding box center [53, 184] width 59 height 6
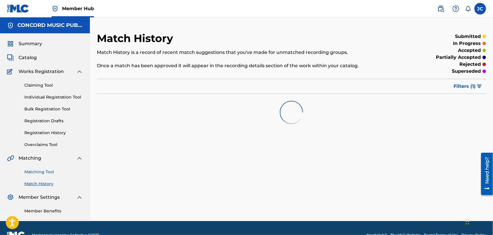
click at [49, 172] on link "Matching Tool" at bounding box center [53, 172] width 59 height 6
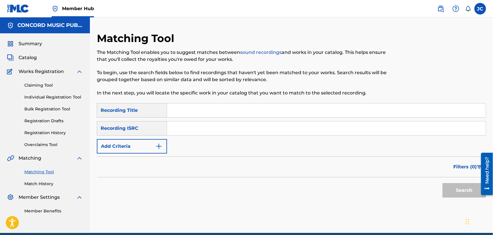
paste input "USA2B0956610"
type input "USA2B0956610"
click at [452, 194] on button "Search" at bounding box center [465, 190] width 44 height 15
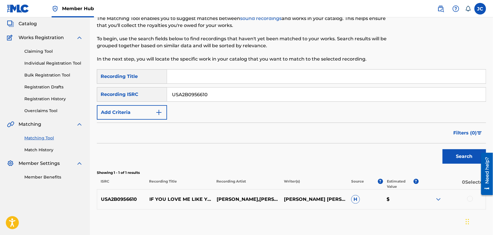
scroll to position [65, 0]
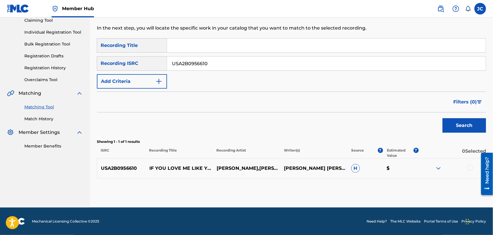
click at [472, 169] on div at bounding box center [471, 168] width 6 height 6
click at [425, 182] on button "Match 1 Group" at bounding box center [408, 188] width 64 height 15
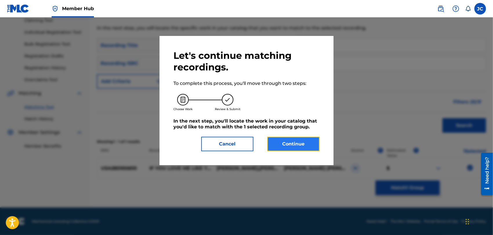
click at [299, 147] on button "Continue" at bounding box center [294, 144] width 52 height 15
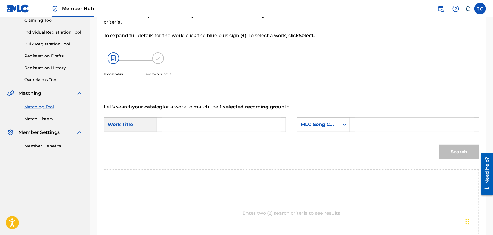
click at [222, 122] on input "Search Form" at bounding box center [221, 125] width 119 height 14
paste input "If You Love Me Like You Say"
type input "If You Love Me Like You Say"
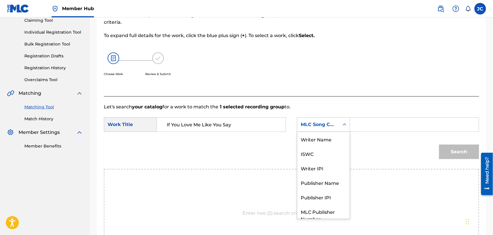
click at [318, 127] on div "MLC Song Code" at bounding box center [318, 124] width 35 height 7
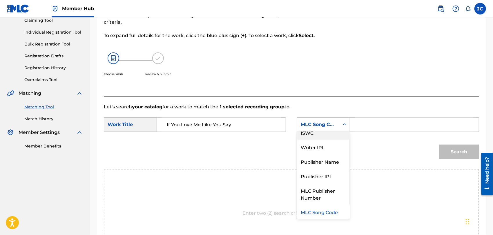
scroll to position [0, 0]
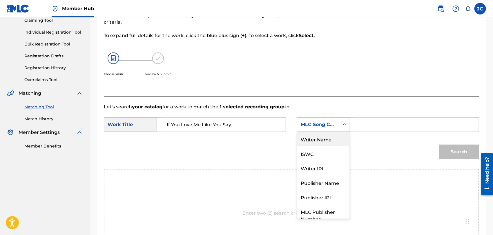
click at [316, 134] on div "Writer Name" at bounding box center [323, 139] width 53 height 15
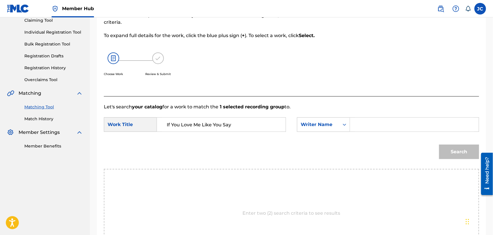
click at [361, 120] on input "Search Form" at bounding box center [414, 125] width 119 height 14
paste input "[PERSON_NAME]"
type input "[PERSON_NAME]"
click at [476, 153] on button "Search" at bounding box center [459, 152] width 40 height 15
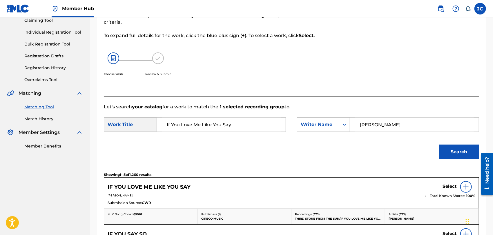
click at [466, 188] on img at bounding box center [466, 187] width 7 height 7
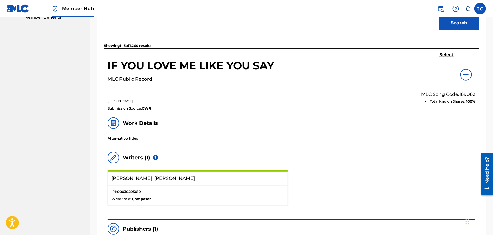
scroll to position [1, 0]
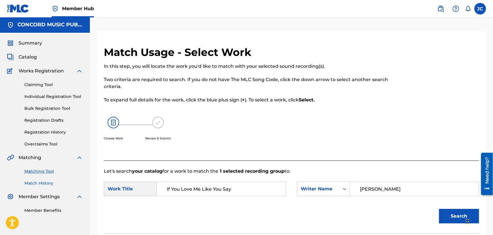
click at [33, 182] on link "Match History" at bounding box center [53, 184] width 59 height 6
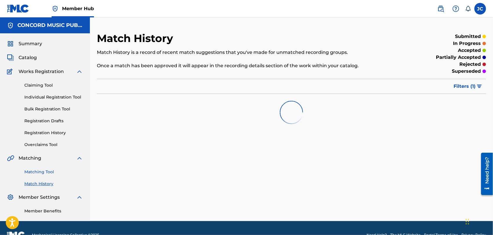
click at [50, 172] on link "Matching Tool" at bounding box center [53, 172] width 59 height 6
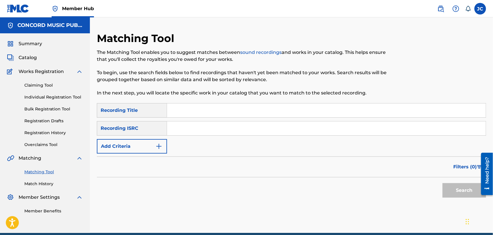
click at [237, 138] on div "SearchWithCriteriac5d6372b-e2a3-4758-94da-65a5f3a1906c Recording Title SearchWi…" at bounding box center [291, 128] width 389 height 50
click at [237, 136] on div "Search Form" at bounding box center [326, 128] width 319 height 15
click at [239, 132] on input "Search Form" at bounding box center [326, 129] width 319 height 14
paste input "GBF079010903"
click at [475, 189] on button "Search" at bounding box center [465, 190] width 44 height 15
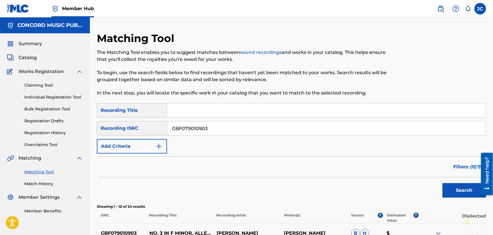
paste input "DEG120500058"
drag, startPoint x: 230, startPoint y: 129, endPoint x: 102, endPoint y: 126, distance: 127.4
click at [102, 126] on div "SearchWithCriteriafe507d33-6c74-49e4-9232-390154c54baf Recording ISRC GBF079010…" at bounding box center [291, 128] width 389 height 15
type input "DEG120500058"
click at [467, 184] on button "Search" at bounding box center [465, 190] width 44 height 15
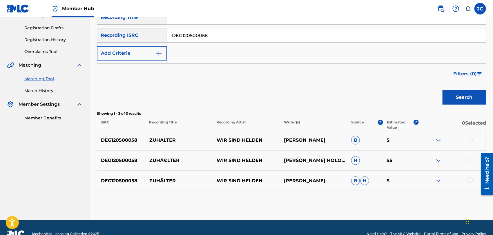
scroll to position [97, 0]
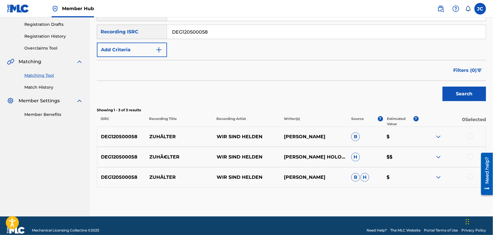
click at [468, 135] on div at bounding box center [471, 136] width 6 height 6
click at [474, 159] on div at bounding box center [452, 157] width 67 height 7
click at [470, 157] on div at bounding box center [471, 157] width 6 height 6
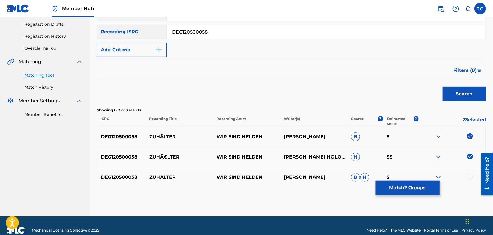
click at [472, 180] on div at bounding box center [452, 177] width 67 height 7
click at [471, 180] on div at bounding box center [452, 177] width 67 height 7
click at [470, 180] on div at bounding box center [452, 177] width 67 height 7
click at [470, 177] on div at bounding box center [471, 177] width 6 height 6
click at [413, 190] on button "Match 3 Groups" at bounding box center [408, 188] width 64 height 15
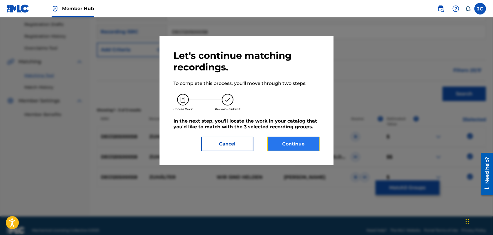
click at [297, 145] on button "Continue" at bounding box center [294, 144] width 52 height 15
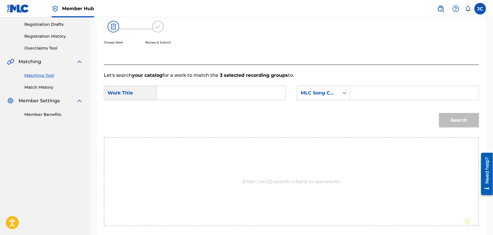
click at [208, 91] on input "Search Form" at bounding box center [221, 93] width 119 height 14
paste input "Zuhälter"
type input "Zuhälter"
click at [355, 91] on div "Search Form" at bounding box center [414, 93] width 129 height 15
click at [323, 95] on div "MLC Song Code" at bounding box center [318, 93] width 35 height 7
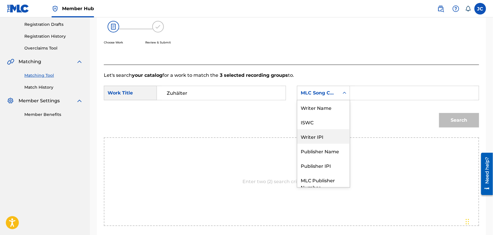
scroll to position [0, 0]
click at [316, 115] on div "ISWC" at bounding box center [323, 122] width 53 height 15
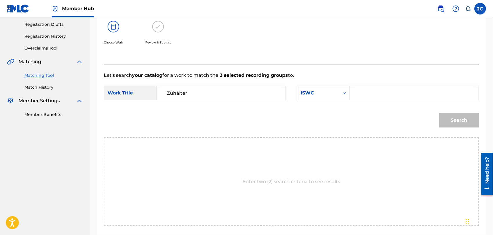
click at [314, 87] on div "ISWC" at bounding box center [323, 93] width 53 height 15
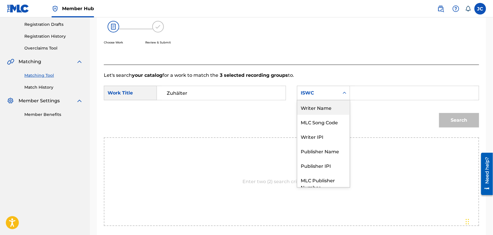
click at [318, 105] on div "Writer Name" at bounding box center [323, 107] width 53 height 15
click at [344, 89] on div "Search Form" at bounding box center [345, 93] width 10 height 10
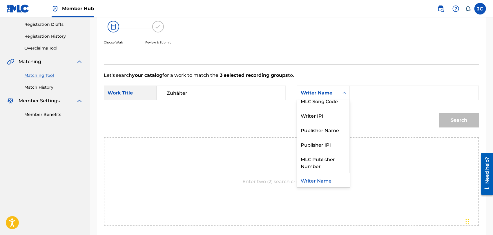
click at [360, 89] on input "Search Form" at bounding box center [414, 93] width 119 height 14
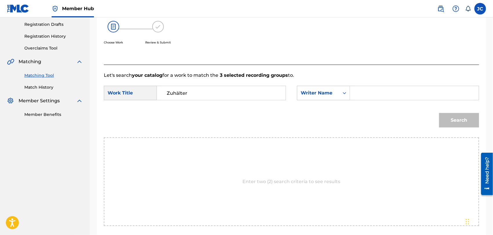
paste
type input "Tourette"
click at [465, 119] on button "Search" at bounding box center [459, 120] width 40 height 15
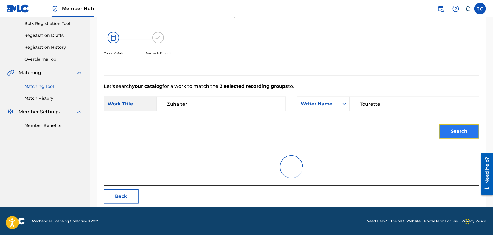
scroll to position [97, 0]
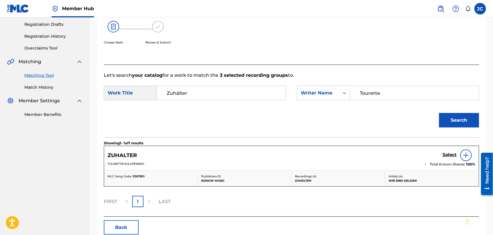
click at [469, 155] on img at bounding box center [466, 155] width 7 height 7
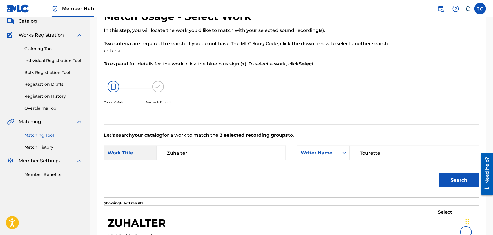
scroll to position [0, 0]
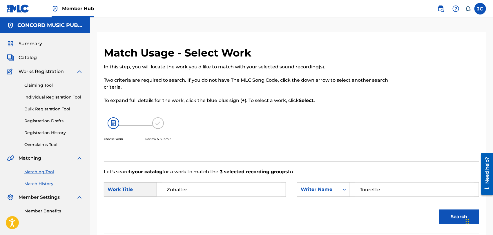
click at [45, 184] on link "Match History" at bounding box center [53, 184] width 59 height 6
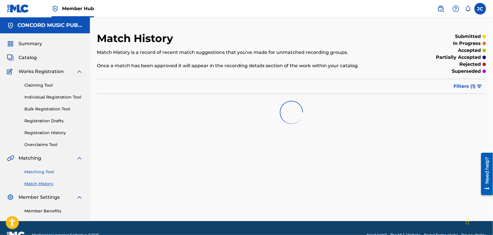
click at [44, 170] on link "Matching Tool" at bounding box center [53, 172] width 59 height 6
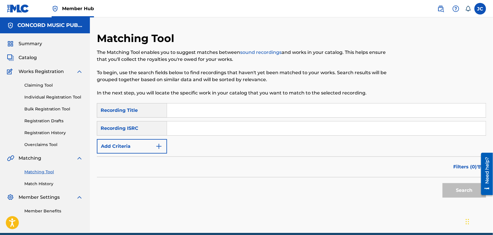
click at [210, 130] on input "Search Form" at bounding box center [326, 129] width 319 height 14
type input "USHM10332506"
click at [458, 190] on button "Search" at bounding box center [465, 190] width 44 height 15
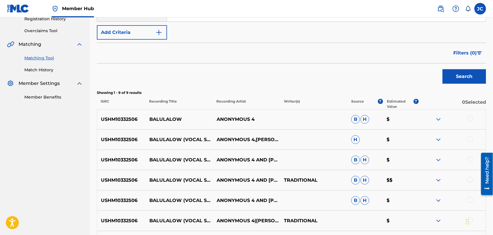
scroll to position [127, 0]
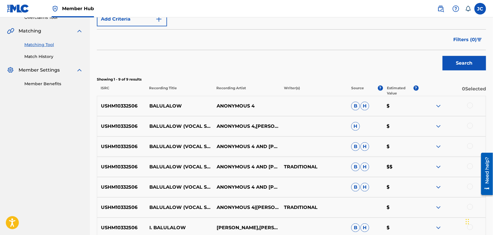
click at [473, 107] on div at bounding box center [452, 106] width 67 height 7
click at [471, 107] on div at bounding box center [471, 106] width 6 height 6
click at [471, 124] on div at bounding box center [471, 126] width 6 height 6
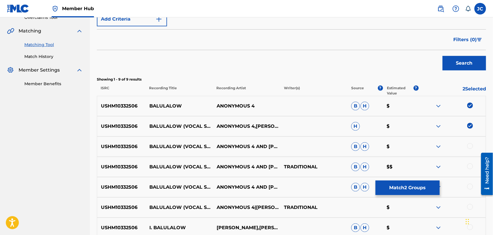
click at [469, 145] on div at bounding box center [471, 146] width 6 height 6
click at [469, 168] on div at bounding box center [471, 167] width 6 height 6
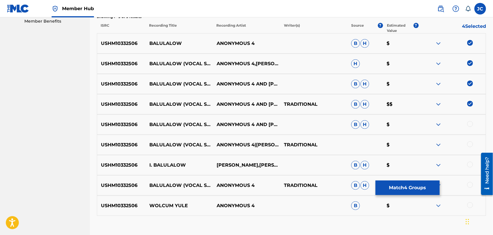
scroll to position [224, 0]
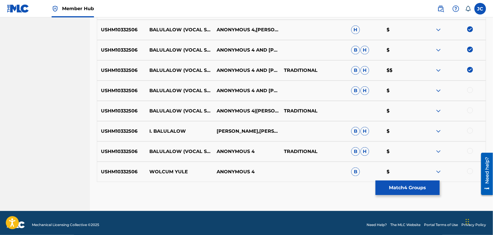
click at [471, 91] on div at bounding box center [471, 90] width 6 height 6
click at [471, 110] on div at bounding box center [471, 111] width 6 height 6
click at [472, 132] on div at bounding box center [471, 131] width 6 height 6
click at [472, 159] on div "USHM10332506 [PERSON_NAME] (VOCAL SOLO JMR) ANONYMOUS 4 TRADITIONAL B H $" at bounding box center [291, 152] width 389 height 20
click at [470, 150] on div at bounding box center [471, 151] width 6 height 6
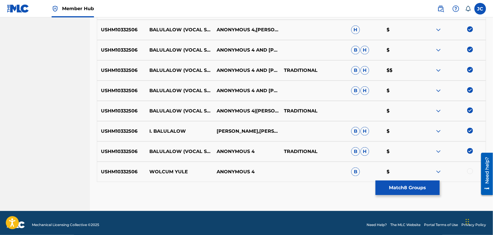
click at [470, 169] on div at bounding box center [471, 172] width 6 height 6
click at [415, 188] on button "Match 9 Groups" at bounding box center [408, 188] width 64 height 15
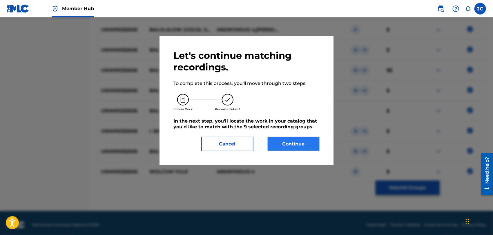
click at [303, 143] on button "Continue" at bounding box center [294, 144] width 52 height 15
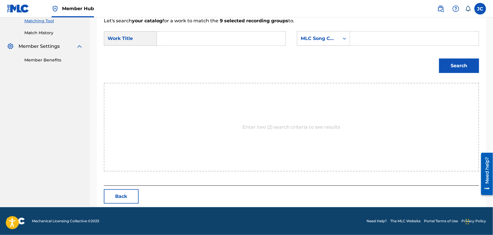
scroll to position [151, 0]
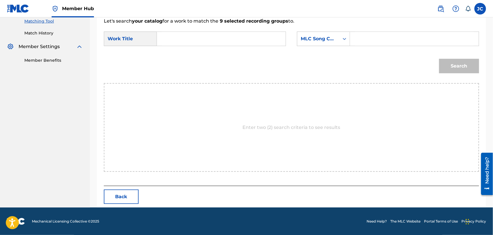
click at [185, 39] on input "Search Form" at bounding box center [221, 39] width 119 height 14
type input "Balulalow"
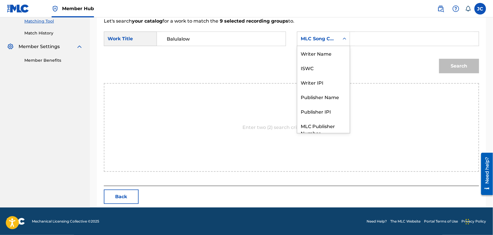
click at [307, 35] on div "MLC Song Code" at bounding box center [318, 38] width 35 height 7
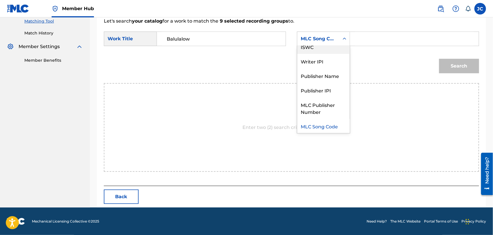
scroll to position [0, 0]
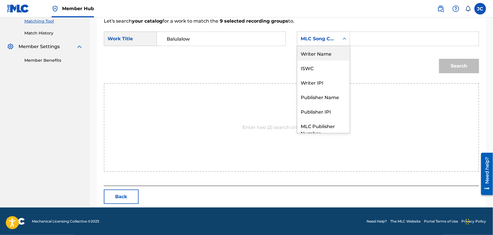
click at [316, 53] on div "Writer Name" at bounding box center [323, 53] width 53 height 15
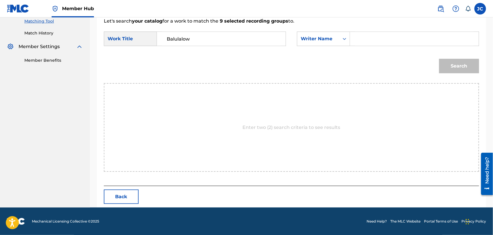
click at [402, 37] on input "Search Form" at bounding box center [414, 39] width 119 height 14
click at [468, 65] on button "Search" at bounding box center [459, 66] width 40 height 15
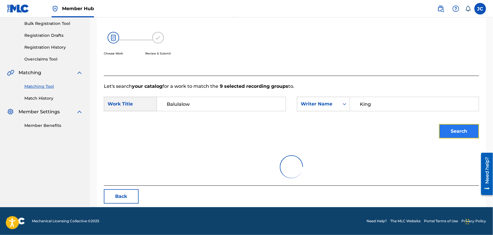
scroll to position [60, 0]
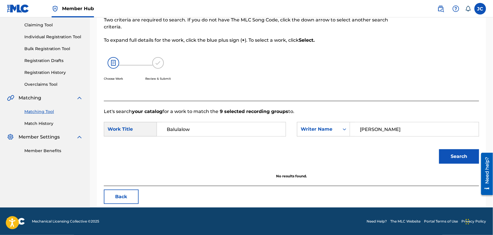
drag, startPoint x: 346, startPoint y: 136, endPoint x: 277, endPoint y: 143, distance: 69.7
click at [277, 143] on form "SearchWithCriteria627f64c9-5757-4ac6-8223-0c385f35f1c2 Work Title Balulalow Sea…" at bounding box center [292, 144] width 376 height 59
click at [446, 156] on button "Search" at bounding box center [459, 156] width 40 height 15
drag, startPoint x: 384, startPoint y: 129, endPoint x: 495, endPoint y: 156, distance: 114.4
click at [493, 156] on html "Accessibility Screen-Reader Guide, Feedback, and Issue Reporting | New window C…" at bounding box center [246, 57] width 493 height 235
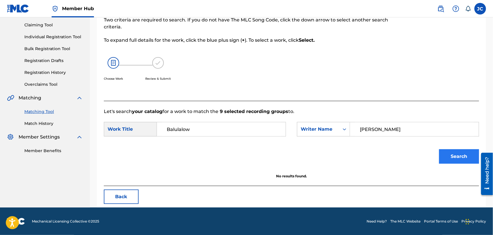
type input "[PERSON_NAME]"
click at [461, 153] on button "Search" at bounding box center [459, 156] width 40 height 15
click at [36, 122] on link "Match History" at bounding box center [53, 124] width 59 height 6
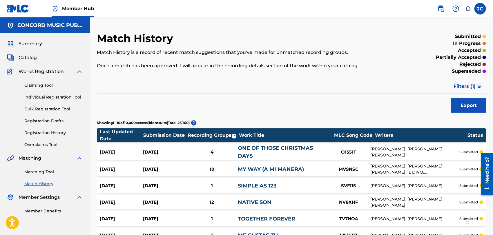
click at [40, 166] on div "Matching Tool Match History" at bounding box center [45, 174] width 76 height 25
click at [41, 172] on link "Matching Tool" at bounding box center [53, 172] width 59 height 6
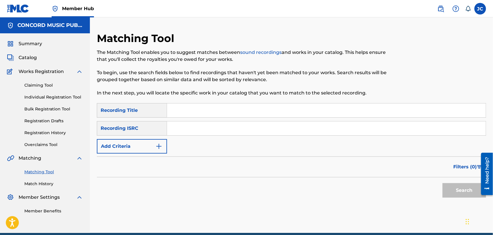
click at [186, 125] on input "Search Form" at bounding box center [326, 129] width 319 height 14
type input "USLB10210846"
click at [460, 201] on div "SearchWithCriteriac5d6372b-e2a3-4758-94da-65a5f3a1906c Recording Title SearchWi…" at bounding box center [291, 153] width 389 height 101
click at [457, 187] on button "Search" at bounding box center [465, 190] width 44 height 15
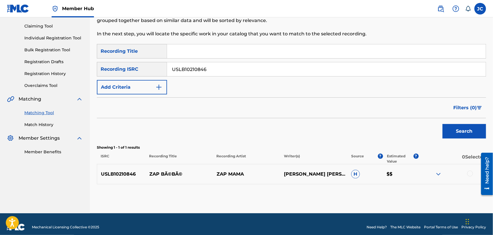
scroll to position [65, 0]
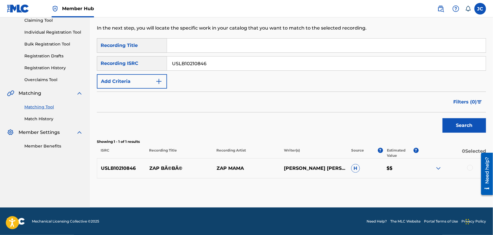
click at [473, 166] on div at bounding box center [452, 168] width 67 height 7
click at [469, 170] on div at bounding box center [471, 168] width 6 height 6
click at [419, 186] on button "Match 1 Group" at bounding box center [408, 188] width 64 height 15
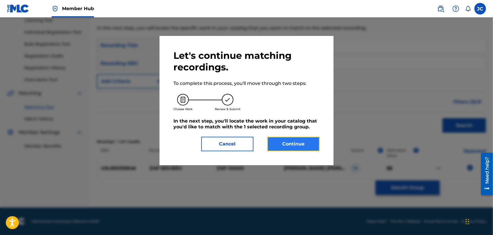
click at [271, 146] on button "Continue" at bounding box center [294, 144] width 52 height 15
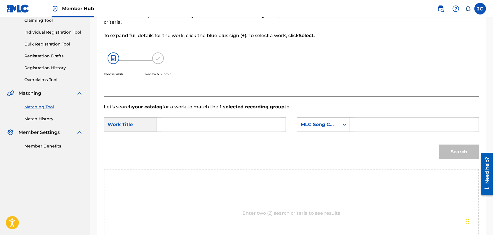
click at [206, 115] on form "SearchWithCriteria627f64c9-5757-4ac6-8223-0c385f35f1c2 Work Title SearchWithCri…" at bounding box center [292, 140] width 376 height 59
click at [206, 124] on input "Search Form" at bounding box center [221, 125] width 119 height 14
type input "Zap Bébé"
click at [304, 125] on div "MLC Song Code" at bounding box center [318, 124] width 35 height 7
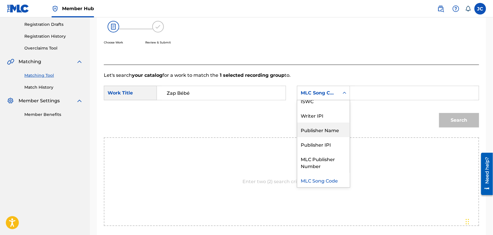
scroll to position [0, 0]
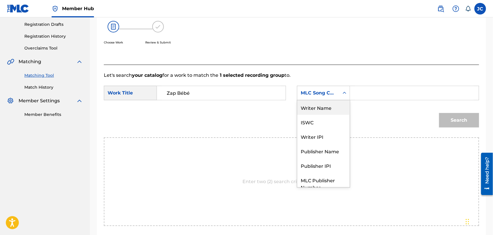
click at [318, 111] on div "Writer Name" at bounding box center [323, 107] width 53 height 15
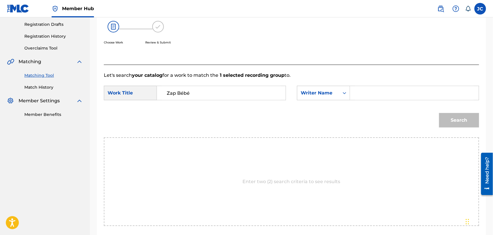
click at [389, 91] on input "Search Form" at bounding box center [414, 93] width 119 height 14
type input "Mama"
click at [461, 116] on button "Search" at bounding box center [459, 120] width 40 height 15
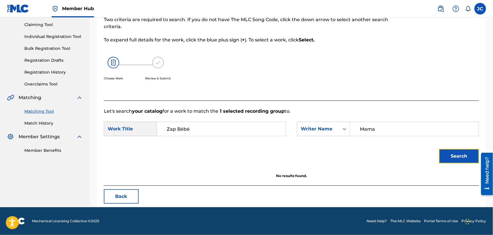
scroll to position [60, 0]
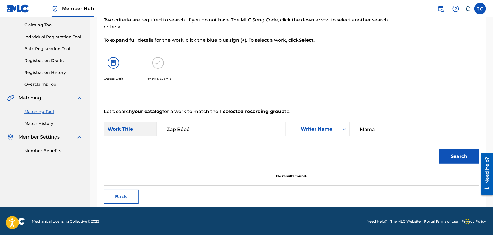
drag, startPoint x: 198, startPoint y: 130, endPoint x: 176, endPoint y: 130, distance: 22.3
click at [176, 130] on input "Zap Bébé" at bounding box center [221, 129] width 119 height 14
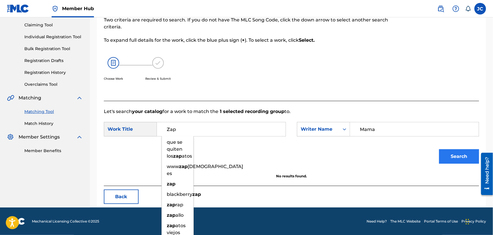
type input "Zap"
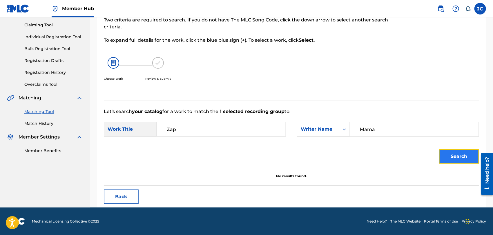
click at [458, 158] on button "Search" at bounding box center [459, 156] width 40 height 15
click at [43, 123] on link "Match History" at bounding box center [53, 124] width 59 height 6
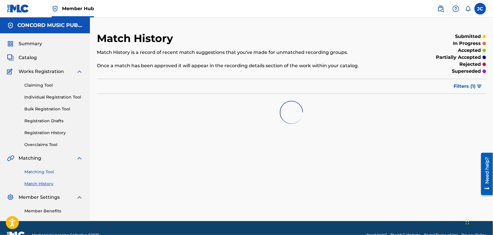
click at [46, 173] on link "Matching Tool" at bounding box center [53, 172] width 59 height 6
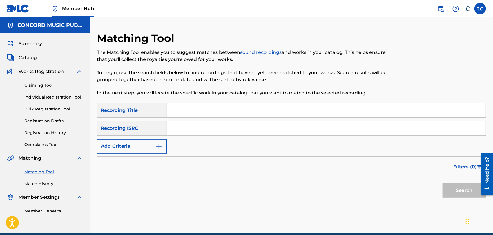
drag, startPoint x: 198, startPoint y: 136, endPoint x: 186, endPoint y: 131, distance: 13.0
click at [463, 193] on button "Search" at bounding box center [465, 190] width 44 height 15
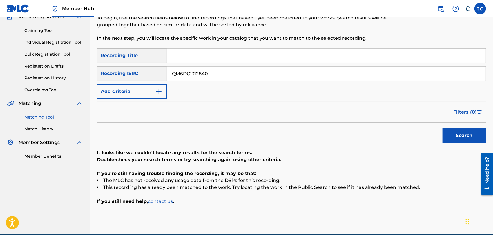
scroll to position [81, 0]
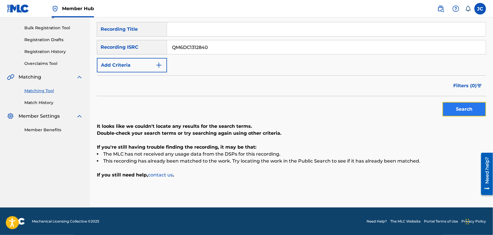
click at [473, 116] on button "Search" at bounding box center [465, 109] width 44 height 15
drag, startPoint x: 214, startPoint y: 43, endPoint x: 132, endPoint y: 1, distance: 91.8
click at [144, 35] on div "SearchWithCriteriac5d6372b-e2a3-4758-94da-65a5f3a1906c Recording Title SearchWi…" at bounding box center [291, 47] width 389 height 50
click at [216, 40] on input "QM6DC1312840" at bounding box center [326, 47] width 319 height 14
drag, startPoint x: 229, startPoint y: 42, endPoint x: 175, endPoint y: 44, distance: 54.0
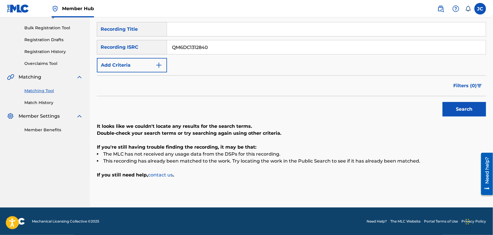
click at [144, 42] on div "SearchWithCriteriafe507d33-6c74-49e4-9232-390154c54baf Recording ISRC QM6DC1312…" at bounding box center [291, 47] width 389 height 15
type input "GBVEN1300219"
click at [464, 114] on button "Search" at bounding box center [465, 109] width 44 height 15
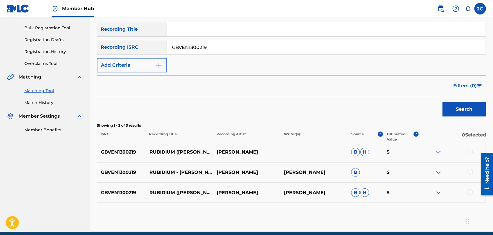
click at [469, 151] on div at bounding box center [471, 152] width 6 height 6
click at [470, 171] on div at bounding box center [471, 172] width 6 height 6
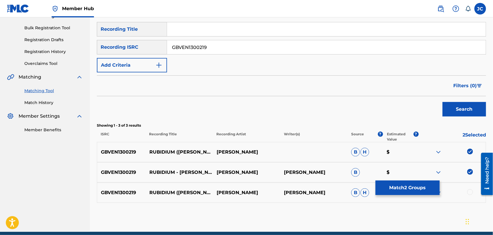
click at [469, 187] on div "GBVEN1300219 RUBIDIUM ([PERSON_NAME] REMIX) [PERSON_NAME] [PERSON_NAME] [PERSON…" at bounding box center [291, 193] width 389 height 20
click at [470, 196] on div at bounding box center [452, 192] width 67 height 7
click at [471, 194] on div at bounding box center [471, 192] width 6 height 6
click at [396, 188] on button "Match 3 Groups" at bounding box center [408, 188] width 64 height 15
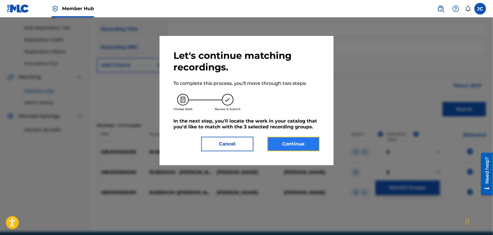
click at [286, 144] on button "Continue" at bounding box center [294, 144] width 52 height 15
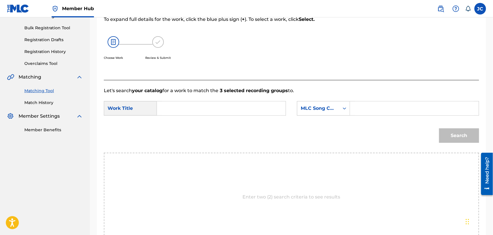
click at [208, 103] on input "Search Form" at bounding box center [221, 109] width 119 height 14
type input "Rubidium"
click at [317, 117] on div "SearchWithCriteria627f64c9-5757-4ac6-8223-0c385f35f1c2 Work Title Rubidium Sear…" at bounding box center [292, 110] width 376 height 18
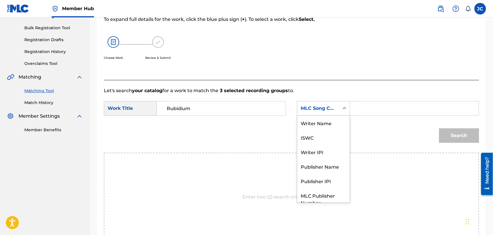
click at [318, 109] on div "MLC Song Code" at bounding box center [318, 108] width 35 height 7
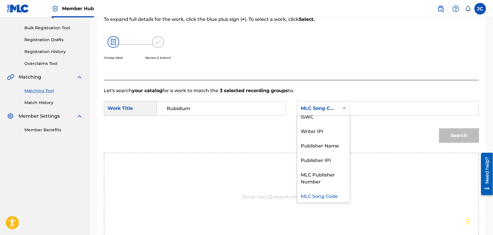
scroll to position [0, 0]
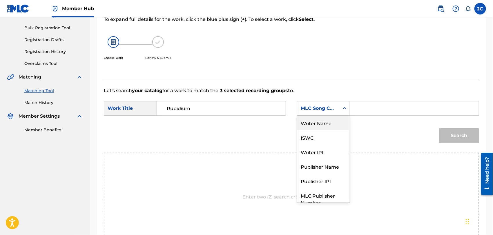
click at [306, 120] on div "Writer Name" at bounding box center [323, 123] width 53 height 15
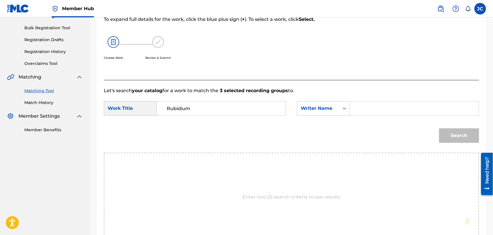
drag, startPoint x: 414, startPoint y: 100, endPoint x: 397, endPoint y: 109, distance: 18.9
click at [407, 102] on form "SearchWithCriteria627f64c9-5757-4ac6-8223-0c385f35f1c2 Work Title Rubidium Sear…" at bounding box center [292, 123] width 376 height 59
click at [397, 109] on input "Search Form" at bounding box center [414, 109] width 119 height 14
type input "Quartet"
click at [447, 125] on div "Search" at bounding box center [457, 134] width 43 height 23
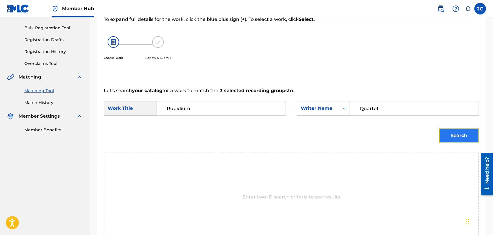
click at [447, 136] on button "Search" at bounding box center [459, 136] width 40 height 15
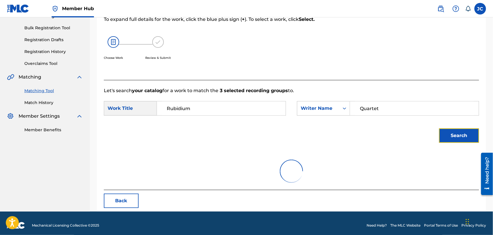
scroll to position [60, 0]
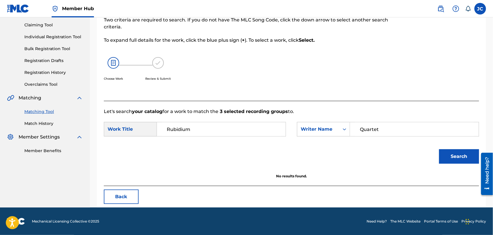
drag, startPoint x: 409, startPoint y: 133, endPoint x: 308, endPoint y: 113, distance: 102.3
click at [273, 115] on form "SearchWithCriteria627f64c9-5757-4ac6-8223-0c385f35f1c2 Work Title Rubidium Sear…" at bounding box center [292, 144] width 376 height 59
click at [409, 133] on input "Search Form" at bounding box center [414, 129] width 119 height 14
type input "[PERSON_NAME]"
drag, startPoint x: 460, startPoint y: 141, endPoint x: 454, endPoint y: 154, distance: 14.6
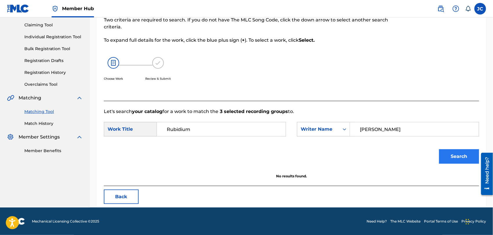
click at [457, 146] on form "SearchWithCriteria627f64c9-5757-4ac6-8223-0c385f35f1c2 Work Title Rubidium Sear…" at bounding box center [292, 144] width 376 height 59
click at [454, 156] on button "Search" at bounding box center [459, 156] width 40 height 15
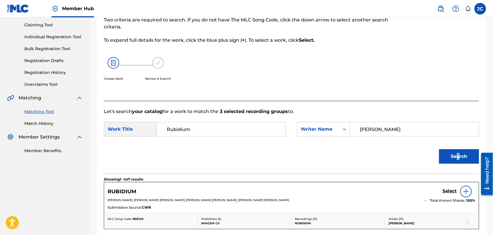
click at [463, 190] on img at bounding box center [466, 191] width 7 height 7
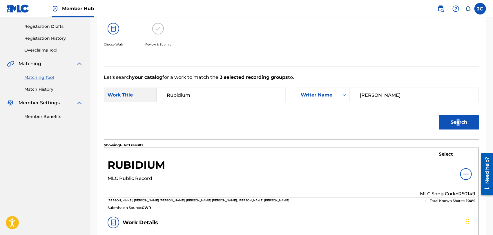
scroll to position [93, 0]
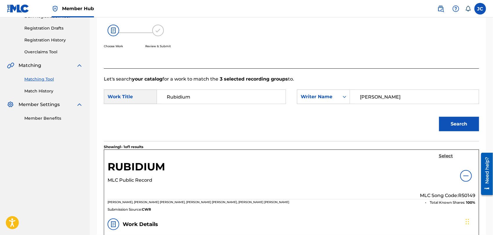
click at [450, 158] on h5 "Select" at bounding box center [446, 157] width 14 height 6
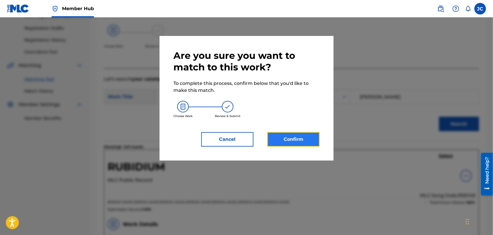
click at [292, 138] on button "Confirm" at bounding box center [294, 139] width 52 height 15
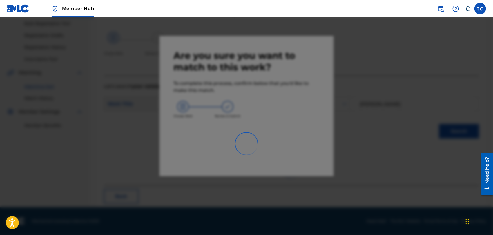
scroll to position [22, 0]
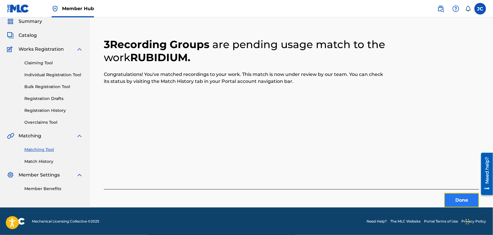
click at [456, 205] on button "Done" at bounding box center [462, 200] width 35 height 15
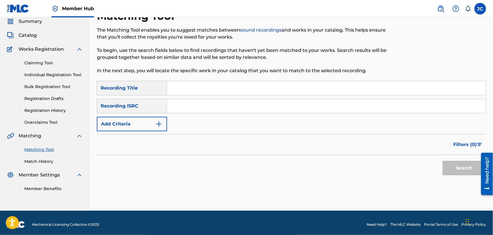
click at [241, 107] on input "Search Form" at bounding box center [326, 106] width 319 height 14
click at [455, 172] on button "Search" at bounding box center [465, 168] width 44 height 15
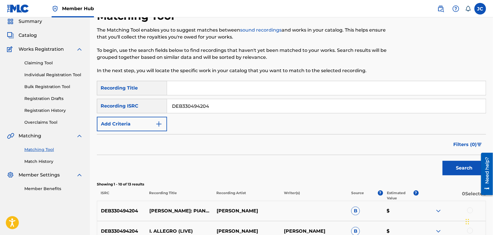
click at [209, 106] on input "DEB330494204" at bounding box center [326, 106] width 319 height 14
click at [464, 172] on button "Search" at bounding box center [465, 168] width 44 height 15
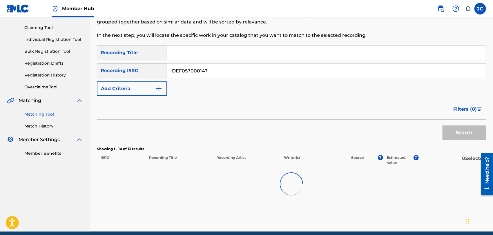
scroll to position [82, 0]
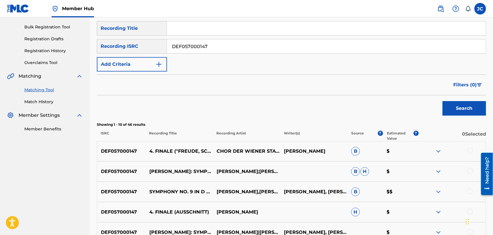
click at [218, 50] on input "DEF057000147" at bounding box center [326, 46] width 319 height 14
type input "NLZ541900078"
click at [455, 102] on button "Search" at bounding box center [465, 108] width 44 height 15
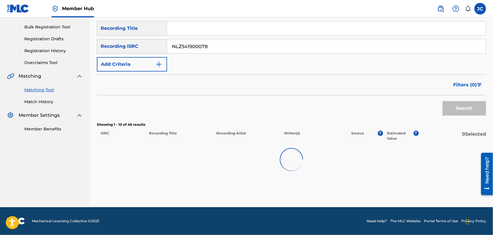
scroll to position [65, 0]
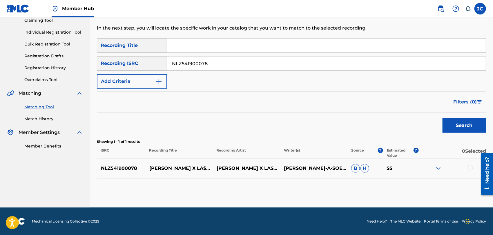
click at [472, 168] on div at bounding box center [471, 168] width 6 height 6
click at [406, 182] on button "Match 1 Group" at bounding box center [408, 188] width 64 height 15
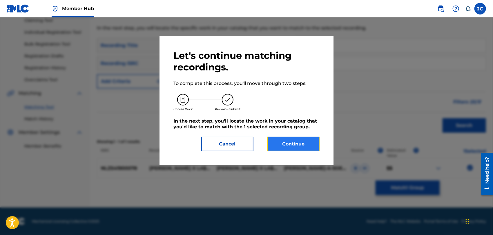
click at [274, 147] on button "Continue" at bounding box center [294, 144] width 52 height 15
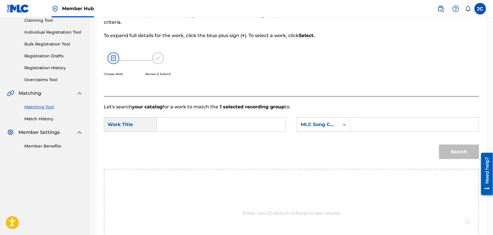
click at [227, 122] on input "Search Form" at bounding box center [221, 125] width 119 height 14
type input "Hans Betaalt [PERSON_NAME]"
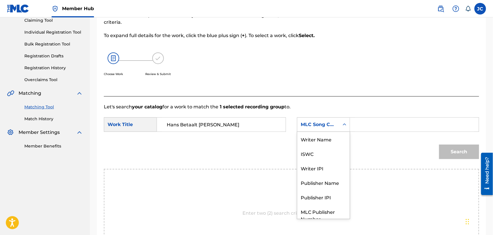
click at [314, 124] on div "MLC Song Code" at bounding box center [318, 124] width 35 height 7
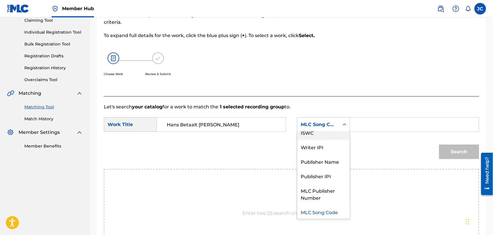
scroll to position [0, 0]
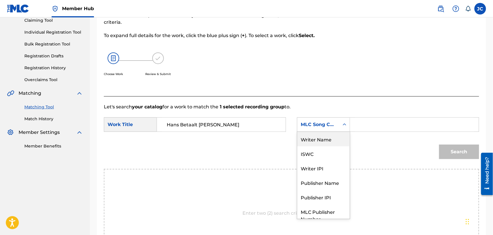
click at [310, 135] on div "Writer Name" at bounding box center [323, 139] width 53 height 15
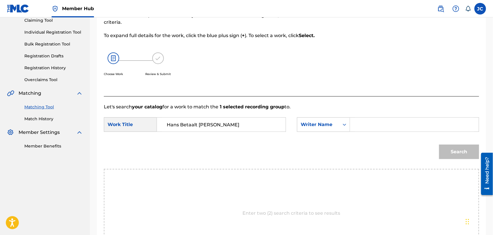
click at [384, 124] on input "Search Form" at bounding box center [414, 125] width 119 height 14
type input "Lassally"
click at [445, 148] on button "Search" at bounding box center [459, 152] width 40 height 15
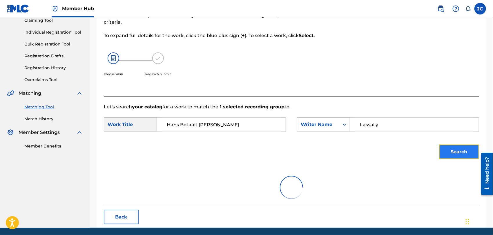
scroll to position [60, 0]
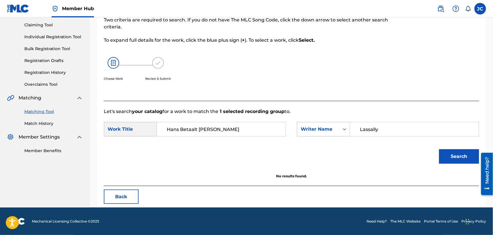
drag, startPoint x: 408, startPoint y: 131, endPoint x: 321, endPoint y: 134, distance: 87.1
click at [307, 131] on div "SearchWithCriteria8d18a794-52a9-4da0-929d-e3188685ce4c Writer Name Lassally" at bounding box center [388, 129] width 182 height 15
click at [397, 135] on input "Search Form" at bounding box center [414, 129] width 119 height 14
click at [459, 154] on button "Search" at bounding box center [459, 156] width 40 height 15
drag, startPoint x: 425, startPoint y: 142, endPoint x: 322, endPoint y: 133, distance: 102.8
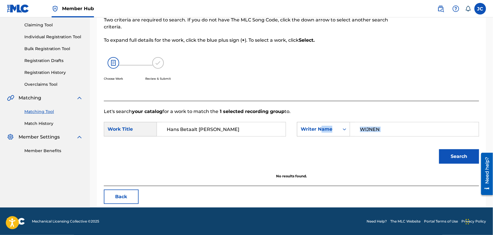
click at [322, 133] on form "SearchWithCriteria627f64c9-5757-4ac6-8223-0c385f35f1c2 Work Title [PERSON_NAME]…" at bounding box center [292, 144] width 376 height 59
click at [435, 129] on input "WIJNEN" at bounding box center [414, 129] width 119 height 14
drag, startPoint x: 429, startPoint y: 129, endPoint x: 282, endPoint y: 129, distance: 147.7
click at [282, 129] on div "SearchWithCriteria627f64c9-5757-4ac6-8223-0c385f35f1c2 Work Title [PERSON_NAME]…" at bounding box center [292, 131] width 376 height 18
type input "MANDO"
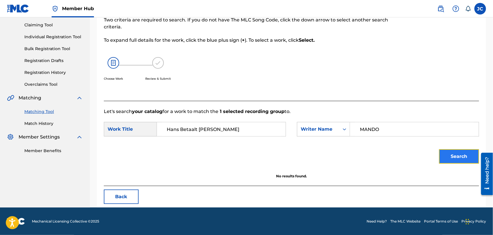
click at [440, 151] on button "Search" at bounding box center [459, 156] width 40 height 15
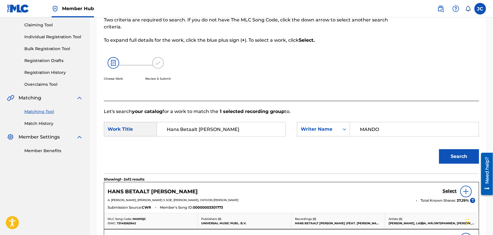
click at [464, 190] on img at bounding box center [466, 191] width 7 height 7
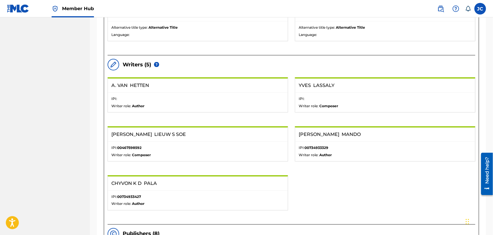
scroll to position [157, 0]
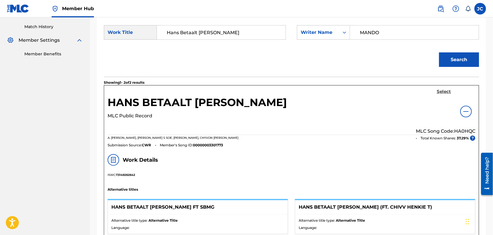
click at [443, 93] on h5 "Select" at bounding box center [444, 92] width 14 height 6
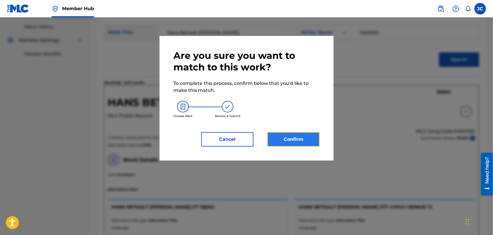
click at [270, 135] on button "Confirm" at bounding box center [294, 139] width 52 height 15
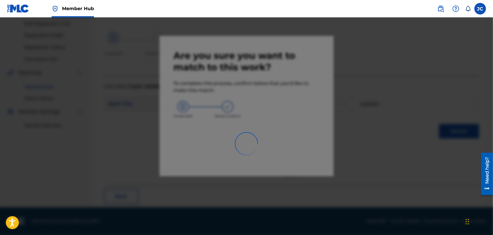
scroll to position [22, 0]
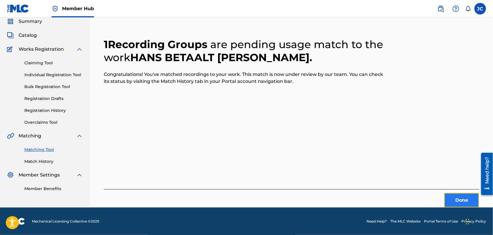
click at [466, 195] on button "Done" at bounding box center [462, 200] width 35 height 15
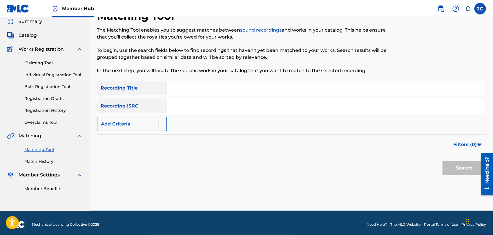
drag, startPoint x: 247, startPoint y: 111, endPoint x: 259, endPoint y: 112, distance: 11.4
click at [247, 111] on input "Search Form" at bounding box center [326, 106] width 319 height 14
type input "QMDA71399503"
click at [450, 174] on button "Search" at bounding box center [465, 168] width 44 height 15
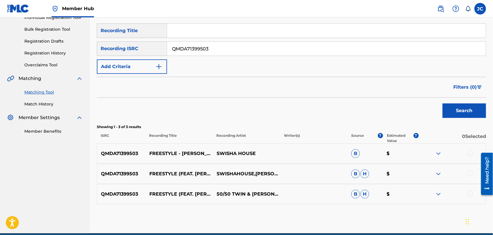
scroll to position [106, 0]
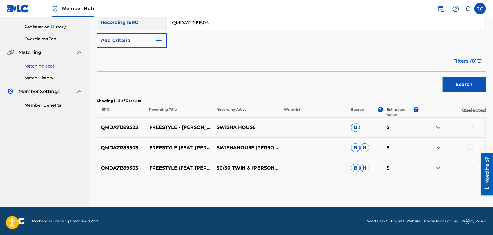
click at [472, 127] on div at bounding box center [471, 127] width 6 height 6
click at [472, 147] on div at bounding box center [471, 148] width 6 height 6
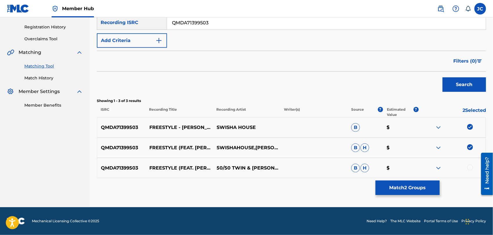
click at [469, 167] on div at bounding box center [471, 168] width 6 height 6
click at [420, 182] on button "Match 3 Groups" at bounding box center [408, 188] width 64 height 15
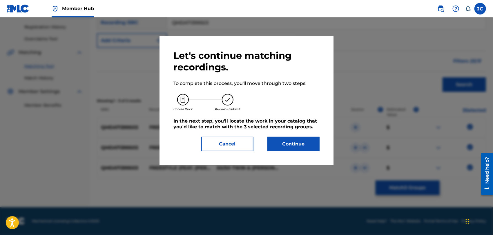
click at [285, 135] on div "Let's continue matching recordings. To complete this process, you'll move throu…" at bounding box center [247, 101] width 146 height 102
click at [283, 140] on button "Continue" at bounding box center [294, 144] width 52 height 15
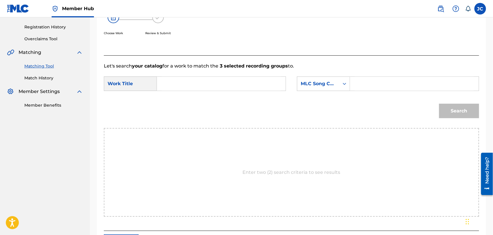
click at [219, 82] on input "Search Form" at bounding box center [221, 84] width 119 height 14
type input "Freestyle"
click at [338, 87] on div "MLC Song Code" at bounding box center [318, 83] width 42 height 11
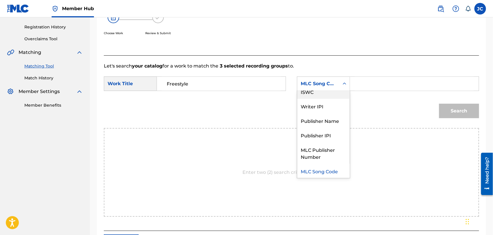
scroll to position [0, 0]
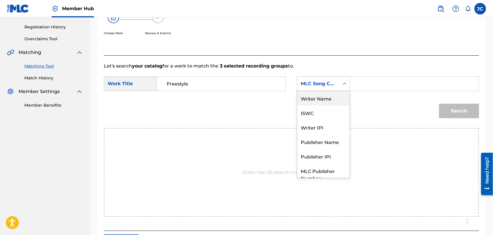
click at [329, 97] on div "Writer Name" at bounding box center [323, 98] width 53 height 15
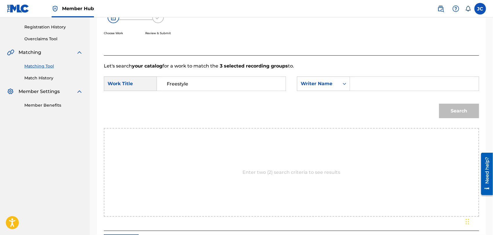
click at [367, 82] on input "Search Form" at bounding box center [414, 84] width 119 height 14
click at [478, 115] on button "Search" at bounding box center [459, 111] width 40 height 15
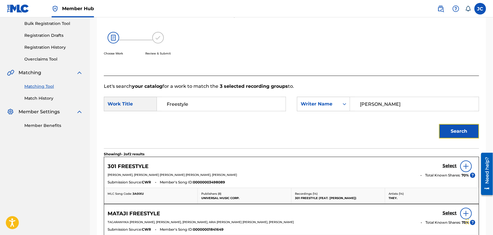
scroll to position [106, 0]
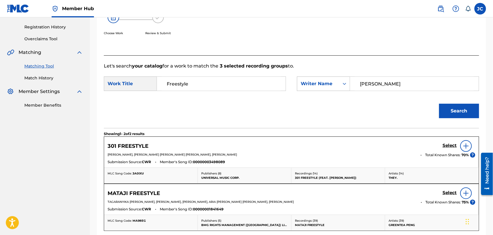
drag, startPoint x: 395, startPoint y: 88, endPoint x: 314, endPoint y: 87, distance: 81.0
click at [314, 87] on div "SearchWithCriteriafe6cce42-f38e-4ca1-9f61-9572976aa790 Writer Name [PERSON_NAME]" at bounding box center [388, 84] width 182 height 15
type input "watts"
click at [462, 107] on button "Search" at bounding box center [459, 111] width 40 height 15
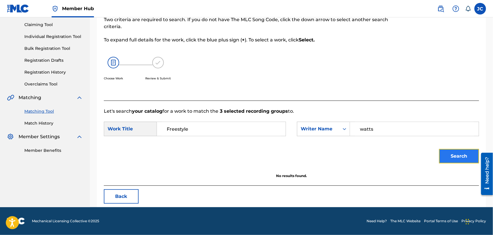
scroll to position [60, 0]
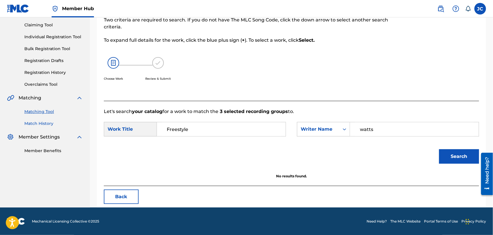
click at [45, 125] on link "Match History" at bounding box center [53, 124] width 59 height 6
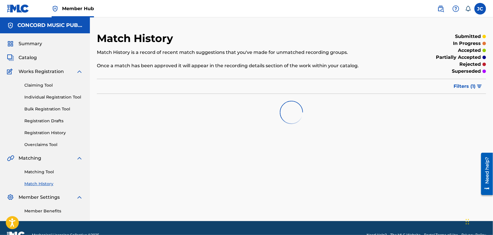
click at [41, 168] on div "Matching Tool Match History" at bounding box center [45, 174] width 76 height 25
click at [43, 170] on link "Matching Tool" at bounding box center [53, 172] width 59 height 6
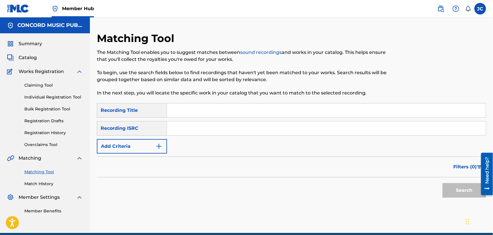
click at [254, 128] on input "Search Form" at bounding box center [326, 129] width 319 height 14
click at [465, 197] on button "Search" at bounding box center [465, 190] width 44 height 15
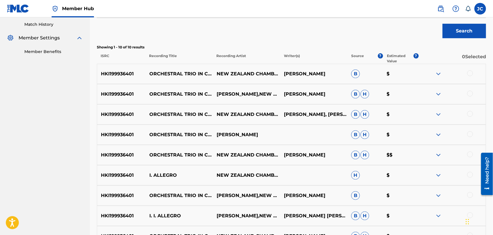
scroll to position [95, 0]
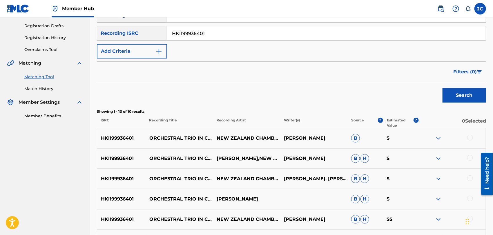
click at [187, 26] on input "HKI199936401" at bounding box center [326, 33] width 319 height 14
type input "USA2P2337885"
click at [455, 100] on button "Search" at bounding box center [465, 95] width 44 height 15
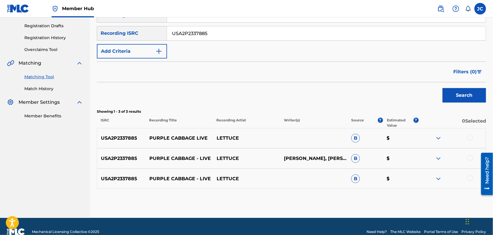
scroll to position [106, 0]
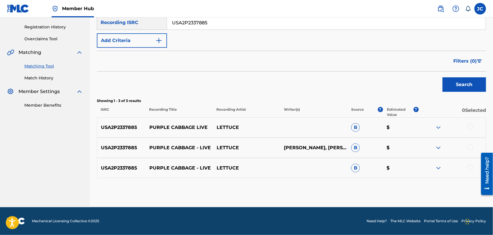
click at [471, 130] on div at bounding box center [452, 127] width 67 height 7
click at [472, 127] on div at bounding box center [471, 127] width 6 height 6
click at [471, 147] on div at bounding box center [471, 148] width 6 height 6
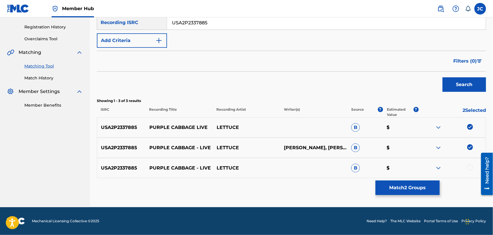
click at [469, 169] on div at bounding box center [471, 168] width 6 height 6
click at [389, 192] on button "Match 3 Groups" at bounding box center [408, 188] width 64 height 15
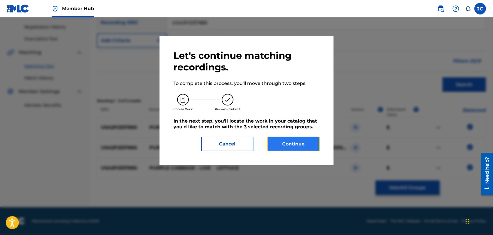
click at [299, 147] on button "Continue" at bounding box center [294, 144] width 52 height 15
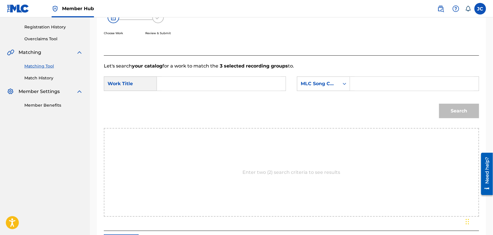
click at [227, 91] on div "SearchWithCriteria627f64c9-5757-4ac6-8223-0c385f35f1c2 Work Title SearchWithCri…" at bounding box center [292, 86] width 376 height 18
click at [241, 82] on input "Search Form" at bounding box center [221, 84] width 119 height 14
type input "Purple Cabbage"
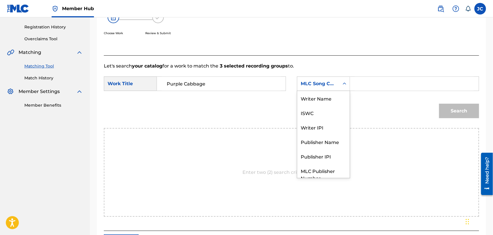
click at [305, 82] on div "MLC Song Code" at bounding box center [318, 83] width 35 height 7
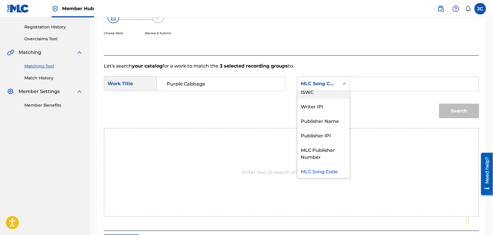
scroll to position [0, 0]
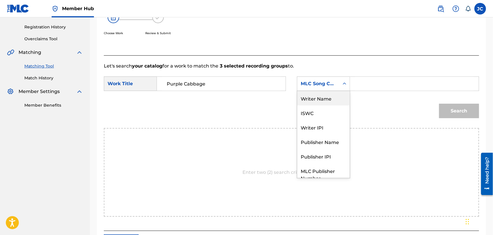
click at [306, 93] on div "Writer Name" at bounding box center [323, 98] width 53 height 15
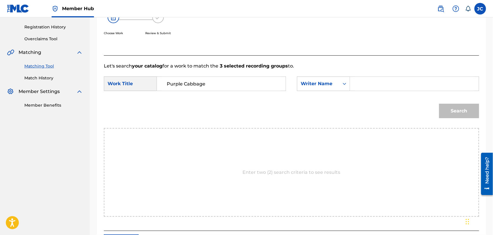
click at [388, 86] on input "Search Form" at bounding box center [414, 84] width 119 height 14
type input "[PERSON_NAME]"
click at [452, 117] on button "Search" at bounding box center [459, 111] width 40 height 15
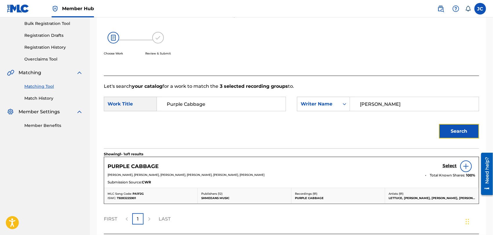
scroll to position [106, 0]
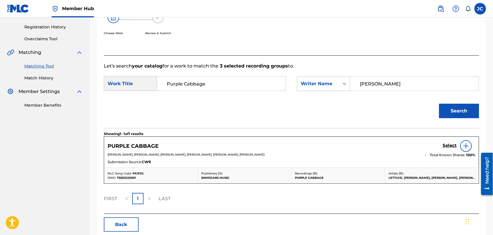
click at [470, 149] on div at bounding box center [467, 146] width 12 height 12
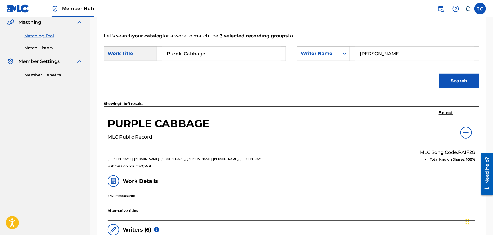
scroll to position [74, 0]
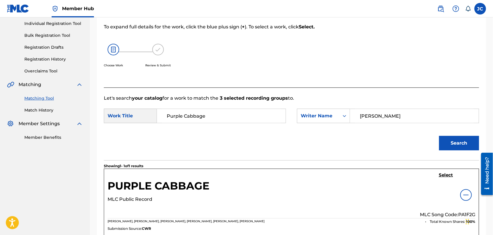
click at [447, 172] on div "PURPLE CABBAGE MLC Public Record Select MLC Song Code: PA1F2G [PERSON_NAME], [P…" at bounding box center [291, 201] width 375 height 65
click at [446, 176] on h5 "Select" at bounding box center [446, 176] width 14 height 6
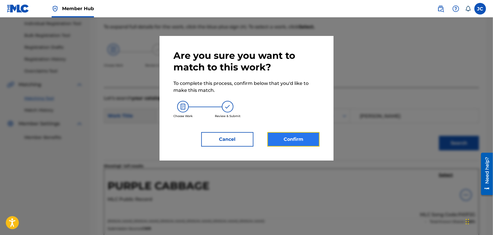
click at [294, 133] on button "Confirm" at bounding box center [294, 139] width 52 height 15
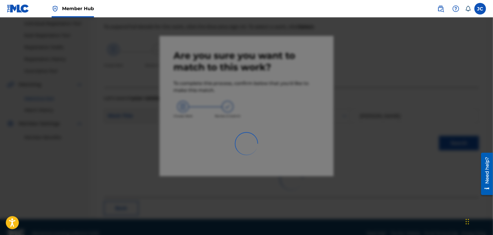
scroll to position [22, 0]
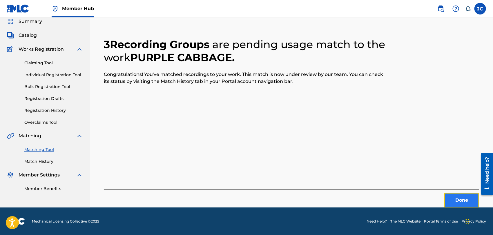
click at [454, 195] on button "Done" at bounding box center [462, 200] width 35 height 15
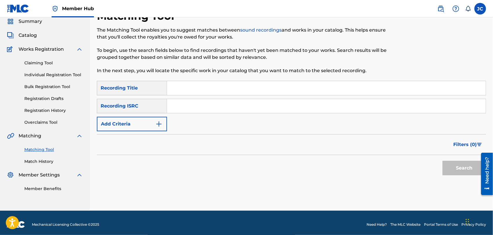
click at [185, 93] on input "Search Form" at bounding box center [326, 88] width 319 height 14
click at [191, 106] on input "Search Form" at bounding box center [326, 106] width 319 height 14
type input "USAD49900846"
click at [468, 167] on button "Search" at bounding box center [465, 168] width 44 height 15
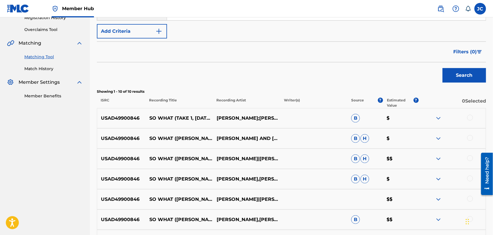
scroll to position [119, 0]
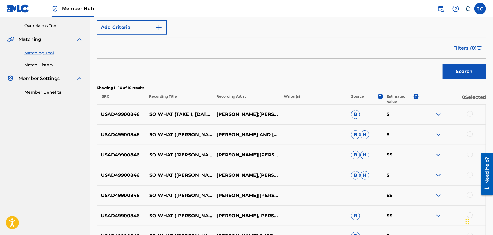
click at [469, 113] on div at bounding box center [471, 114] width 6 height 6
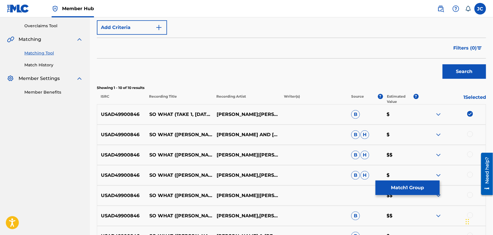
click at [470, 135] on div at bounding box center [471, 134] width 6 height 6
click at [472, 154] on div at bounding box center [471, 155] width 6 height 6
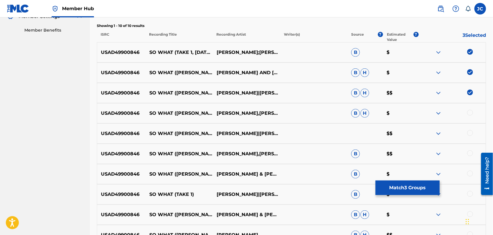
scroll to position [183, 0]
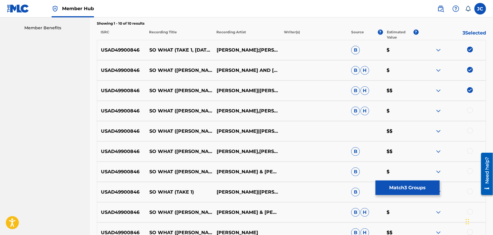
click at [471, 109] on div at bounding box center [471, 111] width 6 height 6
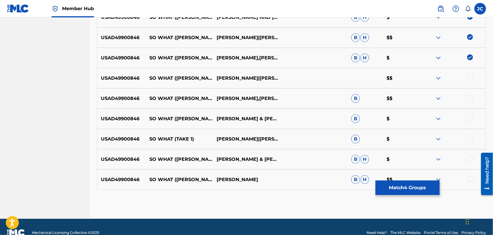
scroll to position [248, 0]
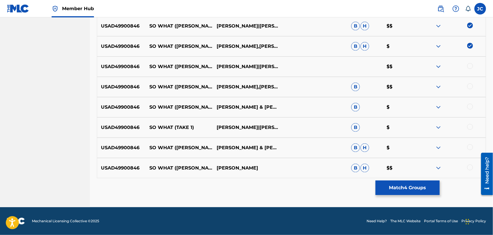
click at [468, 66] on div at bounding box center [471, 66] width 6 height 6
click at [471, 88] on div at bounding box center [471, 87] width 6 height 6
click at [471, 107] on div at bounding box center [471, 107] width 6 height 6
click at [471, 125] on div at bounding box center [471, 127] width 6 height 6
click at [471, 147] on div at bounding box center [471, 148] width 6 height 6
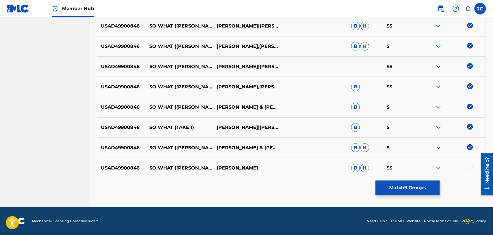
click at [471, 170] on div at bounding box center [452, 168] width 67 height 7
click at [472, 167] on div at bounding box center [471, 168] width 6 height 6
click at [425, 185] on button "Match 10 Groups" at bounding box center [408, 188] width 64 height 15
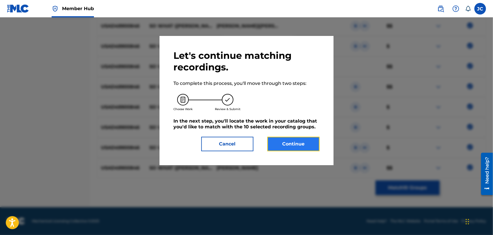
click at [294, 149] on button "Continue" at bounding box center [294, 144] width 52 height 15
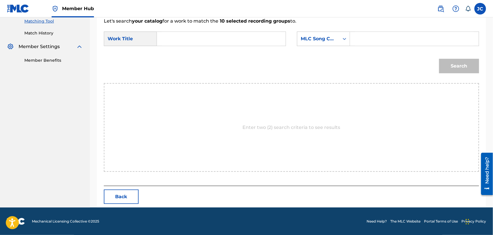
click at [186, 39] on input "Search Form" at bounding box center [221, 39] width 119 height 14
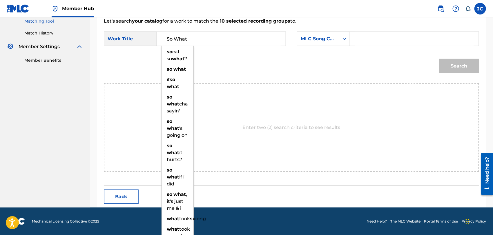
type input "So What"
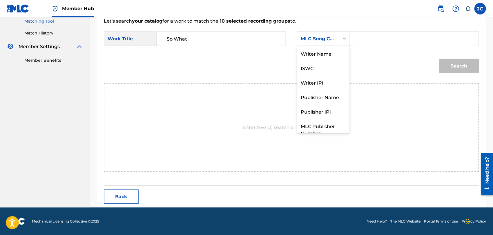
click at [324, 35] on div "MLC Song Code" at bounding box center [318, 38] width 35 height 7
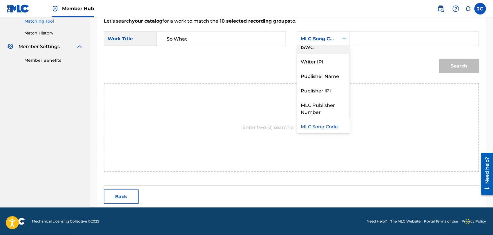
scroll to position [0, 0]
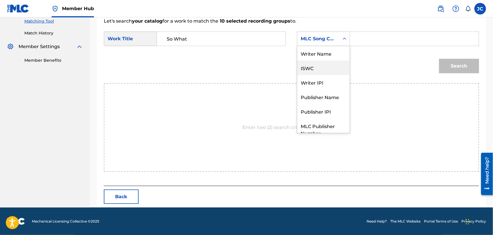
click at [320, 61] on div "ISWC" at bounding box center [323, 68] width 53 height 15
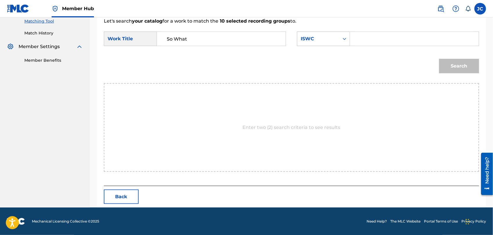
click at [326, 40] on div "ISWC" at bounding box center [318, 38] width 35 height 7
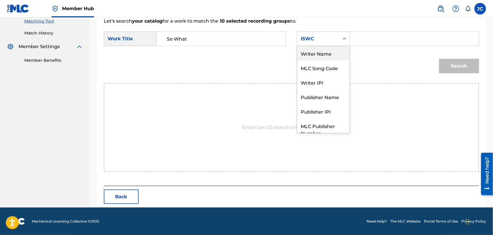
click at [325, 50] on div "Writer Name" at bounding box center [323, 53] width 53 height 15
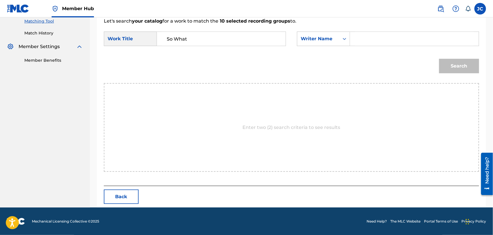
click at [359, 44] on input "Search Form" at bounding box center [414, 39] width 119 height 14
click at [449, 58] on div "Search" at bounding box center [457, 64] width 43 height 23
click at [448, 69] on button "Search" at bounding box center [459, 66] width 40 height 15
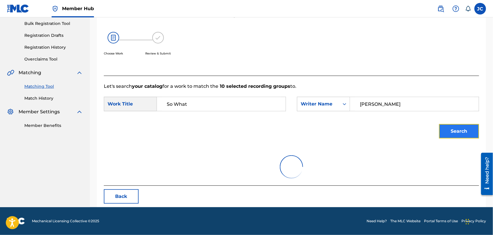
scroll to position [151, 0]
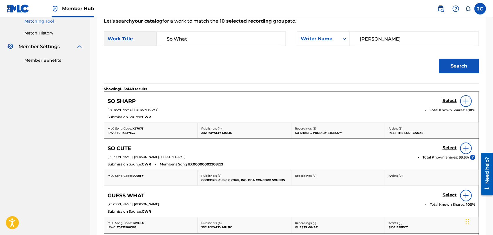
drag, startPoint x: 398, startPoint y: 34, endPoint x: 270, endPoint y: 34, distance: 128.8
click at [270, 34] on div "SearchWithCriteria627f64c9-5757-4ac6-8223-0c385f35f1c2 Work Title So What Searc…" at bounding box center [292, 41] width 376 height 18
click at [443, 57] on div "Search" at bounding box center [457, 64] width 43 height 23
click at [452, 68] on button "Search" at bounding box center [459, 66] width 40 height 15
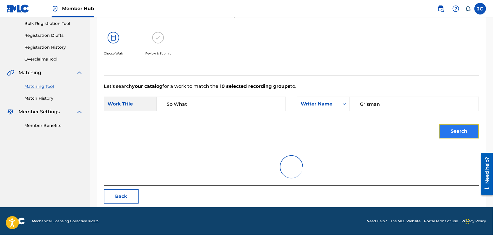
scroll to position [60, 0]
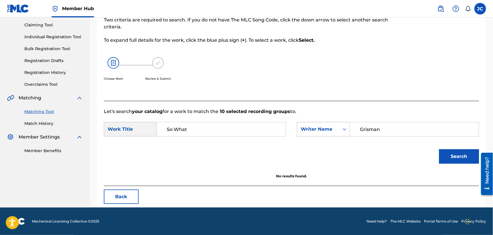
drag, startPoint x: 389, startPoint y: 127, endPoint x: 310, endPoint y: 127, distance: 78.6
click at [310, 127] on div "SearchWithCriteriafe48c8d0-7c50-468d-9d88-46aa50409346 Writer Name [PERSON_NAME]" at bounding box center [388, 129] width 182 height 15
type input "[PERSON_NAME]"
click at [464, 159] on button "Search" at bounding box center [459, 156] width 40 height 15
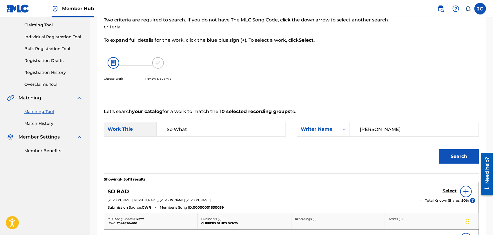
click at [46, 117] on div "Matching Tool Match History" at bounding box center [45, 114] width 76 height 25
click at [44, 126] on link "Match History" at bounding box center [53, 124] width 59 height 6
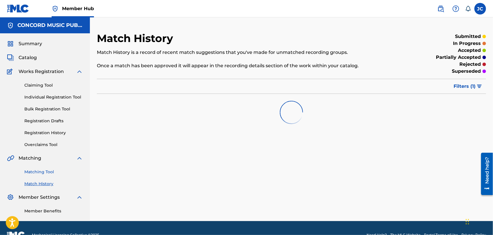
click at [44, 174] on link "Matching Tool" at bounding box center [53, 172] width 59 height 6
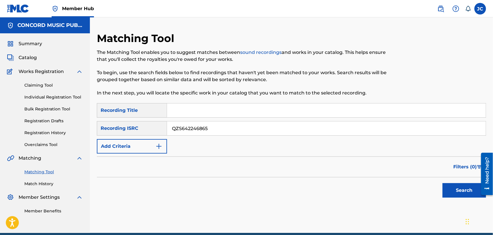
type input "QZS642246865"
click at [466, 200] on div "Search" at bounding box center [463, 189] width 46 height 23
click at [468, 195] on button "Search" at bounding box center [465, 190] width 44 height 15
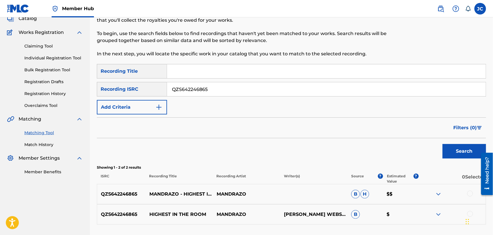
scroll to position [86, 0]
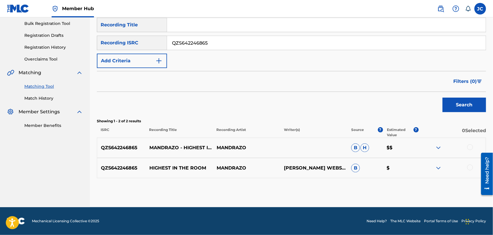
click at [468, 148] on div at bounding box center [471, 148] width 6 height 6
click at [470, 166] on div at bounding box center [471, 168] width 6 height 6
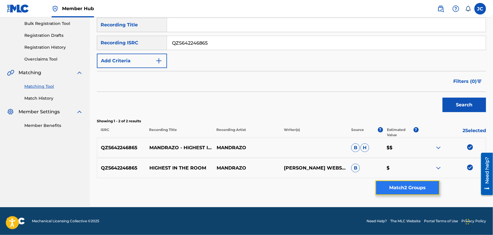
click at [413, 188] on button "Match 2 Groups" at bounding box center [408, 188] width 64 height 15
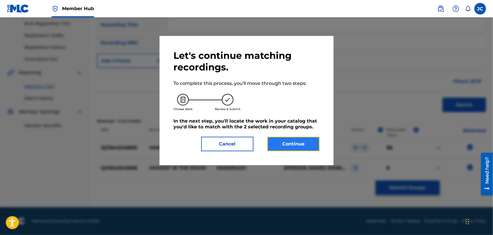
click at [297, 143] on button "Continue" at bounding box center [294, 144] width 52 height 15
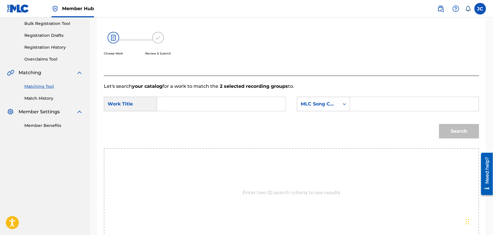
click at [246, 111] on input "Search Form" at bounding box center [221, 104] width 119 height 14
type input "Highest In The Room"
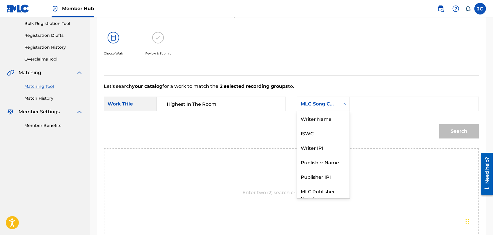
click at [337, 103] on div "MLC Song Code" at bounding box center [318, 104] width 42 height 11
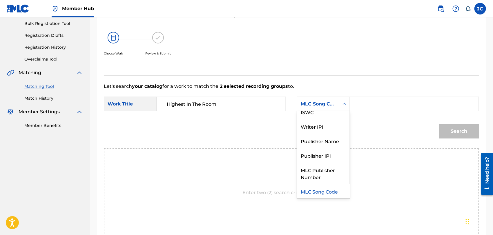
scroll to position [0, 0]
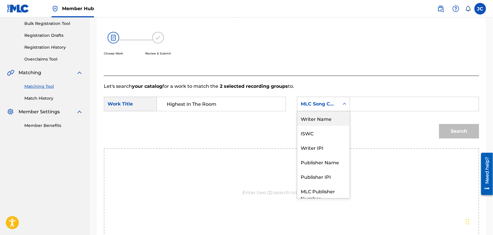
click at [330, 118] on div "Writer Name" at bounding box center [323, 118] width 53 height 15
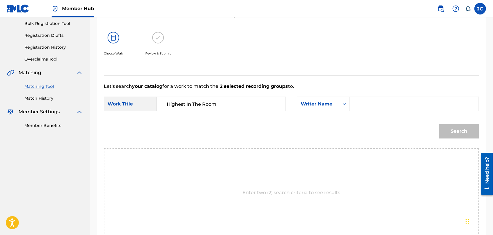
click at [392, 112] on div "SearchWithCriteria627f64c9-5757-4ac6-8223-0c385f35f1c2 Work Title Highest In Th…" at bounding box center [292, 106] width 376 height 18
click at [397, 102] on input "Search Form" at bounding box center [414, 104] width 119 height 14
drag, startPoint x: 464, startPoint y: 122, endPoint x: 462, endPoint y: 135, distance: 13.3
click at [464, 123] on div "Search" at bounding box center [457, 129] width 43 height 23
click at [462, 135] on button "Search" at bounding box center [459, 131] width 40 height 15
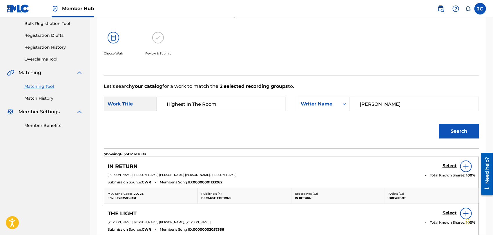
drag, startPoint x: 392, startPoint y: 106, endPoint x: 331, endPoint y: 96, distance: 61.7
click at [331, 96] on form "SearchWithCriteria627f64c9-5757-4ac6-8223-0c385f35f1c2 Work Title Highest In Th…" at bounding box center [292, 119] width 376 height 59
type input "[PERSON_NAME]"
click at [452, 128] on button "Search" at bounding box center [459, 131] width 40 height 15
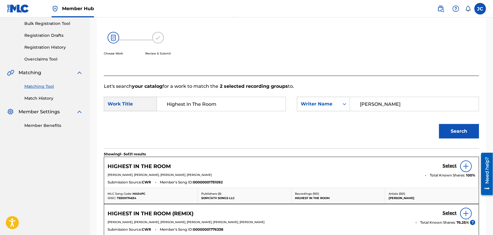
click at [470, 167] on img at bounding box center [466, 166] width 7 height 7
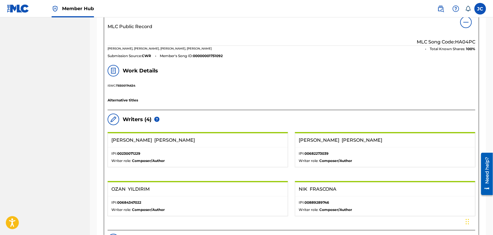
scroll to position [150, 0]
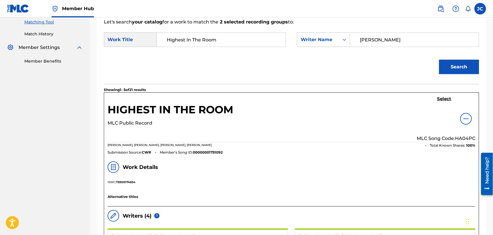
click at [446, 94] on div "HIGHEST IN THE ROOM MLC Public Record Select MLC Song Code: HA04PC [PERSON_NAME…" at bounding box center [291, 125] width 375 height 65
click at [446, 96] on h5 "Select" at bounding box center [445, 99] width 14 height 6
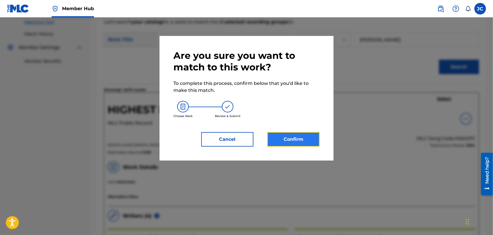
click at [290, 135] on button "Confirm" at bounding box center [294, 139] width 52 height 15
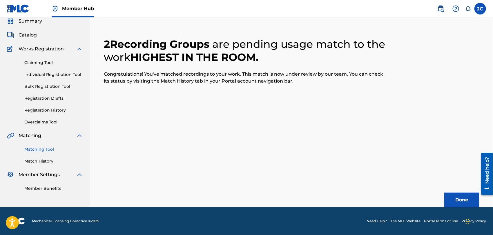
scroll to position [22, 0]
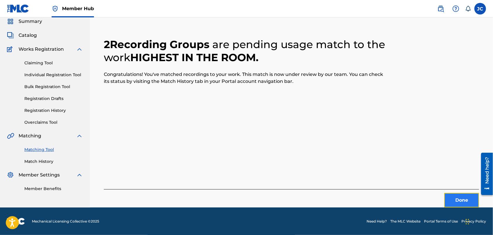
click at [464, 203] on button "Done" at bounding box center [462, 200] width 35 height 15
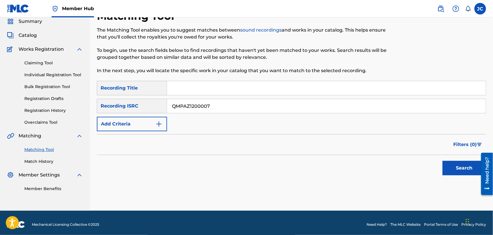
type input "QMPAZ1200007"
click at [458, 176] on div "Search" at bounding box center [463, 166] width 46 height 23
click at [460, 168] on button "Search" at bounding box center [465, 168] width 44 height 15
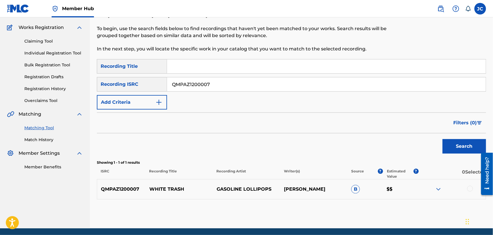
scroll to position [65, 0]
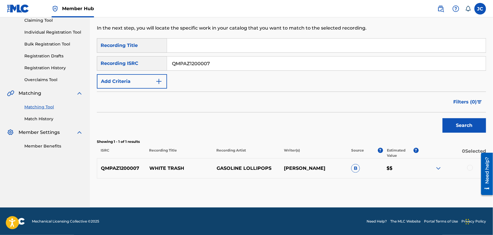
click at [467, 169] on div at bounding box center [452, 168] width 67 height 7
click at [470, 168] on div at bounding box center [471, 168] width 6 height 6
drag, startPoint x: 429, startPoint y: 178, endPoint x: 405, endPoint y: 196, distance: 29.3
click at [429, 179] on div "Matching Tool The Matching Tool enables you to suggest matches between sound re…" at bounding box center [291, 87] width 389 height 241
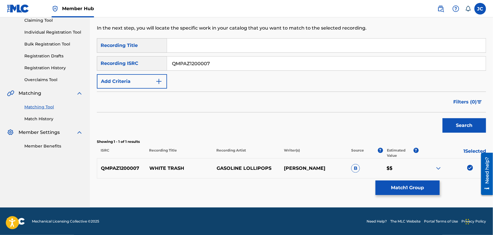
click at [405, 196] on div "Matching Tool The Matching Tool enables you to suggest matches between sound re…" at bounding box center [291, 87] width 389 height 241
click at [408, 191] on button "Match 1 Group" at bounding box center [408, 188] width 64 height 15
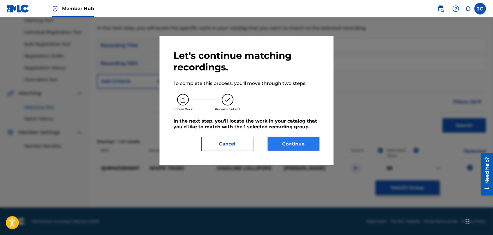
click at [298, 146] on button "Continue" at bounding box center [294, 144] width 52 height 15
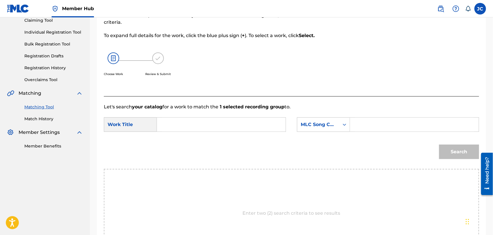
click at [206, 125] on input "Search Form" at bounding box center [221, 125] width 119 height 14
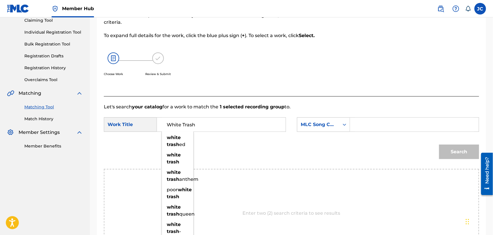
type input "White Trash"
click at [334, 131] on div "MLC Song Code" at bounding box center [323, 125] width 53 height 15
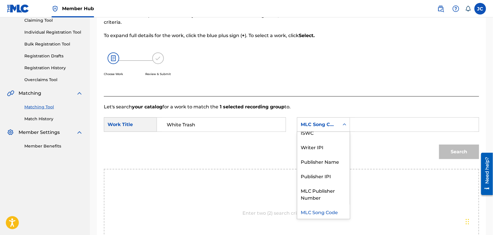
scroll to position [0, 0]
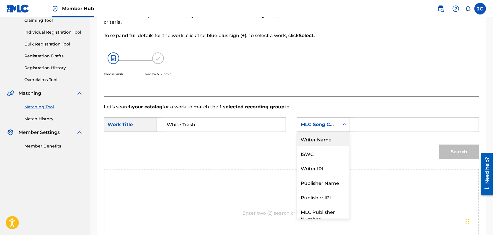
click at [330, 136] on div "Writer Name" at bounding box center [323, 139] width 53 height 15
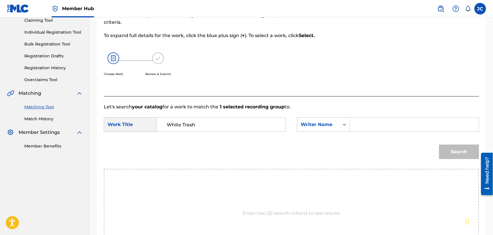
click at [395, 126] on input "Search Form" at bounding box center [414, 125] width 119 height 14
click at [445, 150] on button "Search" at bounding box center [459, 152] width 40 height 15
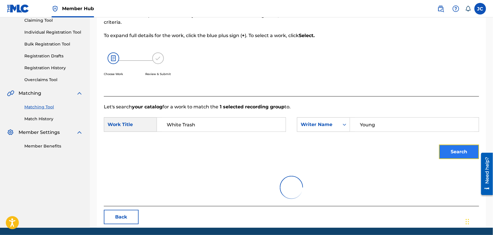
scroll to position [60, 0]
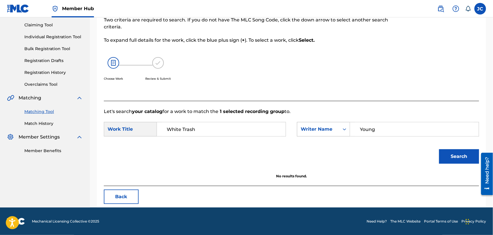
drag, startPoint x: 393, startPoint y: 125, endPoint x: 306, endPoint y: 125, distance: 86.2
click at [306, 125] on div "SearchWithCriteria14d15190-01d5-4c9d-81e5-fae2a392c538 Writer Name Young" at bounding box center [388, 129] width 182 height 15
click at [445, 156] on button "Search" at bounding box center [459, 156] width 40 height 15
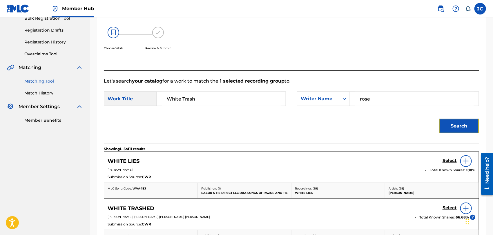
scroll to position [125, 0]
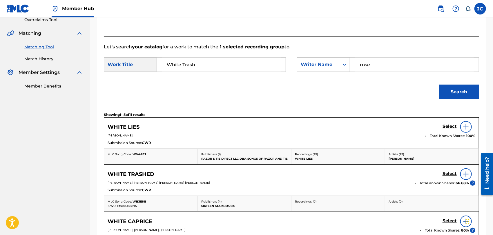
click at [405, 68] on input "rose" at bounding box center [414, 65] width 119 height 14
type input "Ambory"
click at [457, 85] on button "Search" at bounding box center [459, 92] width 40 height 15
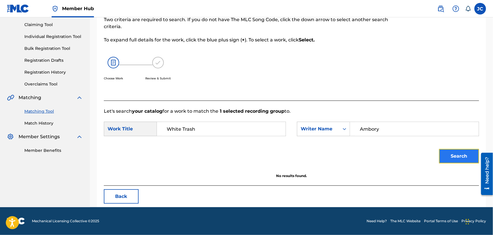
scroll to position [60, 0]
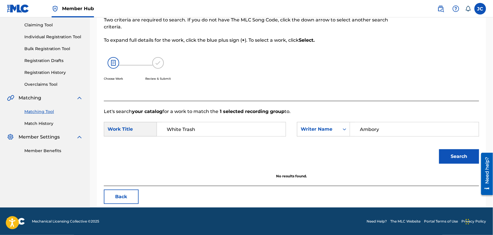
click at [42, 122] on link "Match History" at bounding box center [53, 124] width 59 height 6
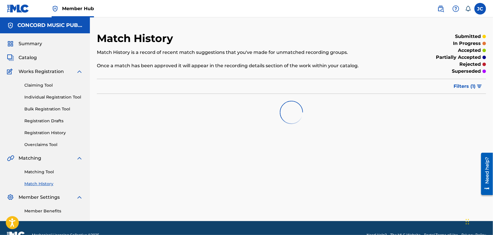
click at [48, 169] on div "Matching Tool Match History" at bounding box center [45, 174] width 76 height 25
click at [48, 171] on link "Matching Tool" at bounding box center [53, 172] width 59 height 6
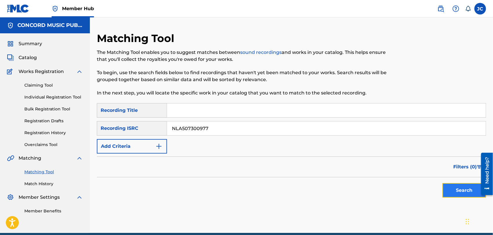
click at [469, 194] on button "Search" at bounding box center [465, 190] width 44 height 15
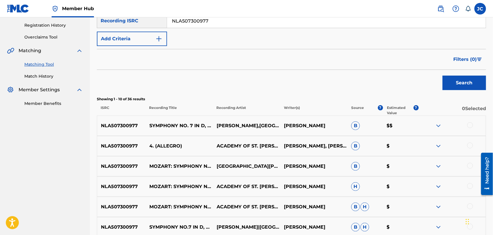
scroll to position [97, 0]
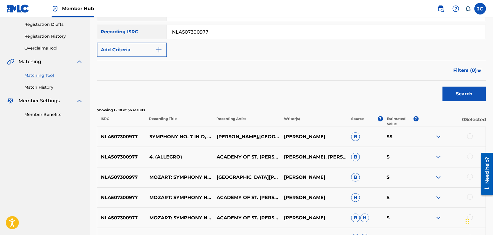
click at [189, 34] on input "NLA507300977" at bounding box center [326, 32] width 319 height 14
click at [446, 91] on button "Search" at bounding box center [465, 94] width 44 height 15
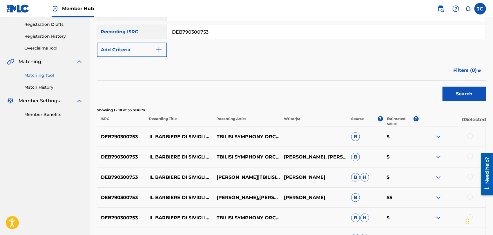
click at [221, 32] on input "DEB790300753" at bounding box center [326, 32] width 319 height 14
type input "QMQME1800007"
drag, startPoint x: 442, startPoint y: 92, endPoint x: 462, endPoint y: 91, distance: 20.1
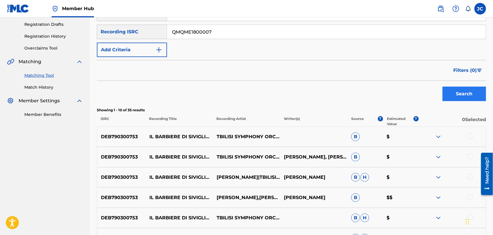
click at [442, 91] on div "Search" at bounding box center [463, 92] width 46 height 23
click at [474, 91] on button "Search" at bounding box center [465, 94] width 44 height 15
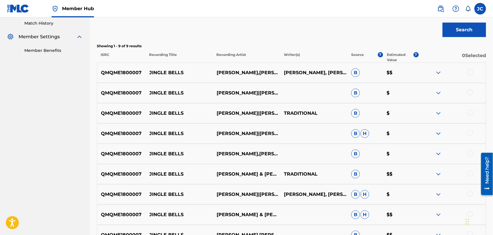
scroll to position [161, 0]
click at [470, 73] on div at bounding box center [471, 72] width 6 height 6
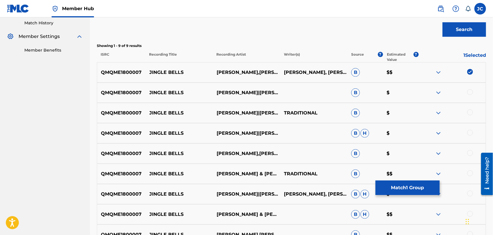
click at [470, 95] on div at bounding box center [452, 92] width 67 height 7
click at [470, 93] on div at bounding box center [471, 92] width 6 height 6
click at [467, 115] on div at bounding box center [452, 113] width 67 height 7
click at [470, 113] on div at bounding box center [471, 113] width 6 height 6
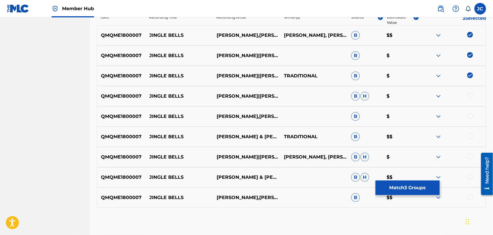
scroll to position [225, 0]
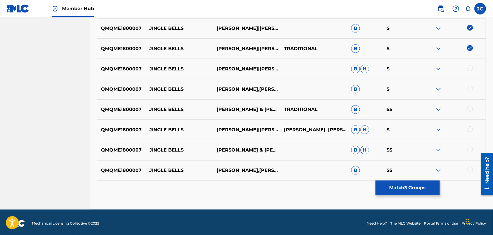
click at [469, 68] on div at bounding box center [471, 69] width 6 height 6
click at [469, 81] on div "QMQME1800007 JINGLE BELLS [PERSON_NAME],[PERSON_NAME] $" at bounding box center [291, 89] width 389 height 20
click at [471, 89] on div at bounding box center [471, 89] width 6 height 6
click at [473, 110] on div at bounding box center [471, 109] width 6 height 6
click at [469, 127] on div at bounding box center [471, 130] width 6 height 6
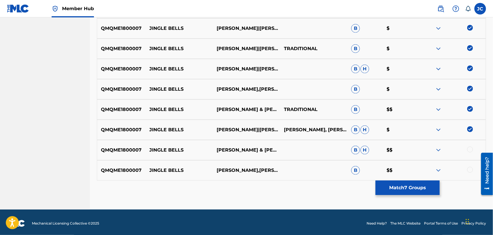
click at [470, 147] on div at bounding box center [471, 150] width 6 height 6
click at [476, 172] on div at bounding box center [452, 170] width 67 height 7
click at [472, 171] on div at bounding box center [471, 170] width 6 height 6
click at [392, 187] on button "Match 9 Groups" at bounding box center [408, 188] width 64 height 15
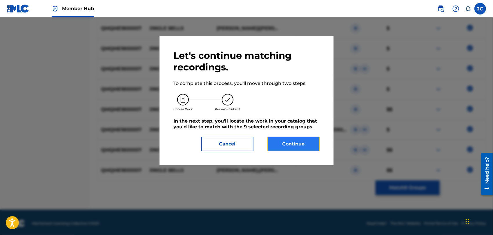
click at [304, 146] on button "Continue" at bounding box center [294, 144] width 52 height 15
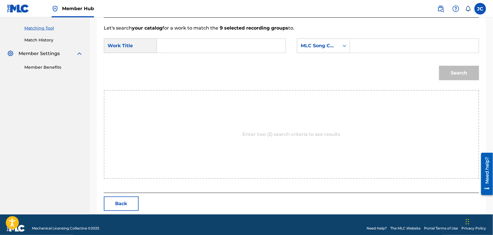
scroll to position [151, 0]
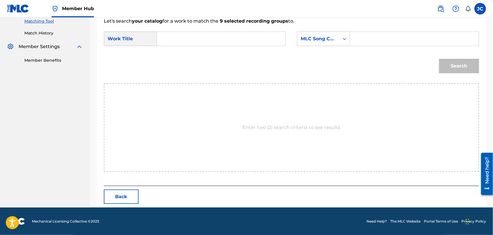
click at [192, 21] on p "Let's search your catalog for a work to match the 9 selected recording groups t…" at bounding box center [292, 21] width 376 height 7
click at [196, 41] on input "Search Form" at bounding box center [221, 39] width 119 height 14
type input "Jingle Bells"
click at [352, 36] on div "Search Form" at bounding box center [414, 39] width 129 height 15
click at [325, 46] on div "SearchWithCriteria627f64c9-5757-4ac6-8223-0c385f35f1c2 Work Title Jingle Bells …" at bounding box center [292, 41] width 376 height 18
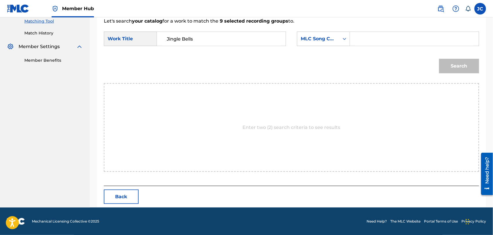
click at [324, 28] on form "SearchWithCriteria627f64c9-5757-4ac6-8223-0c385f35f1c2 Work Title Jingle Bells …" at bounding box center [292, 54] width 376 height 59
click at [323, 42] on div "MLC Song Code" at bounding box center [318, 38] width 42 height 11
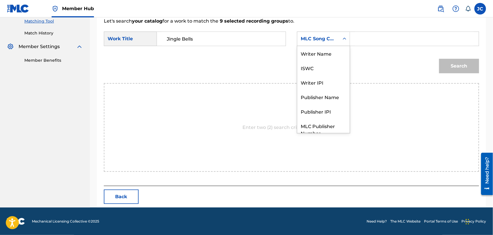
scroll to position [0, 0]
click at [322, 51] on div "Writer Name" at bounding box center [323, 53] width 53 height 15
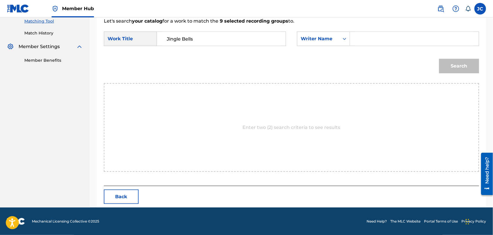
click at [383, 29] on form "SearchWithCriteria627f64c9-5757-4ac6-8223-0c385f35f1c2 Work Title Jingle Bells …" at bounding box center [292, 54] width 376 height 59
click at [383, 36] on input "Search Form" at bounding box center [414, 39] width 119 height 14
click at [443, 62] on button "Search" at bounding box center [459, 66] width 40 height 15
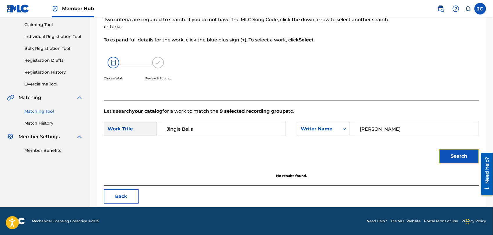
scroll to position [60, 0]
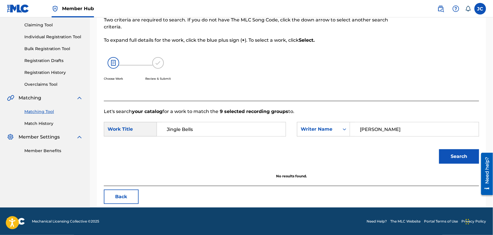
drag, startPoint x: 392, startPoint y: 133, endPoint x: 348, endPoint y: 150, distance: 46.7
click at [329, 147] on form "SearchWithCriteria627f64c9-5757-4ac6-8223-0c385f35f1c2 Work Title Jingle Bells …" at bounding box center [292, 144] width 376 height 59
type input "[PERSON_NAME]"
click at [462, 163] on button "Search" at bounding box center [459, 156] width 40 height 15
click at [44, 124] on link "Match History" at bounding box center [53, 124] width 59 height 6
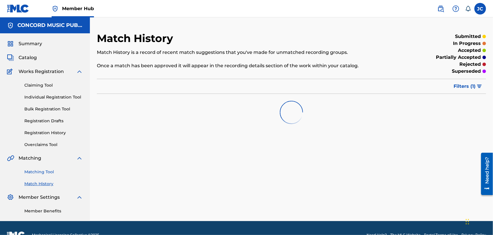
click at [44, 170] on link "Matching Tool" at bounding box center [53, 172] width 59 height 6
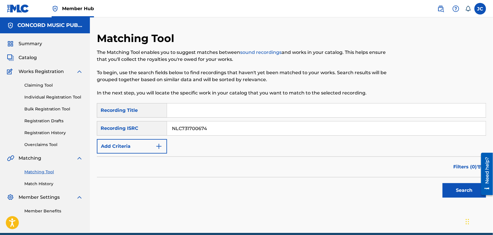
type input "NLC731700674"
click at [464, 199] on div "Search" at bounding box center [463, 189] width 46 height 23
click at [461, 191] on button "Search" at bounding box center [465, 190] width 44 height 15
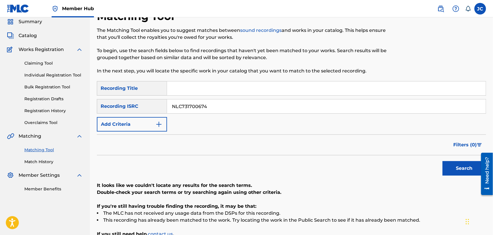
scroll to position [64, 0]
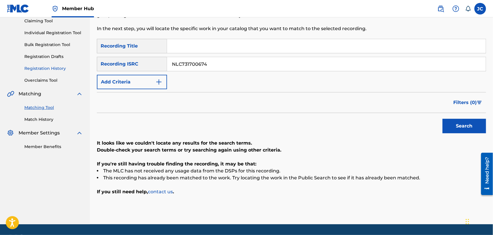
drag, startPoint x: 127, startPoint y: 69, endPoint x: 66, endPoint y: 69, distance: 61.2
click at [66, 69] on main "CONCORD MUSIC PUBLISHING LLC Summary Catalog Works Registration Claiming Tool I…" at bounding box center [246, 89] width 493 height 272
click at [198, 34] on div "Matching Tool The Matching Tool enables you to suggest matches between sound re…" at bounding box center [247, 2] width 300 height 71
click at [195, 56] on div "SearchWithCriteriac5d6372b-e2a3-4758-94da-65a5f3a1906c Recording Title SearchWi…" at bounding box center [291, 64] width 389 height 50
click at [196, 52] on input "Search Form" at bounding box center [326, 46] width 319 height 14
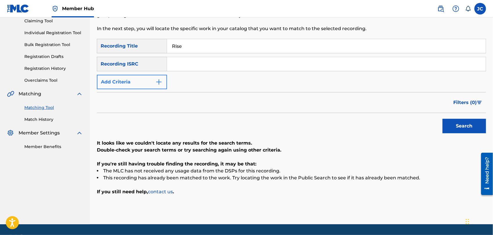
type input "Rise"
click at [156, 78] on button "Add Criteria" at bounding box center [132, 82] width 70 height 15
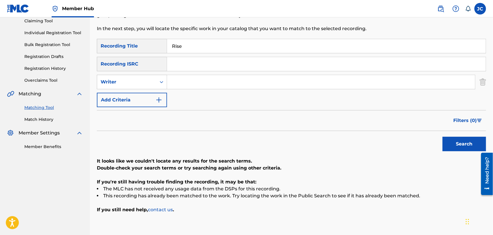
drag, startPoint x: 191, startPoint y: 82, endPoint x: 203, endPoint y: 82, distance: 11.3
click at [191, 82] on input "Search Form" at bounding box center [321, 82] width 308 height 14
click at [455, 143] on button "Search" at bounding box center [465, 144] width 44 height 15
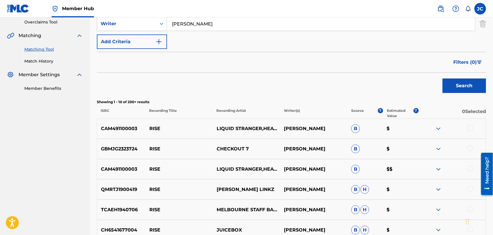
scroll to position [113, 0]
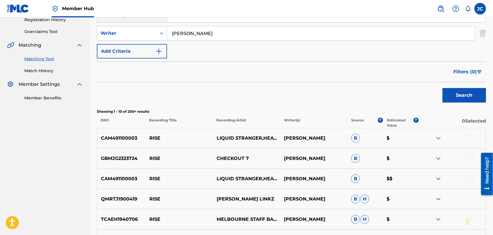
drag, startPoint x: 216, startPoint y: 31, endPoint x: 89, endPoint y: 31, distance: 127.1
click at [89, 31] on main "CONCORD MUSIC PUBLISHING LLC Summary Catalog Works Registration Claiming Tool I…" at bounding box center [246, 139] width 493 height 471
type input "[PERSON_NAME]"
drag, startPoint x: 486, startPoint y: 100, endPoint x: 463, endPoint y: 96, distance: 22.4
click at [474, 97] on button "Search" at bounding box center [465, 95] width 44 height 15
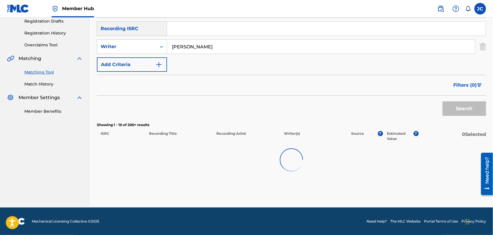
click at [463, 96] on div "Search" at bounding box center [463, 107] width 46 height 23
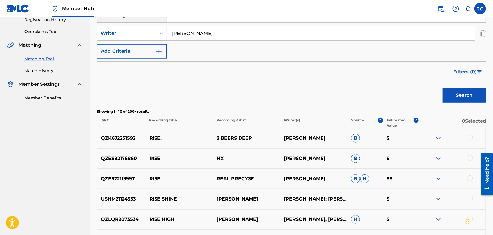
click at [222, 36] on input "[PERSON_NAME]" at bounding box center [321, 33] width 308 height 14
click at [42, 68] on link "Match History" at bounding box center [53, 71] width 59 height 6
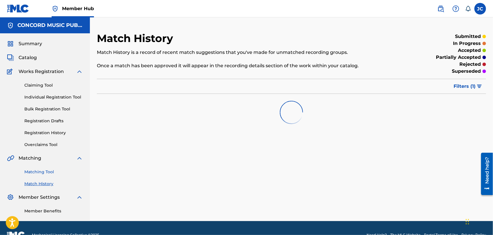
click at [44, 171] on link "Matching Tool" at bounding box center [53, 172] width 59 height 6
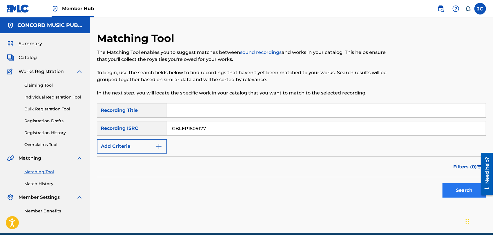
type input "GBLFP1509177"
click at [467, 192] on button "Search" at bounding box center [465, 190] width 44 height 15
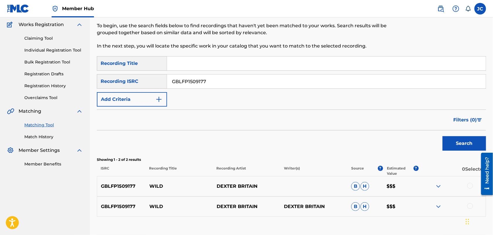
scroll to position [86, 0]
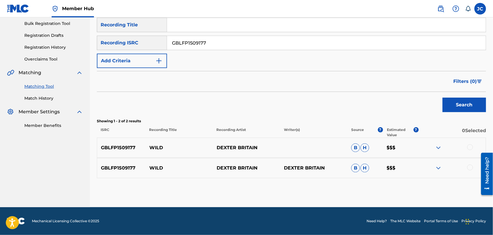
click at [469, 148] on div at bounding box center [471, 148] width 6 height 6
click at [469, 168] on div at bounding box center [471, 168] width 6 height 6
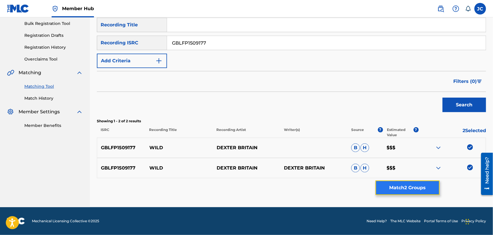
click at [436, 185] on button "Match 2 Groups" at bounding box center [408, 188] width 64 height 15
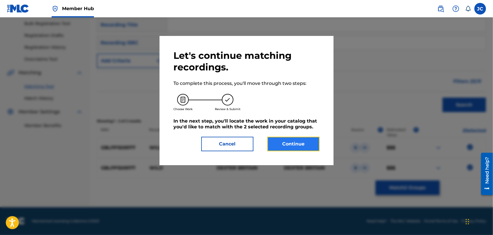
click at [313, 149] on button "Continue" at bounding box center [294, 144] width 52 height 15
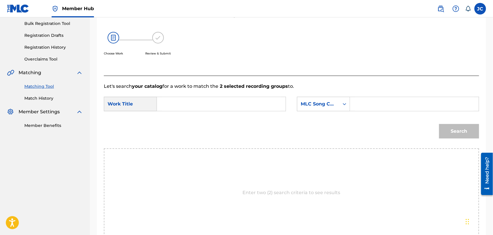
click at [212, 100] on input "Search Form" at bounding box center [221, 104] width 119 height 14
type input "Wild"
click at [344, 111] on div "SearchWithCriteria627f64c9-5757-4ac6-8223-0c385f35f1c2 Work Title Wild SearchWi…" at bounding box center [292, 106] width 376 height 18
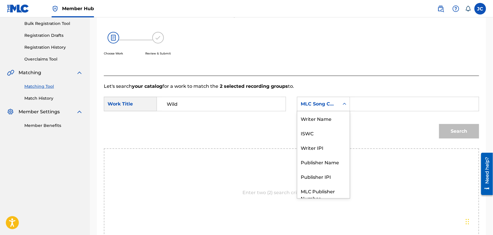
click at [329, 104] on div "MLC Song Code" at bounding box center [318, 104] width 35 height 7
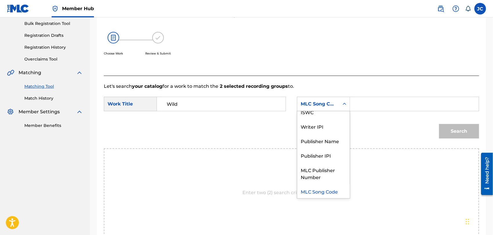
scroll to position [0, 0]
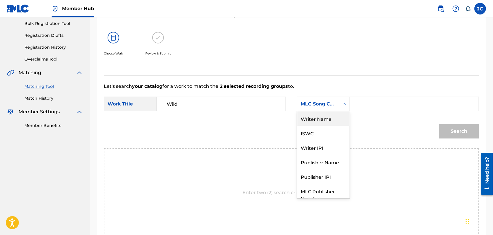
click at [323, 122] on div "Writer Name" at bounding box center [323, 118] width 53 height 15
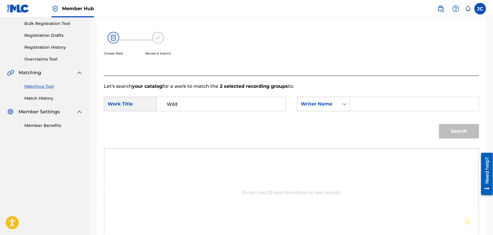
click at [423, 124] on div "Search" at bounding box center [292, 133] width 376 height 30
click at [395, 93] on form "SearchWithCriteria627f64c9-5757-4ac6-8223-0c385f35f1c2 Work Title Wild SearchWi…" at bounding box center [292, 119] width 376 height 59
click at [395, 101] on input "Search Form" at bounding box center [414, 104] width 119 height 14
type input "Britain"
click at [449, 130] on button "Search" at bounding box center [459, 131] width 40 height 15
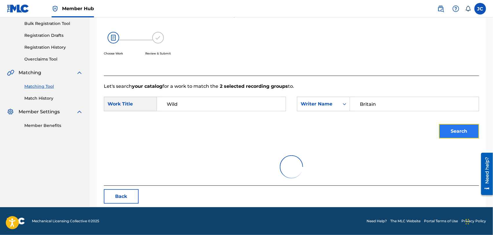
scroll to position [60, 0]
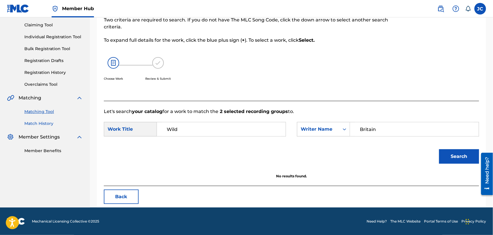
click at [46, 121] on link "Match History" at bounding box center [53, 124] width 59 height 6
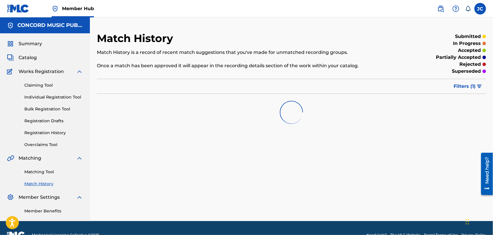
click at [39, 169] on div "Matching Tool Match History" at bounding box center [45, 174] width 76 height 25
click at [44, 168] on div "Matching Tool Match History" at bounding box center [45, 174] width 76 height 25
click at [44, 169] on link "Matching Tool" at bounding box center [53, 172] width 59 height 6
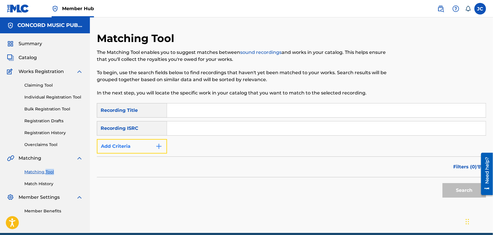
click at [143, 141] on button "Add Criteria" at bounding box center [132, 146] width 70 height 15
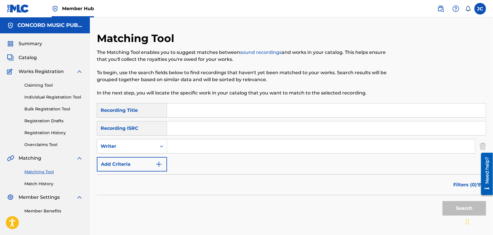
click at [180, 140] on input "Search Form" at bounding box center [321, 147] width 308 height 14
type input "Britain"
click at [186, 100] on div "Matching Tool The Matching Tool enables you to suggest matches between sound re…" at bounding box center [247, 67] width 300 height 71
click at [186, 107] on input "Search Form" at bounding box center [326, 111] width 319 height 14
type input "wild"
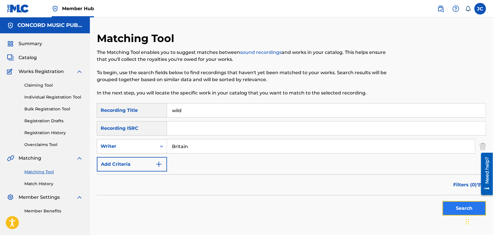
click at [463, 213] on button "Search" at bounding box center [465, 208] width 44 height 15
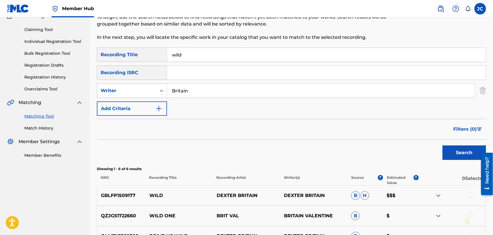
scroll to position [129, 0]
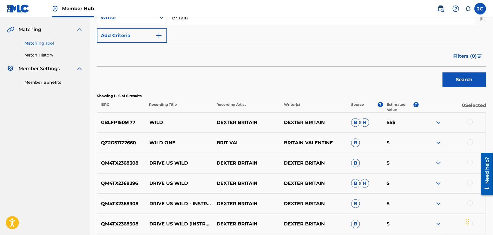
click at [470, 122] on div at bounding box center [471, 122] width 6 height 6
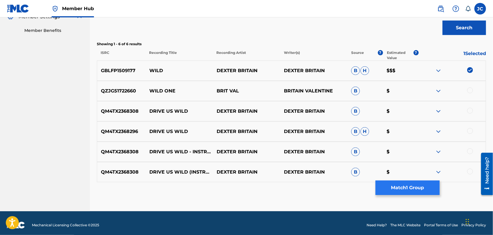
scroll to position [185, 0]
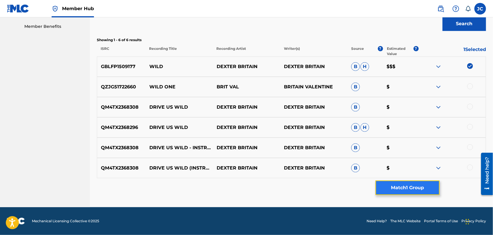
click at [418, 189] on button "Match 1 Group" at bounding box center [408, 188] width 64 height 15
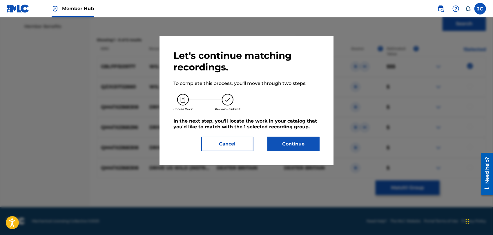
click at [329, 147] on div "Let's continue matching recordings. To complete this process, you'll move throu…" at bounding box center [247, 100] width 174 height 129
click at [314, 147] on button "Continue" at bounding box center [294, 144] width 52 height 15
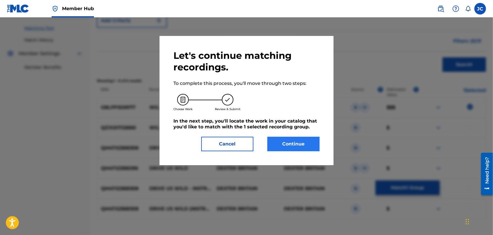
scroll to position [151, 0]
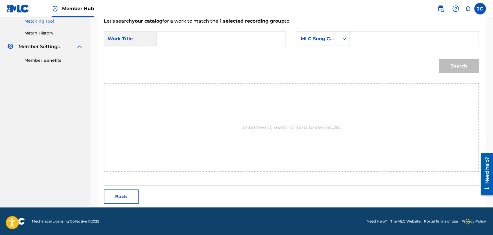
click at [339, 42] on div "MLC Song Code" at bounding box center [318, 38] width 42 height 11
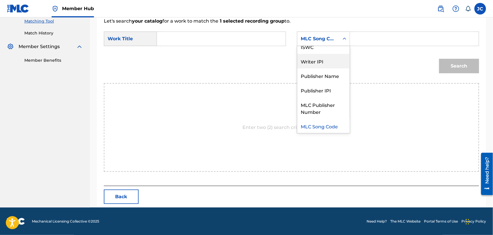
scroll to position [0, 0]
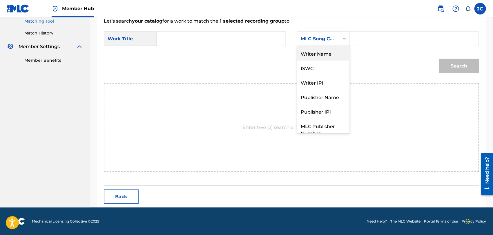
drag, startPoint x: 333, startPoint y: 56, endPoint x: 288, endPoint y: 45, distance: 45.7
click at [333, 56] on div "Writer Name" at bounding box center [323, 53] width 53 height 15
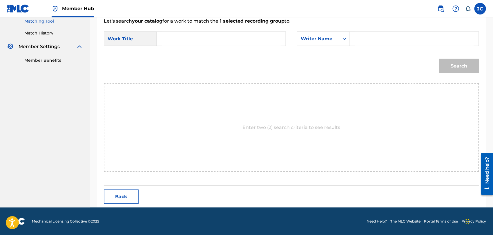
click at [230, 39] on input "Search Form" at bounding box center [221, 39] width 119 height 14
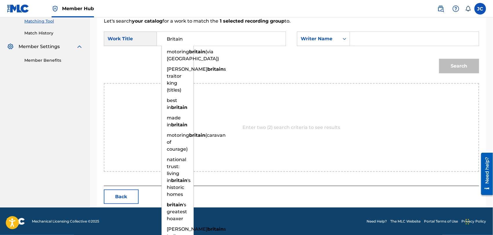
type input "Britain"
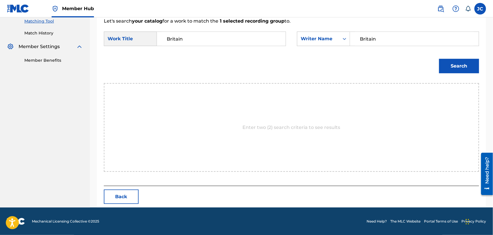
type input "Britain"
drag, startPoint x: 225, startPoint y: 41, endPoint x: 150, endPoint y: 38, distance: 75.2
click at [148, 38] on div "SearchWithCriteria627f64c9-5757-4ac6-8223-0c385f35f1c2 Work Title [GEOGRAPHIC_D…" at bounding box center [195, 39] width 182 height 15
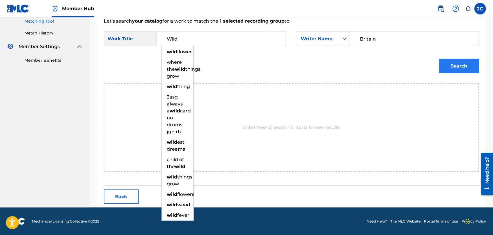
type input "Wild"
click at [451, 68] on button "Search" at bounding box center [459, 66] width 40 height 15
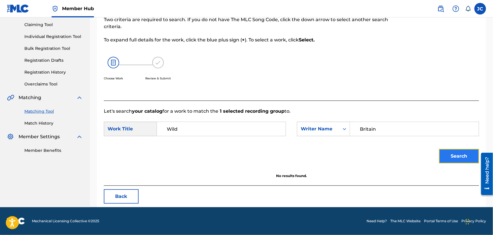
scroll to position [60, 0]
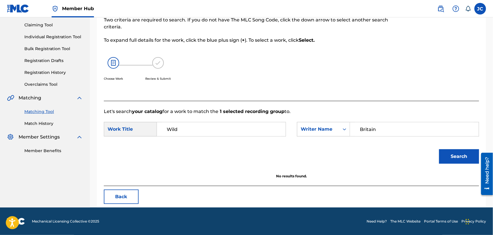
click at [46, 119] on div "Matching Tool Match History" at bounding box center [45, 114] width 76 height 25
click at [45, 131] on div "Summary Catalog Works Registration Claiming Tool Individual Registration Tool B…" at bounding box center [45, 67] width 90 height 188
click at [45, 129] on div "Summary Catalog Works Registration Claiming Tool Individual Registration Tool B…" at bounding box center [45, 67] width 90 height 188
click at [45, 126] on link "Match History" at bounding box center [53, 124] width 59 height 6
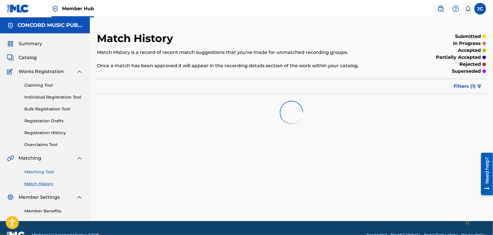
click at [45, 172] on link "Matching Tool" at bounding box center [53, 172] width 59 height 6
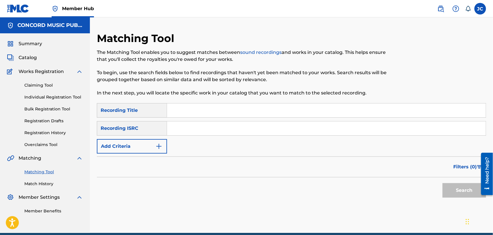
click at [228, 124] on input "Search Form" at bounding box center [326, 129] width 319 height 14
click at [459, 195] on button "Search" at bounding box center [465, 190] width 44 height 15
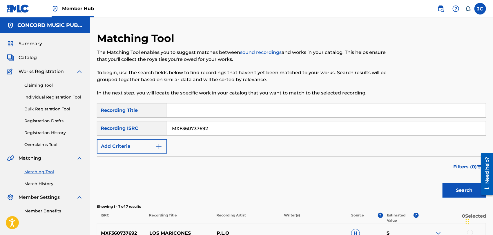
scroll to position [127, 0]
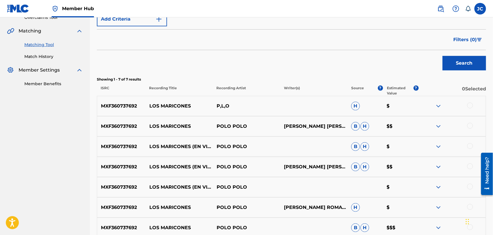
click at [474, 106] on div at bounding box center [452, 106] width 67 height 7
click at [473, 126] on div at bounding box center [471, 126] width 6 height 6
click at [465, 104] on div at bounding box center [452, 106] width 67 height 7
click at [469, 106] on div at bounding box center [471, 106] width 6 height 6
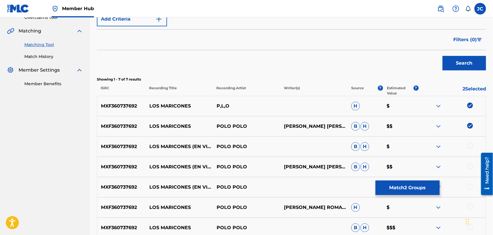
click at [464, 145] on div at bounding box center [452, 146] width 67 height 7
click at [470, 145] on div at bounding box center [471, 146] width 6 height 6
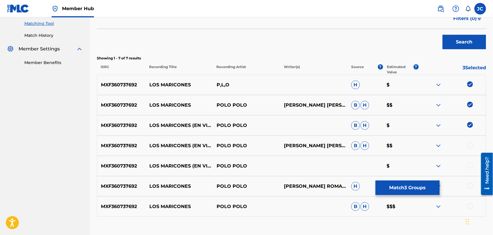
scroll to position [187, 0]
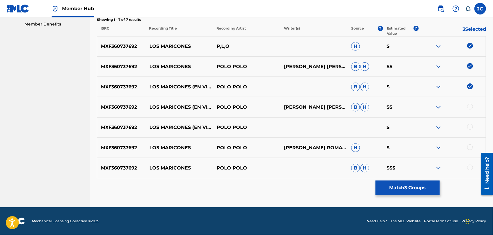
click at [471, 105] on div at bounding box center [471, 107] width 6 height 6
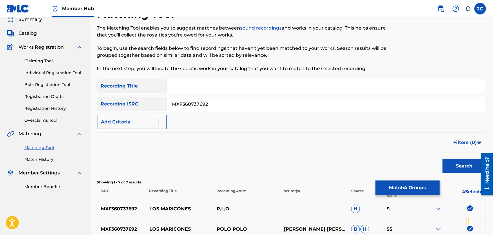
scroll to position [0, 0]
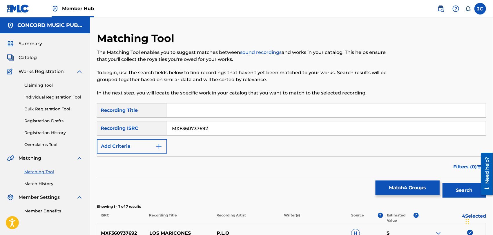
click at [211, 130] on input "MXF360737692" at bounding box center [326, 129] width 319 height 14
click at [447, 188] on button "Search" at bounding box center [465, 190] width 44 height 15
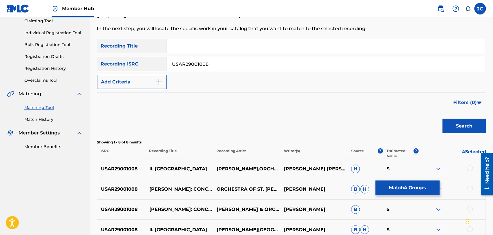
scroll to position [97, 0]
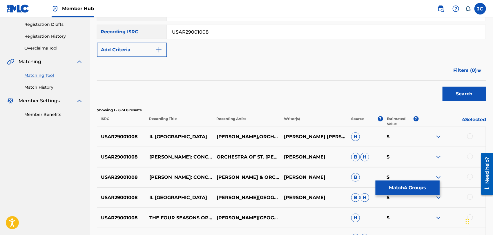
click at [199, 35] on input "USAR29001008" at bounding box center [326, 32] width 319 height 14
type input "GBKQU2067126"
click at [464, 89] on button "Search" at bounding box center [465, 94] width 44 height 15
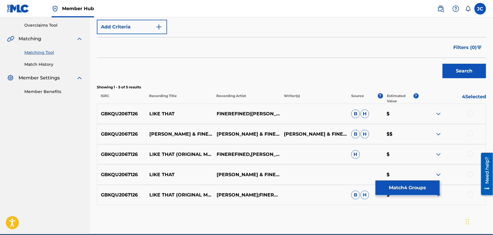
scroll to position [146, 0]
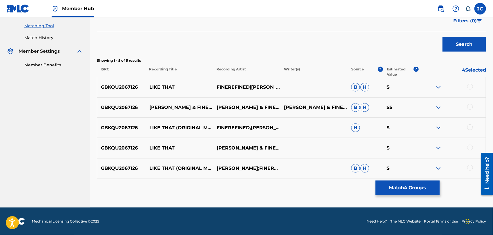
click at [472, 86] on div at bounding box center [471, 87] width 6 height 6
click at [472, 104] on div at bounding box center [452, 107] width 67 height 7
click at [470, 109] on div at bounding box center [471, 107] width 6 height 6
click at [468, 124] on div at bounding box center [452, 127] width 67 height 7
click at [469, 132] on div "GBKQU2067126 LIKE THAT (ORIGINAL MIX) FINEREFINED,[PERSON_NAME] H $" at bounding box center [291, 128] width 389 height 20
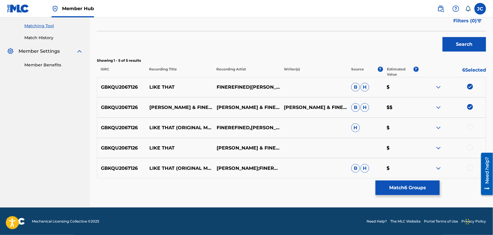
click at [470, 128] on div at bounding box center [471, 127] width 6 height 6
click at [471, 149] on div at bounding box center [471, 148] width 6 height 6
click at [472, 165] on div at bounding box center [471, 168] width 6 height 6
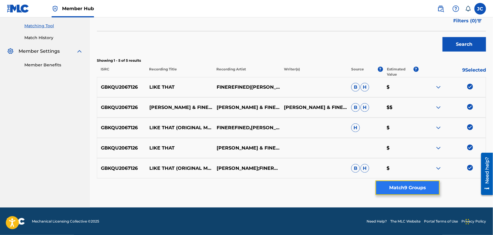
click at [432, 184] on button "Match 9 Groups" at bounding box center [408, 188] width 64 height 15
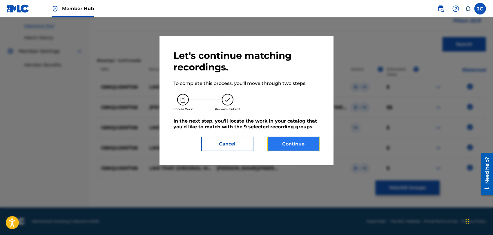
click at [299, 147] on button "Continue" at bounding box center [294, 144] width 52 height 15
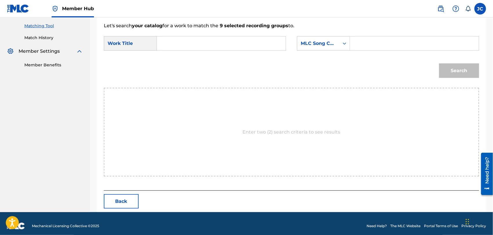
click at [205, 49] on input "Search Form" at bounding box center [221, 44] width 119 height 14
type input "Like That"
drag, startPoint x: 315, startPoint y: 38, endPoint x: 318, endPoint y: 47, distance: 9.4
click at [316, 38] on div "MLC Song Code" at bounding box center [318, 43] width 42 height 11
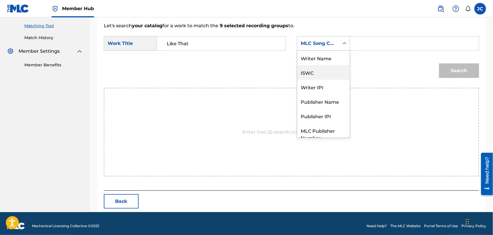
scroll to position [0, 0]
click at [318, 58] on div "Writer Name" at bounding box center [323, 58] width 53 height 15
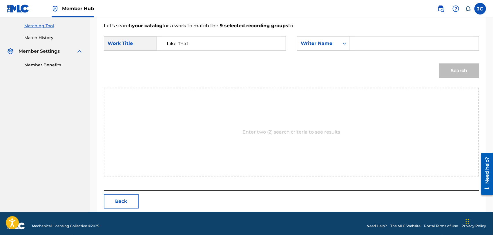
click at [423, 44] on input "Search Form" at bounding box center [414, 44] width 119 height 14
type input "[PERSON_NAME]"
click at [473, 76] on button "Search" at bounding box center [459, 71] width 40 height 15
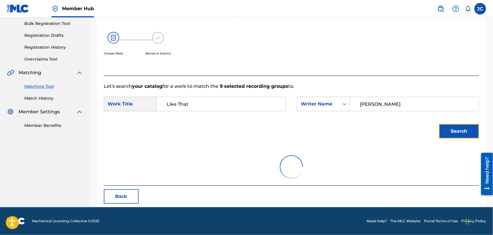
scroll to position [146, 0]
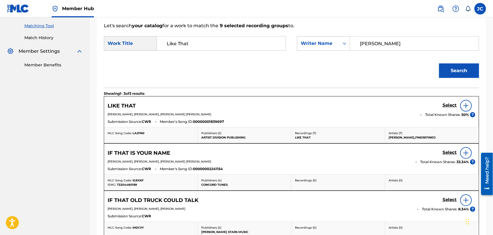
click at [469, 103] on img at bounding box center [466, 105] width 7 height 7
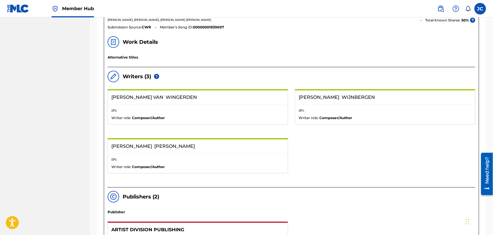
scroll to position [82, 0]
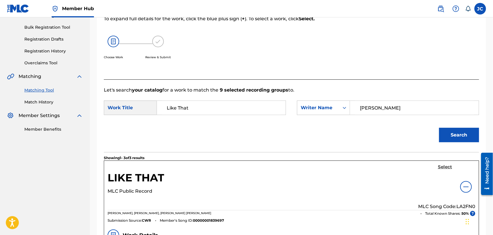
click at [442, 168] on h5 "Select" at bounding box center [445, 168] width 14 height 6
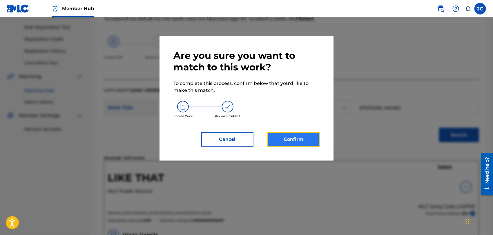
click at [288, 139] on button "Confirm" at bounding box center [294, 139] width 52 height 15
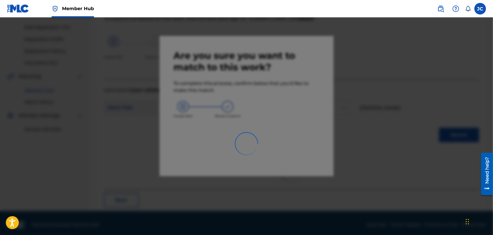
scroll to position [22, 0]
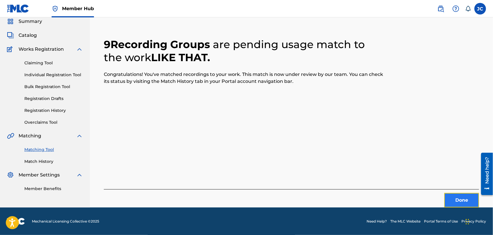
click at [466, 205] on button "Done" at bounding box center [462, 200] width 35 height 15
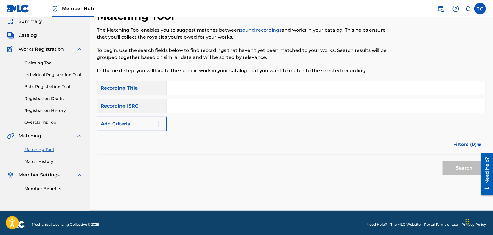
click at [212, 100] on input "Search Form" at bounding box center [326, 106] width 319 height 14
drag, startPoint x: 211, startPoint y: 100, endPoint x: 181, endPoint y: 102, distance: 30.9
click at [463, 167] on button "Search" at bounding box center [465, 168] width 44 height 15
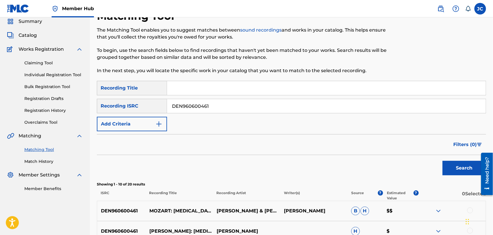
scroll to position [55, 0]
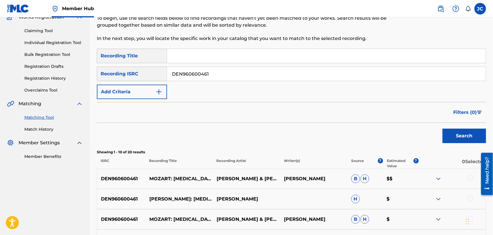
click at [223, 76] on input "DEN960600461" at bounding box center [326, 74] width 319 height 14
type input "BEX012992451"
click at [458, 130] on button "Search" at bounding box center [465, 136] width 44 height 15
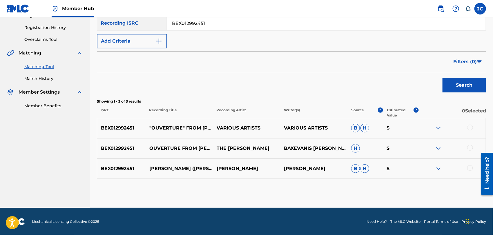
scroll to position [106, 0]
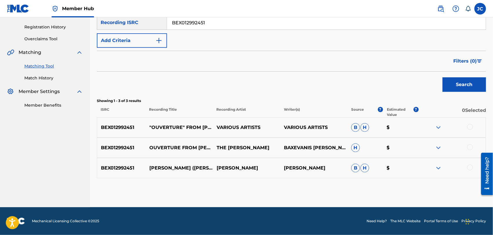
click at [471, 129] on div at bounding box center [471, 127] width 6 height 6
click at [471, 145] on div at bounding box center [471, 148] width 6 height 6
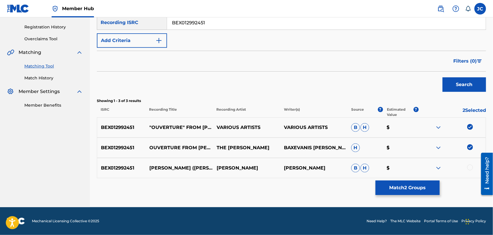
click at [471, 167] on div at bounding box center [471, 168] width 6 height 6
click at [392, 182] on button "Match 3 Groups" at bounding box center [408, 188] width 64 height 15
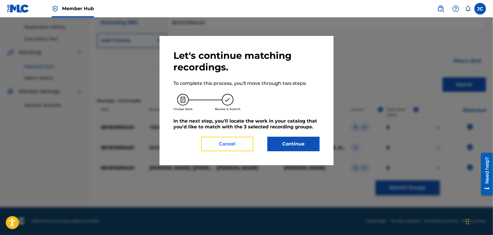
click at [226, 139] on button "Cancel" at bounding box center [227, 144] width 52 height 15
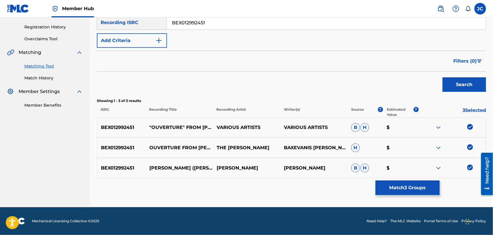
drag, startPoint x: 25, startPoint y: 80, endPoint x: 32, endPoint y: 80, distance: 6.4
click at [25, 80] on link "Match History" at bounding box center [53, 78] width 59 height 6
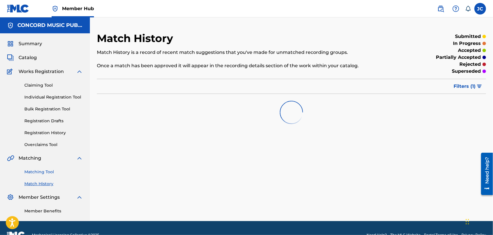
click at [53, 173] on link "Matching Tool" at bounding box center [53, 172] width 59 height 6
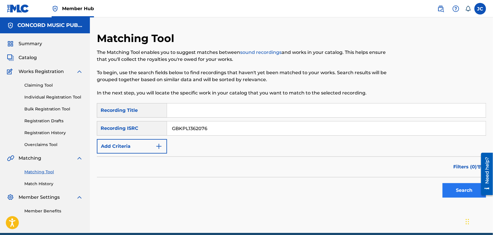
type input "GBKPL1362076"
click at [455, 194] on button "Search" at bounding box center [465, 190] width 44 height 15
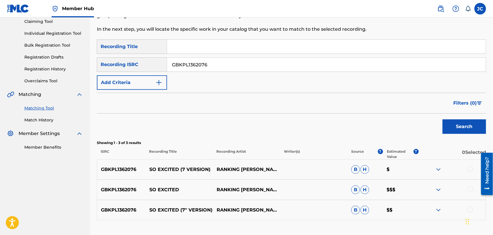
scroll to position [64, 0]
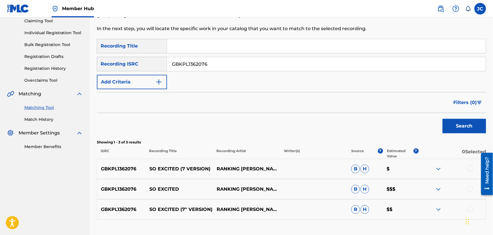
click at [470, 168] on div at bounding box center [471, 169] width 6 height 6
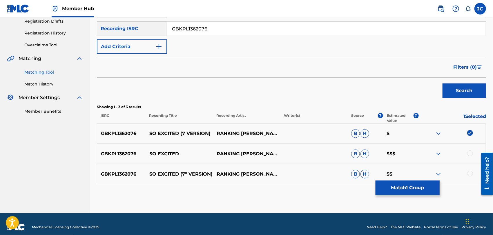
scroll to position [106, 0]
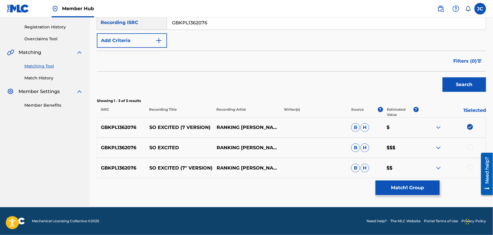
click at [472, 147] on div at bounding box center [471, 148] width 6 height 6
click at [474, 170] on div at bounding box center [452, 168] width 67 height 7
click at [471, 168] on div at bounding box center [471, 168] width 6 height 6
click at [423, 181] on button "Match 3 Groups" at bounding box center [408, 188] width 64 height 15
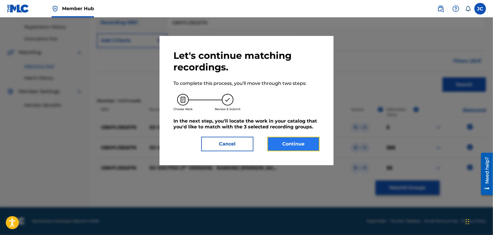
click at [300, 145] on button "Continue" at bounding box center [294, 144] width 52 height 15
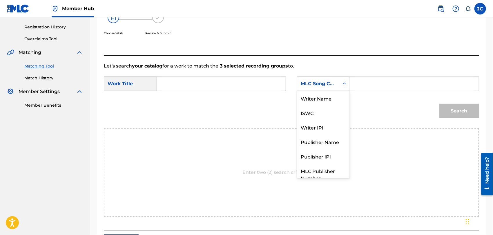
click at [319, 90] on div "MLC Song Code" at bounding box center [323, 84] width 53 height 15
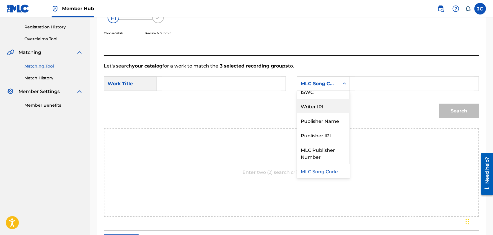
scroll to position [0, 0]
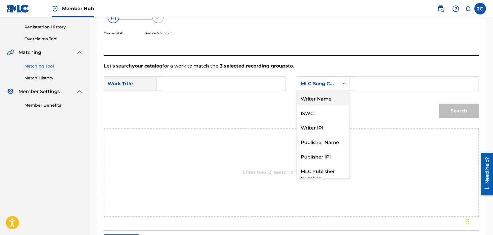
drag, startPoint x: 320, startPoint y: 102, endPoint x: 376, endPoint y: 92, distance: 57.4
click at [329, 102] on div "Writer Name" at bounding box center [323, 98] width 53 height 15
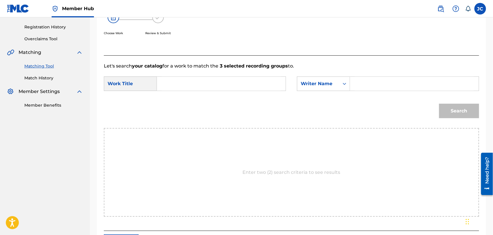
click at [388, 86] on input "Search Form" at bounding box center [414, 84] width 119 height 14
type input "[PERSON_NAME],"
click at [220, 95] on form "SearchWithCriteria627f64c9-5757-4ac6-8223-0c385f35f1c2 Work Title SearchWithCri…" at bounding box center [292, 99] width 376 height 59
click at [224, 80] on input "Search Form" at bounding box center [221, 84] width 119 height 14
type input "So Excited"
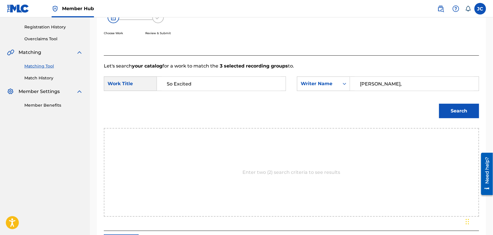
click at [420, 82] on input "[PERSON_NAME]," at bounding box center [414, 84] width 119 height 14
type input "[PERSON_NAME]"
click at [462, 109] on button "Search" at bounding box center [459, 111] width 40 height 15
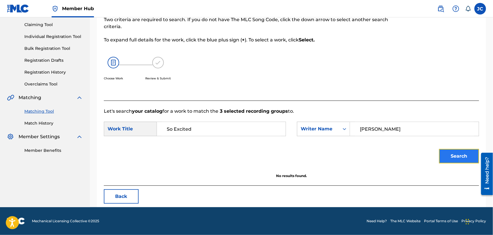
scroll to position [60, 0]
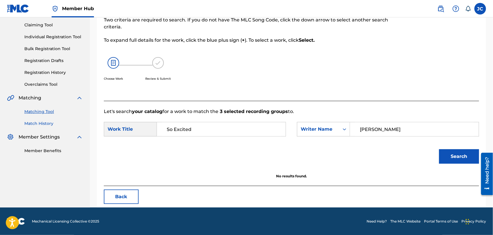
click at [33, 125] on link "Match History" at bounding box center [53, 124] width 59 height 6
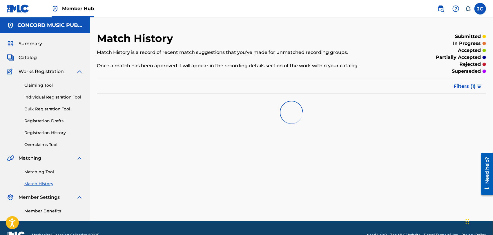
drag, startPoint x: 29, startPoint y: 164, endPoint x: 49, endPoint y: 190, distance: 33.4
click at [31, 170] on div "Matching Tool Match History" at bounding box center [45, 174] width 76 height 25
click at [40, 173] on link "Matching Tool" at bounding box center [53, 172] width 59 height 6
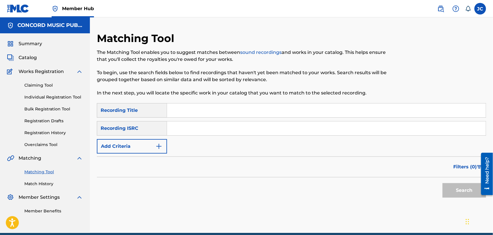
click at [198, 128] on input "Search Form" at bounding box center [326, 129] width 319 height 14
type input "PLA551400714"
click at [463, 181] on div "Search" at bounding box center [463, 189] width 46 height 23
click at [455, 192] on button "Search" at bounding box center [465, 190] width 44 height 15
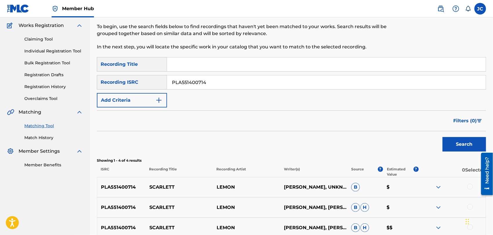
scroll to position [97, 0]
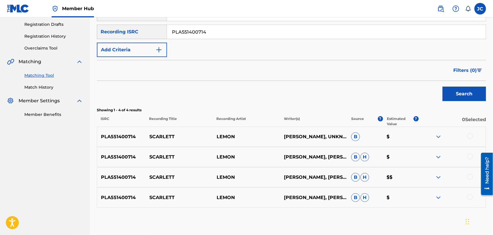
click at [469, 137] on div at bounding box center [471, 136] width 6 height 6
click at [469, 157] on div at bounding box center [471, 157] width 6 height 6
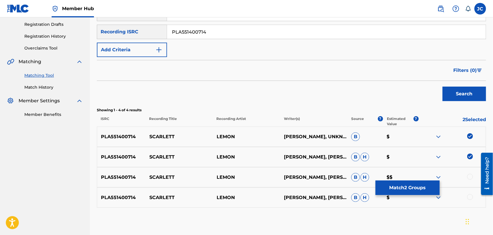
click at [468, 177] on div at bounding box center [471, 177] width 6 height 6
click at [469, 202] on div "PLA551400714 [PERSON_NAME] [PERSON_NAME], [PERSON_NAME] [PERSON_NAME] $" at bounding box center [291, 198] width 389 height 20
click at [469, 198] on div at bounding box center [471, 197] width 6 height 6
click at [411, 194] on button "Match 4 Groups" at bounding box center [408, 188] width 64 height 15
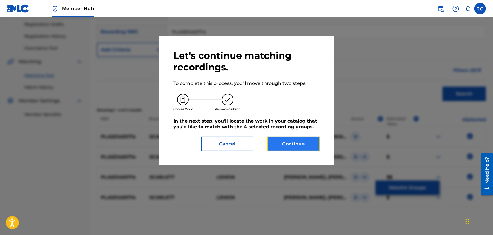
click at [291, 146] on button "Continue" at bounding box center [294, 144] width 52 height 15
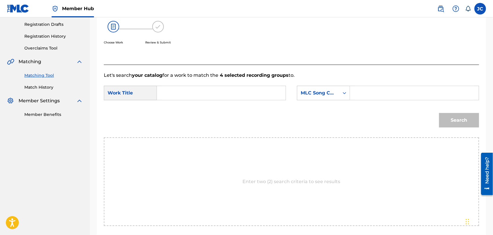
drag, startPoint x: 43, startPoint y: 84, endPoint x: 45, endPoint y: 87, distance: 3.3
click at [43, 84] on link "Match History" at bounding box center [53, 87] width 59 height 6
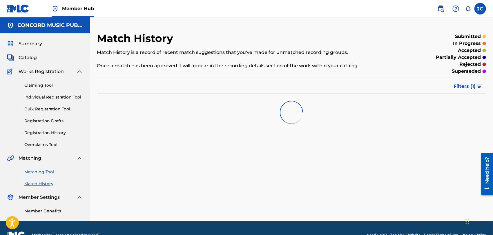
click at [42, 170] on link "Matching Tool" at bounding box center [53, 172] width 59 height 6
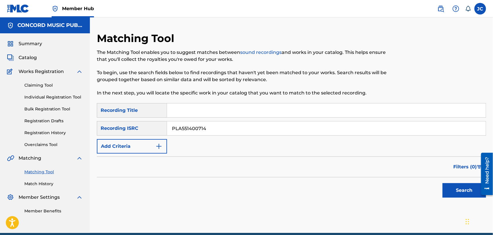
type input "PLA551400714"
click at [477, 196] on div at bounding box center [485, 174] width 16 height 47
click at [469, 187] on button "Search" at bounding box center [465, 190] width 44 height 15
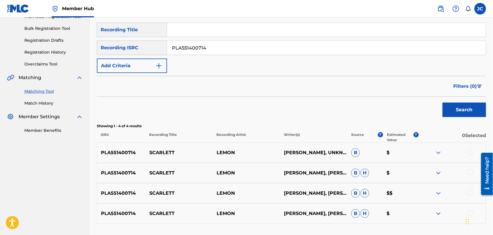
scroll to position [126, 0]
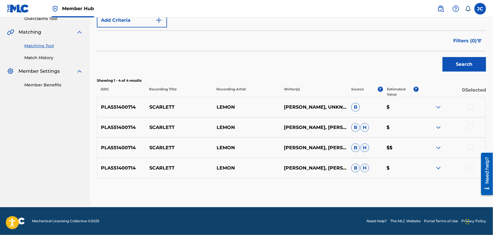
click at [470, 105] on div at bounding box center [471, 107] width 6 height 6
click at [469, 127] on div at bounding box center [471, 127] width 6 height 6
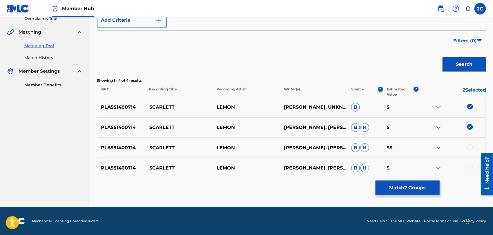
click at [470, 147] on div at bounding box center [471, 148] width 6 height 6
click at [472, 172] on div "PLA551400714 [PERSON_NAME] [PERSON_NAME], [PERSON_NAME] [PERSON_NAME] $" at bounding box center [291, 168] width 389 height 20
click at [472, 170] on div at bounding box center [471, 168] width 6 height 6
click at [428, 183] on button "Match 4 Groups" at bounding box center [408, 188] width 64 height 15
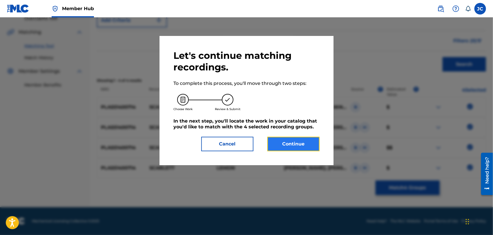
click at [290, 145] on button "Continue" at bounding box center [294, 144] width 52 height 15
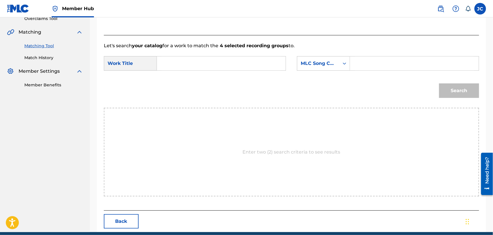
click at [196, 63] on input "Search Form" at bounding box center [221, 64] width 119 height 14
type input "Scarlett"
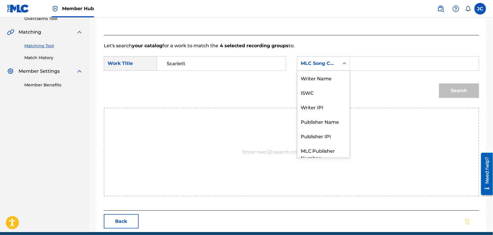
click at [333, 70] on div "MLC Song Code" at bounding box center [323, 63] width 53 height 15
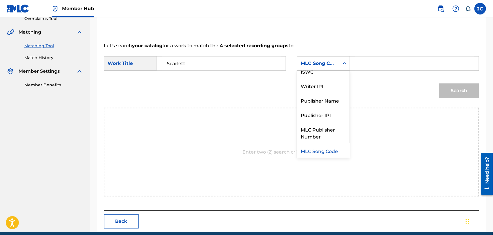
scroll to position [0, 0]
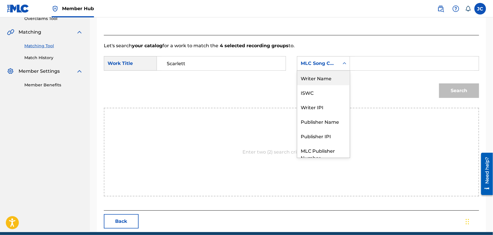
click at [326, 82] on div "Writer Name" at bounding box center [323, 78] width 53 height 15
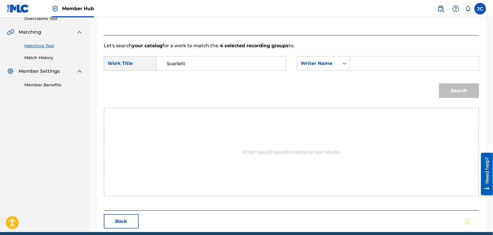
click at [367, 64] on input "Search Form" at bounding box center [414, 64] width 119 height 14
click at [457, 93] on button "Search" at bounding box center [459, 91] width 40 height 15
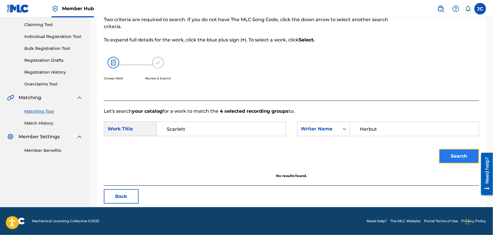
scroll to position [60, 0]
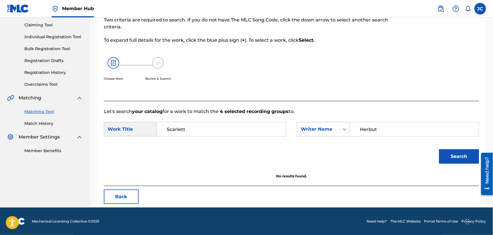
drag, startPoint x: 398, startPoint y: 128, endPoint x: 324, endPoint y: 129, distance: 73.4
click at [324, 129] on div "SearchWithCriteria26ae6971-b551-493c-b6e0-fa15535c012d Writer Name Herbut" at bounding box center [388, 129] width 182 height 15
click at [452, 154] on button "Search" at bounding box center [459, 156] width 40 height 15
drag, startPoint x: 403, startPoint y: 129, endPoint x: 305, endPoint y: 128, distance: 98.7
click at [305, 128] on div "SearchWithCriteria26ae6971-b551-493c-b6e0-fa15535c012d Writer Name Rubik" at bounding box center [388, 129] width 182 height 15
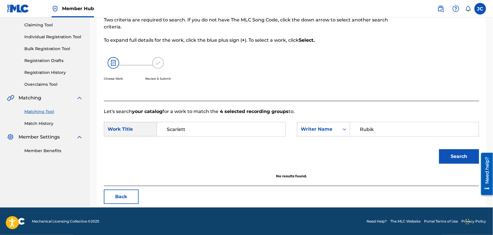
click at [441, 149] on div "Search" at bounding box center [457, 155] width 43 height 23
click at [483, 165] on div "Need help?" at bounding box center [487, 174] width 12 height 42
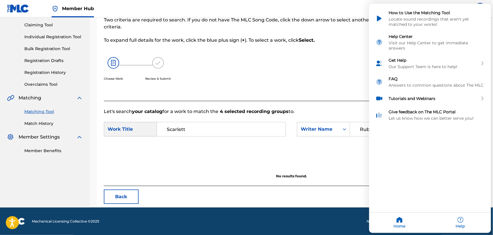
click at [471, 161] on div "Resource Center Help Get the help you need from our knowledge base News Search …" at bounding box center [430, 119] width 122 height 230
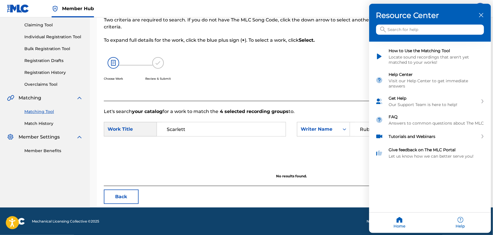
click at [481, 14] on icon "close resource center" at bounding box center [481, 15] width 4 height 4
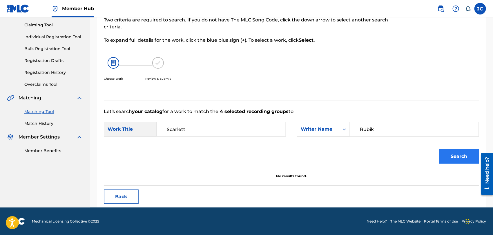
click at [450, 158] on button "Search" at bounding box center [459, 156] width 40 height 15
drag, startPoint x: 387, startPoint y: 128, endPoint x: 286, endPoint y: 128, distance: 101.0
click at [286, 128] on div "SearchWithCriteria627f64c9-5757-4ac6-8223-0c385f35f1c2 Work Title Scarlett Sear…" at bounding box center [292, 131] width 376 height 18
click at [400, 128] on input "[PERSON_NAME]" at bounding box center [414, 129] width 119 height 14
type input "herbut"
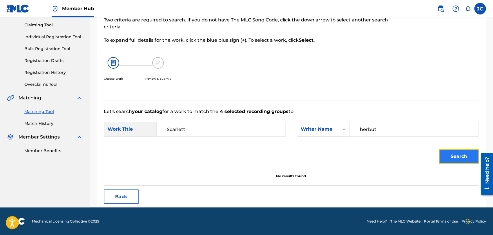
click at [461, 155] on button "Search" at bounding box center [459, 156] width 40 height 15
click at [46, 120] on div "Matching Tool Match History" at bounding box center [45, 114] width 76 height 25
click at [50, 121] on link "Match History" at bounding box center [53, 124] width 59 height 6
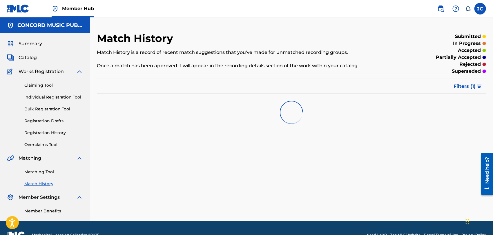
click at [45, 164] on div "Matching Tool Match History" at bounding box center [45, 174] width 76 height 25
click at [51, 176] on div "Matching Tool Match History" at bounding box center [45, 174] width 76 height 25
click at [50, 172] on link "Matching Tool" at bounding box center [53, 172] width 59 height 6
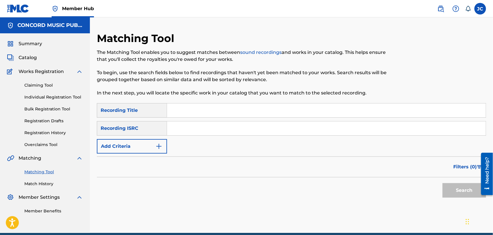
click at [210, 126] on input "Search Form" at bounding box center [326, 129] width 319 height 14
type input "USUYG1061507"
click at [451, 193] on button "Search" at bounding box center [465, 190] width 44 height 15
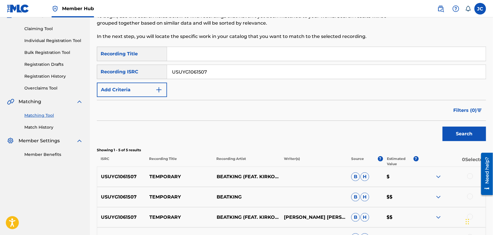
scroll to position [129, 0]
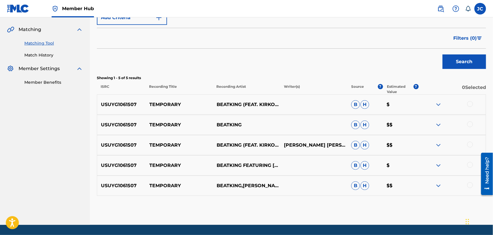
click at [472, 103] on div at bounding box center [471, 104] width 6 height 6
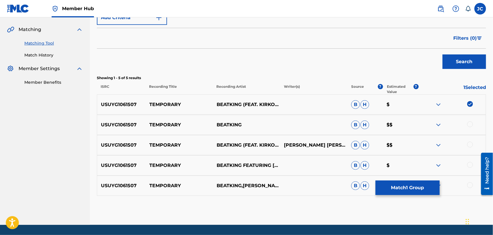
click at [472, 122] on div at bounding box center [471, 125] width 6 height 6
click at [471, 143] on div at bounding box center [471, 145] width 6 height 6
click at [467, 164] on div at bounding box center [452, 165] width 67 height 7
click at [469, 165] on div at bounding box center [471, 165] width 6 height 6
click at [471, 185] on div at bounding box center [471, 186] width 6 height 6
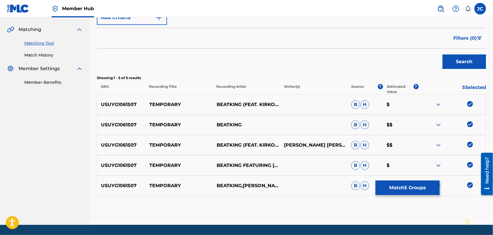
click at [420, 197] on div "Matching Tool The Matching Tool enables you to suggest matches between sound re…" at bounding box center [291, 64] width 389 height 322
click at [421, 191] on button "Match 5 Groups" at bounding box center [408, 188] width 64 height 15
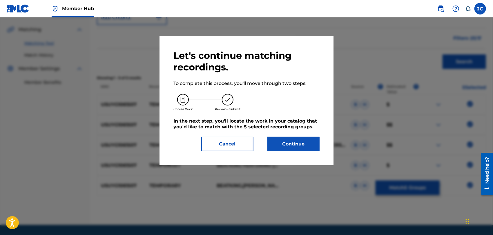
click at [283, 129] on h5 "In the next step, you'll locate the work in your catalog that you'd like to mat…" at bounding box center [247, 124] width 146 height 12
click at [294, 148] on button "Continue" at bounding box center [294, 144] width 52 height 15
